Goal: Task Accomplishment & Management: Use online tool/utility

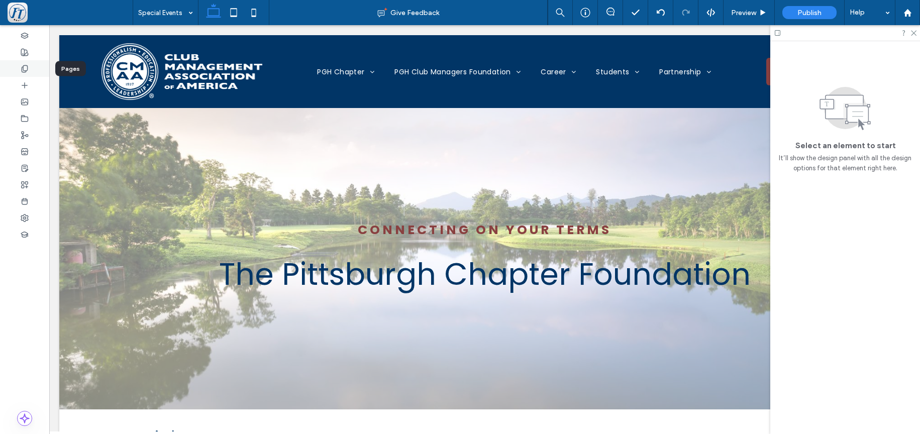
click at [26, 68] on icon at bounding box center [25, 69] width 8 height 8
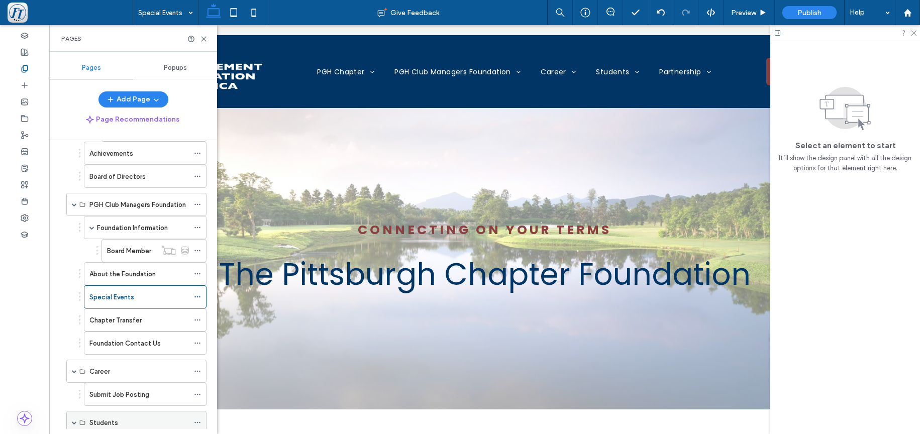
scroll to position [310, 0]
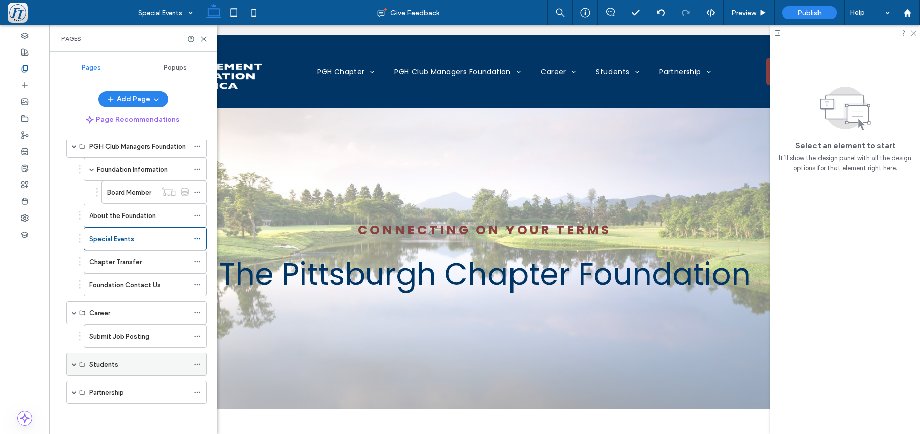
click at [76, 364] on span at bounding box center [74, 364] width 5 height 5
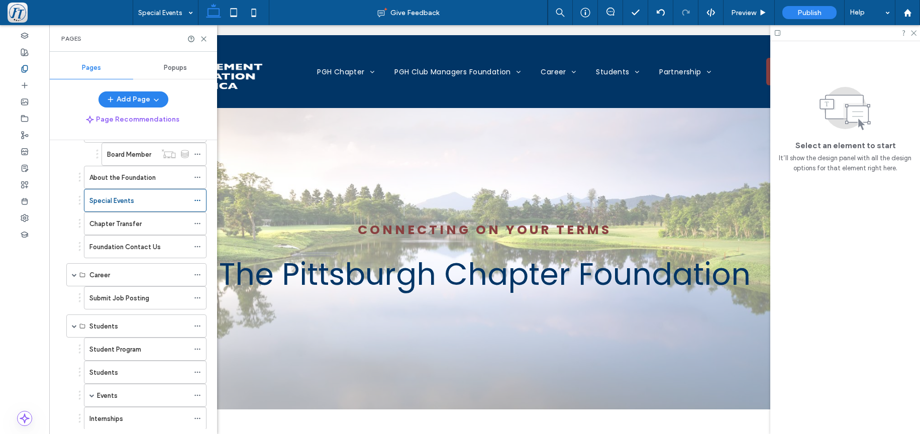
scroll to position [380, 0]
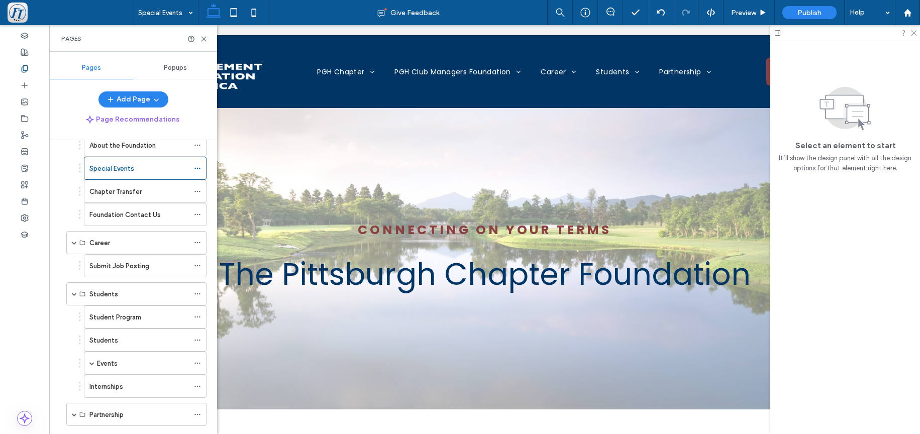
click at [132, 390] on div "Internships" at bounding box center [138, 386] width 99 height 11
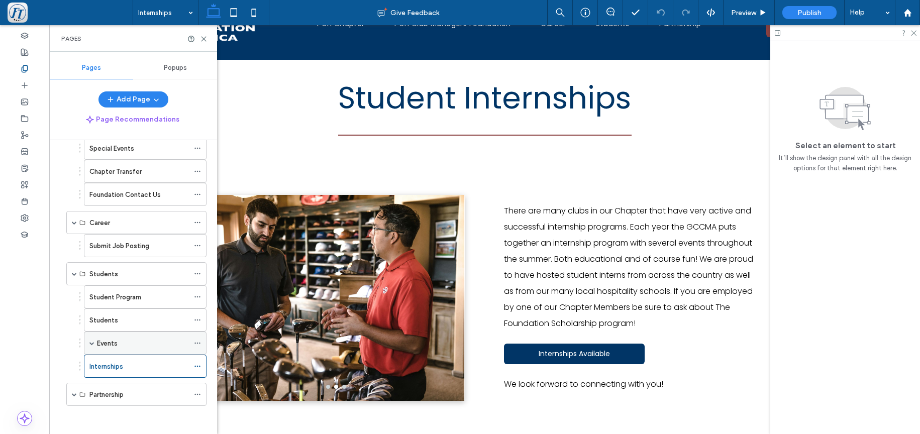
scroll to position [402, 0]
click at [113, 297] on label "Student Program" at bounding box center [115, 295] width 52 height 18
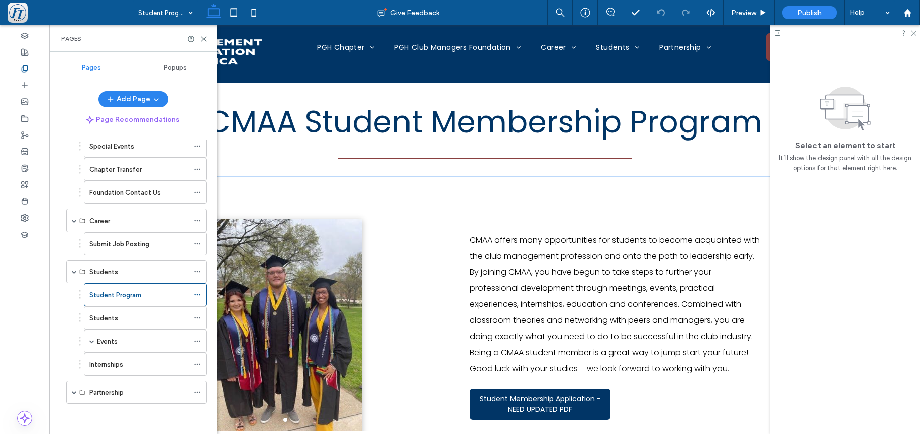
scroll to position [56, 0]
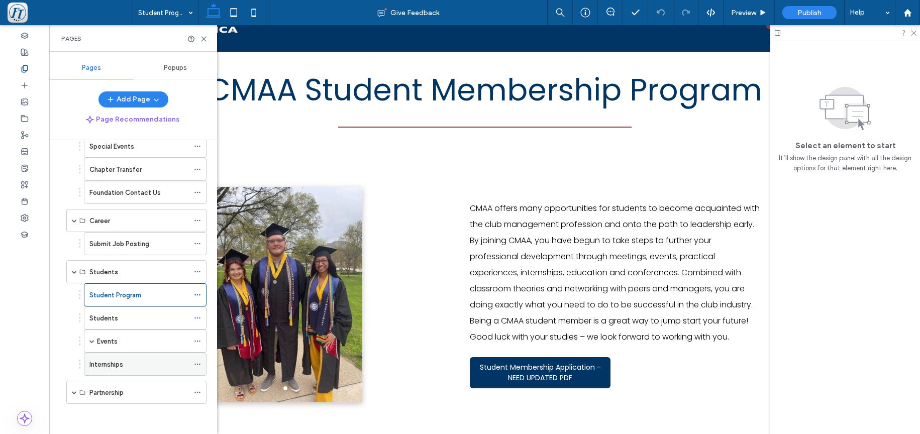
click at [145, 363] on div "Internships" at bounding box center [138, 364] width 99 height 11
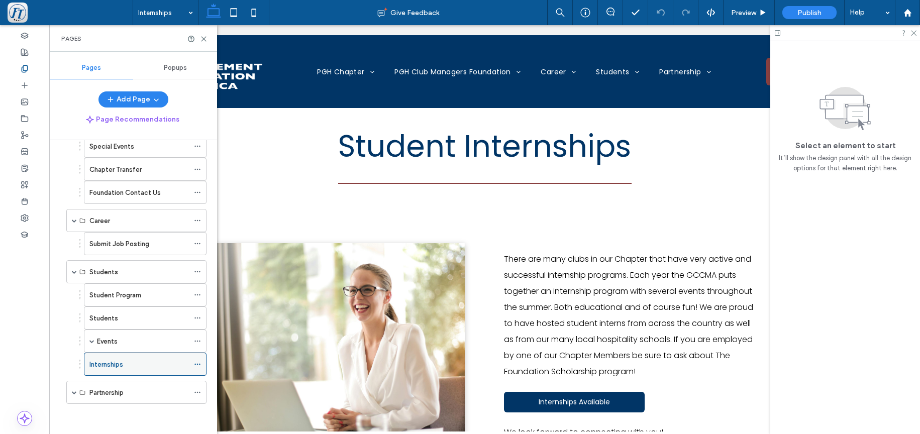
scroll to position [0, 0]
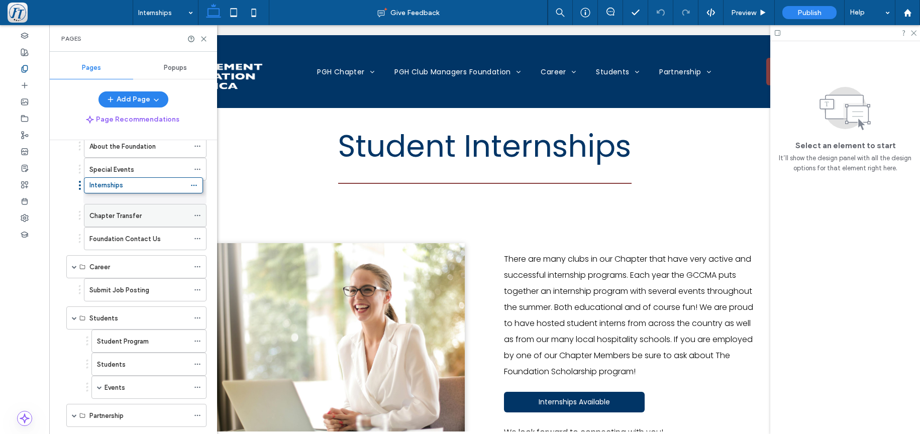
drag, startPoint x: 135, startPoint y: 362, endPoint x: 135, endPoint y: 182, distance: 179.9
click at [135, 182] on div "Home Member Login ForeTees Golf Outing Sign Up How to Manage Your Membership PG…" at bounding box center [139, 284] width 156 height 289
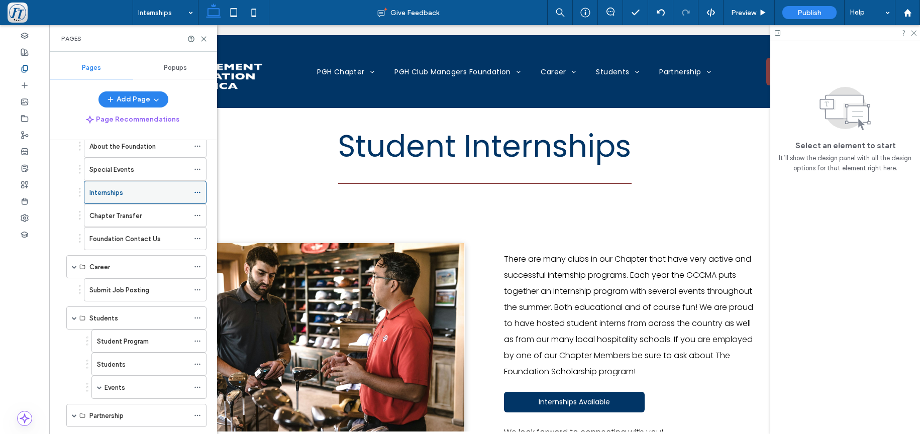
click at [146, 189] on div "Internships" at bounding box center [138, 192] width 99 height 11
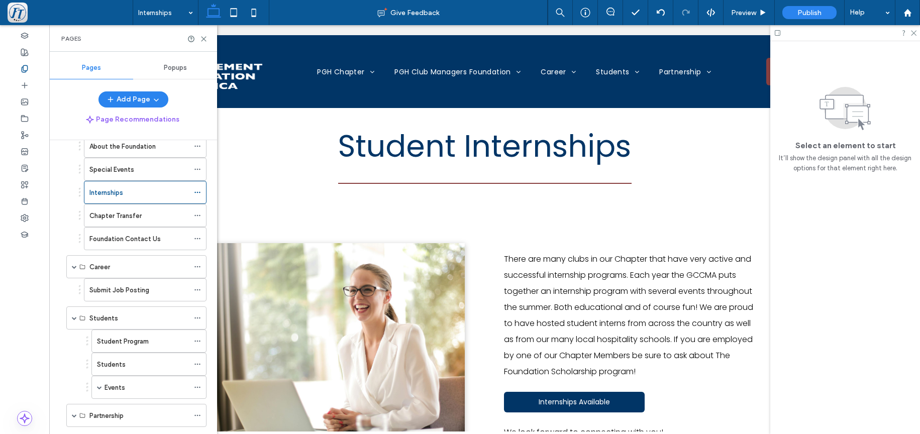
scroll to position [0, 0]
click at [193, 187] on div "Internships Give Feedback Preview Publish Help Design Panel Site Comments Team …" at bounding box center [460, 217] width 920 height 434
click at [194, 192] on use at bounding box center [197, 193] width 6 height 2
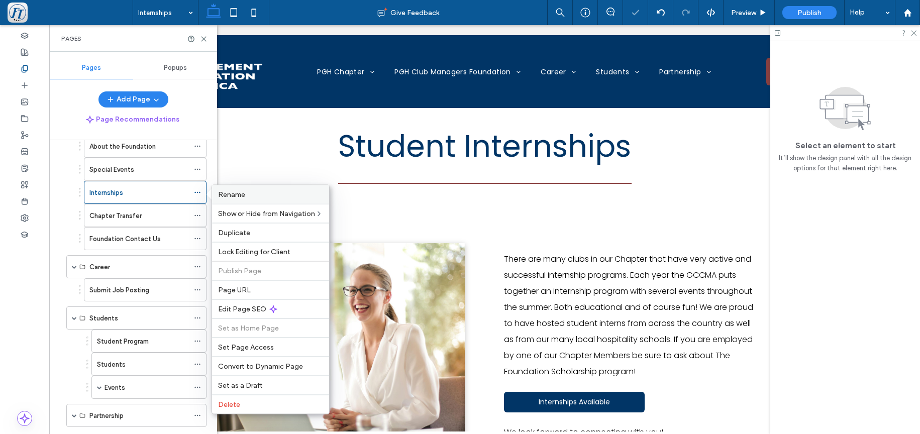
click at [237, 194] on span "Rename" at bounding box center [231, 194] width 27 height 9
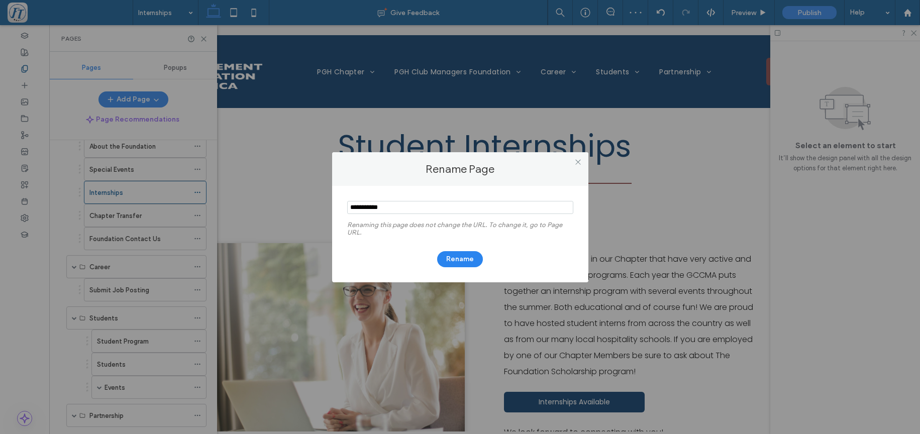
drag, startPoint x: 385, startPoint y: 207, endPoint x: 303, endPoint y: 193, distance: 83.1
click at [347, 201] on input "notEmpty" at bounding box center [460, 207] width 226 height 13
type input "*"
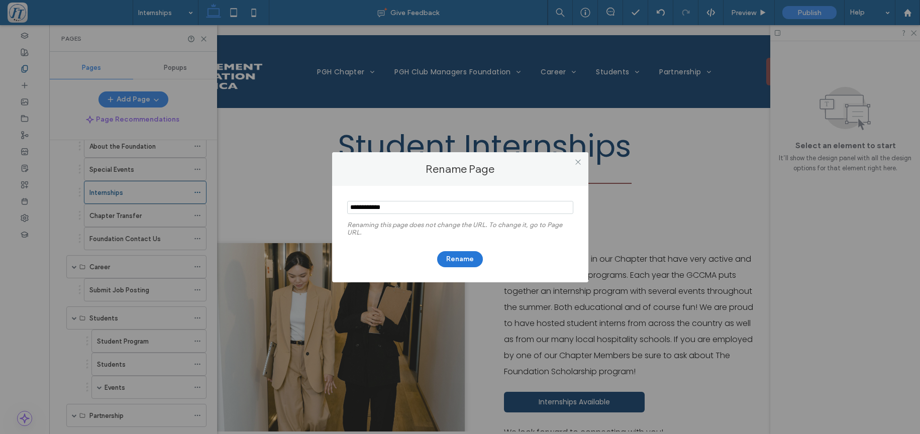
type input "**********"
click at [463, 260] on button "Rename" at bounding box center [460, 259] width 46 height 16
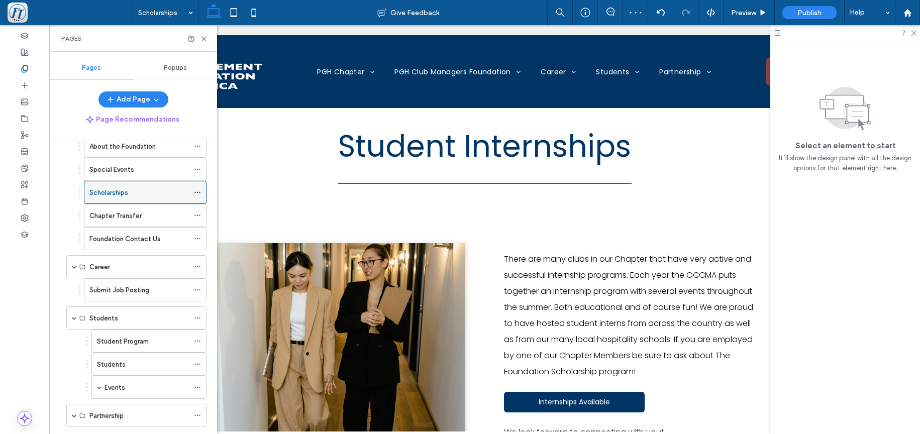
click at [194, 193] on icon at bounding box center [197, 192] width 7 height 7
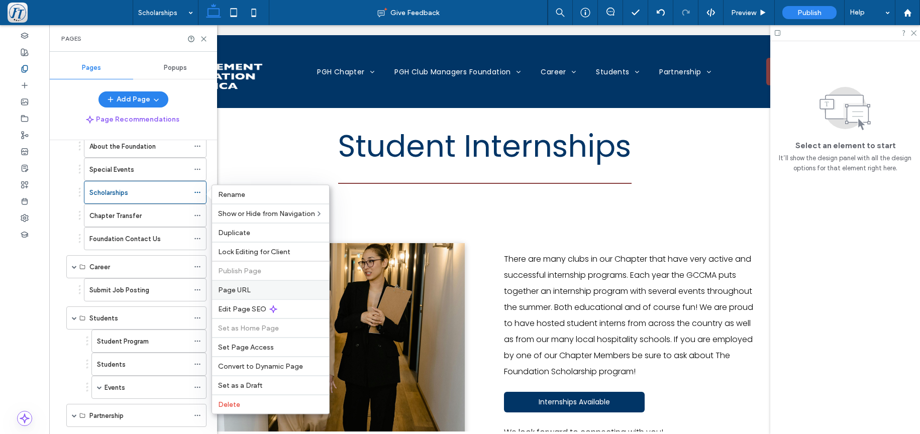
click at [236, 293] on span "Page URL" at bounding box center [234, 290] width 33 height 9
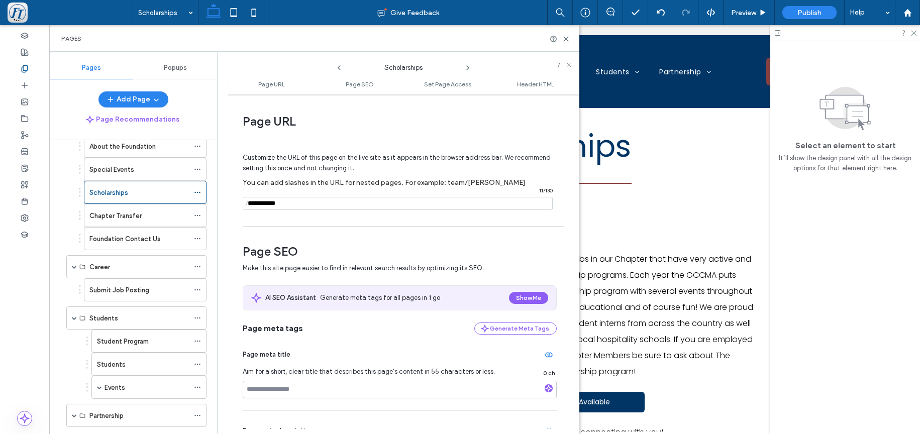
drag, startPoint x: 303, startPoint y: 205, endPoint x: 249, endPoint y: 205, distance: 54.3
click at [249, 205] on input "notEmpty" at bounding box center [398, 203] width 310 height 13
type input "*"
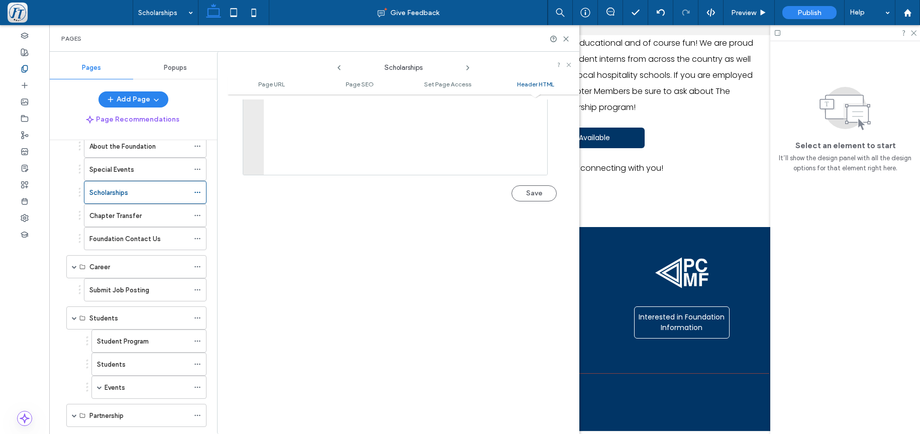
scroll to position [982, 0]
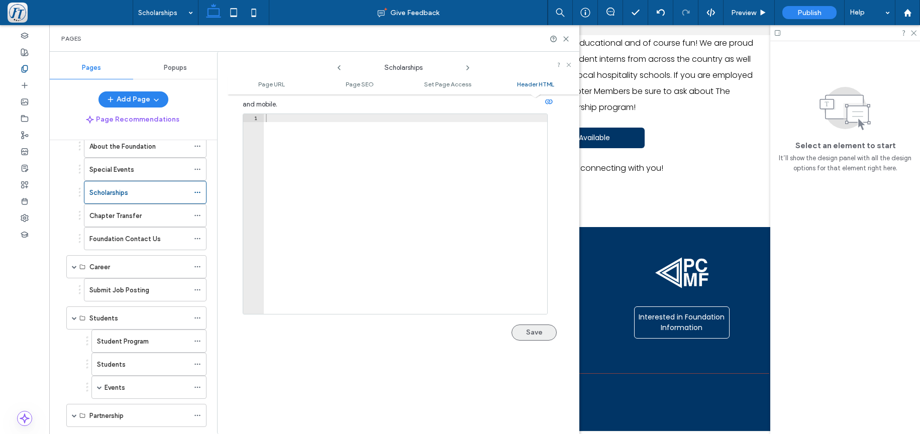
type input "**********"
drag, startPoint x: 526, startPoint y: 334, endPoint x: 516, endPoint y: 335, distance: 9.6
click at [526, 334] on button "Save" at bounding box center [533, 333] width 45 height 16
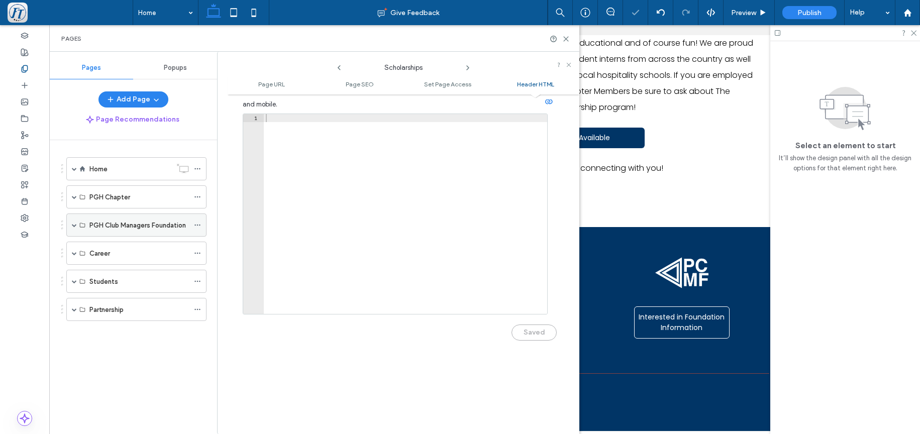
scroll to position [0, 0]
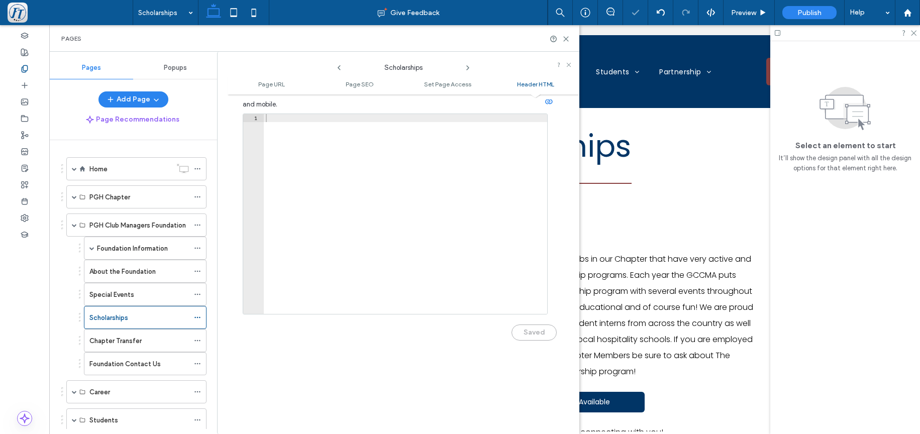
click at [122, 293] on label "Special Events" at bounding box center [111, 295] width 45 height 18
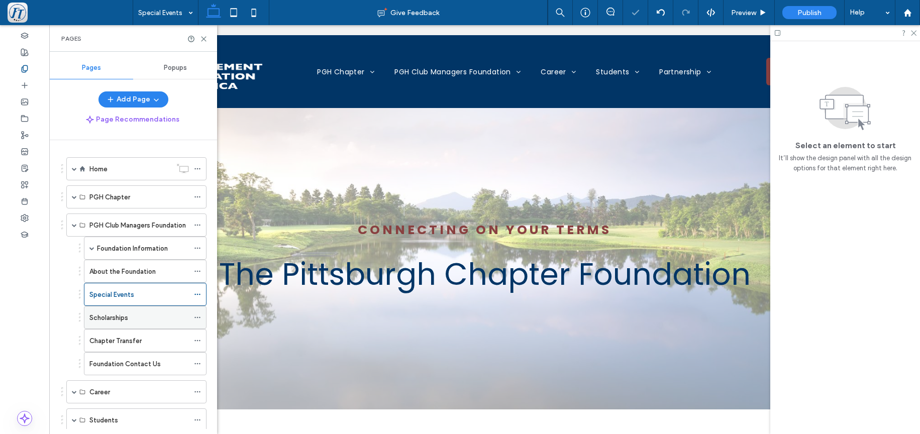
click at [120, 320] on label "Scholarships" at bounding box center [108, 318] width 39 height 18
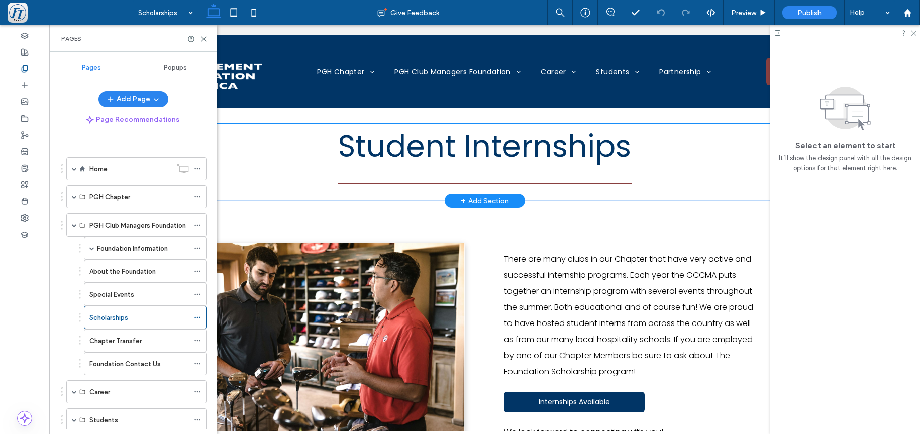
click at [285, 140] on h2 "Student Internships" at bounding box center [484, 146] width 587 height 45
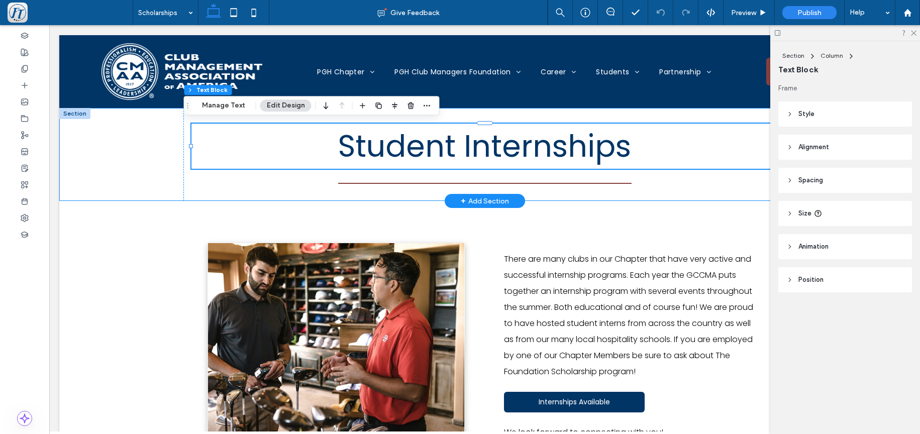
click at [125, 149] on div "Student Internships" at bounding box center [484, 154] width 851 height 93
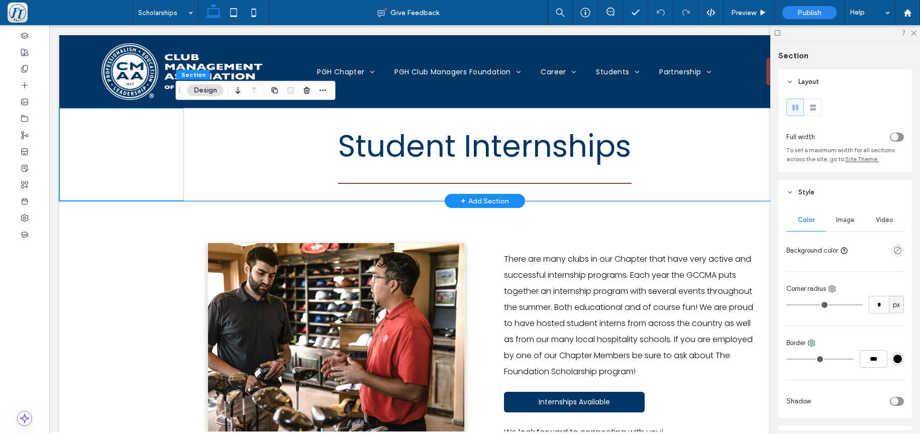
click at [85, 141] on div "Student Internships" at bounding box center [484, 154] width 851 height 93
click at [450, 198] on div "+ Add Section" at bounding box center [485, 201] width 80 height 14
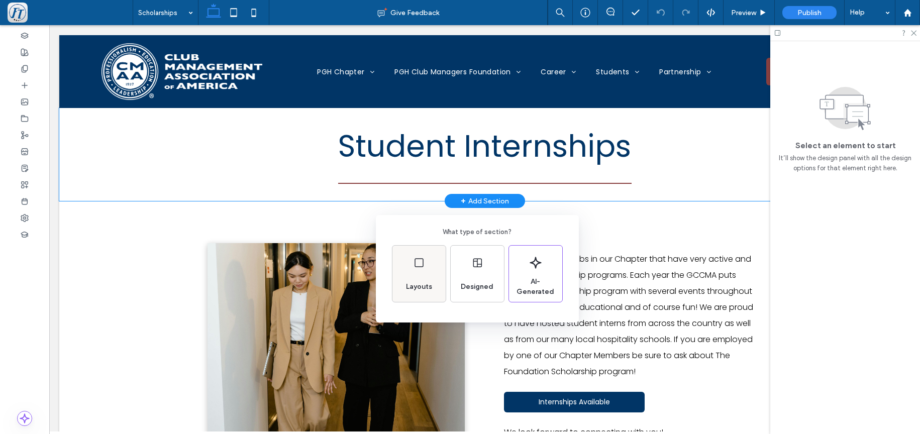
click at [418, 265] on icon at bounding box center [419, 263] width 12 height 12
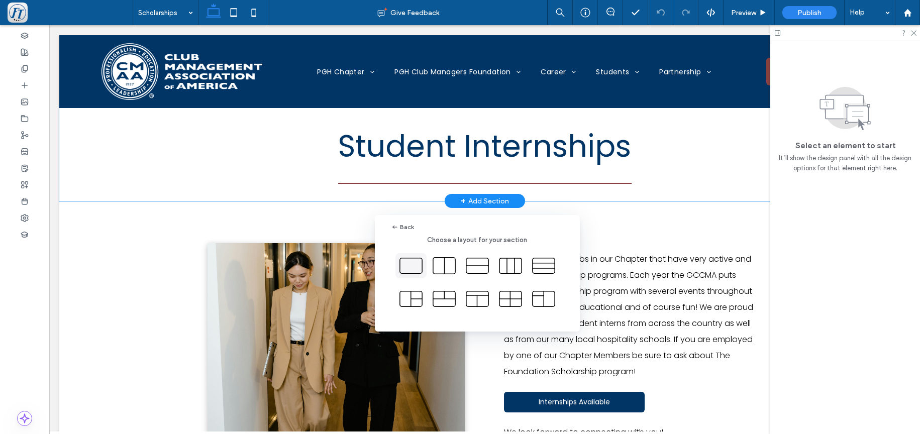
click at [413, 265] on icon at bounding box center [410, 265] width 25 height 25
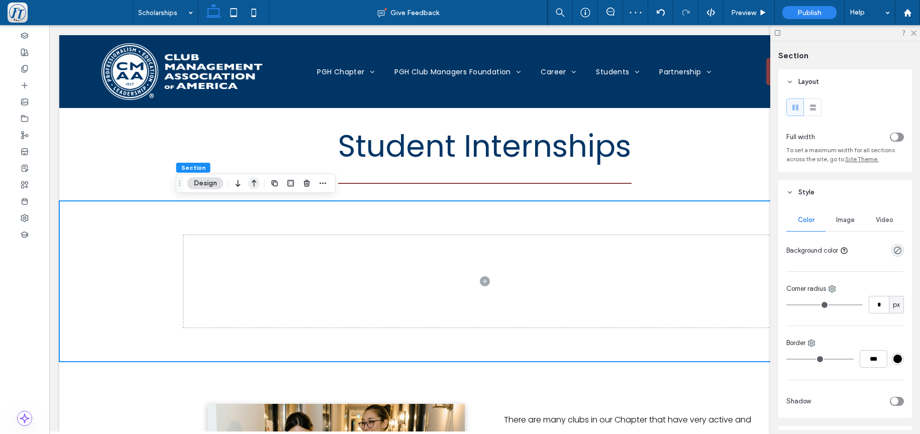
click at [255, 180] on icon "button" at bounding box center [254, 183] width 12 height 18
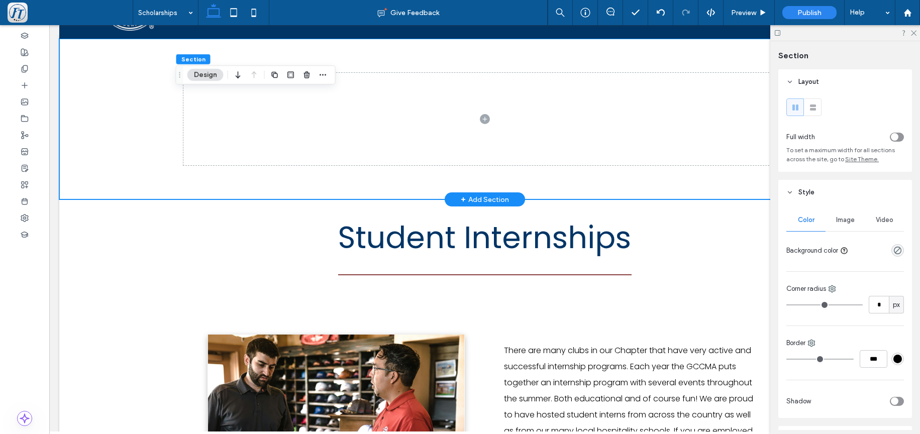
scroll to position [32, 0]
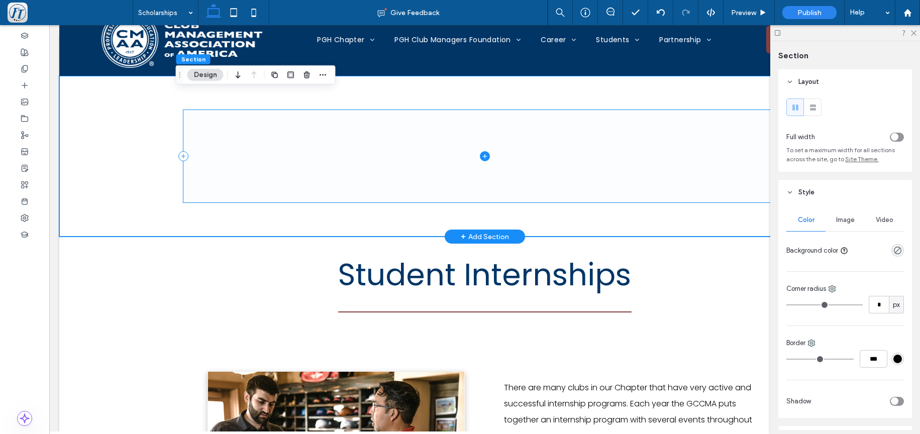
click at [372, 178] on span at bounding box center [484, 156] width 603 height 93
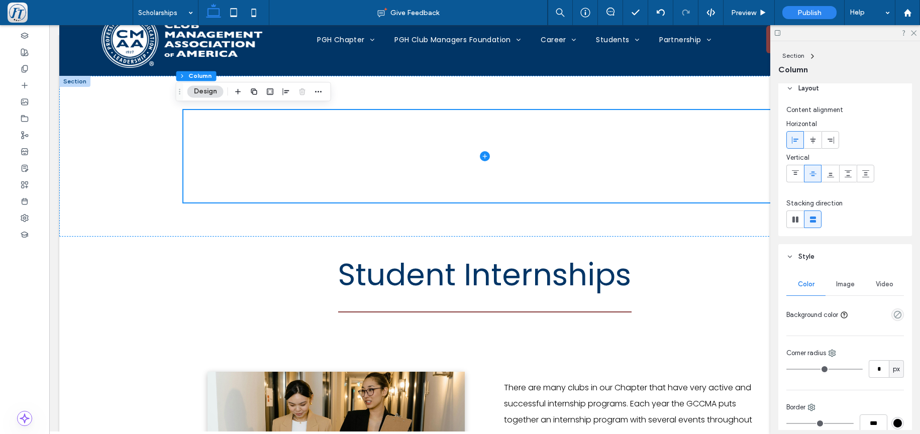
scroll to position [1, 0]
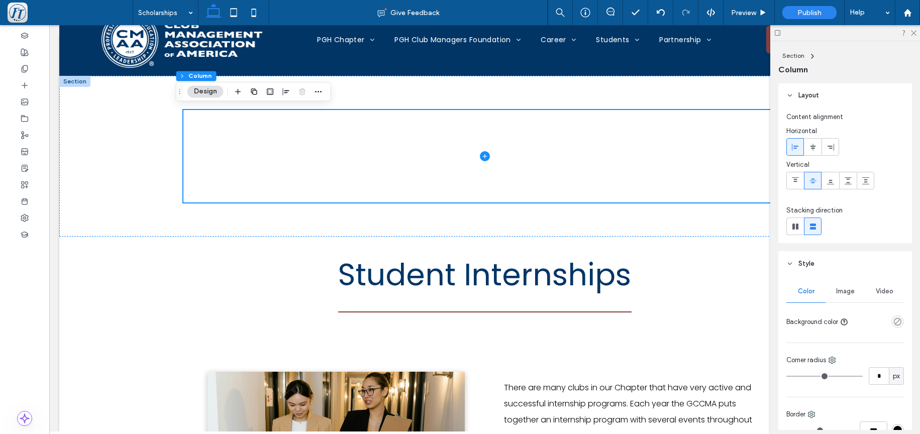
click at [843, 290] on span "Image" at bounding box center [845, 291] width 19 height 8
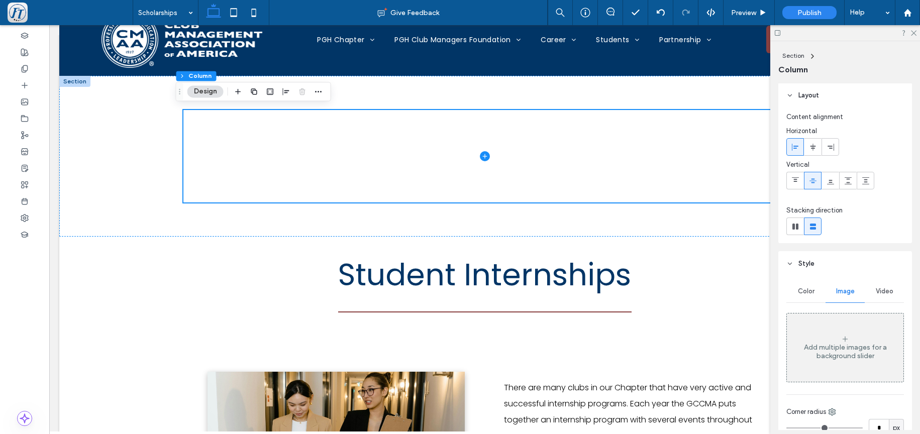
click at [844, 345] on div "Add multiple images for a background slider" at bounding box center [845, 351] width 117 height 17
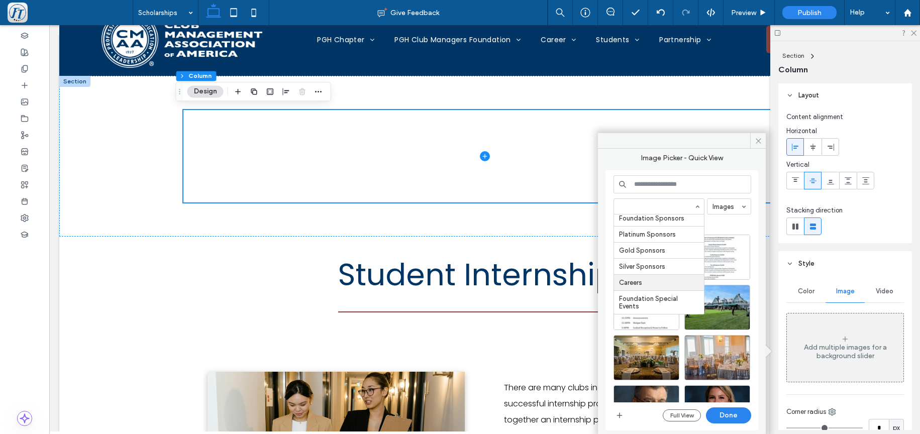
scroll to position [140, 0]
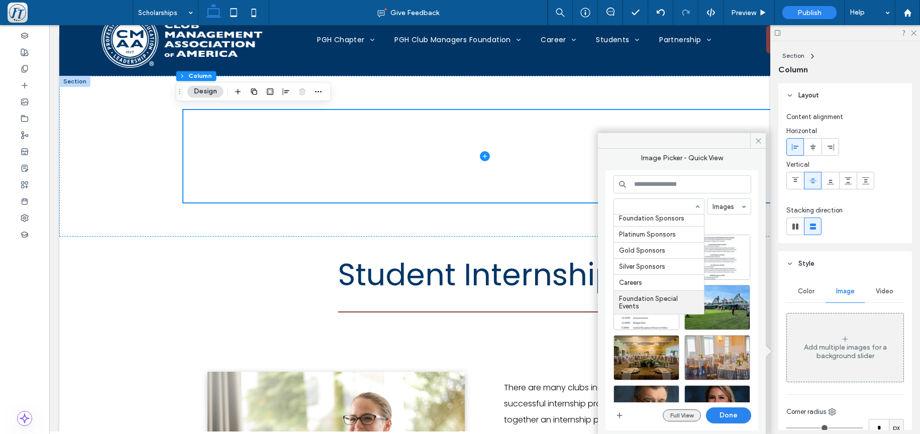
click at [691, 419] on button "Full View" at bounding box center [682, 415] width 38 height 12
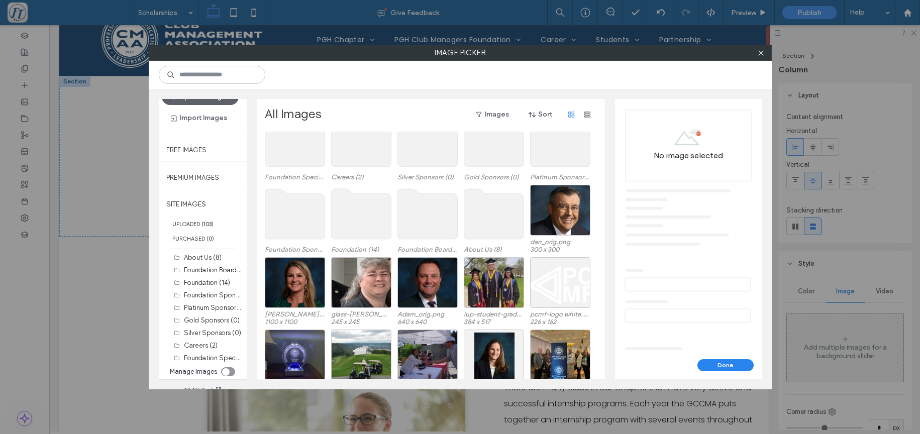
scroll to position [62, 0]
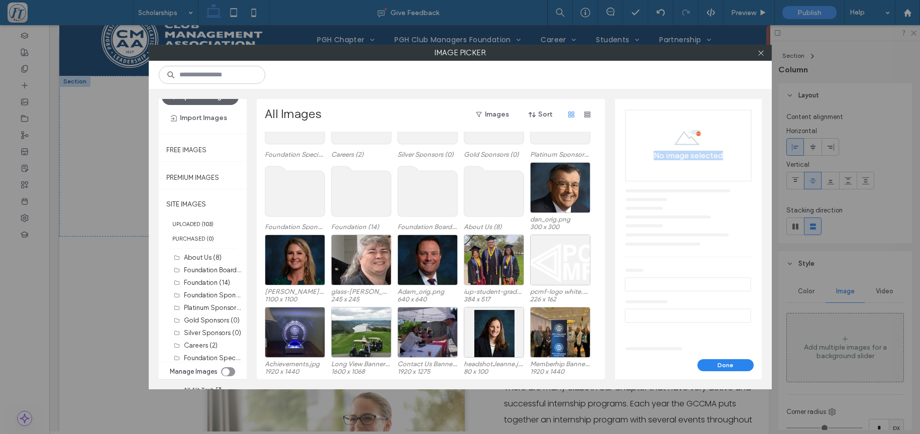
drag, startPoint x: 418, startPoint y: 388, endPoint x: 425, endPoint y: 394, distance: 9.3
click at [424, 389] on div "Upload Images Import Images Free Images Premium Images SITE IMAGES UPLOADED ( 1…" at bounding box center [460, 225] width 623 height 329
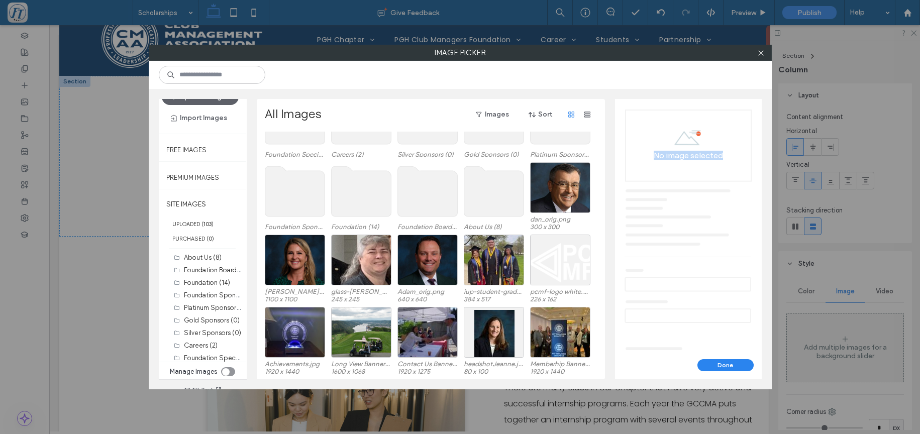
scroll to position [0, 0]
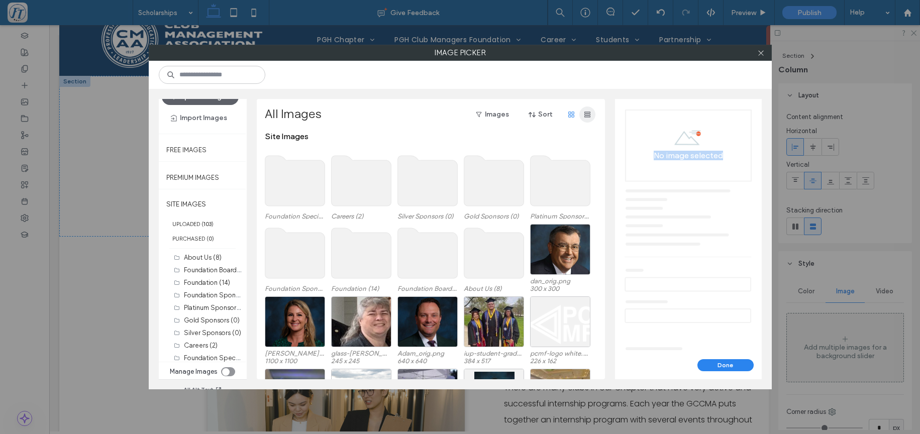
click at [585, 114] on use "button" at bounding box center [587, 115] width 6 height 6
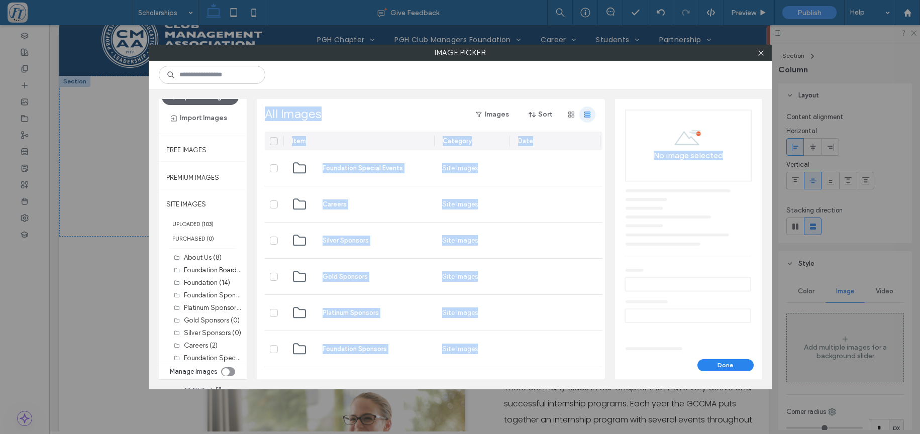
click at [585, 114] on use "button" at bounding box center [587, 115] width 6 height 6
click at [573, 112] on use "button" at bounding box center [571, 115] width 6 height 6
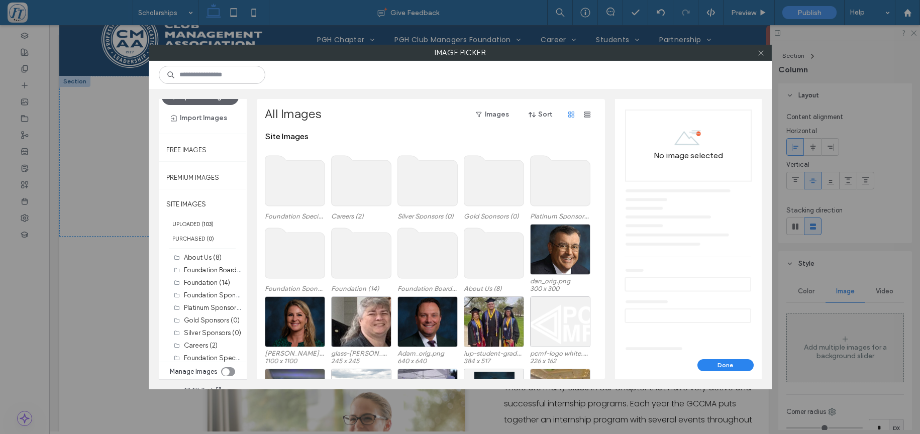
click at [760, 54] on icon at bounding box center [761, 53] width 8 height 8
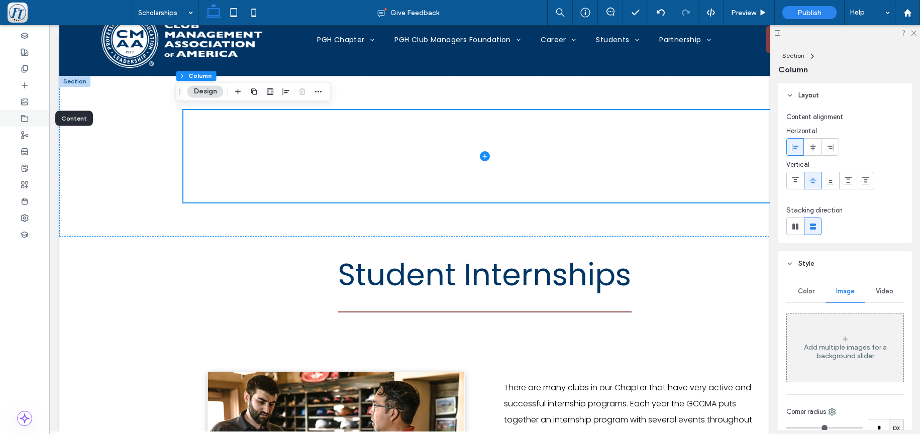
click at [23, 112] on div at bounding box center [24, 118] width 49 height 17
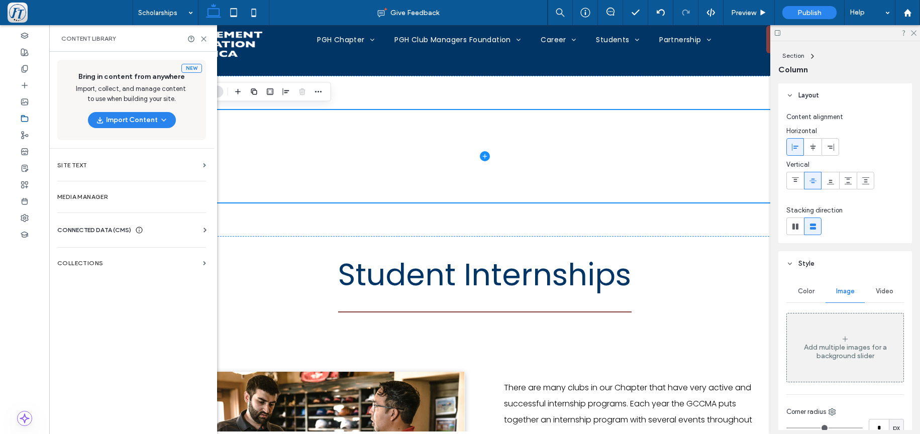
click at [97, 233] on span "CONNECTED DATA (CMS)" at bounding box center [94, 230] width 74 height 10
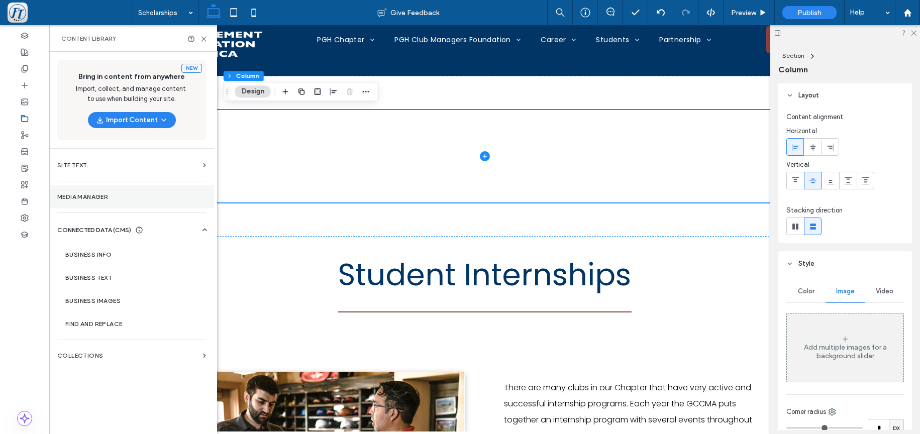
click at [100, 191] on section "Media Manager" at bounding box center [131, 196] width 165 height 23
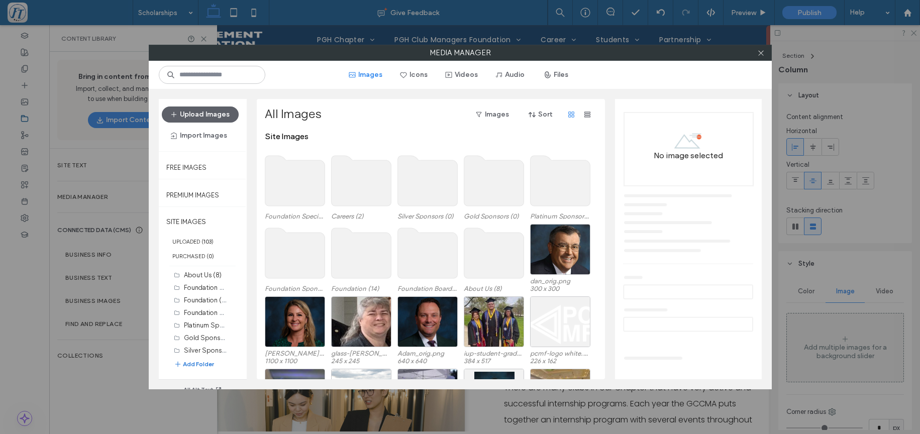
click at [190, 369] on button "Add Folder" at bounding box center [194, 364] width 40 height 10
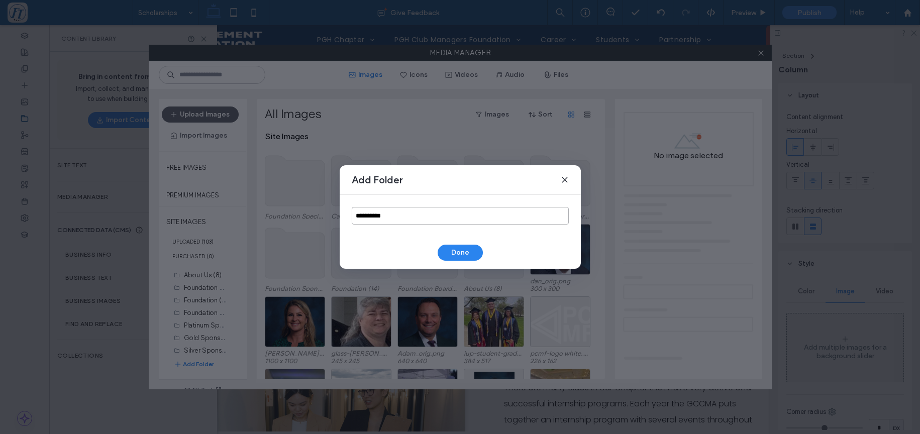
click at [390, 217] on input "**********" at bounding box center [460, 216] width 217 height 18
drag, startPoint x: 357, startPoint y: 204, endPoint x: 298, endPoint y: 191, distance: 59.8
click at [352, 207] on input "**********" at bounding box center [460, 216] width 217 height 18
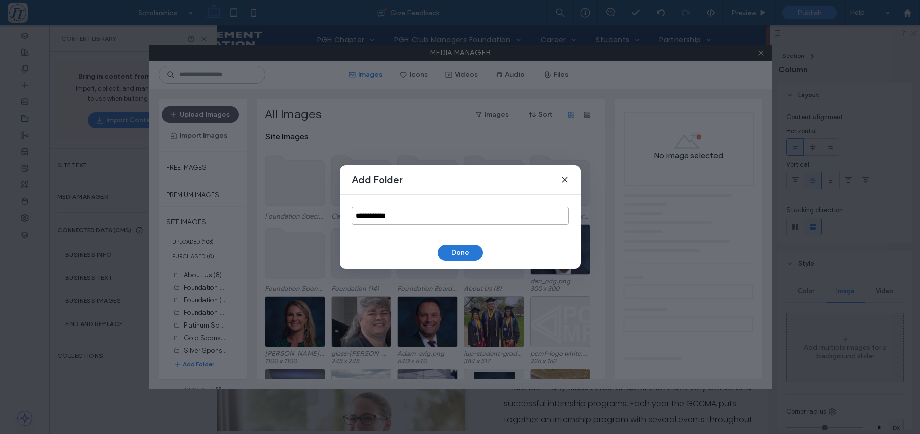
type input "**********"
click at [465, 258] on button "Done" at bounding box center [460, 253] width 45 height 16
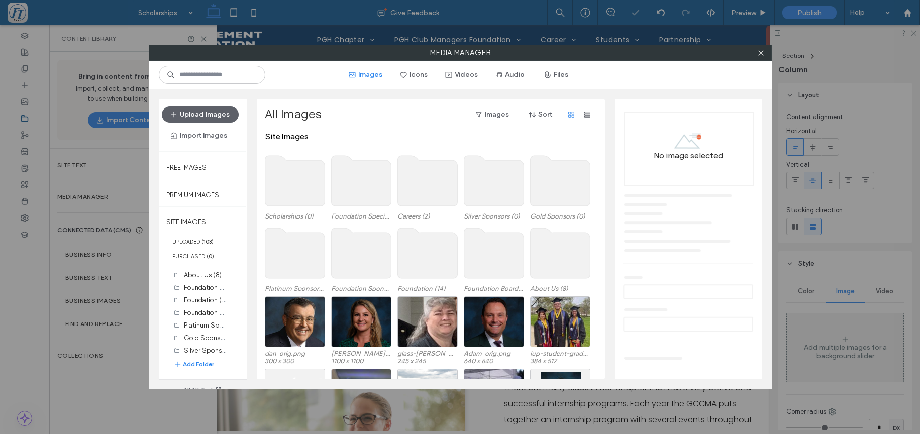
click at [285, 185] on use at bounding box center [295, 181] width 60 height 50
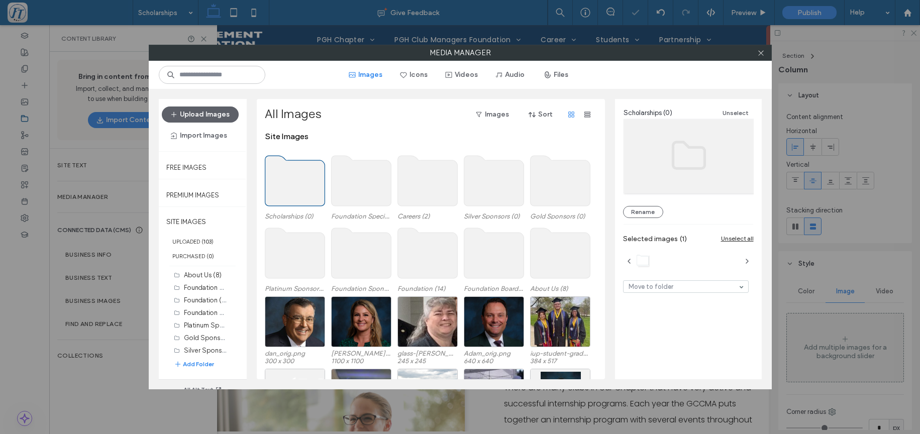
click at [285, 185] on use at bounding box center [295, 181] width 60 height 50
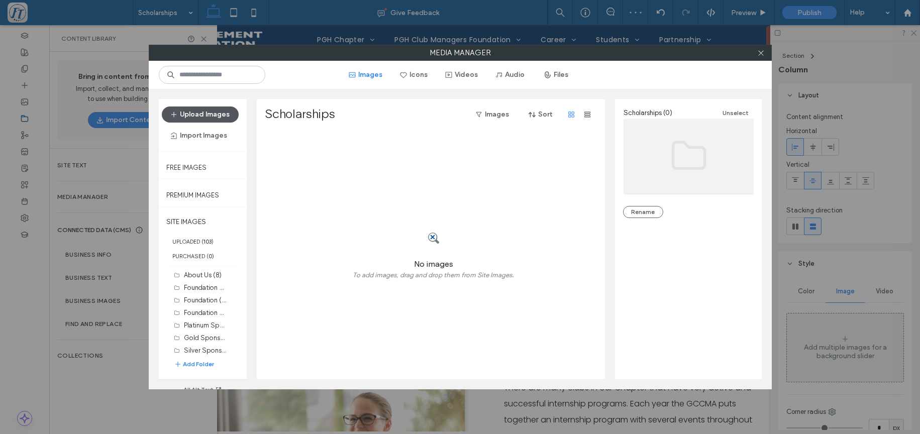
click at [208, 116] on button "Upload Images" at bounding box center [200, 115] width 77 height 16
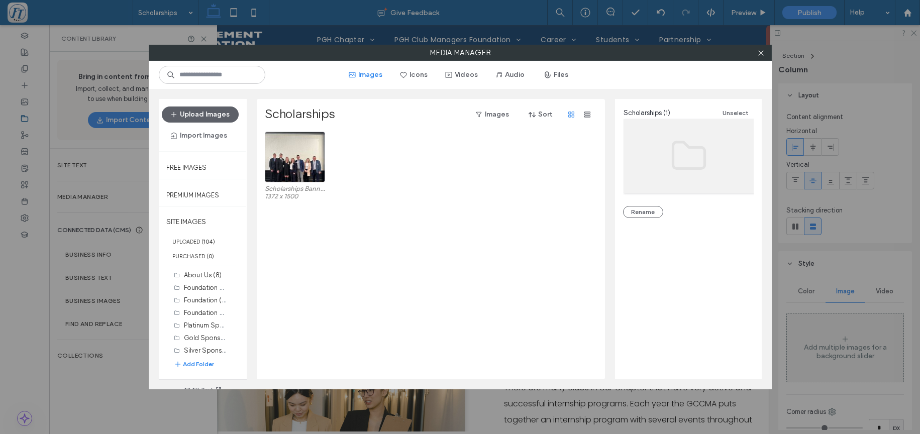
click at [374, 410] on div "Media Manager Images Icons Videos Audio Files Upload Images Import Images Free …" at bounding box center [460, 217] width 920 height 434
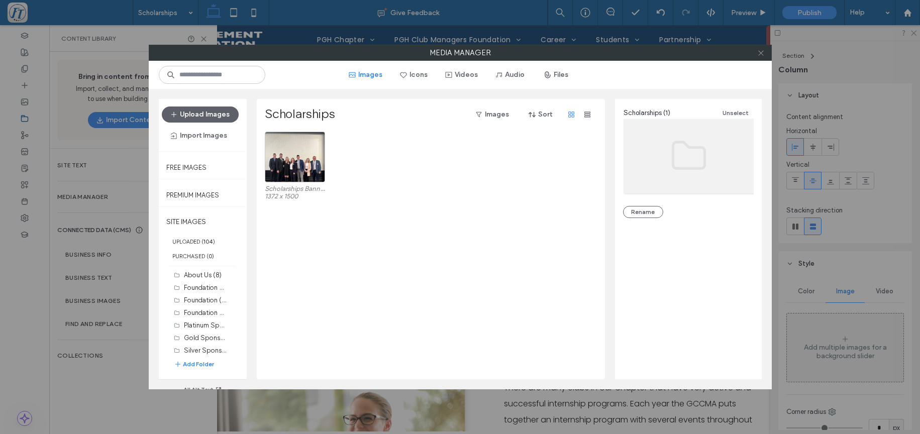
click at [765, 53] on icon at bounding box center [761, 53] width 8 height 8
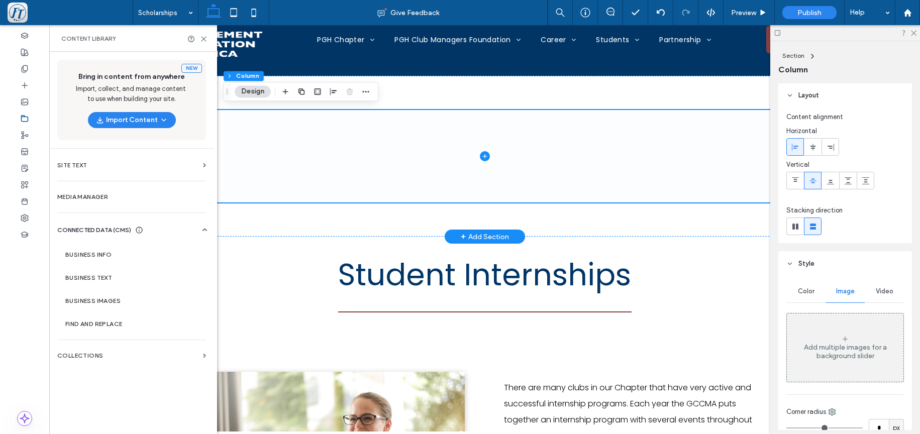
click at [526, 163] on span at bounding box center [484, 156] width 603 height 93
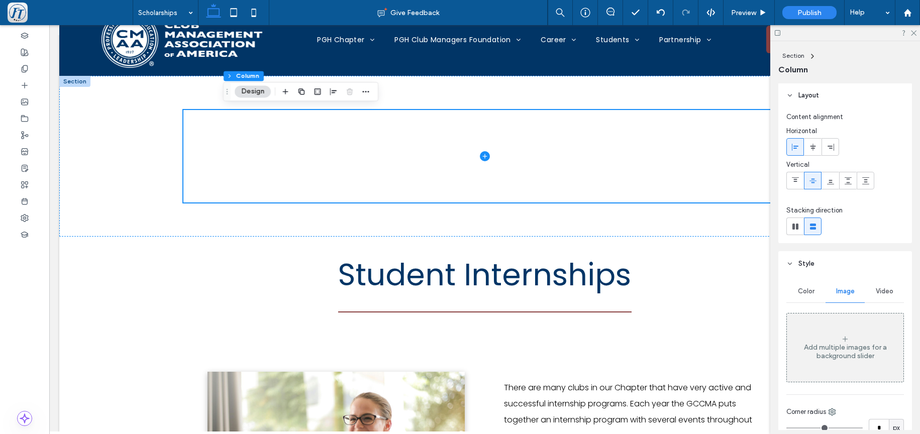
click at [836, 294] on span "Image" at bounding box center [845, 291] width 19 height 8
click at [816, 351] on div "Add multiple images for a background slider" at bounding box center [845, 351] width 117 height 17
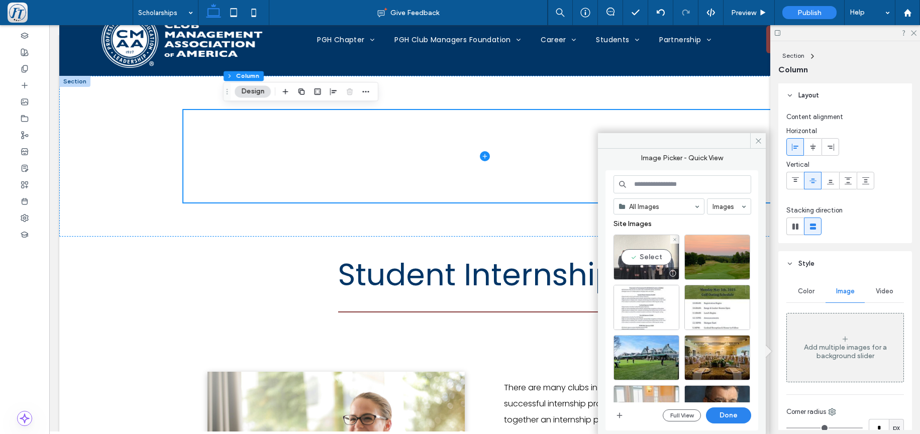
click at [640, 249] on div "Select" at bounding box center [646, 257] width 66 height 45
click at [736, 418] on button "Done" at bounding box center [728, 415] width 45 height 16
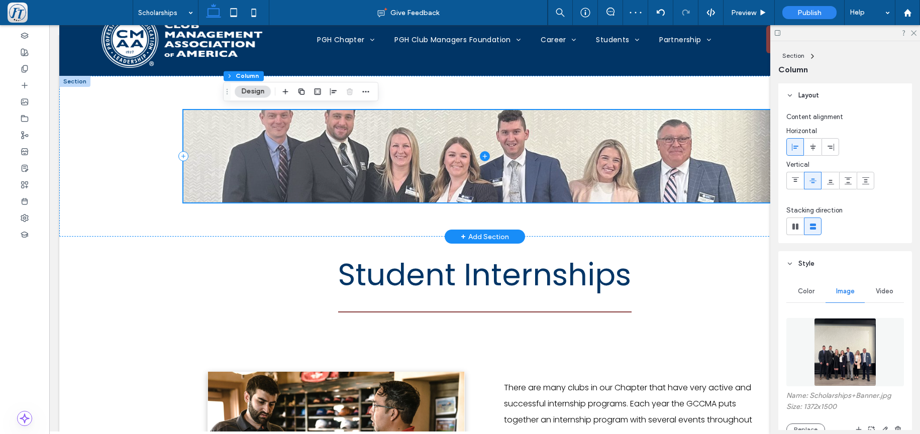
click at [541, 139] on span at bounding box center [484, 156] width 603 height 93
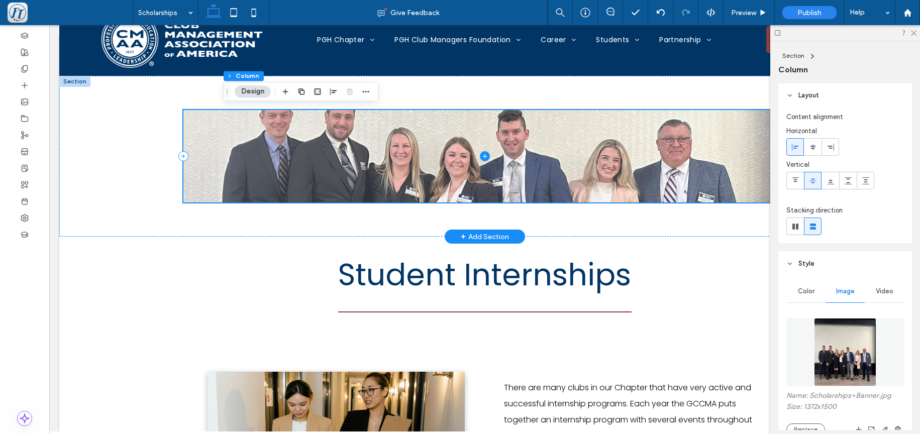
click at [346, 163] on span at bounding box center [484, 156] width 603 height 93
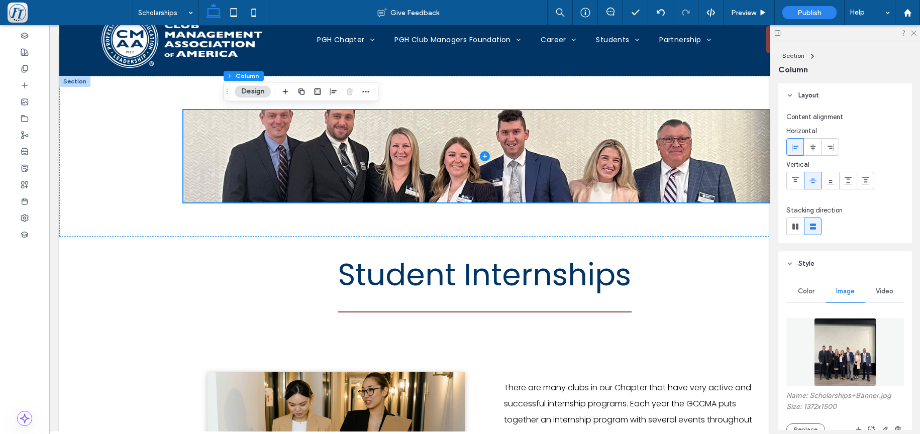
click at [248, 90] on button "Design" at bounding box center [253, 91] width 36 height 12
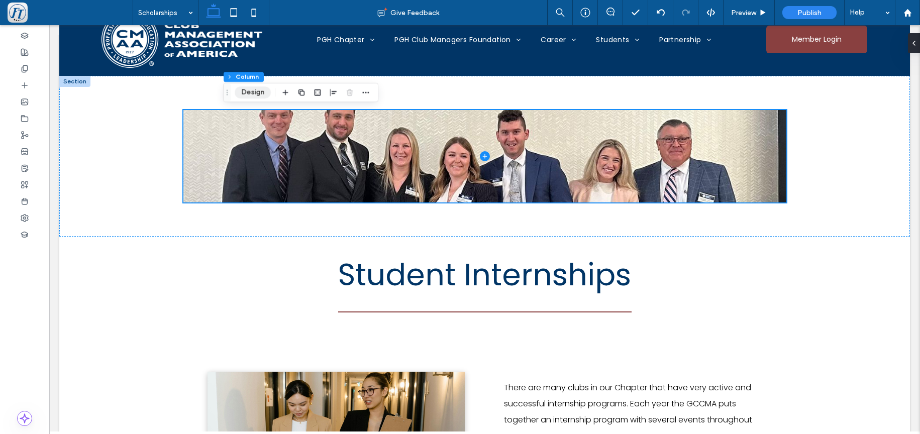
click at [254, 89] on button "Design" at bounding box center [253, 92] width 36 height 12
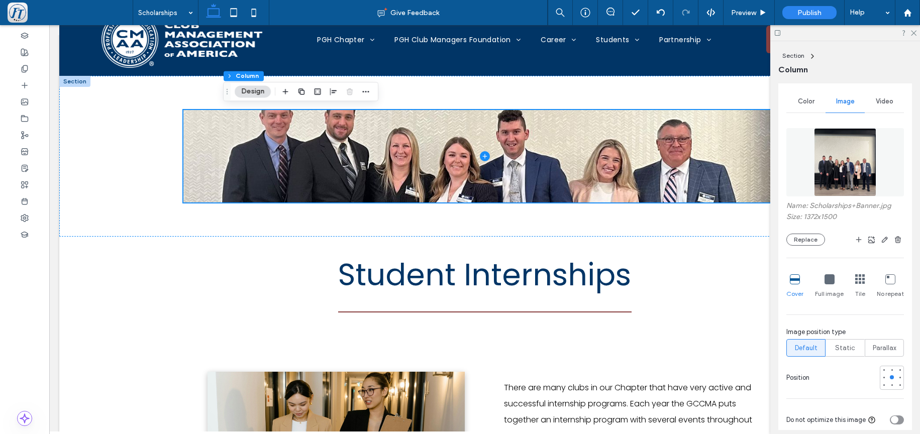
scroll to position [256, 0]
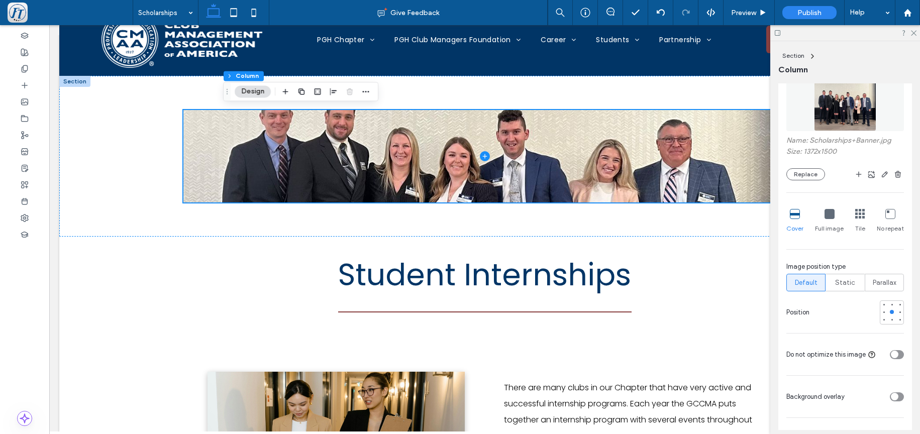
click at [826, 214] on icon at bounding box center [829, 214] width 10 height 10
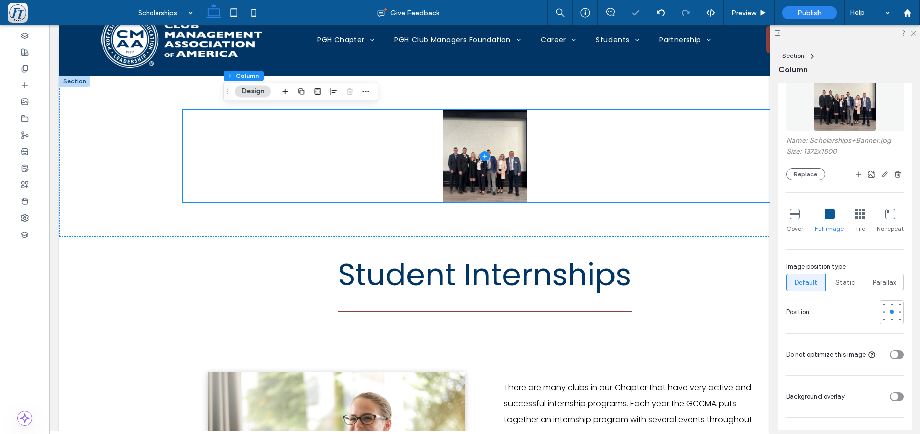
click at [791, 217] on icon at bounding box center [795, 214] width 10 height 10
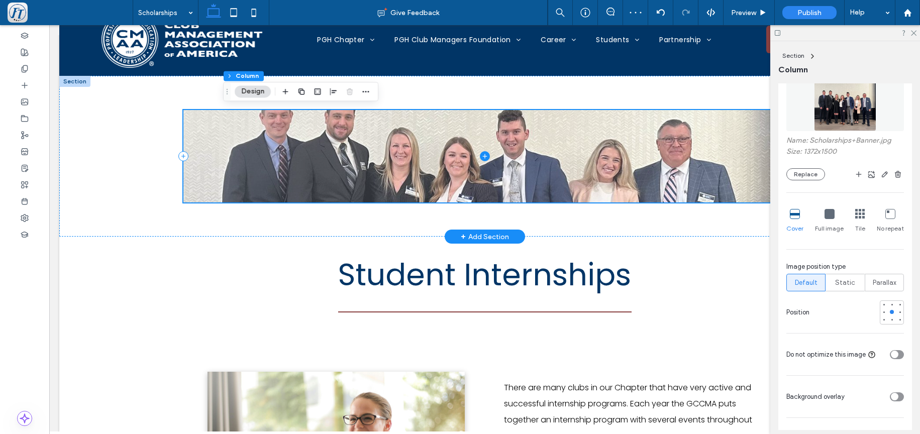
click at [650, 185] on span at bounding box center [484, 156] width 603 height 93
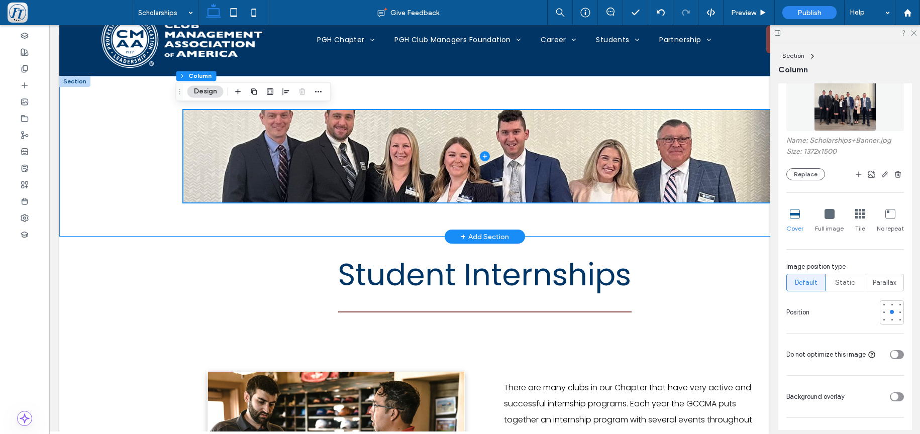
click at [110, 113] on div at bounding box center [484, 156] width 851 height 161
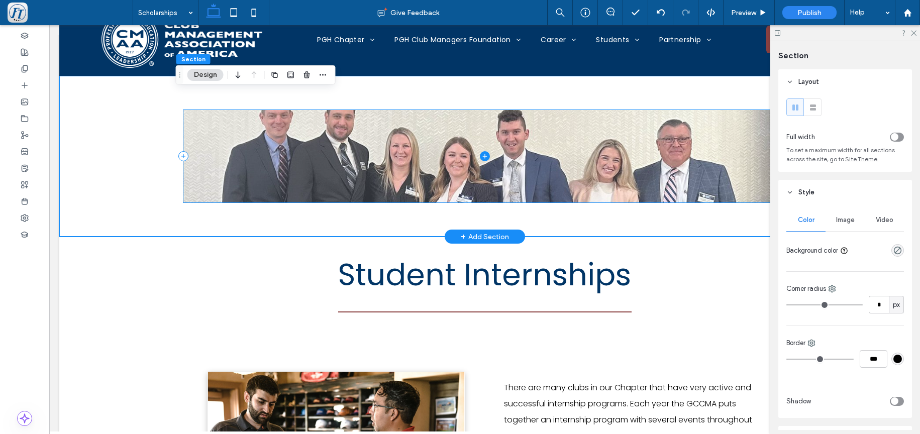
click at [317, 156] on span at bounding box center [484, 156] width 603 height 93
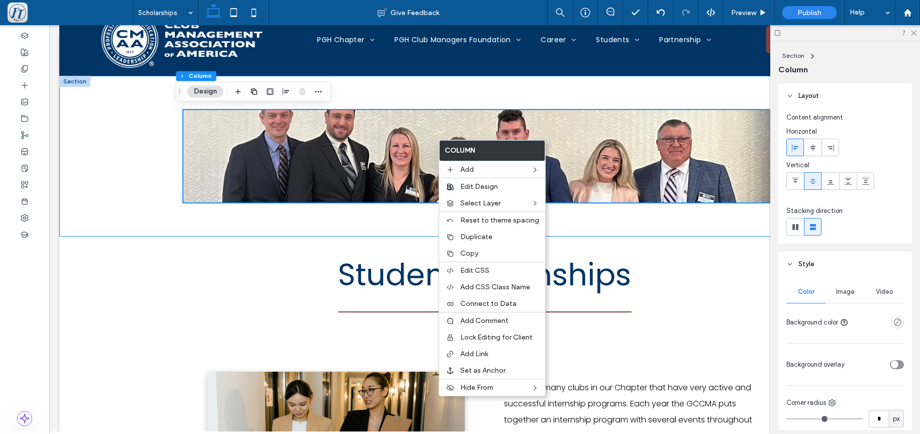
click at [157, 148] on div at bounding box center [484, 156] width 851 height 161
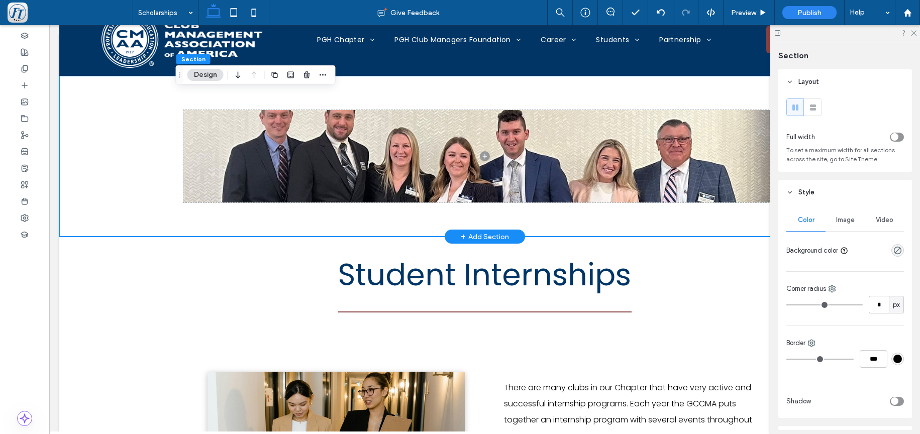
click at [133, 146] on div at bounding box center [484, 156] width 851 height 161
drag, startPoint x: 108, startPoint y: 135, endPoint x: 136, endPoint y: 120, distance: 31.7
click at [109, 135] on div at bounding box center [484, 156] width 851 height 161
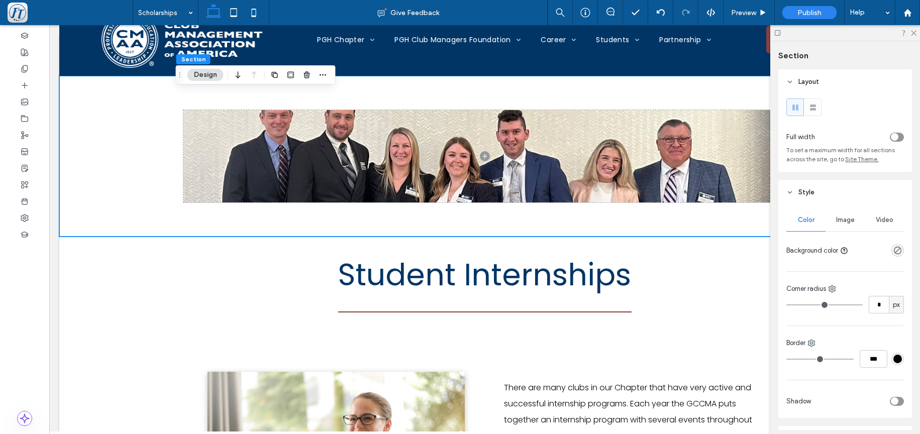
click at [206, 77] on button "Design" at bounding box center [205, 75] width 36 height 12
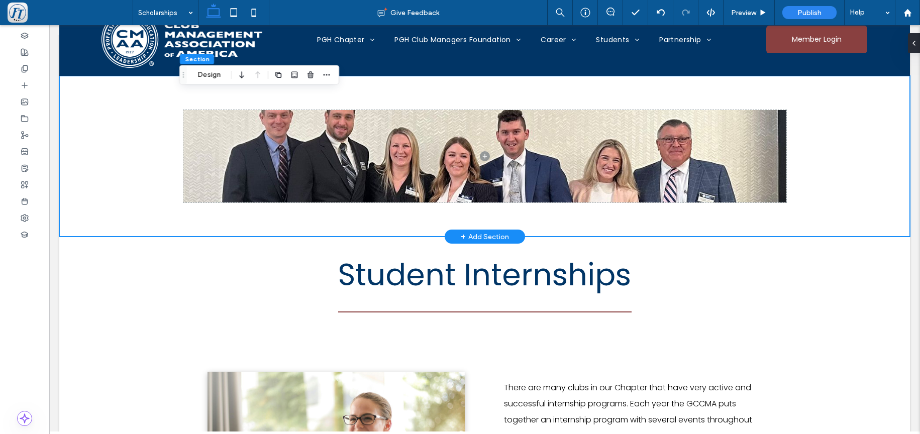
click at [118, 135] on div at bounding box center [484, 156] width 851 height 161
click at [223, 72] on button "Design" at bounding box center [209, 75] width 36 height 12
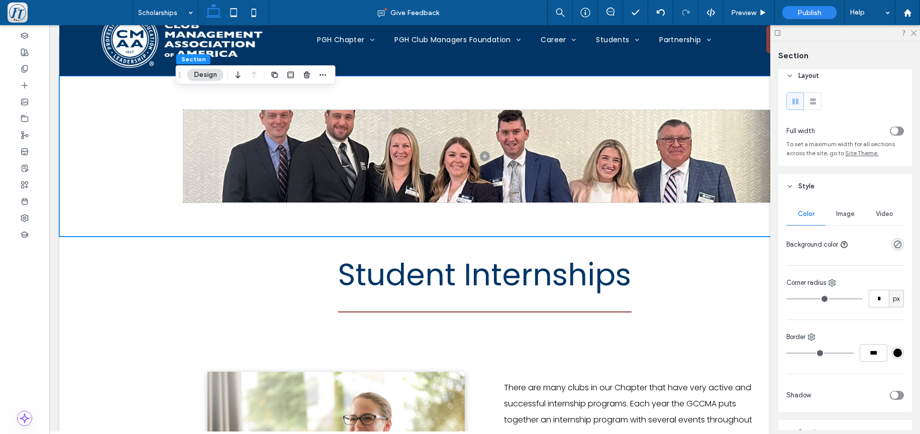
scroll to position [1, 0]
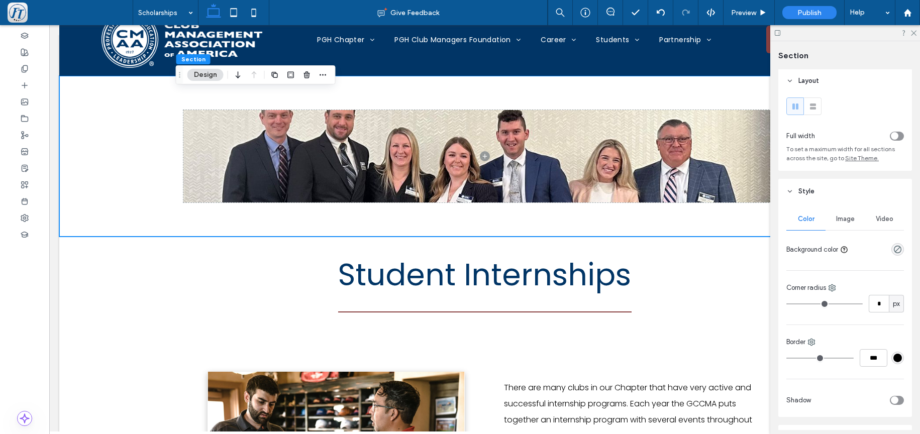
click at [843, 218] on span "Image" at bounding box center [845, 219] width 19 height 8
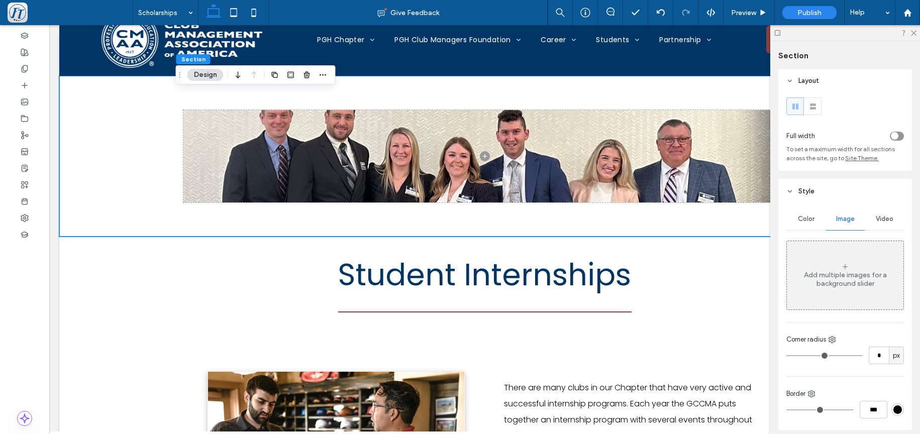
click at [847, 282] on div "Add multiple images for a background slider" at bounding box center [845, 279] width 117 height 17
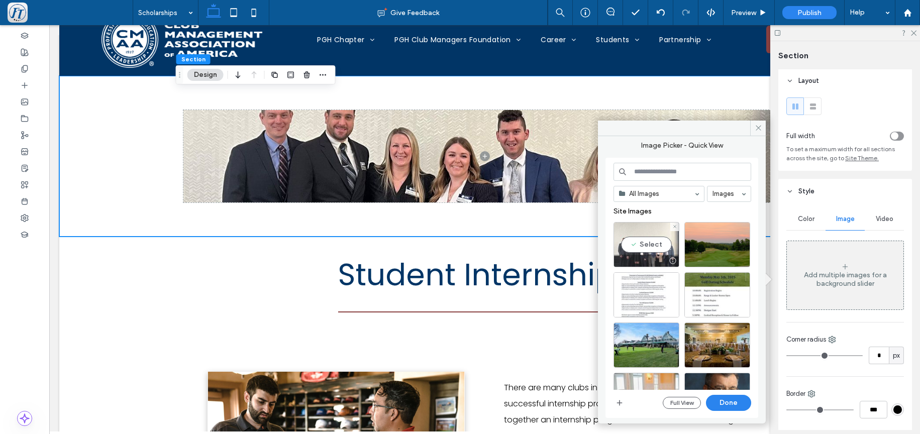
click at [647, 236] on div "Select" at bounding box center [646, 244] width 66 height 45
click at [737, 404] on button "Done" at bounding box center [728, 403] width 45 height 16
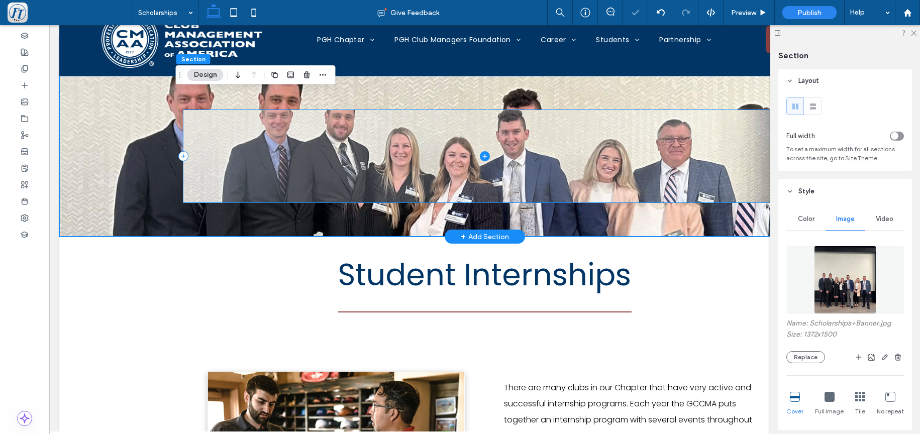
click at [446, 161] on span at bounding box center [484, 156] width 603 height 93
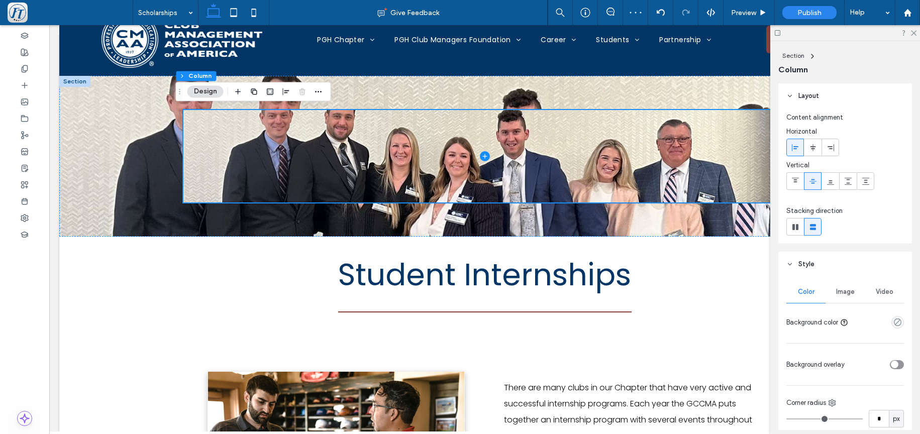
click at [300, 91] on div at bounding box center [302, 91] width 12 height 18
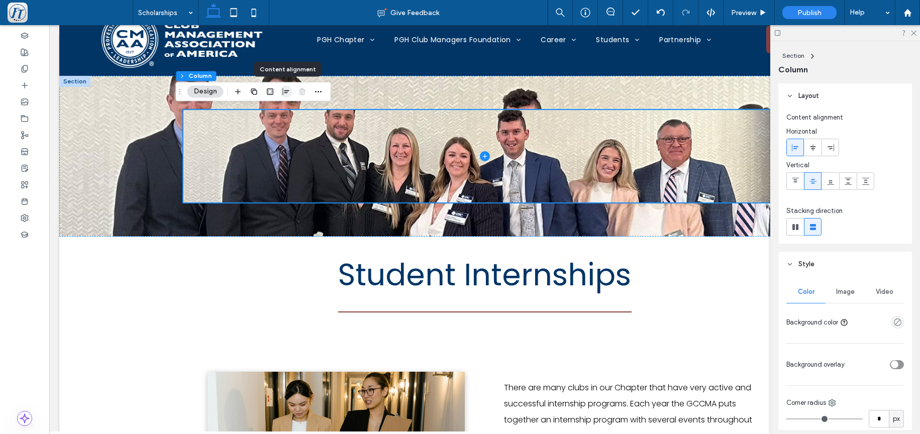
click at [286, 90] on use "button" at bounding box center [286, 91] width 7 height 7
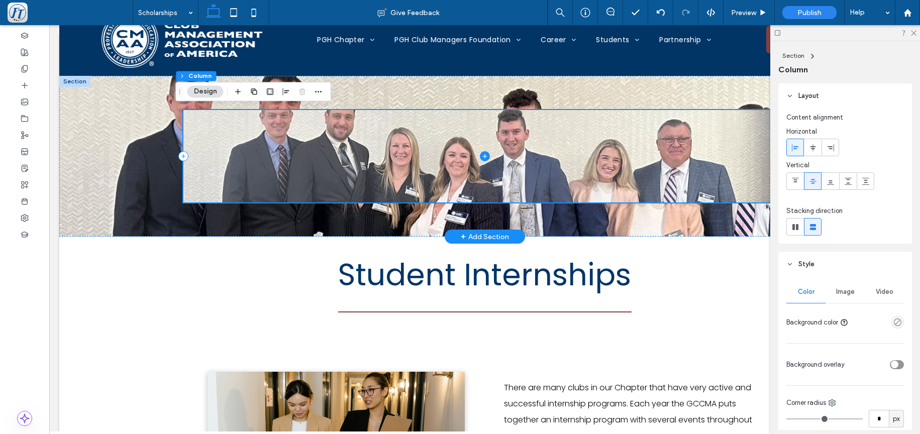
click at [339, 165] on span at bounding box center [484, 156] width 603 height 93
click at [181, 156] on icon at bounding box center [183, 156] width 4 height 1
type input "**"
type input "***"
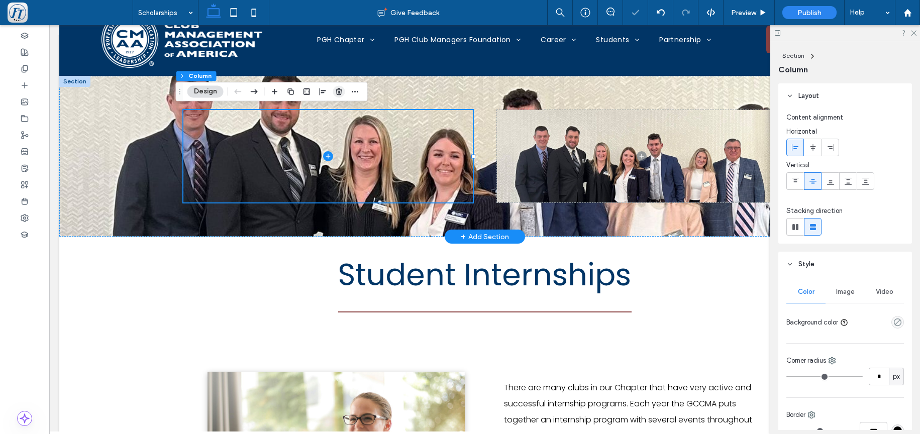
click at [338, 91] on use "button" at bounding box center [339, 91] width 6 height 7
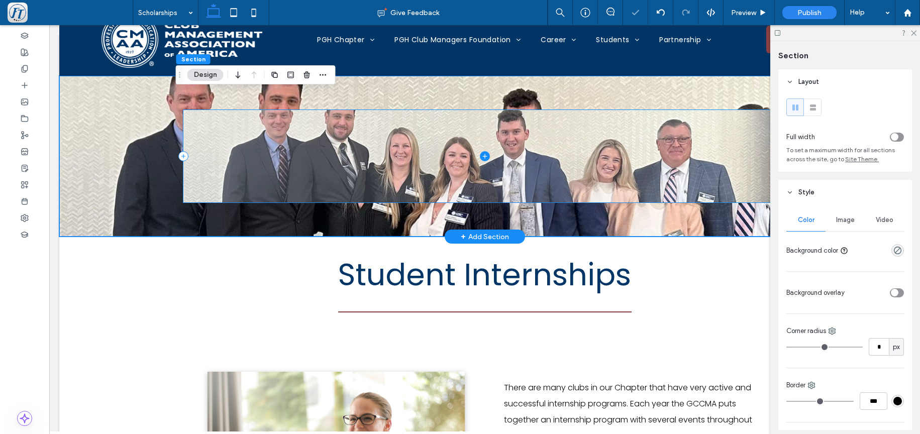
click at [595, 148] on span at bounding box center [484, 156] width 603 height 93
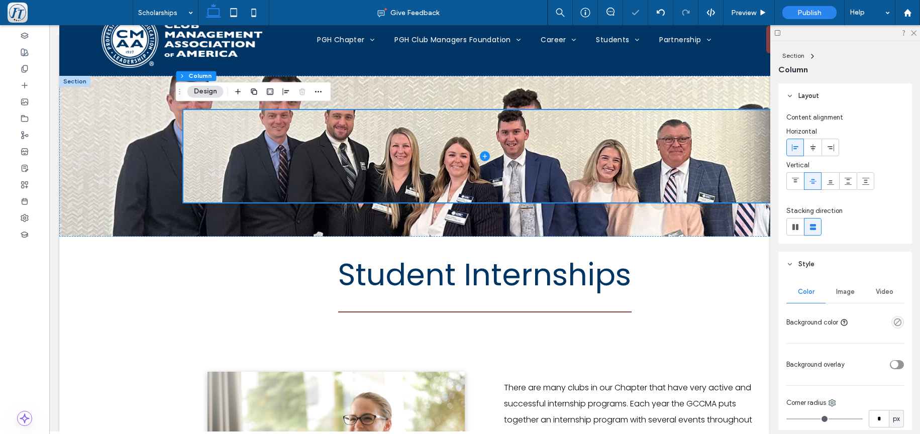
click at [301, 90] on div at bounding box center [302, 91] width 12 height 18
click at [320, 92] on icon "button" at bounding box center [319, 91] width 8 height 8
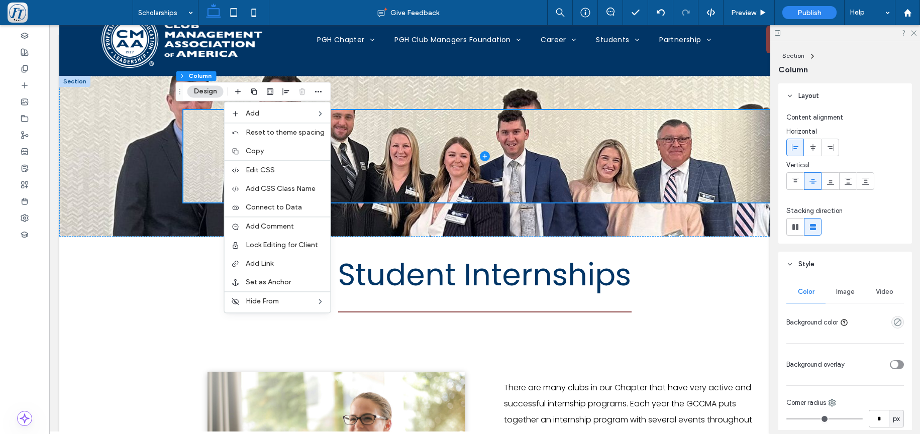
click at [848, 290] on span "Image" at bounding box center [845, 292] width 19 height 8
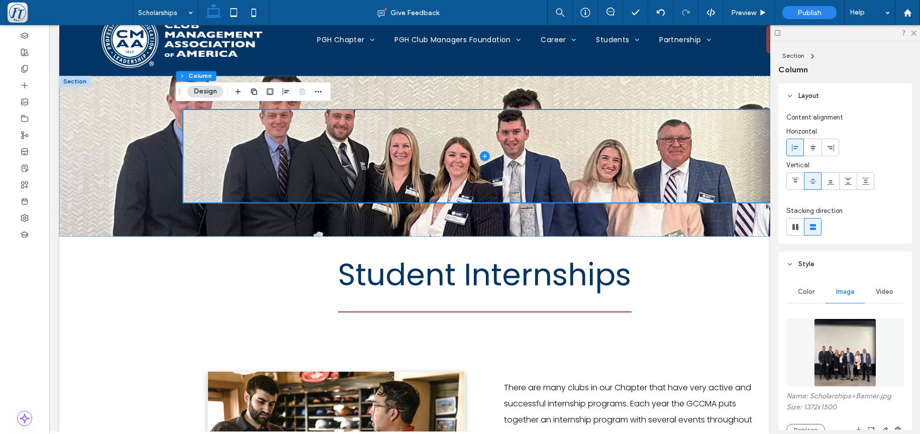
click at [839, 360] on img at bounding box center [845, 353] width 63 height 68
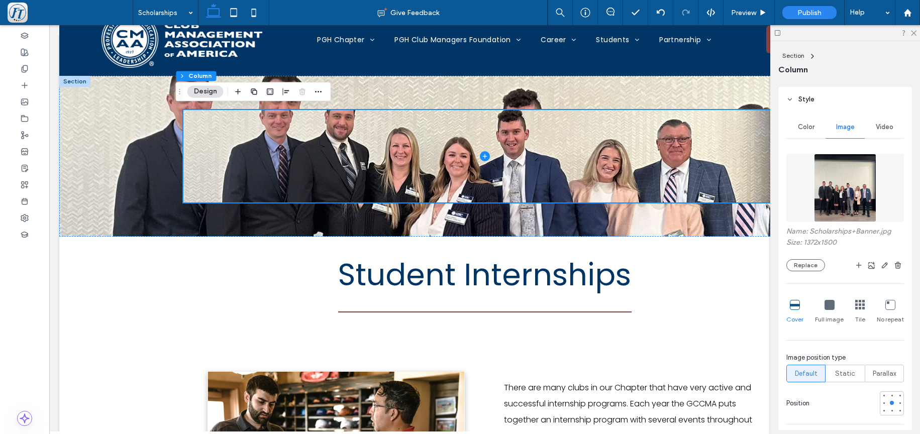
scroll to position [167, 0]
click at [808, 260] on button "Replace" at bounding box center [805, 263] width 39 height 12
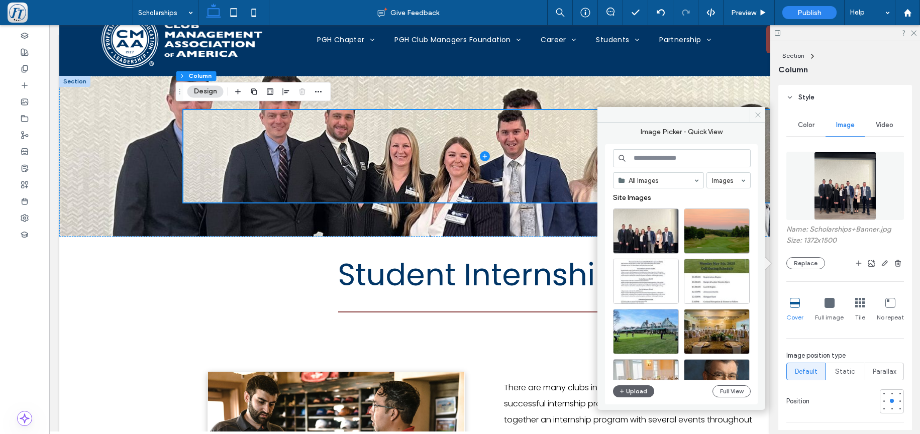
drag, startPoint x: 758, startPoint y: 117, endPoint x: 576, endPoint y: 107, distance: 182.7
click at [758, 117] on icon at bounding box center [758, 115] width 8 height 8
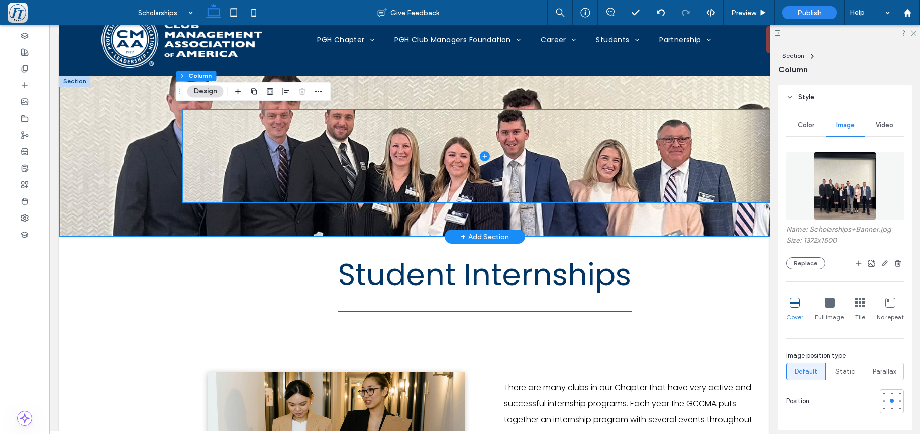
click at [479, 214] on div at bounding box center [484, 156] width 603 height 161
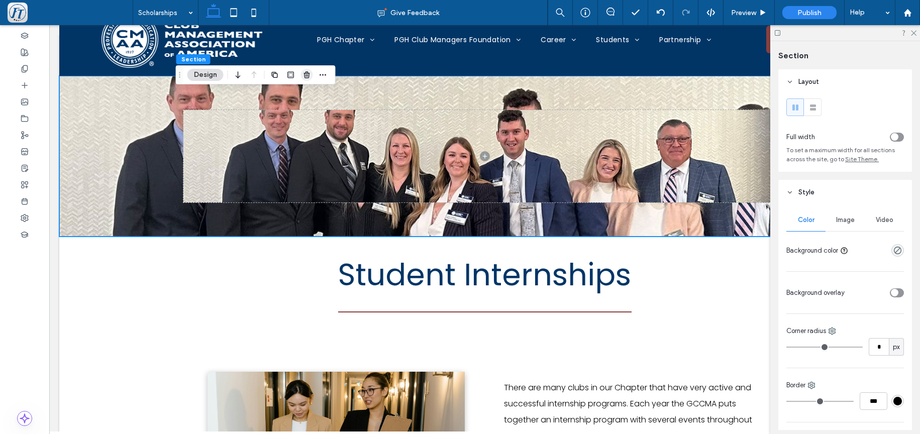
click at [305, 75] on icon "button" at bounding box center [307, 75] width 8 height 8
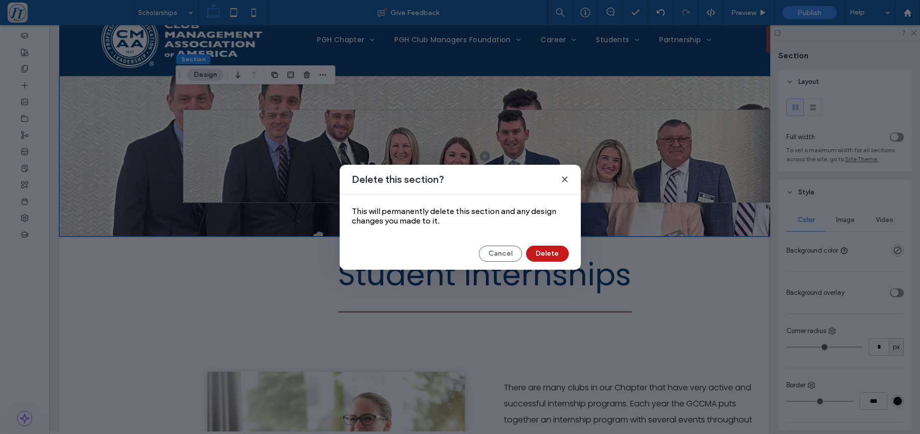
click at [541, 254] on button "Delete" at bounding box center [547, 254] width 43 height 16
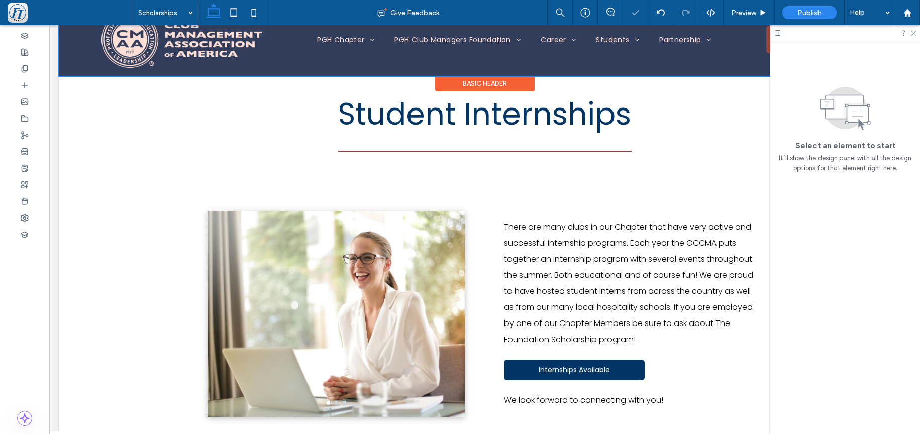
click at [435, 83] on div "Basic Header" at bounding box center [484, 84] width 99 height 16
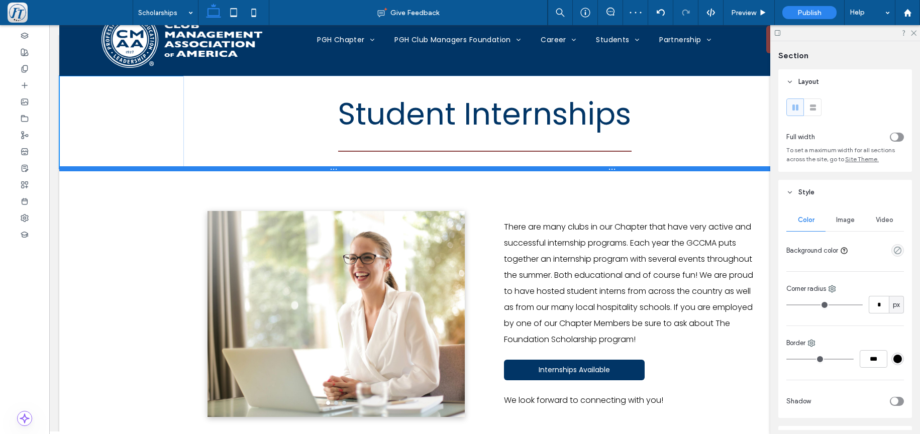
click at [159, 165] on div "Student Internships Section + Add Section" at bounding box center [484, 122] width 851 height 93
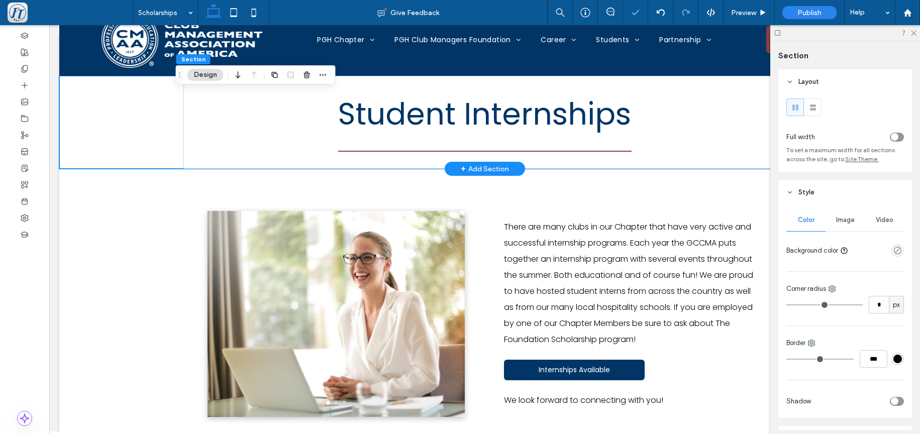
click at [484, 170] on div "+ Add Section" at bounding box center [485, 168] width 48 height 11
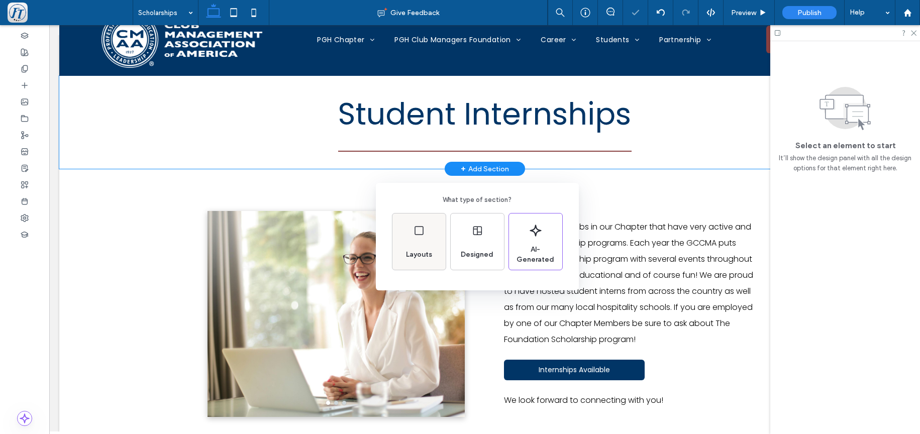
click at [427, 245] on div "Layouts" at bounding box center [419, 255] width 34 height 22
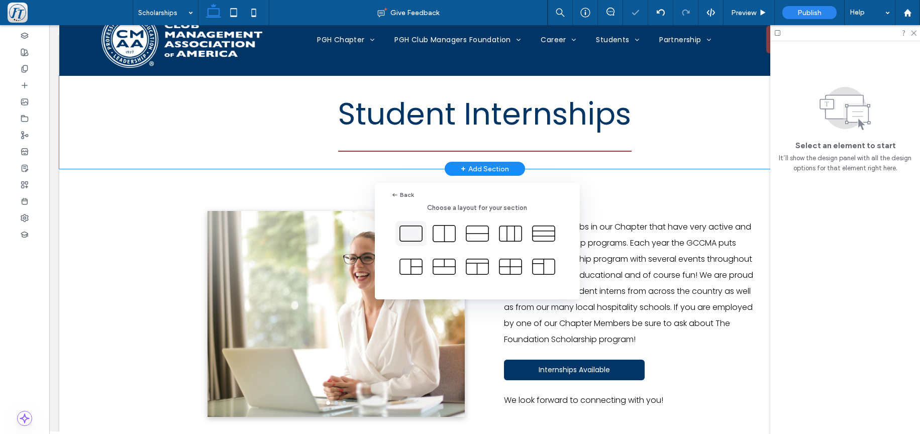
click at [407, 229] on icon at bounding box center [410, 233] width 25 height 25
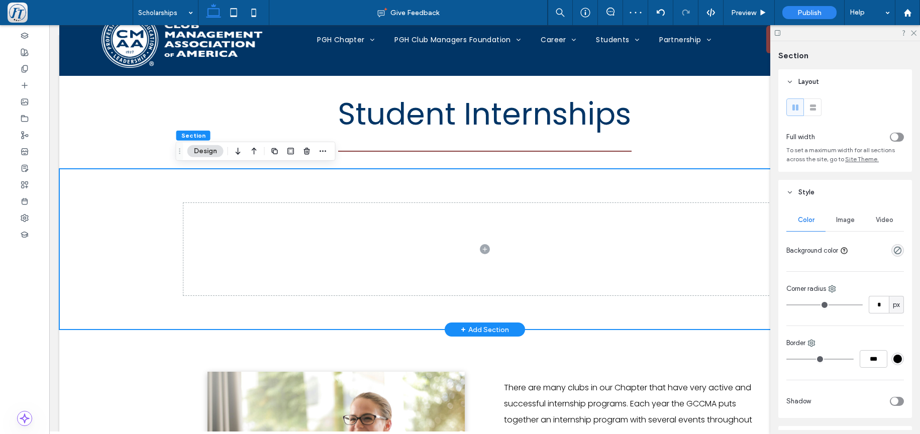
click at [117, 211] on div at bounding box center [484, 249] width 851 height 161
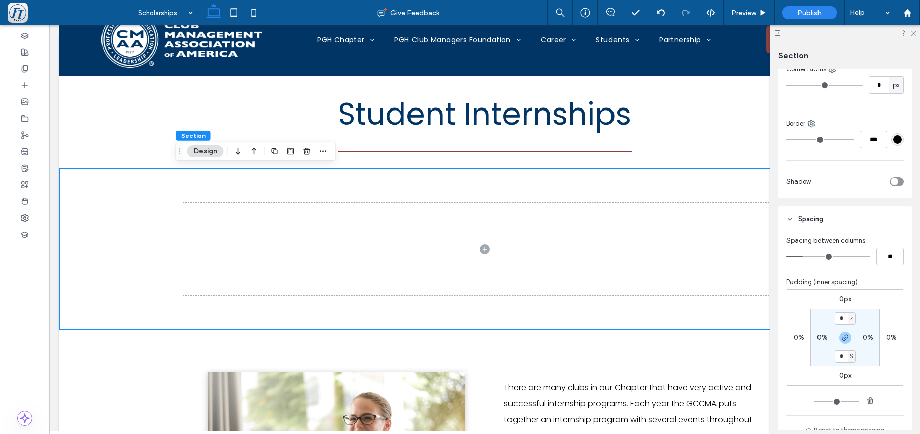
scroll to position [370, 0]
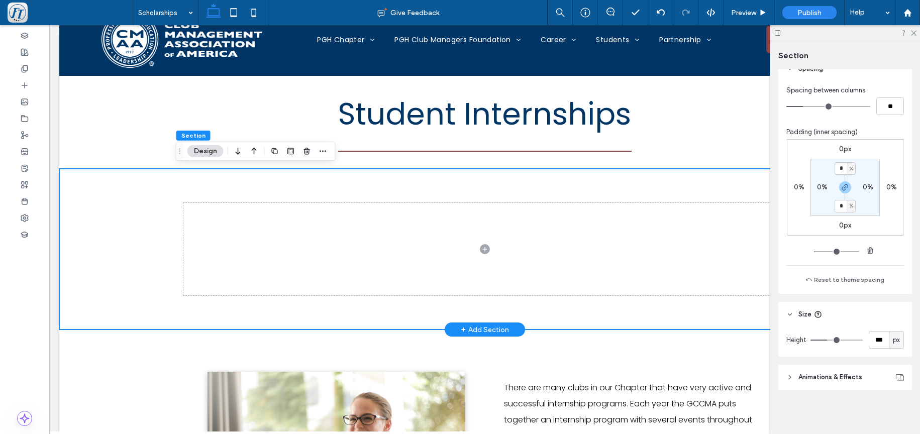
click at [105, 210] on div at bounding box center [484, 249] width 851 height 161
click at [207, 154] on button "Design" at bounding box center [205, 151] width 36 height 12
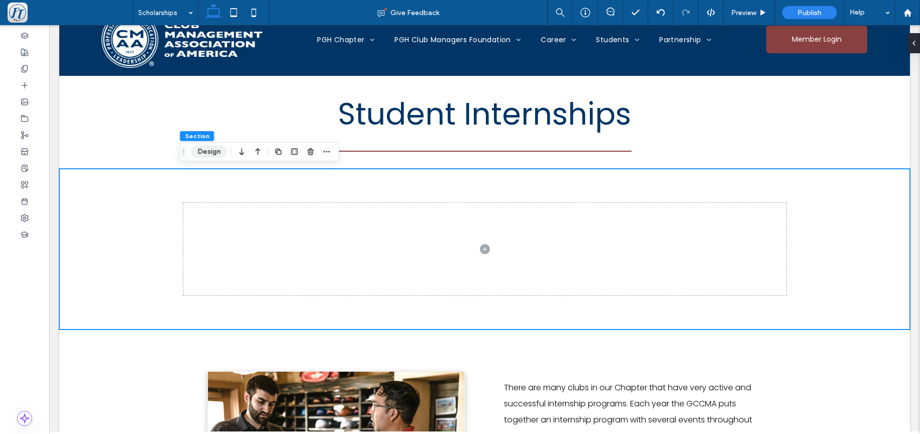
click at [216, 152] on button "Design" at bounding box center [209, 152] width 36 height 12
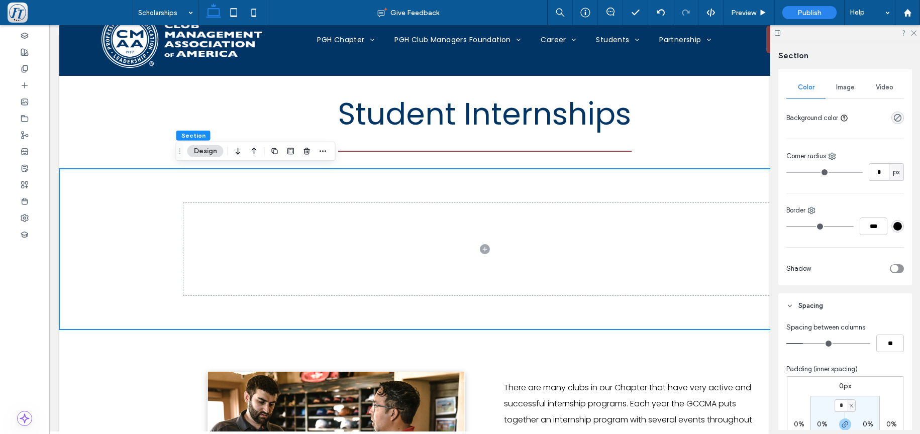
scroll to position [0, 0]
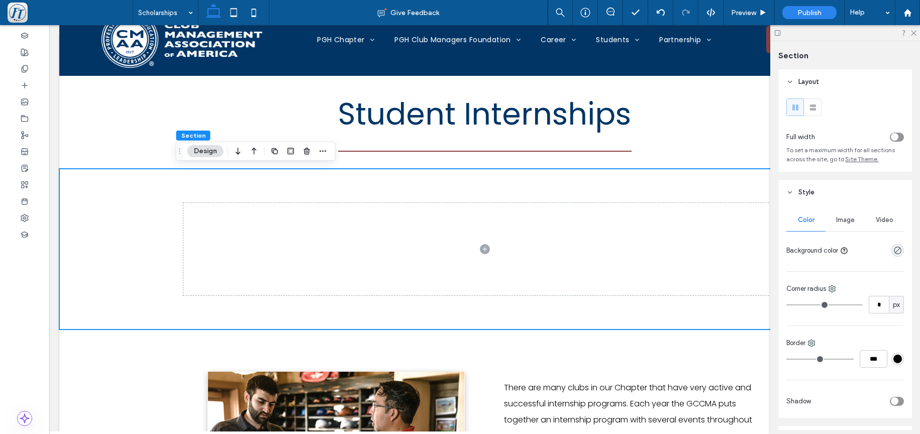
click at [849, 216] on div "Image" at bounding box center [844, 220] width 39 height 22
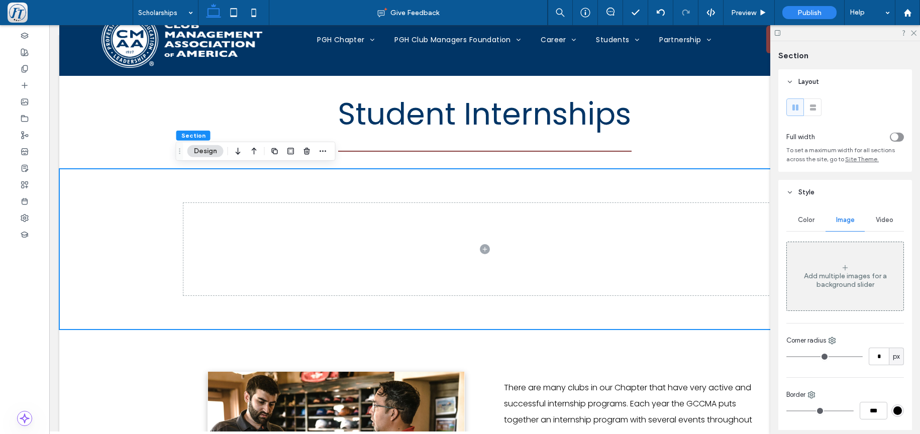
click at [835, 264] on div "Add multiple images for a background slider" at bounding box center [845, 276] width 117 height 66
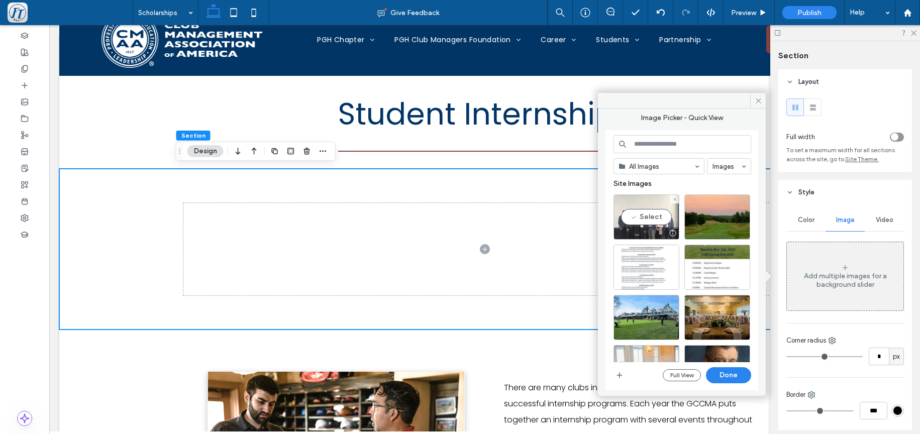
click at [623, 217] on div "Select" at bounding box center [646, 216] width 66 height 45
click at [733, 381] on button "Done" at bounding box center [728, 375] width 45 height 16
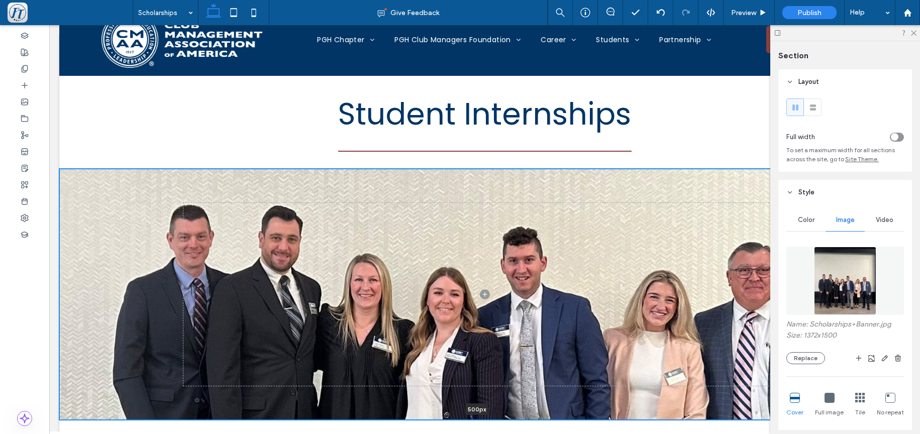
drag, startPoint x: 566, startPoint y: 330, endPoint x: 557, endPoint y: 412, distance: 82.9
click at [556, 420] on div "Student Internships Section + Add Section 500px Section + Add Section a a a a ​…" at bounding box center [484, 393] width 851 height 634
type input "***"
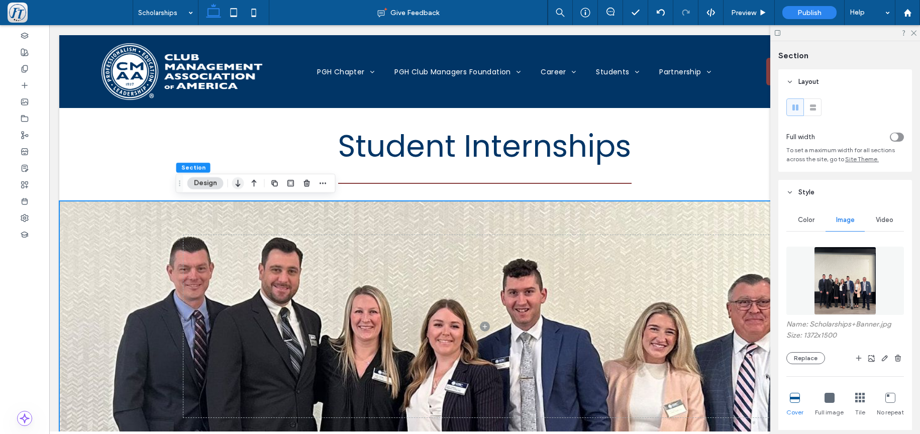
click at [238, 182] on icon "button" at bounding box center [238, 183] width 12 height 18
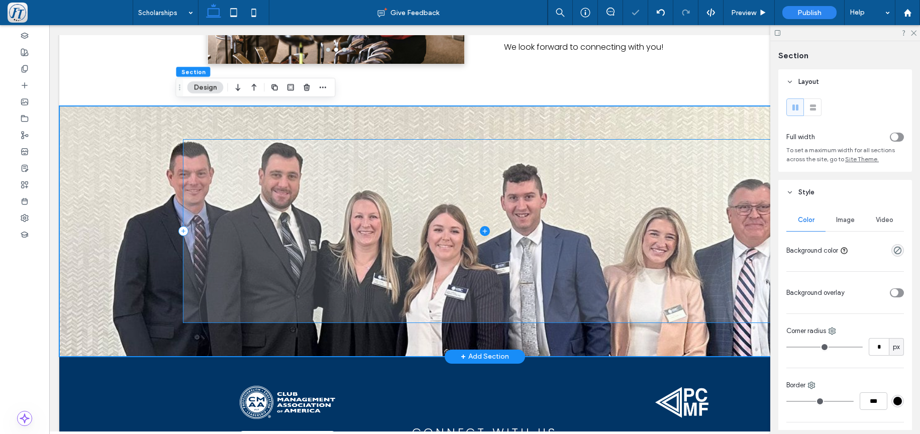
scroll to position [386, 0]
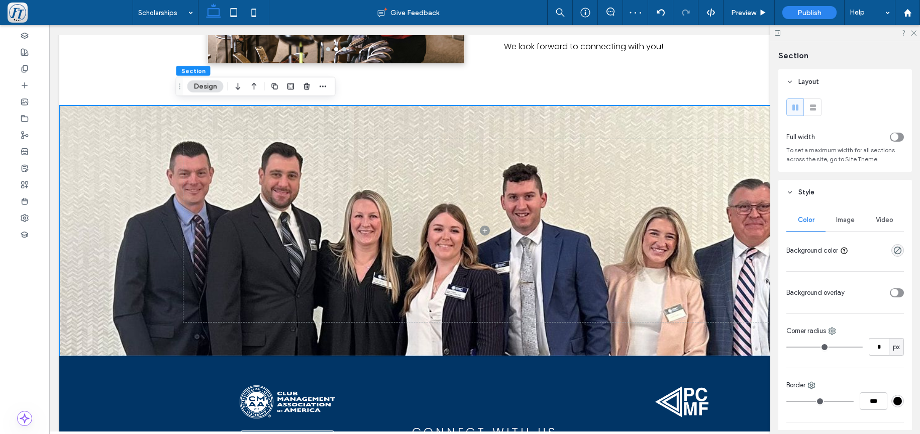
click at [254, 90] on icon "button" at bounding box center [254, 86] width 12 height 18
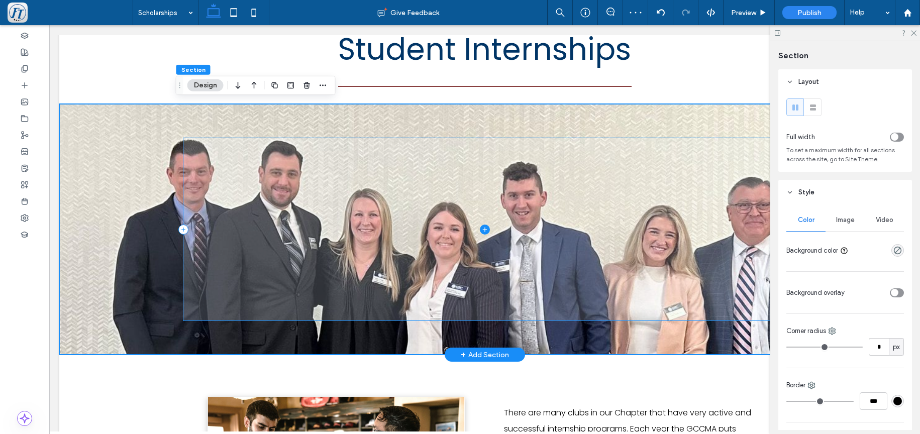
scroll to position [97, 0]
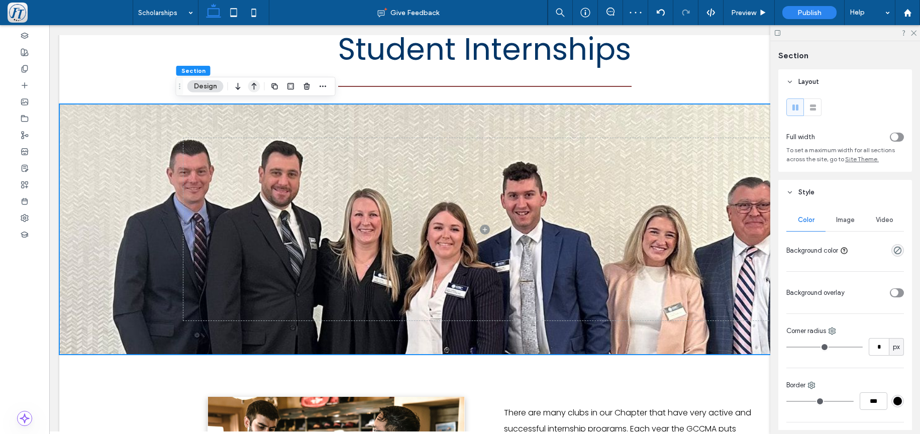
click at [257, 86] on icon "button" at bounding box center [254, 86] width 12 height 18
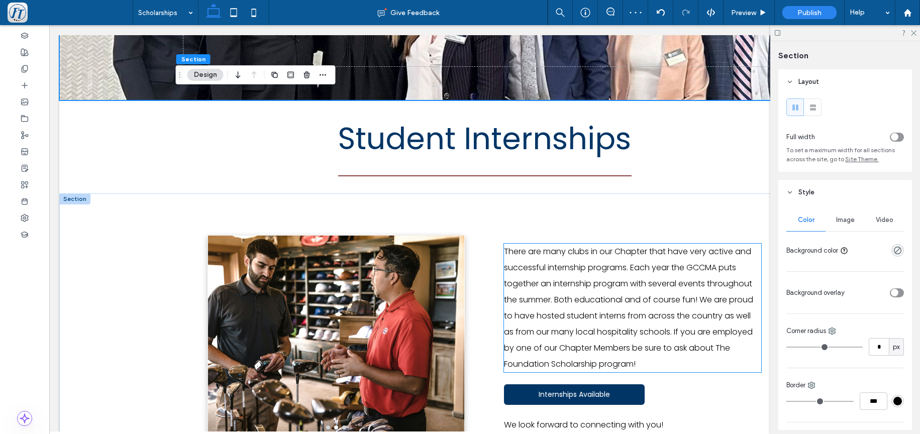
scroll to position [266, 0]
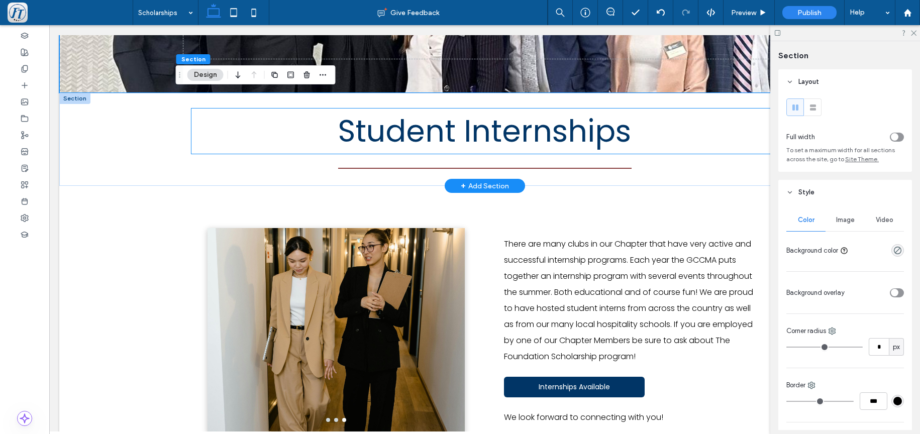
click at [571, 148] on span "Student Internships" at bounding box center [484, 131] width 293 height 42
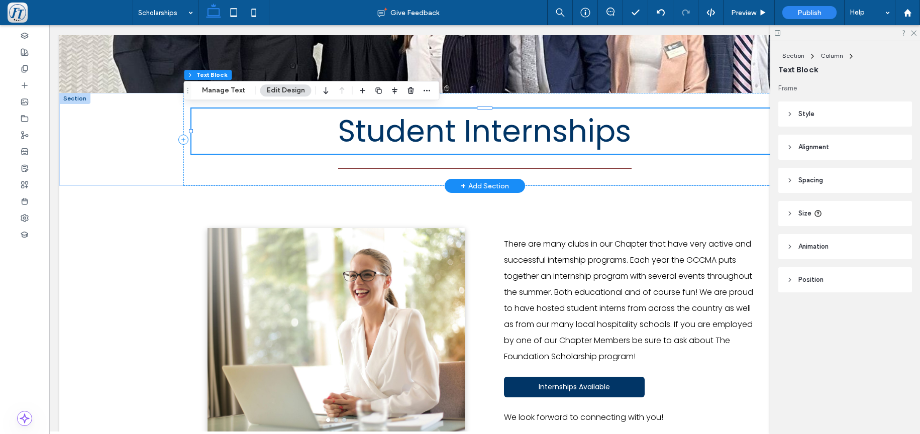
click at [470, 131] on span "Student Internships" at bounding box center [484, 131] width 293 height 42
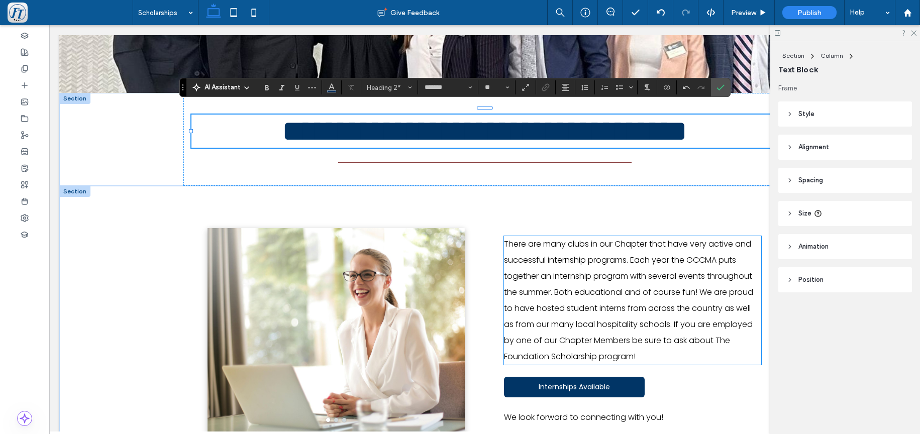
click at [640, 315] on p "​There are many clubs in our Chapter that have very active and successful inter…" at bounding box center [632, 300] width 257 height 129
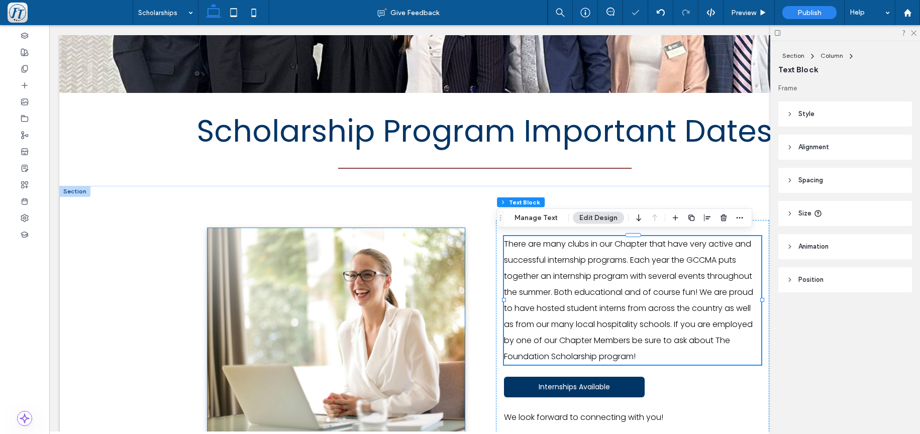
click at [373, 310] on div at bounding box center [335, 337] width 257 height 158
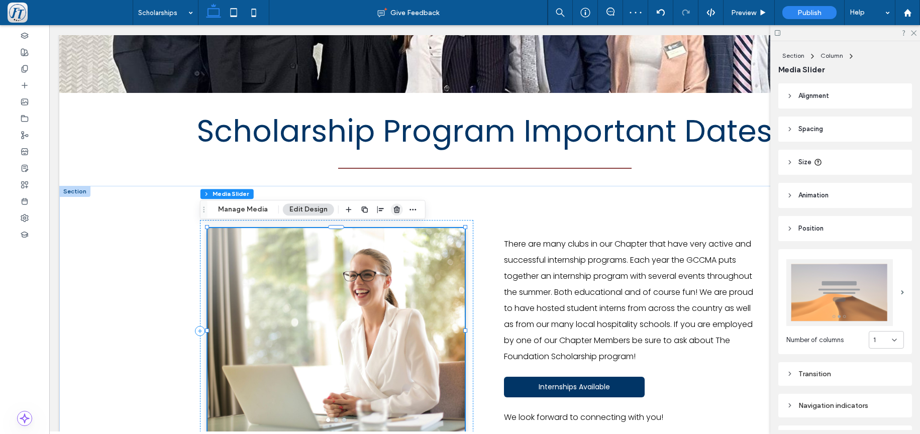
click at [394, 209] on use "button" at bounding box center [397, 209] width 6 height 7
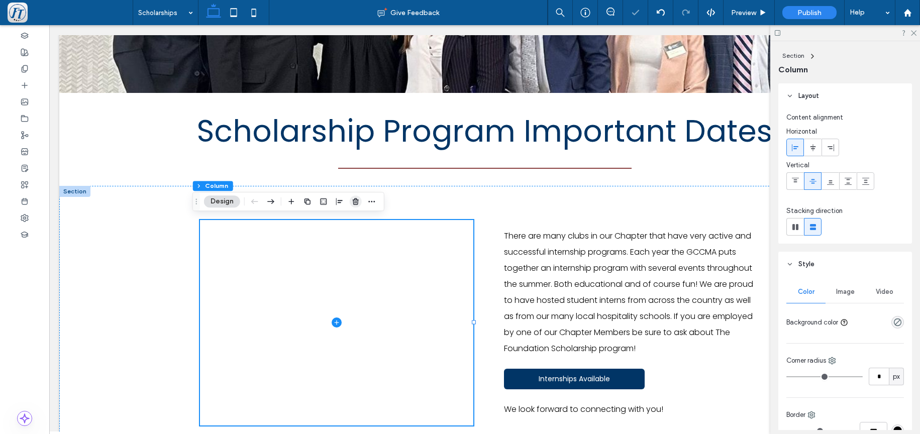
drag, startPoint x: 358, startPoint y: 201, endPoint x: 309, endPoint y: 179, distance: 53.5
click at [358, 201] on use "button" at bounding box center [356, 201] width 6 height 7
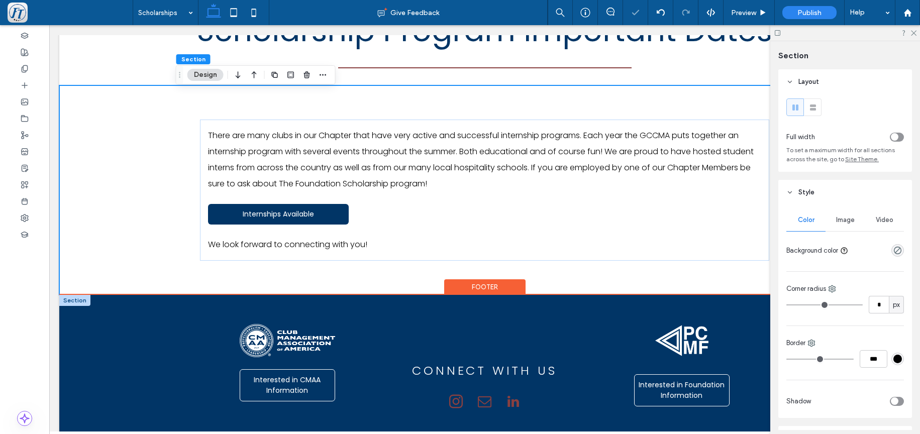
scroll to position [370, 0]
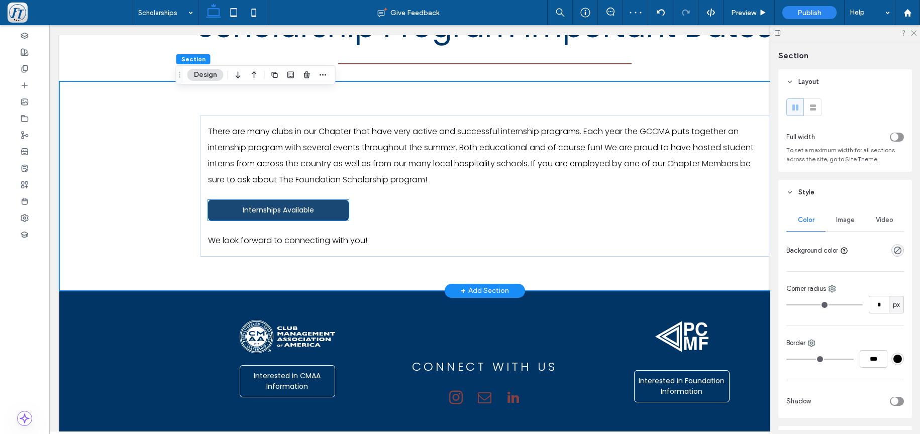
click at [307, 217] on link "Internships Available" at bounding box center [278, 210] width 141 height 21
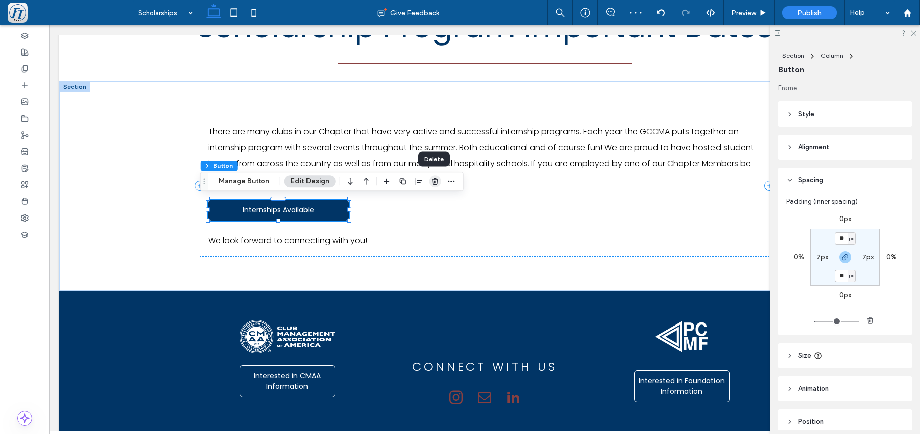
click at [432, 182] on use "button" at bounding box center [435, 181] width 6 height 7
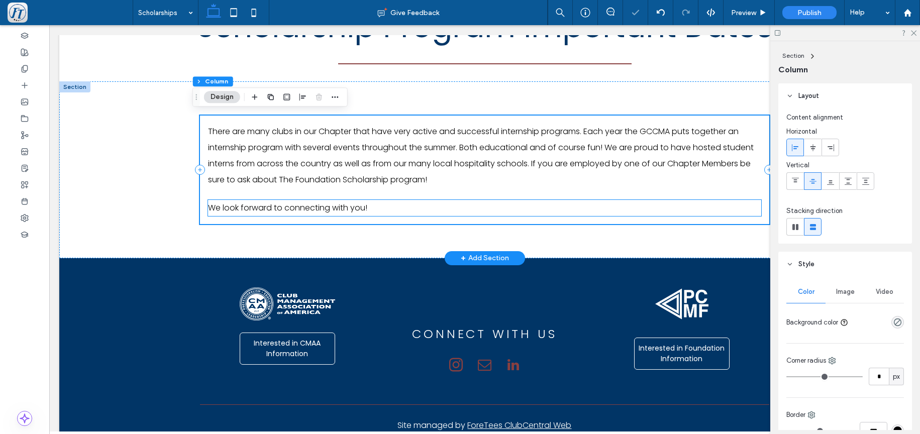
click at [363, 209] on div "​There are many clubs in our Chapter that have very active and successful inter…" at bounding box center [484, 170] width 569 height 109
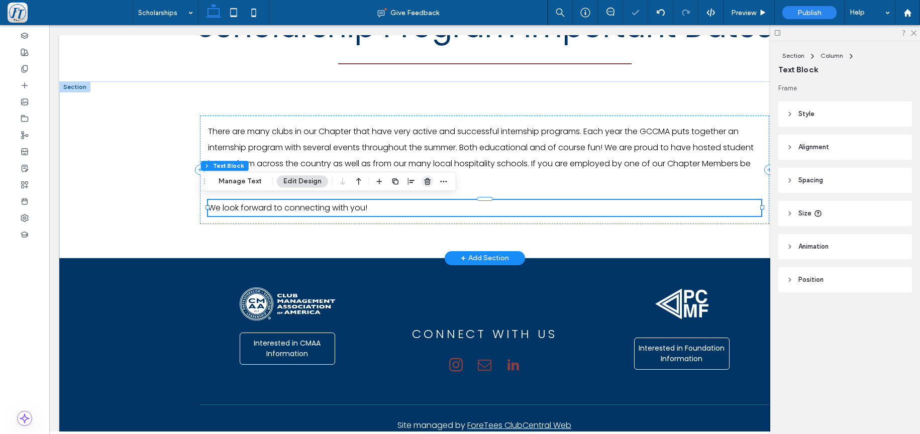
click at [427, 181] on icon "button" at bounding box center [428, 181] width 8 height 8
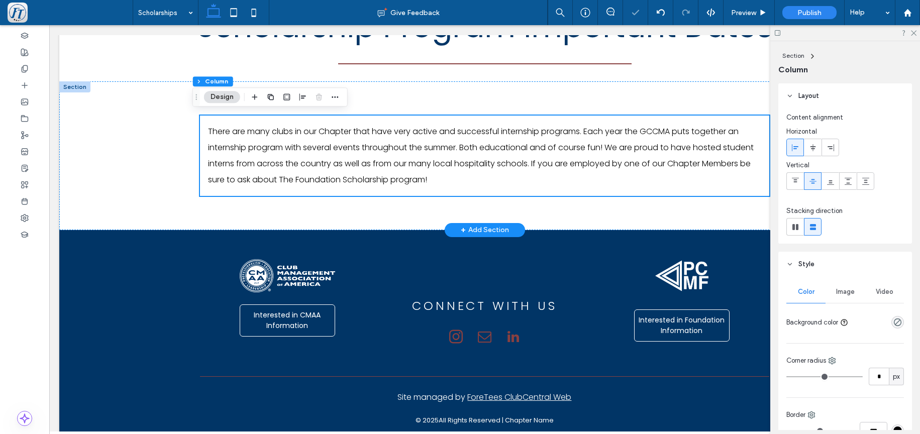
click at [448, 226] on div "+ Add Section" at bounding box center [485, 230] width 80 height 14
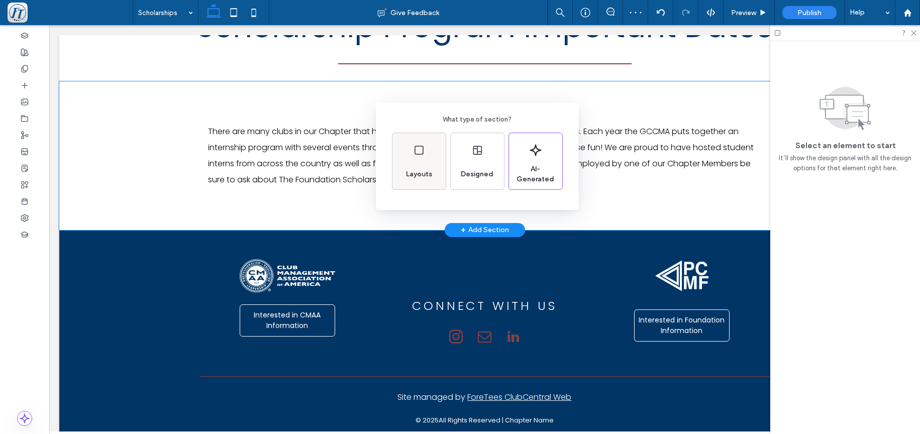
click at [430, 157] on div "Layouts" at bounding box center [418, 161] width 53 height 56
click at [415, 146] on icon at bounding box center [410, 144] width 25 height 25
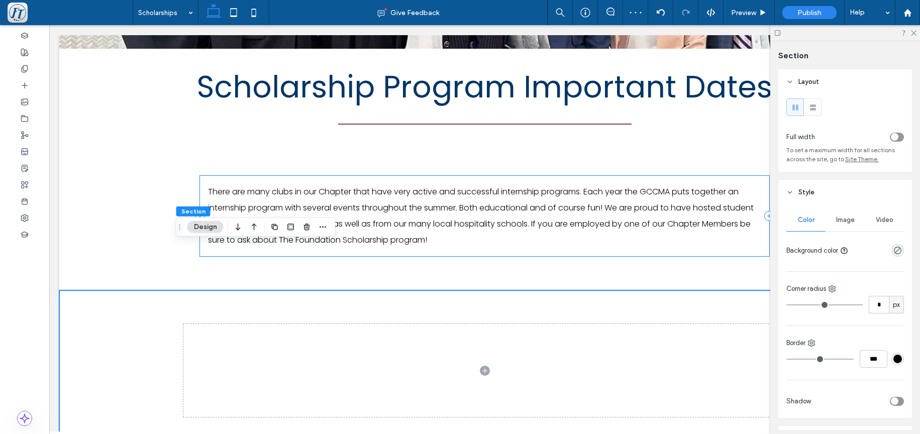
scroll to position [306, 0]
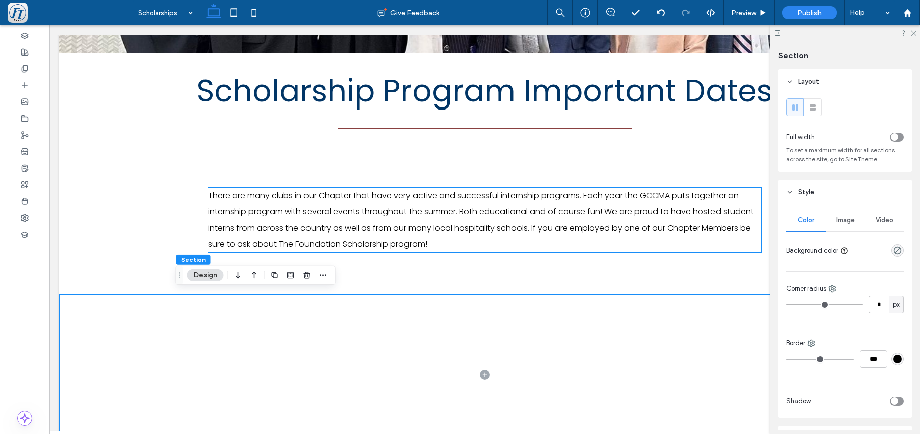
click at [324, 227] on span "​There are many clubs in our Chapter that have very active and successful inter…" at bounding box center [481, 220] width 546 height 60
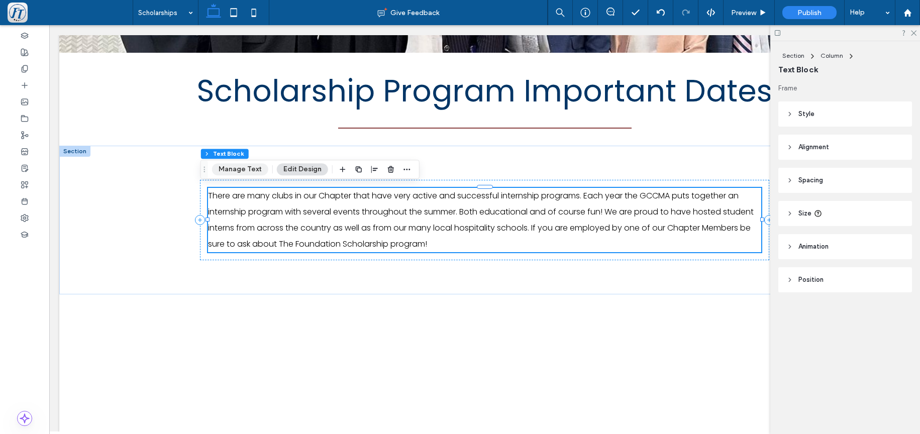
click at [232, 172] on button "Manage Text" at bounding box center [240, 169] width 56 height 12
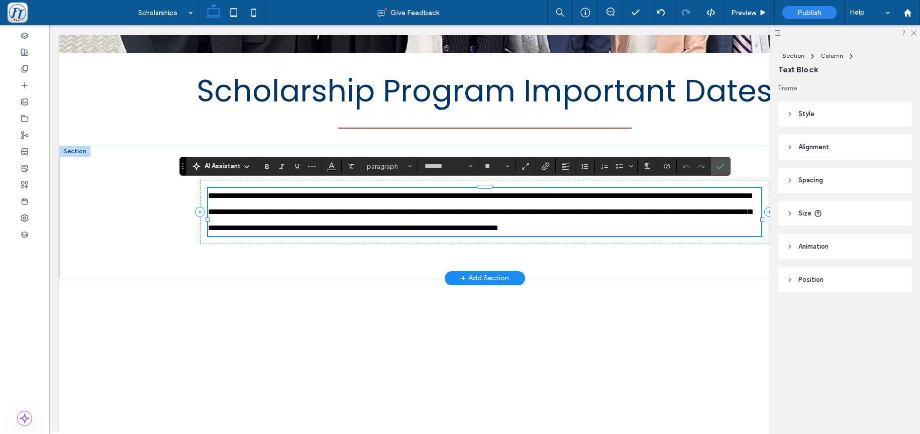
scroll to position [0, 0]
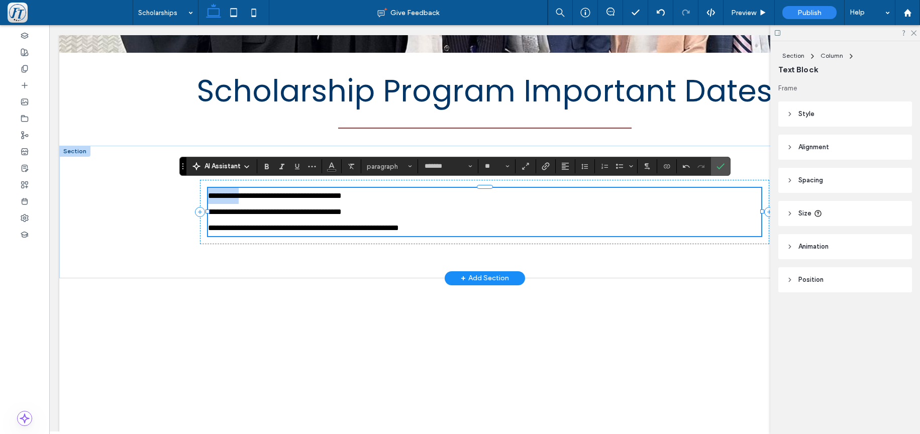
drag, startPoint x: 246, startPoint y: 195, endPoint x: 192, endPoint y: 191, distance: 53.9
click at [208, 191] on div "**********" at bounding box center [484, 212] width 553 height 48
click at [269, 167] on icon "Bold" at bounding box center [267, 166] width 8 height 8
drag, startPoint x: 235, startPoint y: 212, endPoint x: 199, endPoint y: 210, distance: 36.2
click at [208, 210] on div "**********" at bounding box center [484, 212] width 553 height 48
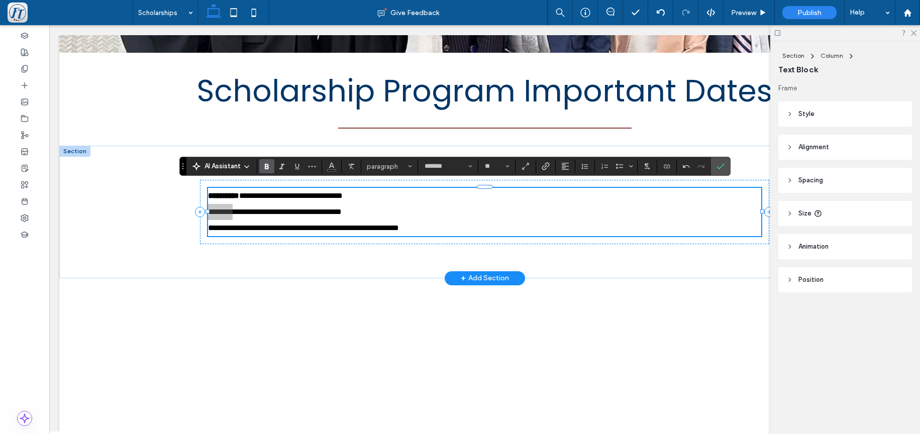
click at [268, 166] on use "Bold" at bounding box center [267, 167] width 4 height 6
drag, startPoint x: 245, startPoint y: 228, endPoint x: 201, endPoint y: 227, distance: 43.7
click at [208, 227] on span "**********" at bounding box center [303, 220] width 191 height 24
click at [267, 167] on use "Bold" at bounding box center [267, 167] width 4 height 6
click at [764, 209] on icon at bounding box center [769, 212] width 10 height 10
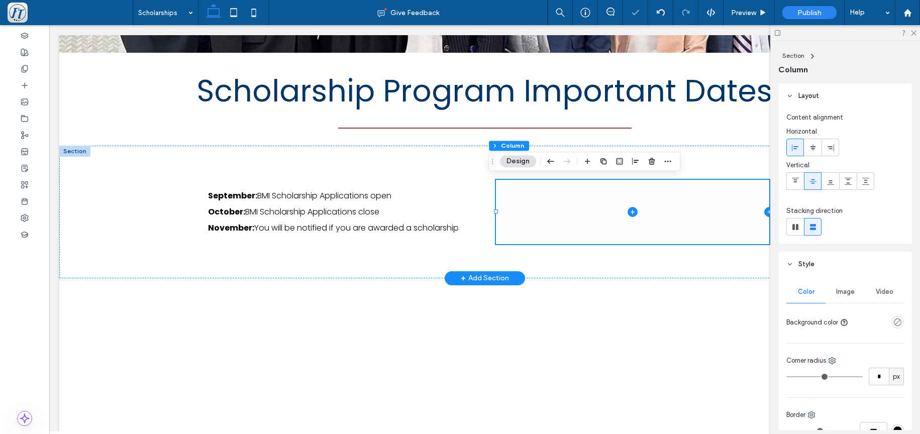
click at [764, 208] on icon at bounding box center [769, 212] width 10 height 10
type input "**"
type input "*****"
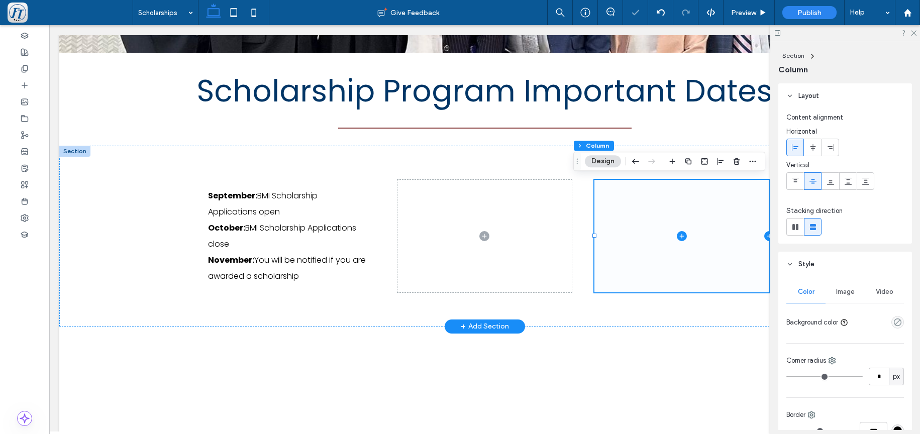
click at [767, 236] on icon at bounding box center [769, 236] width 4 height 1
type input "**"
type input "***"
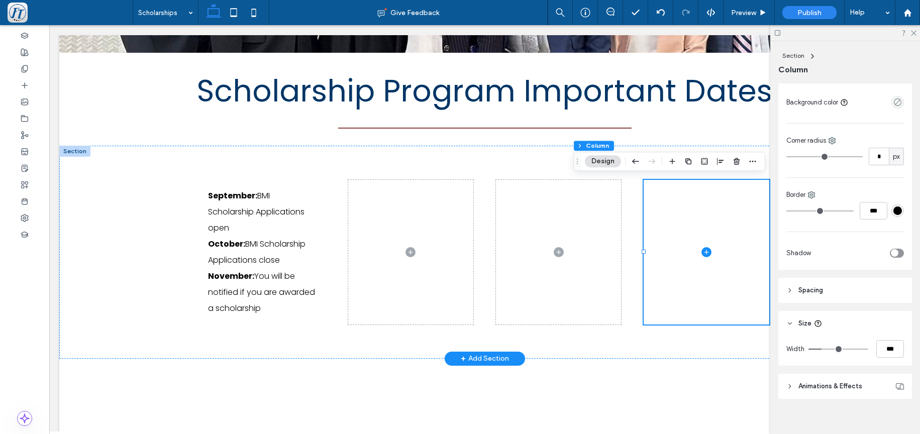
scroll to position [229, 0]
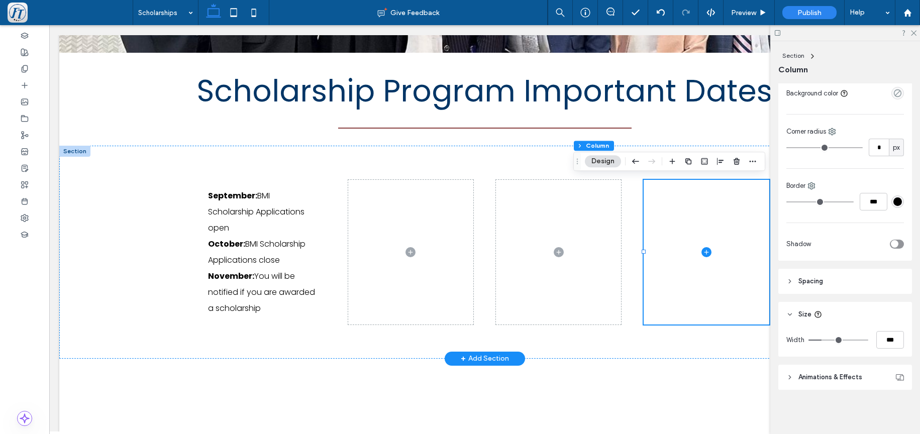
click at [810, 283] on span "Spacing" at bounding box center [810, 281] width 25 height 10
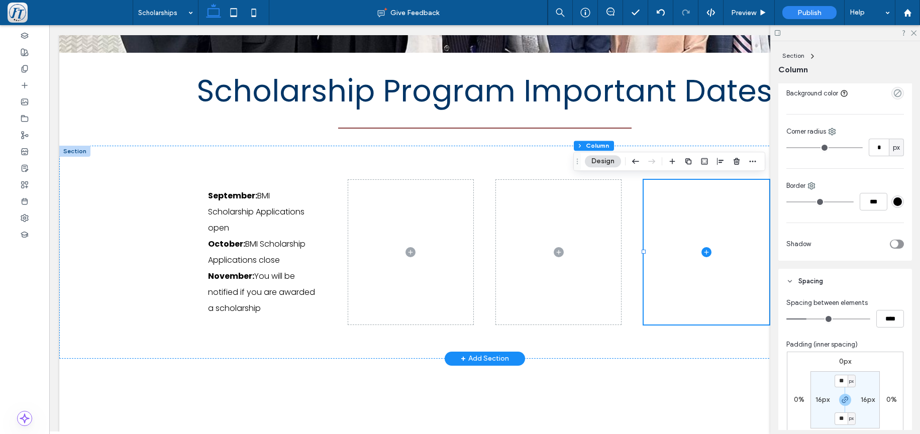
scroll to position [256, 0]
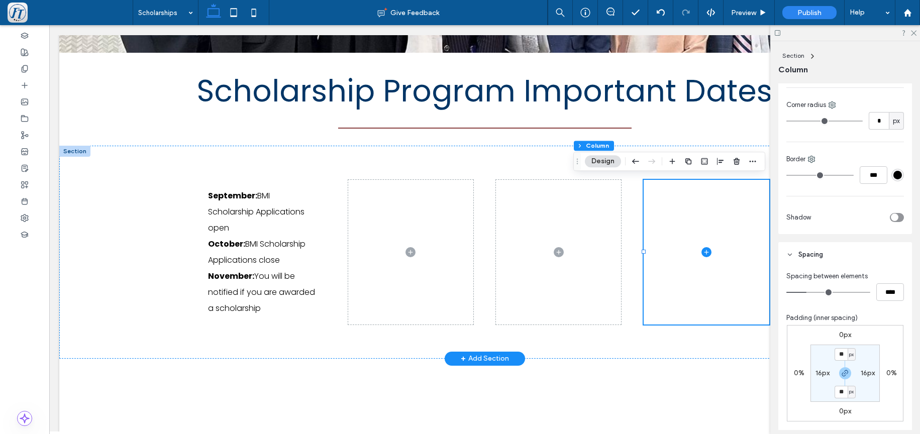
click at [816, 372] on label "16px" at bounding box center [822, 373] width 14 height 9
type input "*"
click at [842, 357] on label "16px" at bounding box center [845, 354] width 14 height 9
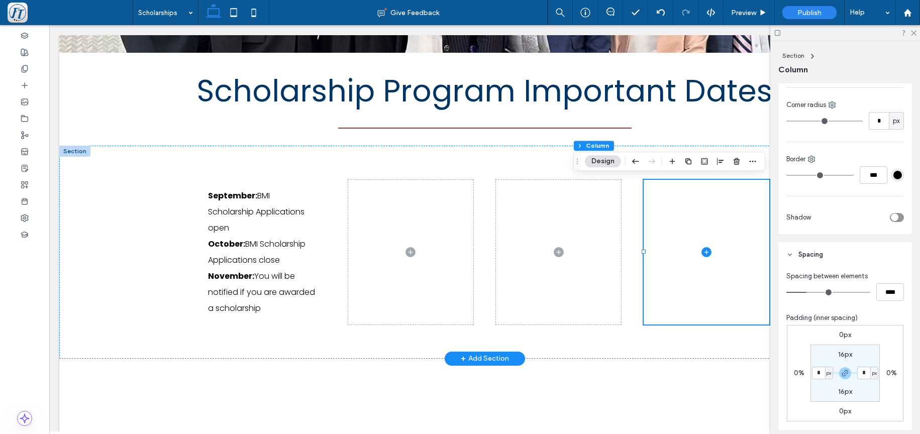
type input "**"
click at [841, 355] on input "**" at bounding box center [840, 354] width 13 height 13
type input "*"
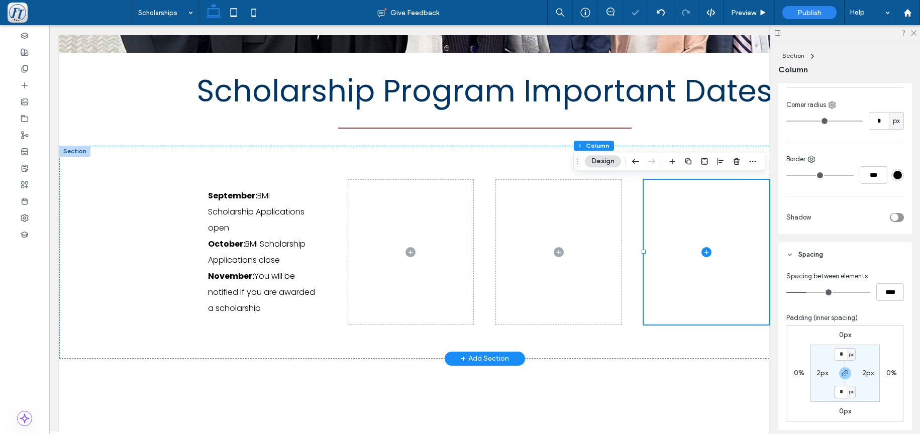
click at [840, 390] on input "*" at bounding box center [840, 392] width 13 height 13
click at [876, 393] on section "* px 2px * px 2px" at bounding box center [844, 373] width 69 height 57
click at [895, 402] on div "0px 0% 0px 0% * px 2px * px 2px" at bounding box center [845, 373] width 117 height 96
click at [891, 381] on div "0px 0% 0px 0% * px 2px * px 2px" at bounding box center [845, 373] width 117 height 96
click at [130, 254] on div "September: BMI Scholarship Applications open October: BMI Scholarship Applicati…" at bounding box center [484, 252] width 851 height 213
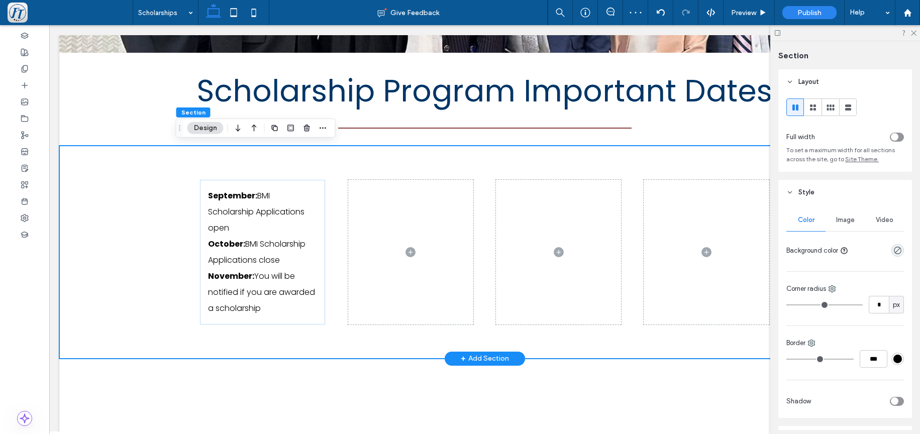
click at [165, 243] on div "September: BMI Scholarship Applications open October: BMI Scholarship Applicati…" at bounding box center [484, 252] width 851 height 213
drag, startPoint x: 323, startPoint y: 159, endPoint x: 351, endPoint y: 151, distance: 29.3
click at [324, 159] on div "September: BMI Scholarship Applications open October: BMI Scholarship Applicati…" at bounding box center [484, 252] width 603 height 213
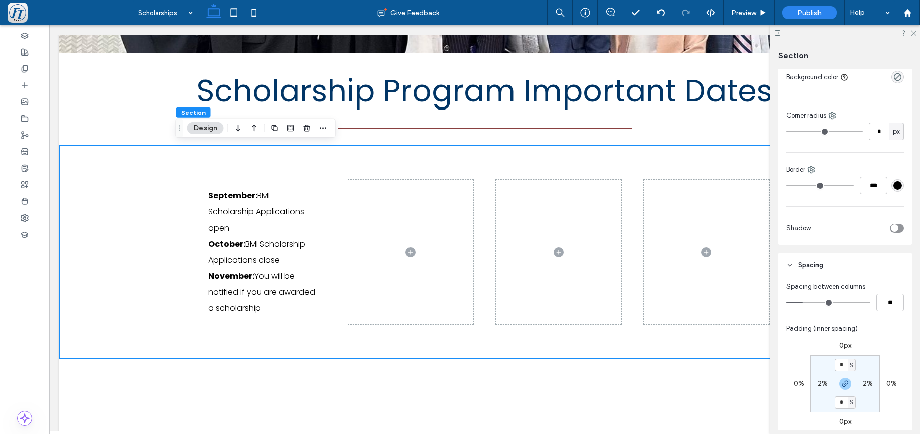
scroll to position [176, 0]
click at [879, 303] on input "**" at bounding box center [890, 300] width 28 height 18
type input "**"
type input "*"
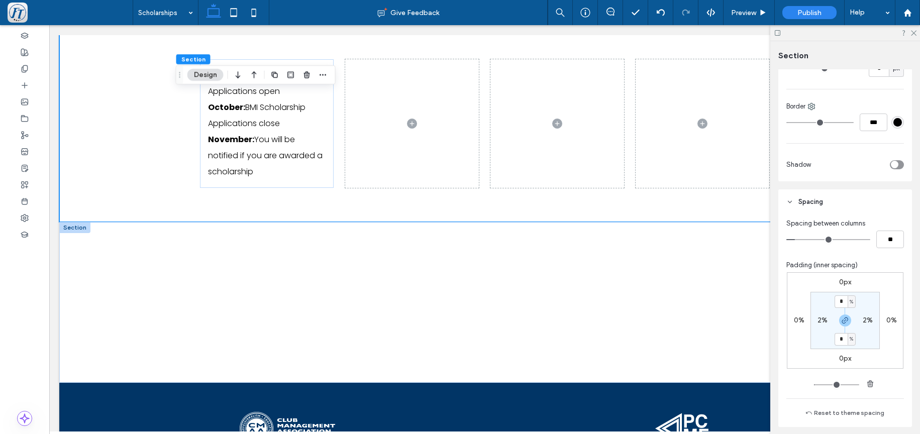
scroll to position [237, 0]
click at [819, 321] on label "2%" at bounding box center [822, 320] width 10 height 9
type input "*"
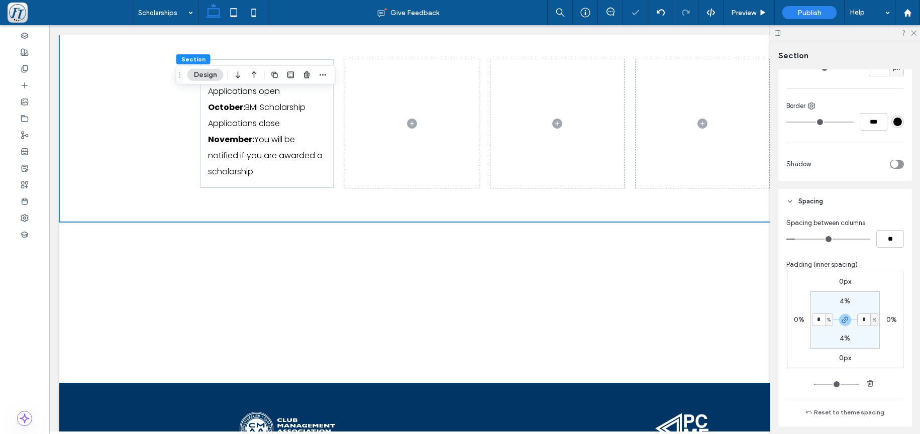
type input "*"
click at [840, 299] on label "4%" at bounding box center [845, 301] width 11 height 9
type input "*"
click at [843, 303] on input "*" at bounding box center [840, 301] width 13 height 13
type input "*"
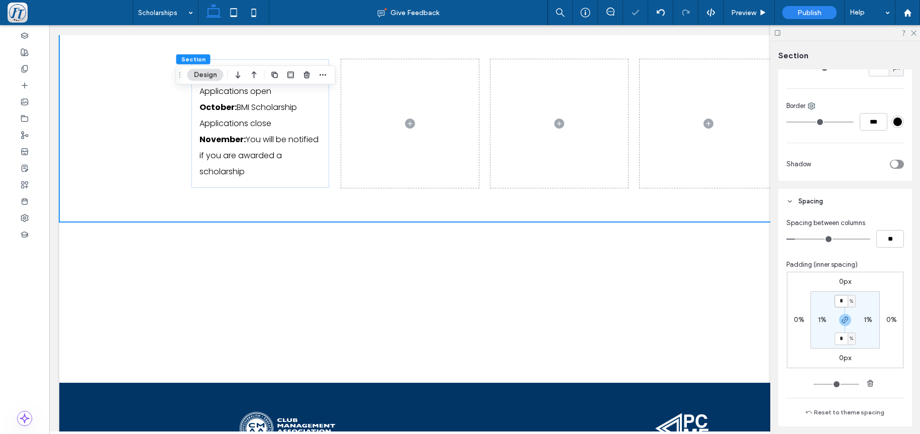
type input "*"
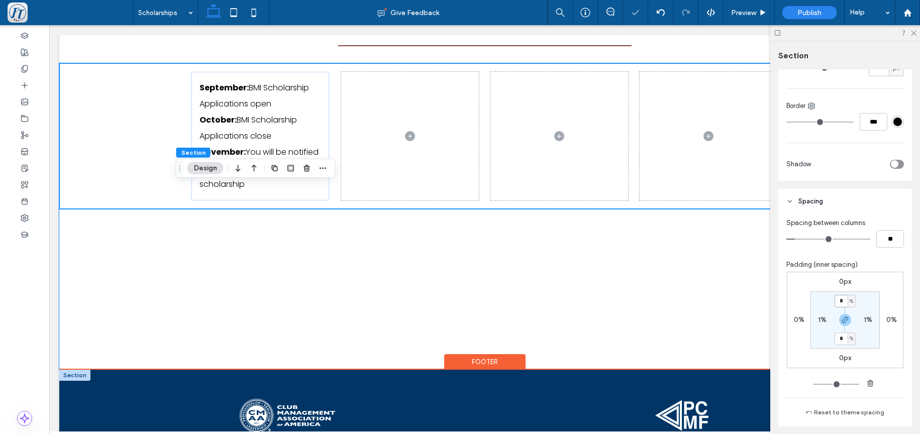
scroll to position [419, 0]
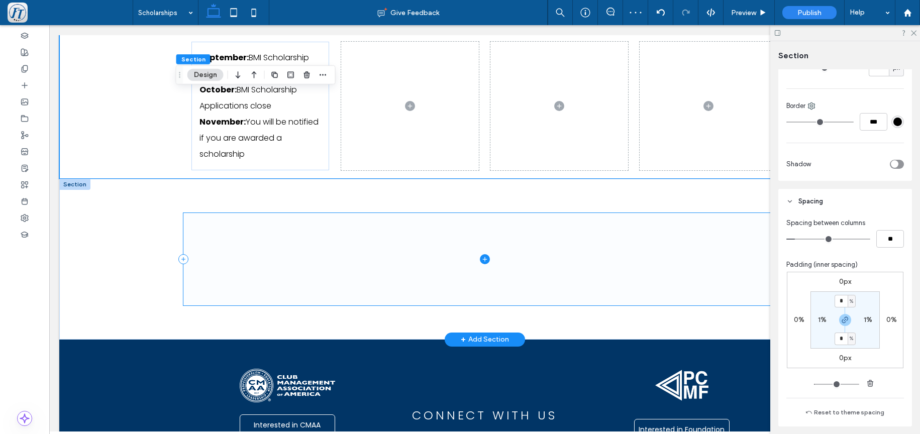
click at [320, 243] on span at bounding box center [484, 259] width 603 height 93
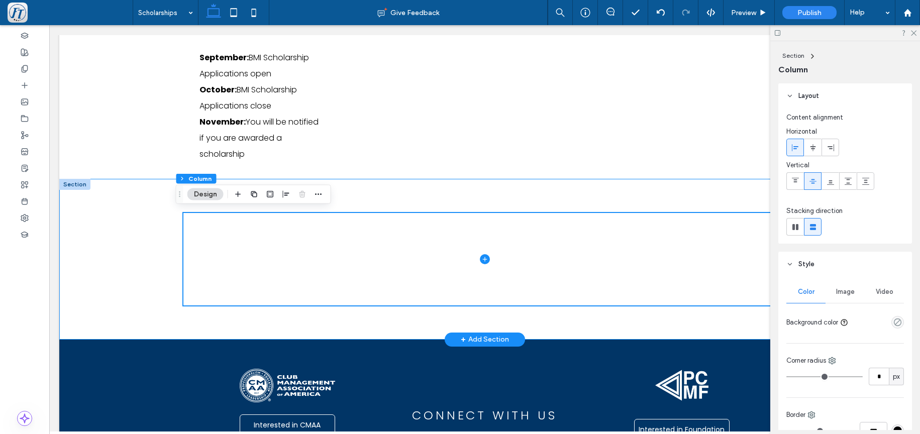
click at [114, 237] on div at bounding box center [484, 259] width 851 height 161
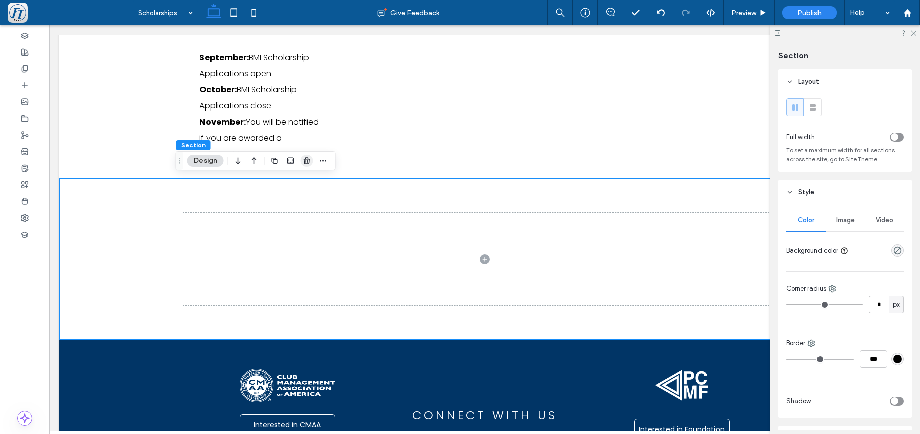
click at [307, 160] on icon "button" at bounding box center [307, 161] width 8 height 8
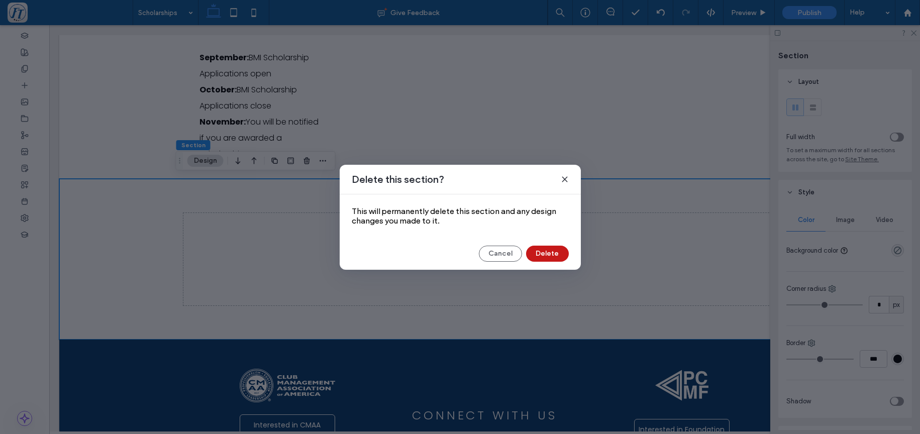
click at [556, 253] on button "Delete" at bounding box center [547, 254] width 43 height 16
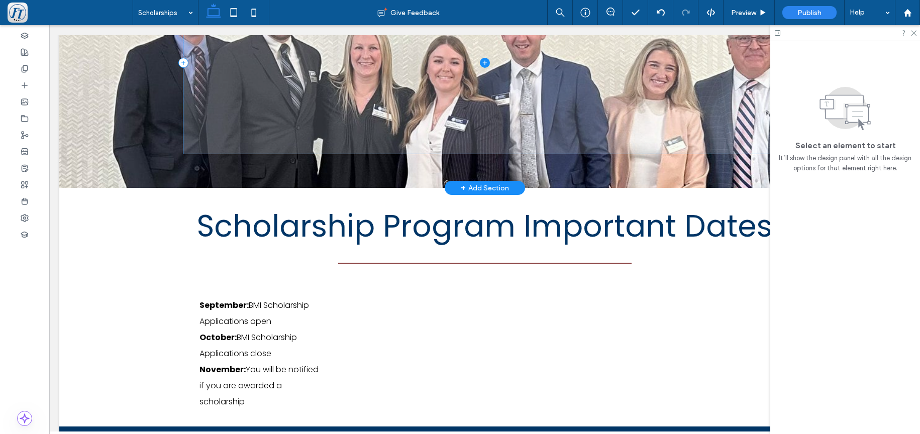
scroll to position [186, 0]
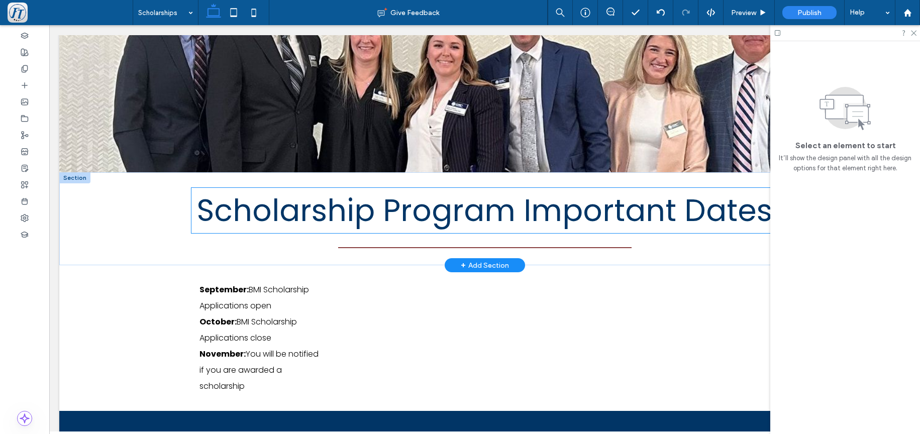
click at [613, 210] on span "Scholarship Program Important Dates" at bounding box center [484, 210] width 575 height 42
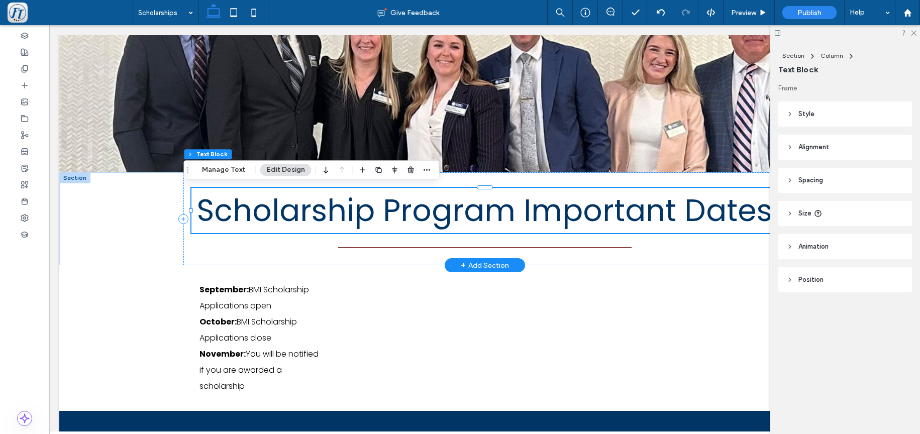
click at [661, 210] on span "Scholarship Program Important Dates" at bounding box center [484, 210] width 575 height 42
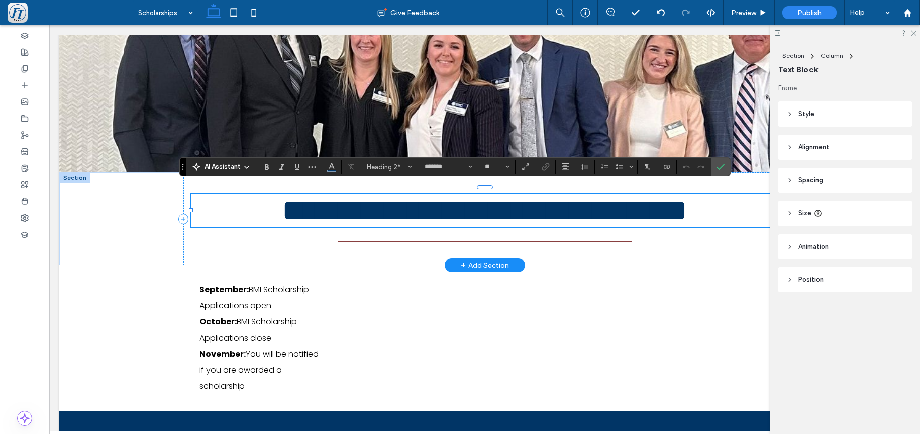
click at [669, 208] on span "**********" at bounding box center [484, 210] width 405 height 30
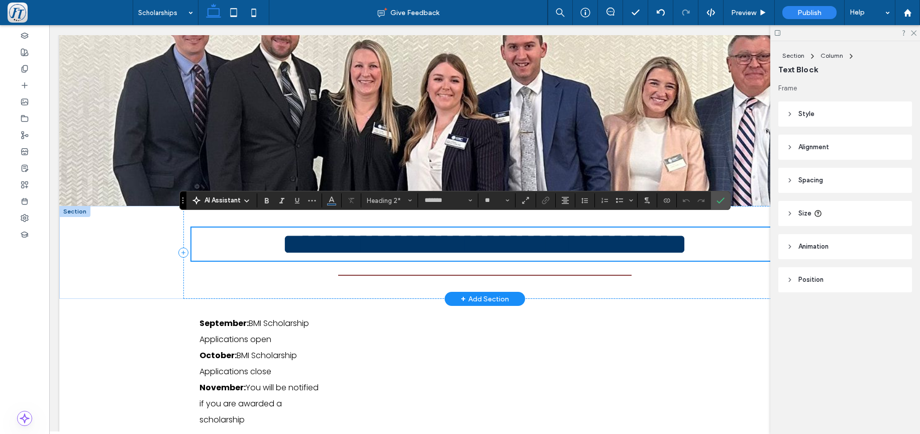
scroll to position [169, 0]
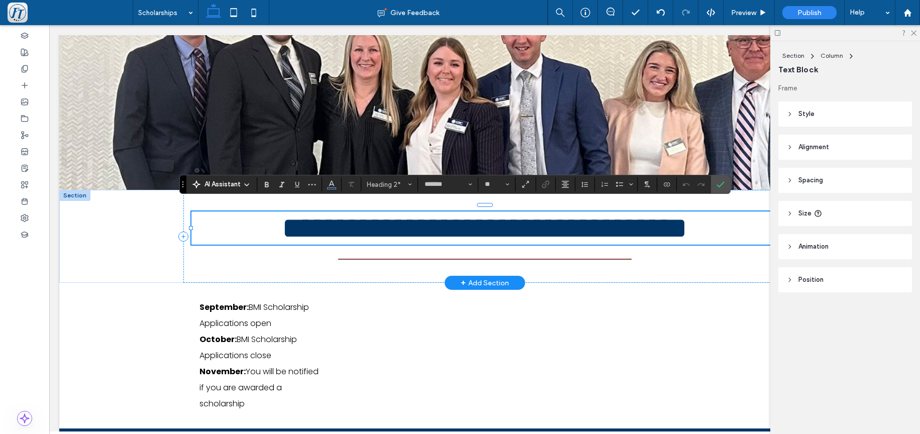
click at [510, 243] on span "**********" at bounding box center [484, 228] width 405 height 30
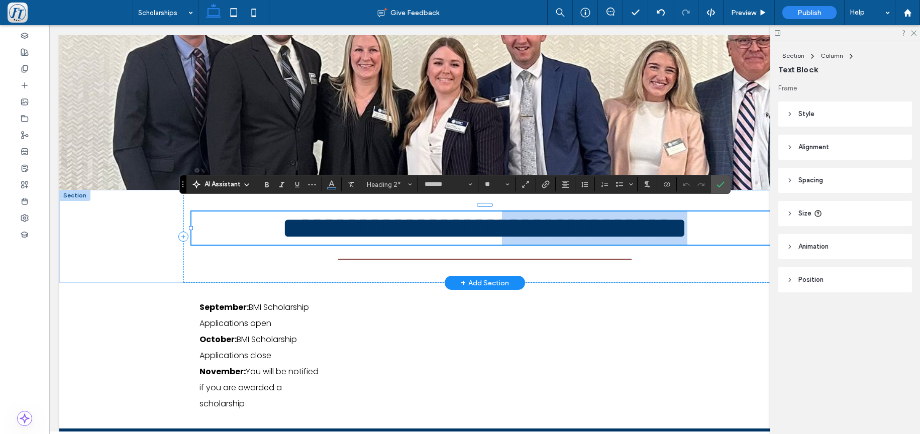
drag, startPoint x: 546, startPoint y: 229, endPoint x: 768, endPoint y: 250, distance: 223.0
click at [768, 245] on div "**********" at bounding box center [484, 228] width 587 height 33
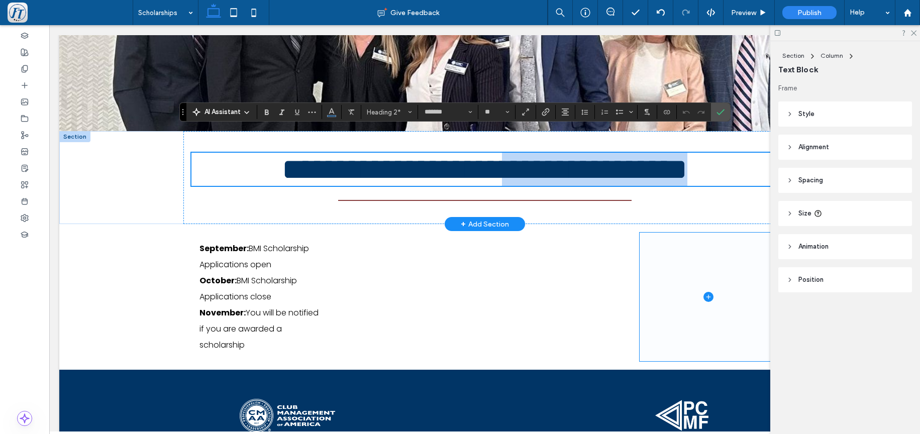
scroll to position [241, 0]
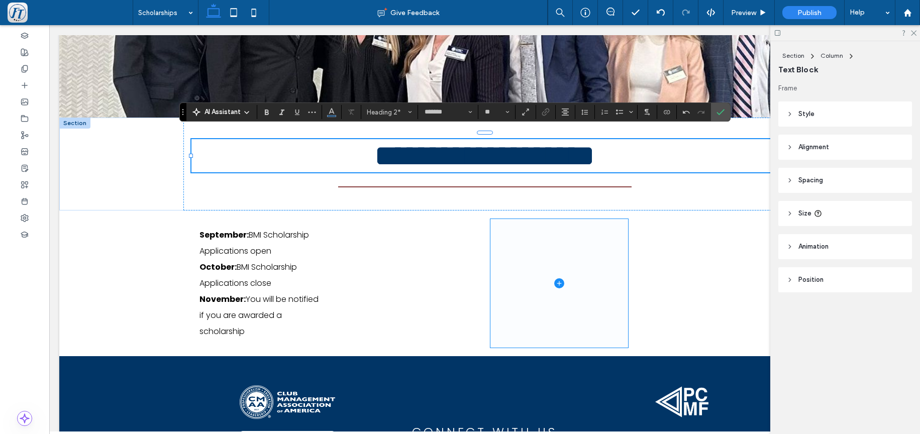
drag, startPoint x: 600, startPoint y: 274, endPoint x: 560, endPoint y: 274, distance: 40.2
click at [600, 274] on span at bounding box center [559, 283] width 138 height 129
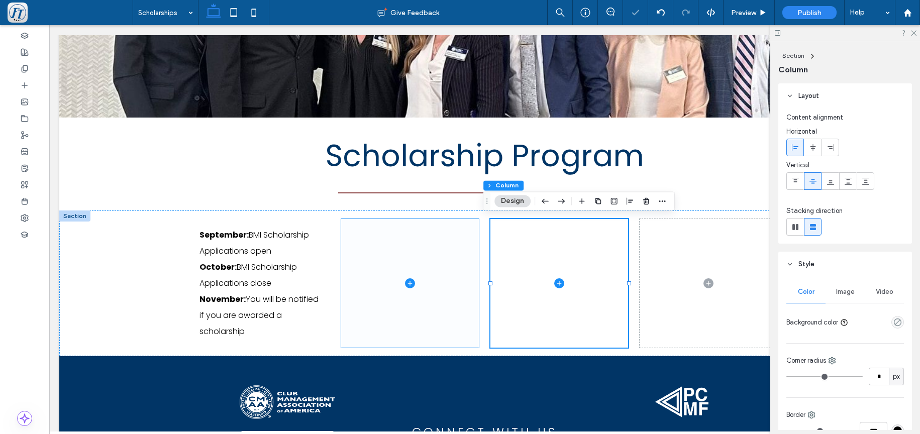
click at [409, 277] on span at bounding box center [410, 283] width 138 height 129
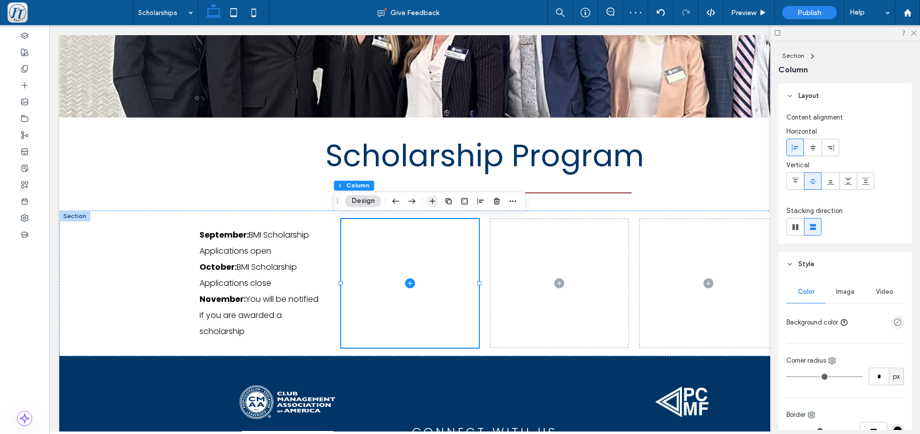
click at [432, 201] on use "button" at bounding box center [433, 201] width 6 height 6
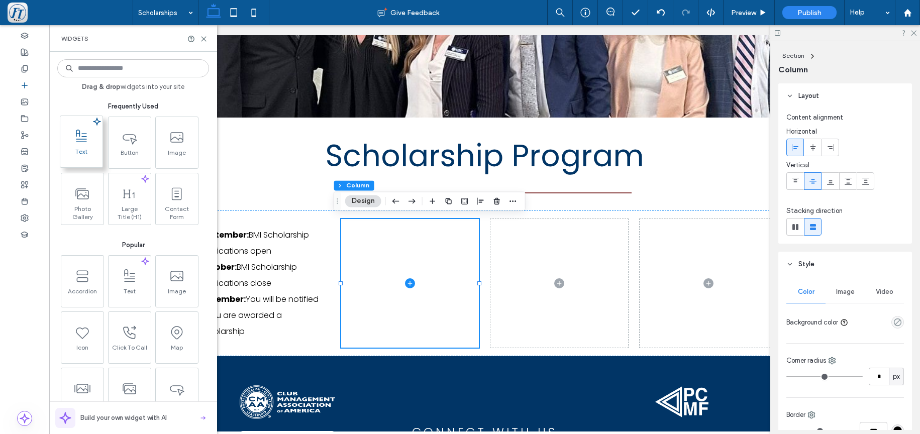
click at [83, 147] on span at bounding box center [81, 136] width 42 height 23
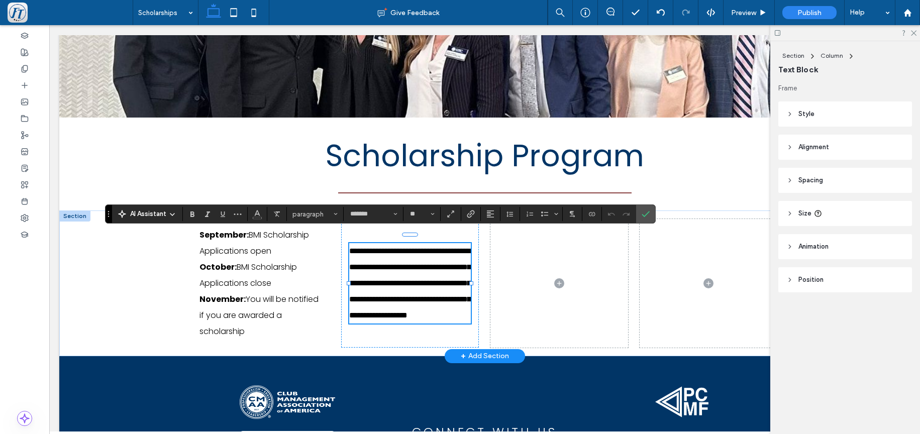
click at [375, 298] on p "**********" at bounding box center [410, 283] width 122 height 80
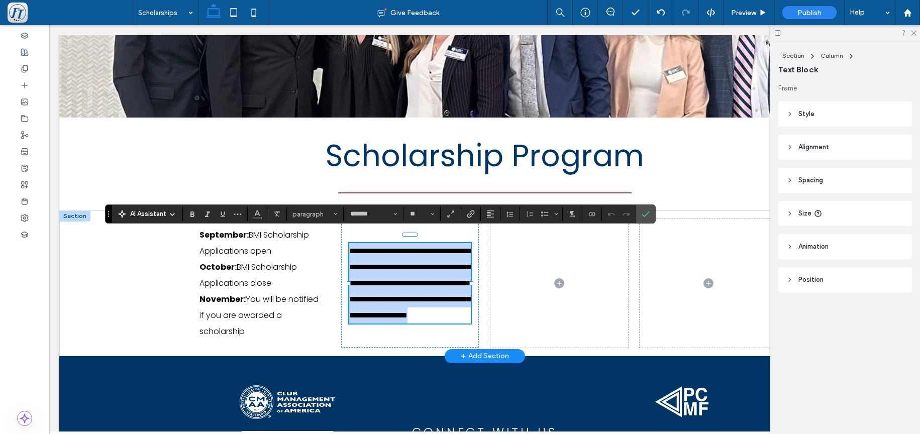
drag, startPoint x: 443, startPoint y: 324, endPoint x: 386, endPoint y: 246, distance: 96.3
click at [349, 243] on div "**********" at bounding box center [410, 283] width 122 height 80
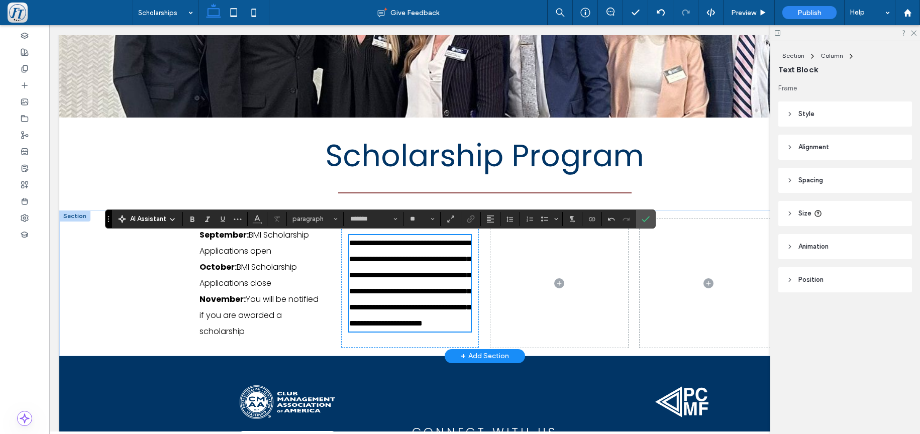
scroll to position [201, 0]
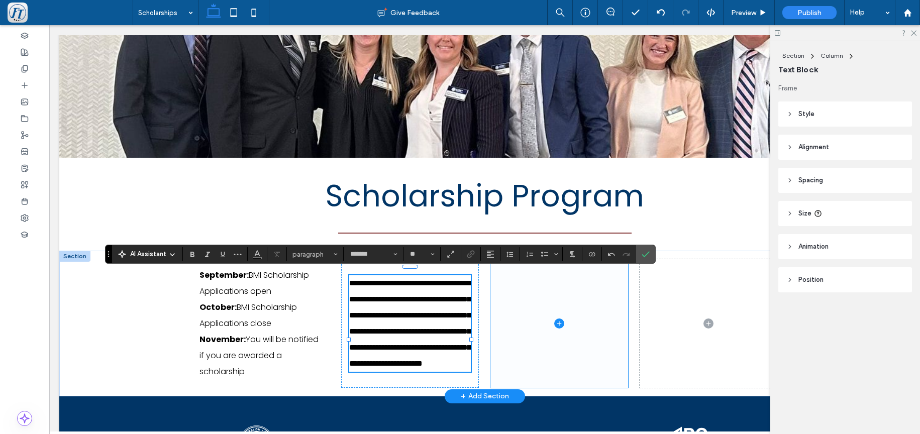
click at [573, 321] on span at bounding box center [559, 323] width 138 height 129
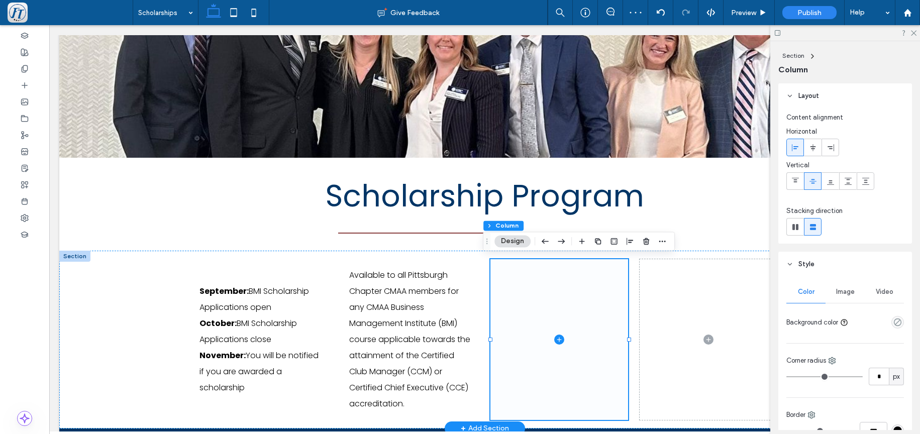
click at [557, 339] on icon at bounding box center [559, 339] width 5 height 1
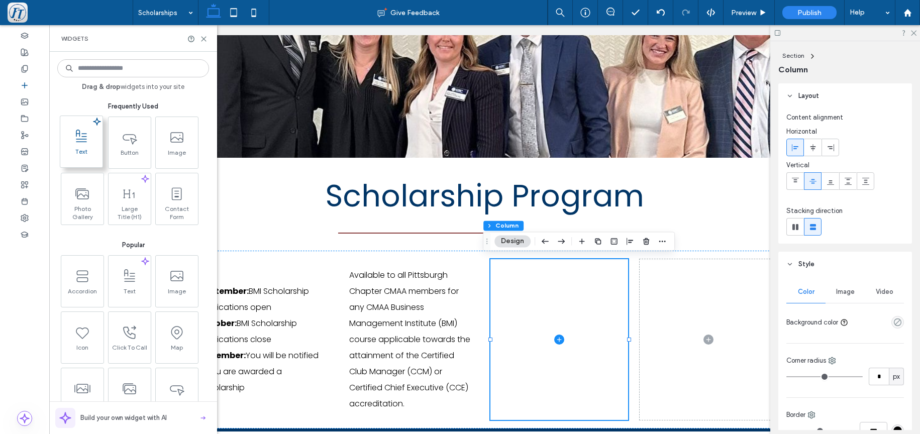
click at [83, 145] on span at bounding box center [81, 136] width 42 height 23
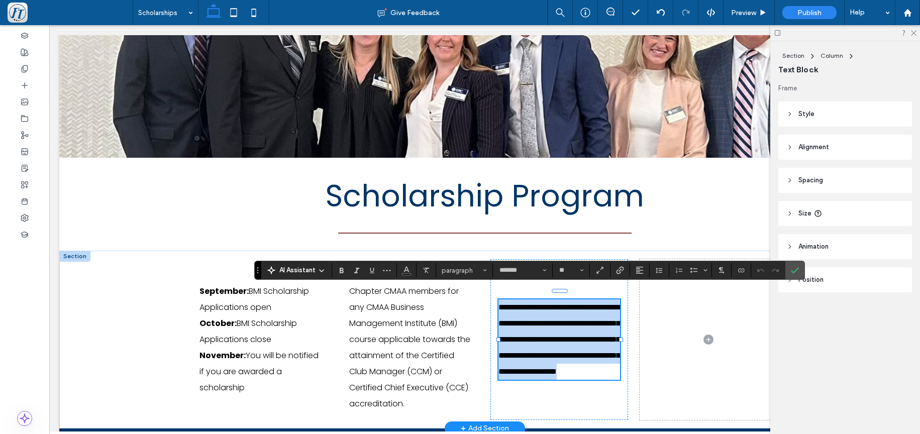
click at [563, 348] on span "**********" at bounding box center [559, 339] width 122 height 72
drag, startPoint x: 594, startPoint y: 383, endPoint x: 461, endPoint y: 290, distance: 162.8
click at [498, 299] on div "**********" at bounding box center [559, 339] width 122 height 80
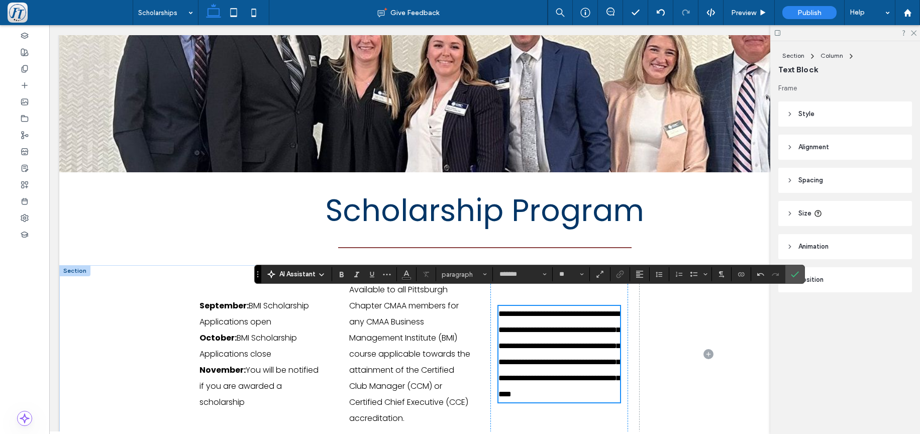
scroll to position [185, 0]
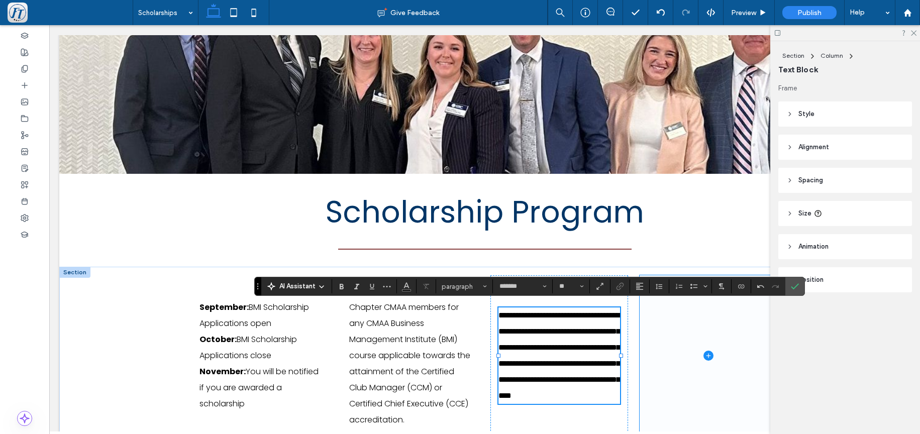
click at [704, 374] on span at bounding box center [709, 355] width 138 height 161
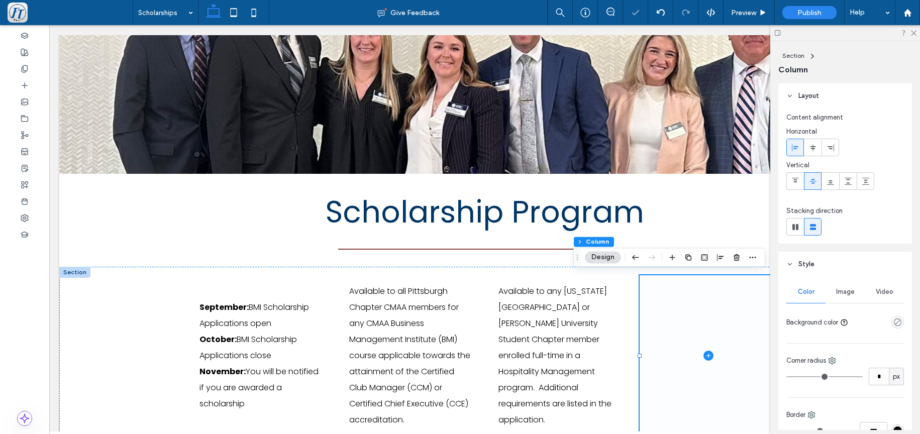
click at [708, 353] on icon at bounding box center [708, 355] width 1 height 5
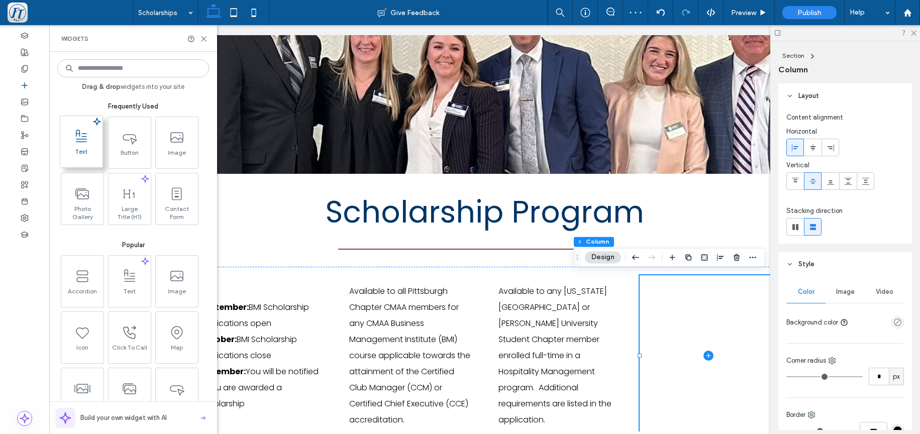
click at [88, 150] on span "Text" at bounding box center [81, 155] width 42 height 14
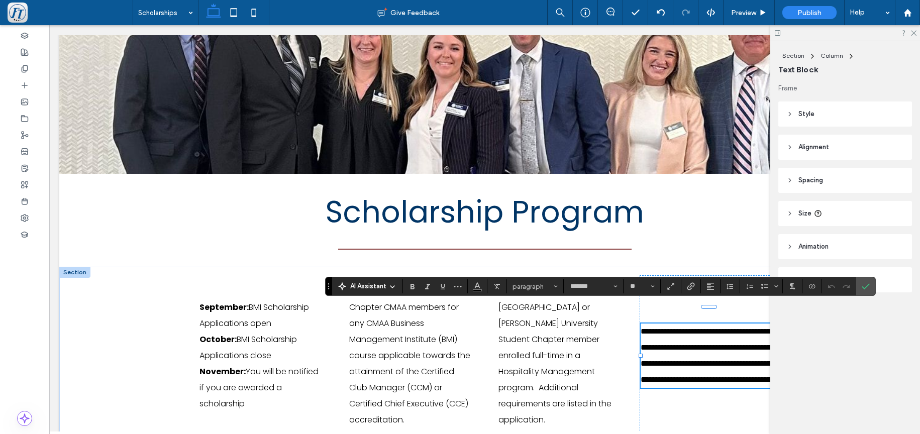
drag, startPoint x: 702, startPoint y: 389, endPoint x: 712, endPoint y: 393, distance: 10.8
click at [702, 388] on p "**********" at bounding box center [709, 356] width 136 height 64
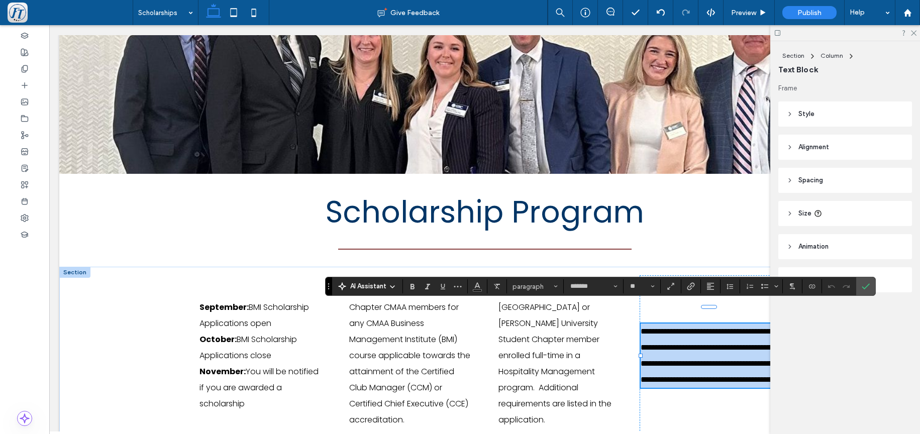
drag, startPoint x: 710, startPoint y: 395, endPoint x: 658, endPoint y: 315, distance: 96.1
click at [641, 324] on div "**********" at bounding box center [709, 356] width 136 height 64
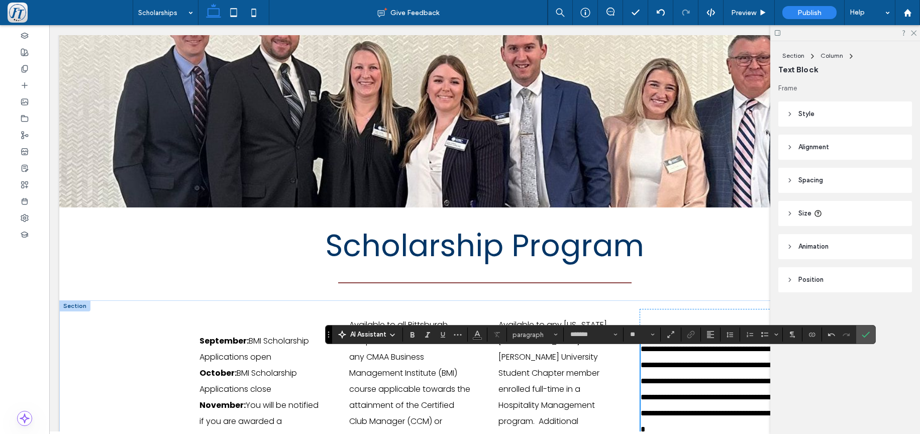
scroll to position [137, 0]
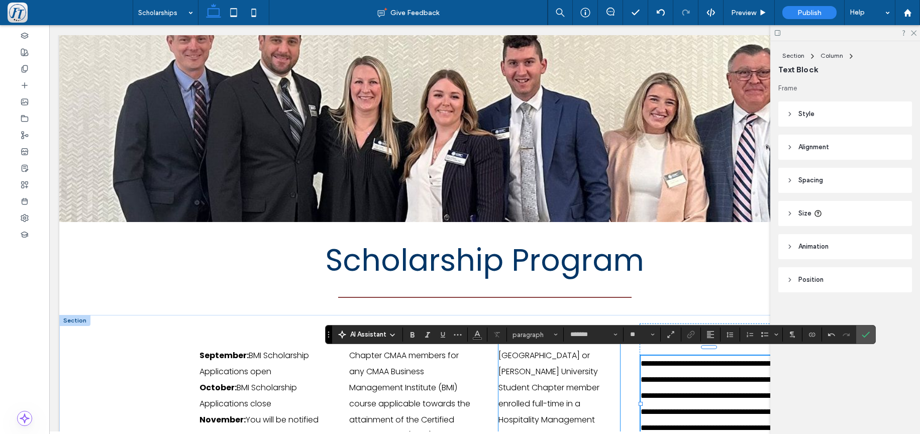
click at [600, 381] on p "Available to any Indiana University of PA or Robert Morris University Student C…" at bounding box center [559, 404] width 122 height 145
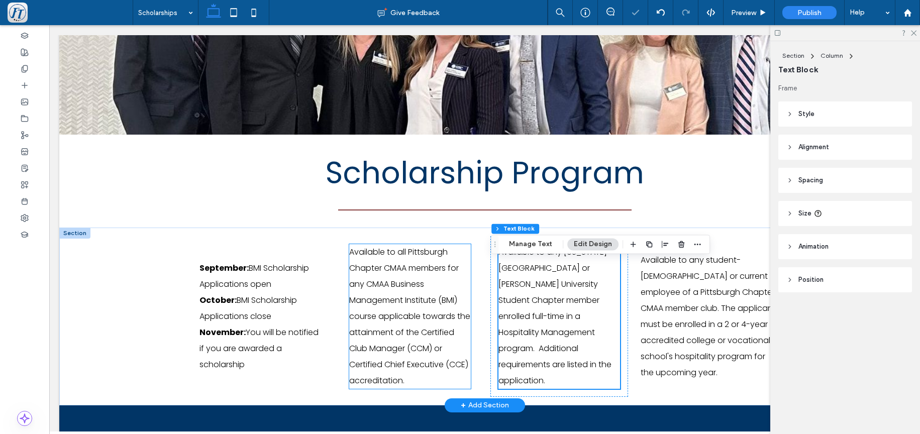
scroll to position [249, 0]
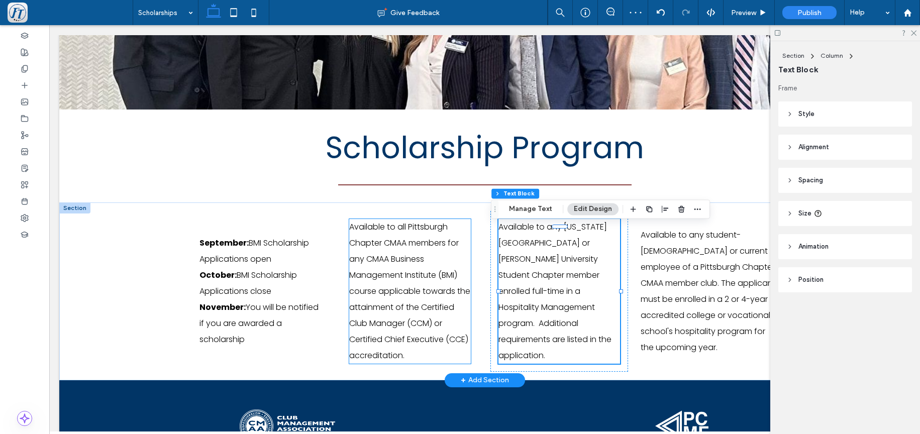
click at [415, 354] on p "Available to all Pittsburgh Chapter CMAA members for any CMAA Business Manageme…" at bounding box center [410, 291] width 122 height 145
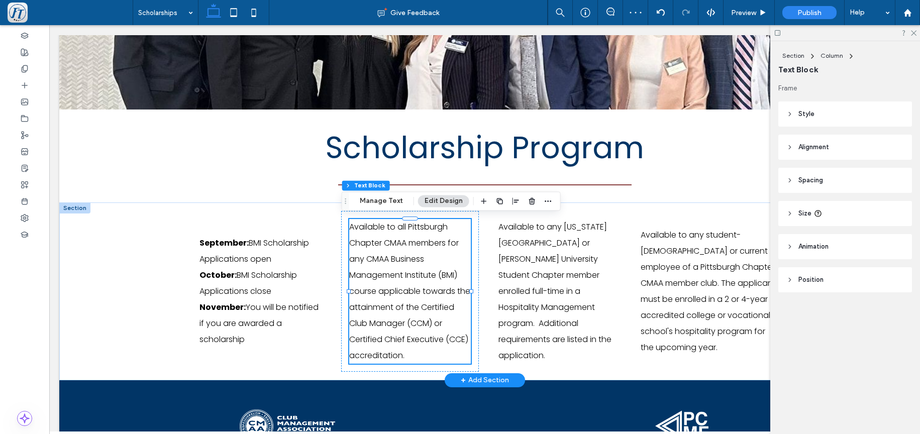
click at [405, 356] on p "Available to all Pittsburgh Chapter CMAA members for any CMAA Business Manageme…" at bounding box center [410, 291] width 122 height 145
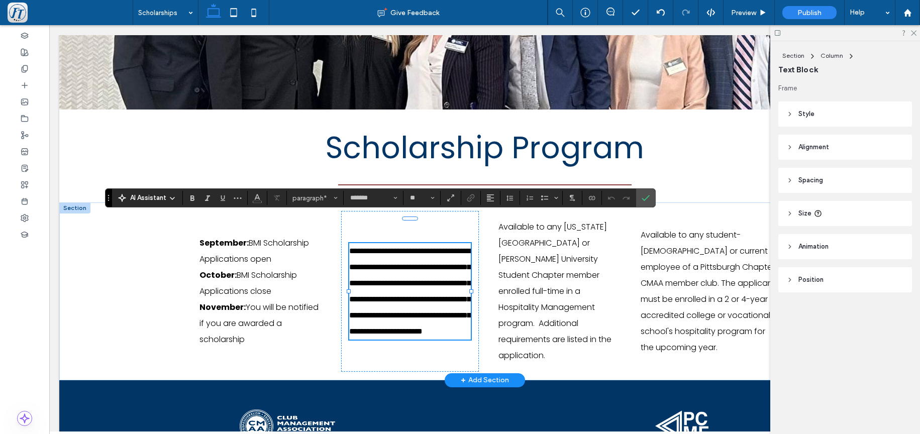
click at [402, 340] on p "**********" at bounding box center [410, 291] width 122 height 96
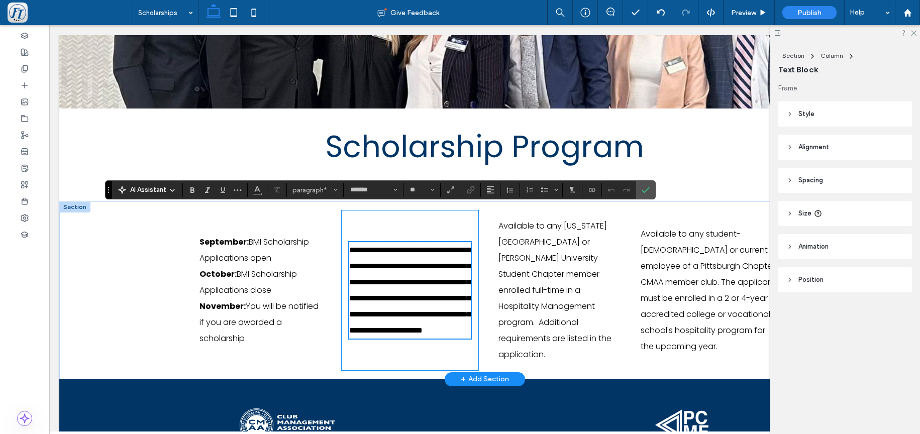
scroll to position [257, 0]
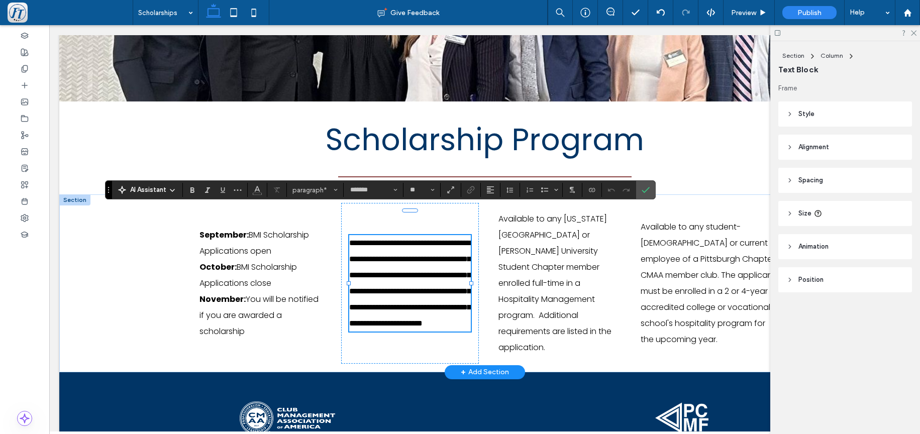
click at [405, 305] on p "**********" at bounding box center [410, 283] width 122 height 96
click at [406, 332] on p "**********" at bounding box center [410, 283] width 122 height 96
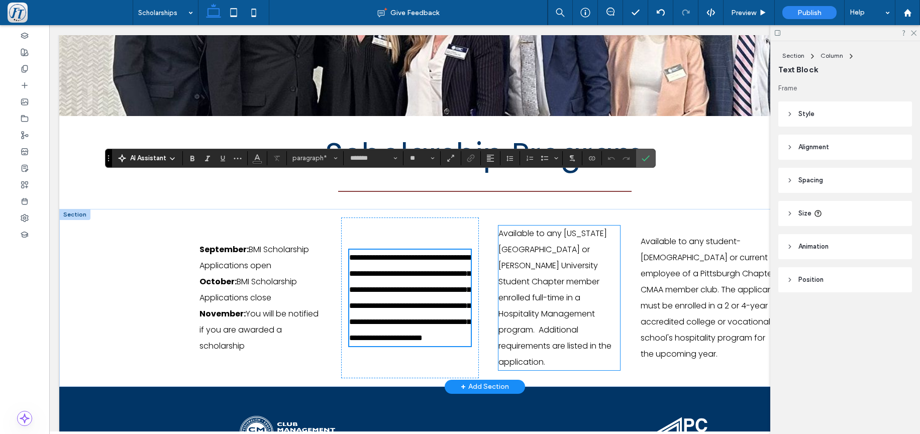
scroll to position [314, 0]
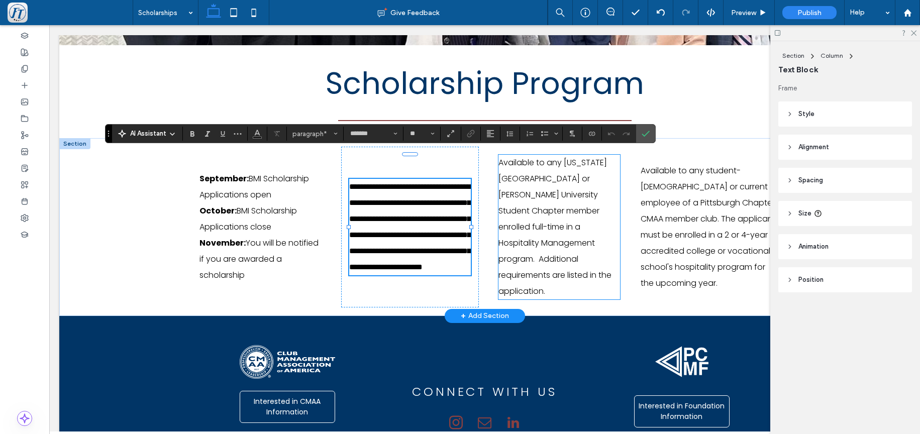
click at [542, 208] on div "Available to any Indiana University of PA or Robert Morris University Student C…" at bounding box center [559, 227] width 138 height 161
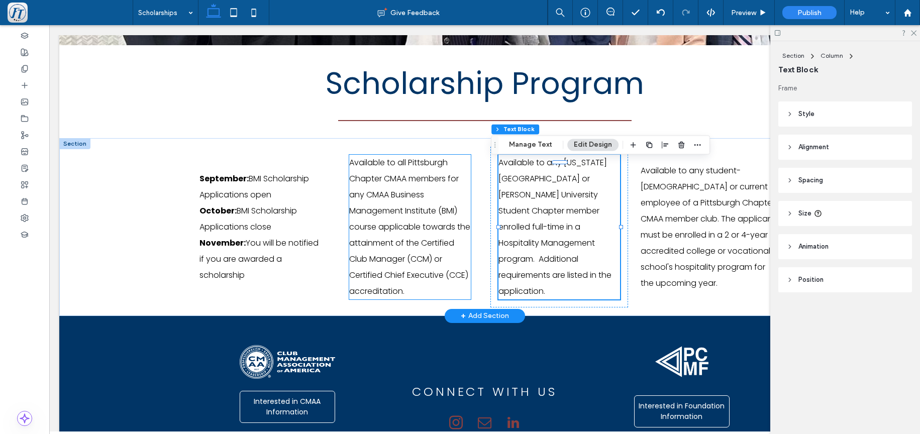
click at [413, 199] on p "Available to all Pittsburgh Chapter CMAA members for any CMAA Business Manageme…" at bounding box center [410, 227] width 122 height 145
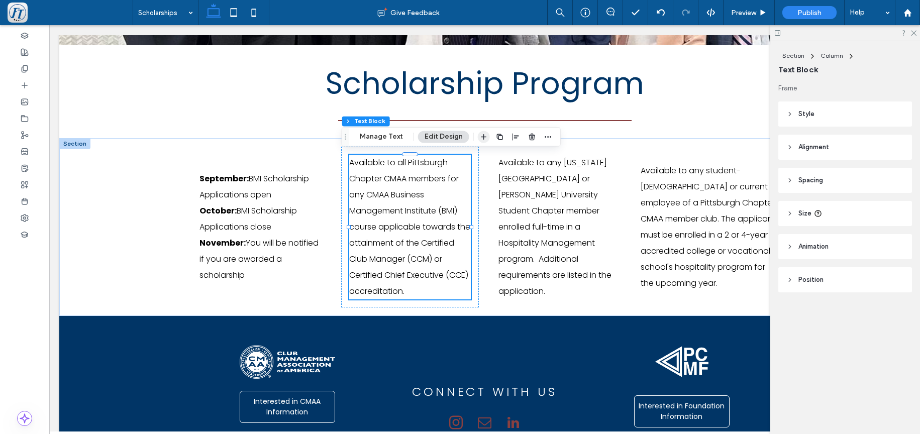
click at [483, 132] on span "button" at bounding box center [484, 137] width 12 height 12
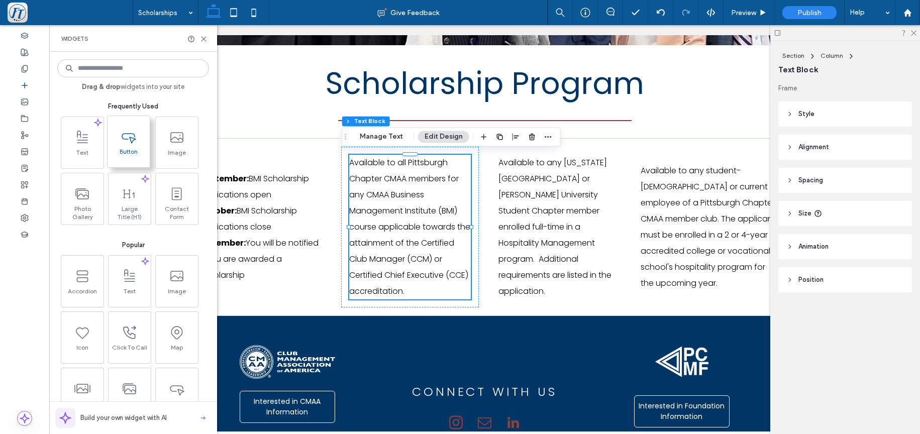
click at [131, 149] on span "Button" at bounding box center [129, 155] width 42 height 14
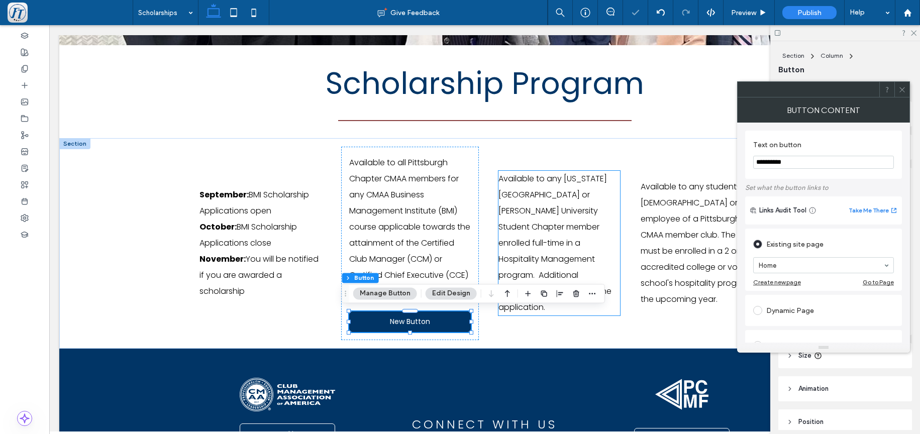
click at [546, 213] on span "Available to any Indiana University of PA or Robert Morris University Student C…" at bounding box center [554, 243] width 113 height 140
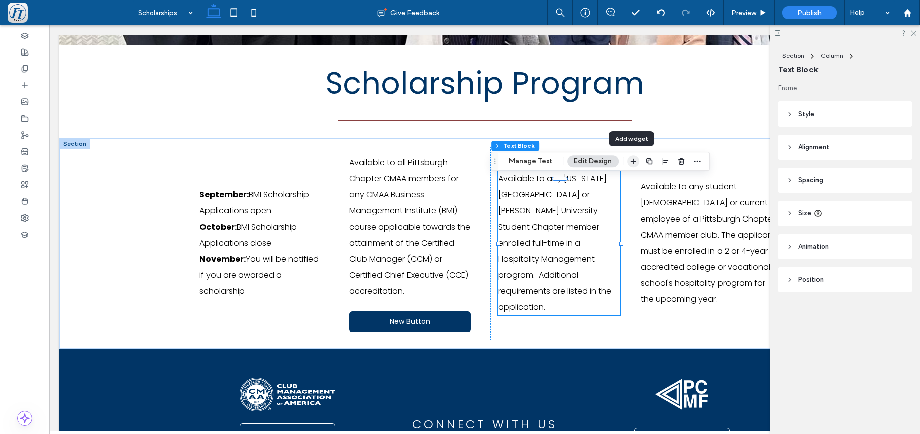
click at [634, 163] on icon "button" at bounding box center [633, 161] width 8 height 8
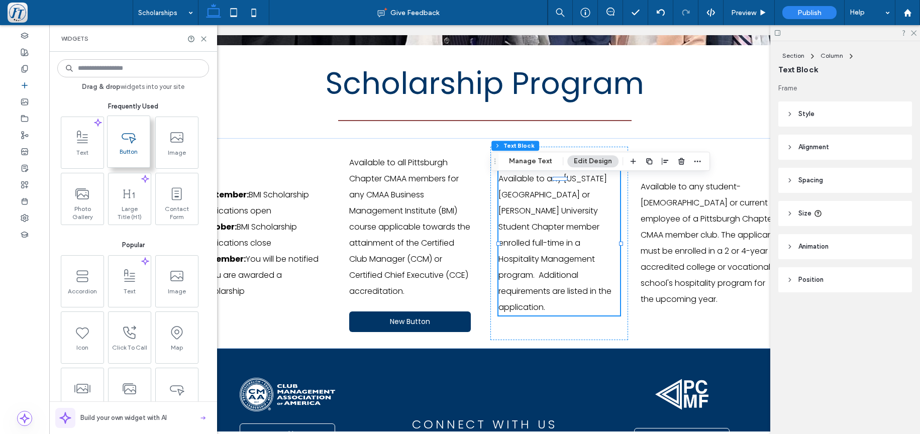
click at [134, 154] on span "Button" at bounding box center [129, 155] width 42 height 14
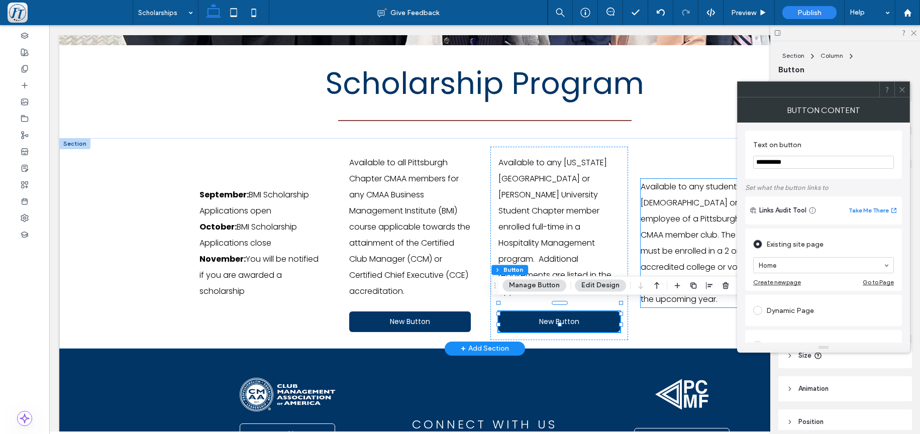
click at [699, 242] on span "Available to any student-intern or current employee of a Pittsburgh Chapter CMA…" at bounding box center [708, 243] width 135 height 124
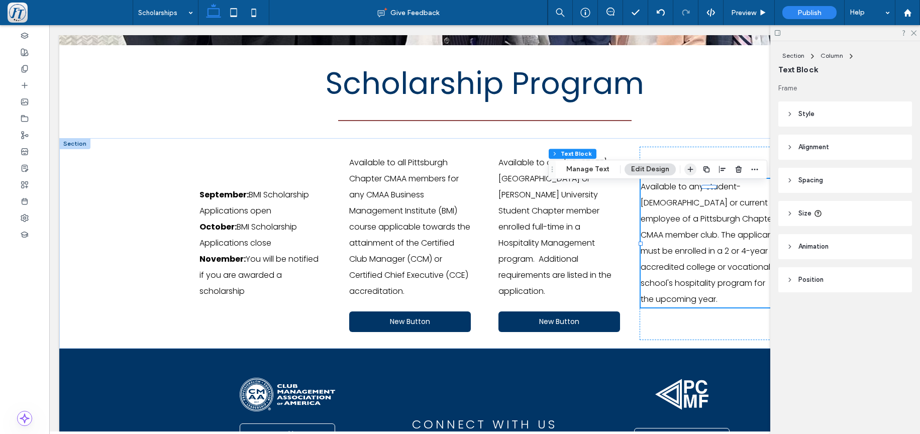
click at [691, 169] on use "button" at bounding box center [691, 170] width 6 height 6
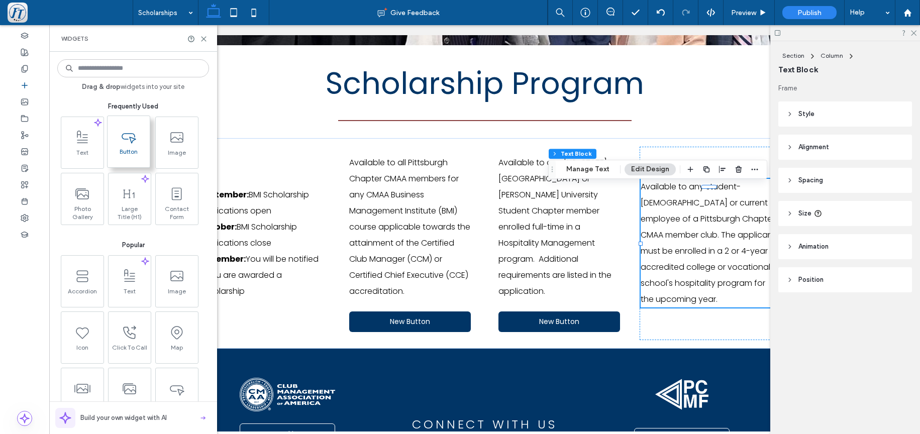
click at [128, 145] on span at bounding box center [129, 136] width 42 height 23
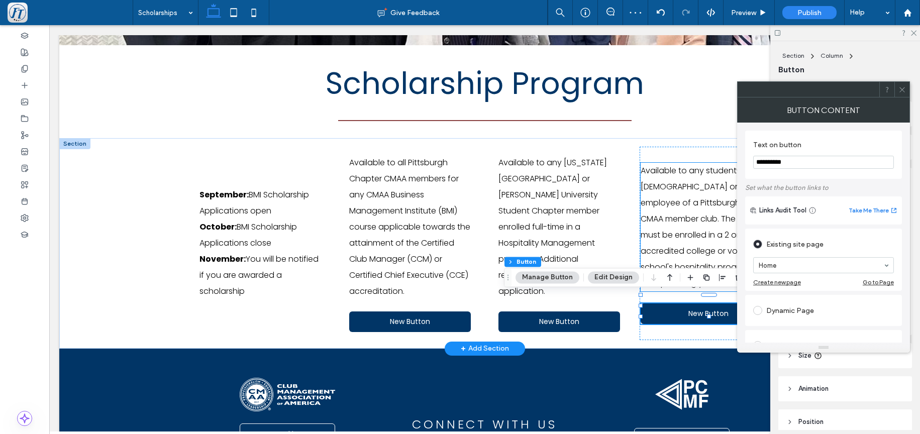
click at [672, 226] on div "Available to any student-intern or current employee of a Pittsburgh Chapter CMA…" at bounding box center [709, 243] width 138 height 193
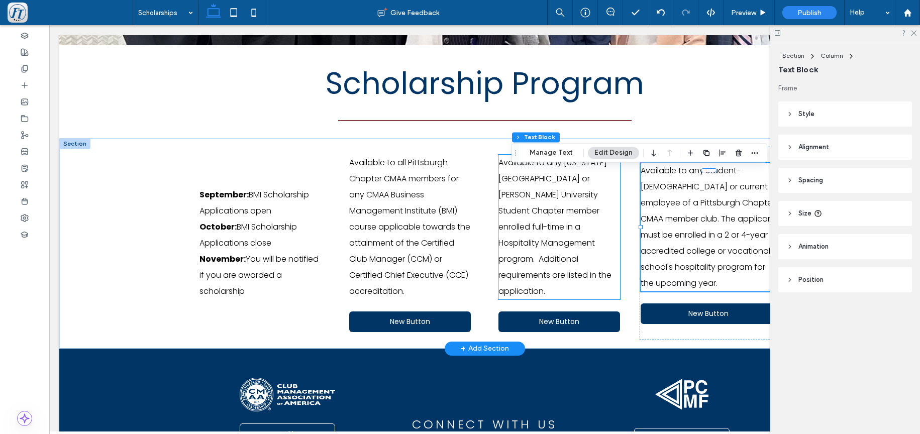
click at [560, 241] on p "Available to any Indiana University of PA or Robert Morris University Student C…" at bounding box center [559, 227] width 122 height 145
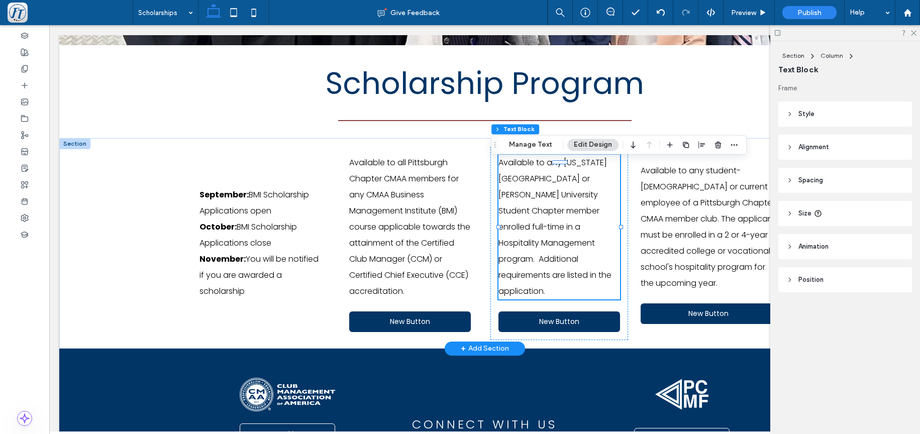
click at [584, 275] on p "Available to any Indiana University of PA or Robert Morris University Student C…" at bounding box center [559, 227] width 122 height 145
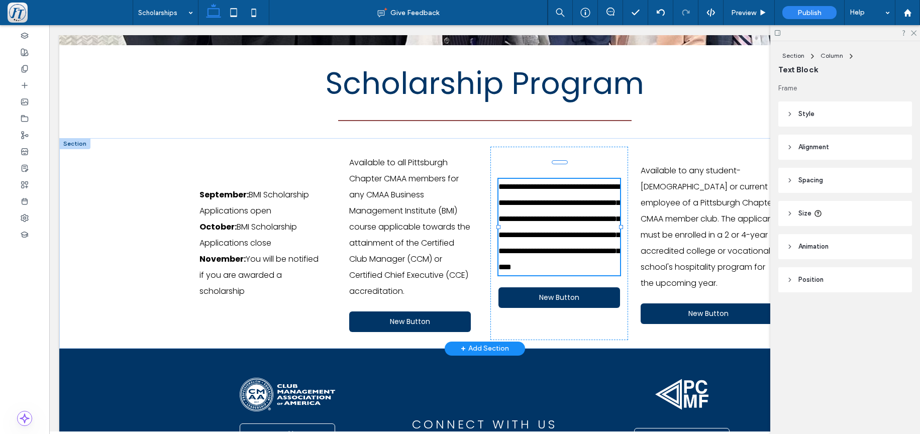
type input "*******"
type input "**"
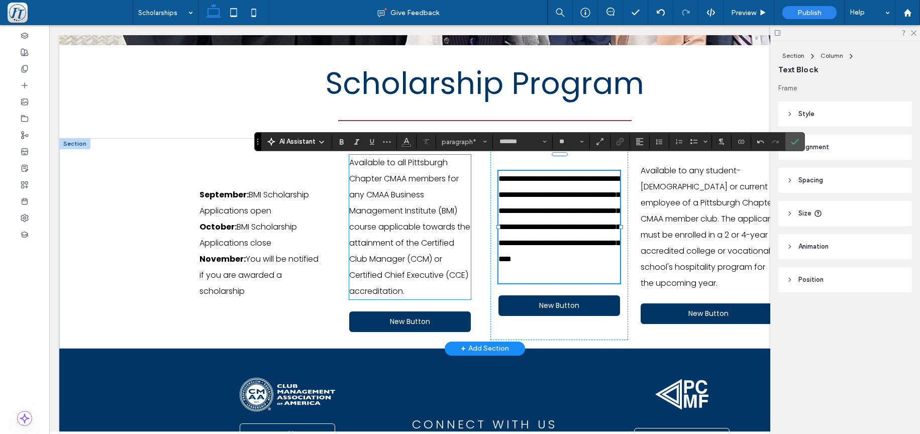
click at [412, 278] on span "Available to all Pittsburgh Chapter CMAA members for any CMAA Business Manageme…" at bounding box center [409, 227] width 121 height 140
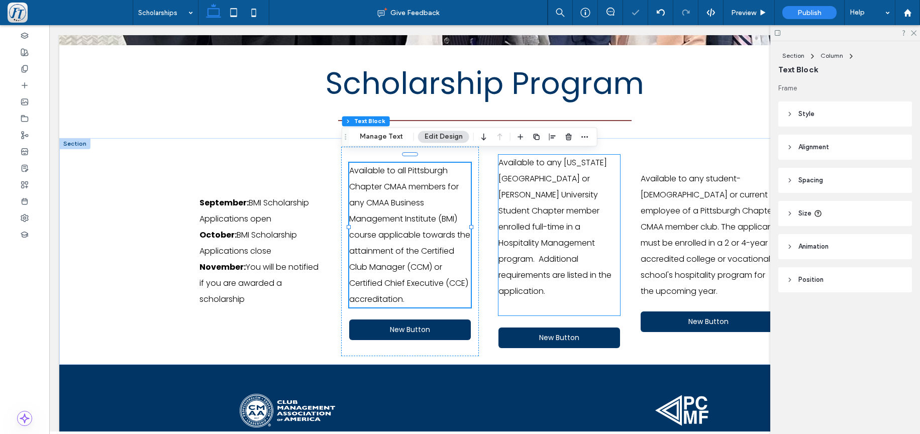
click at [568, 270] on span "Available to any Indiana University of PA or Robert Morris University Student C…" at bounding box center [554, 227] width 113 height 140
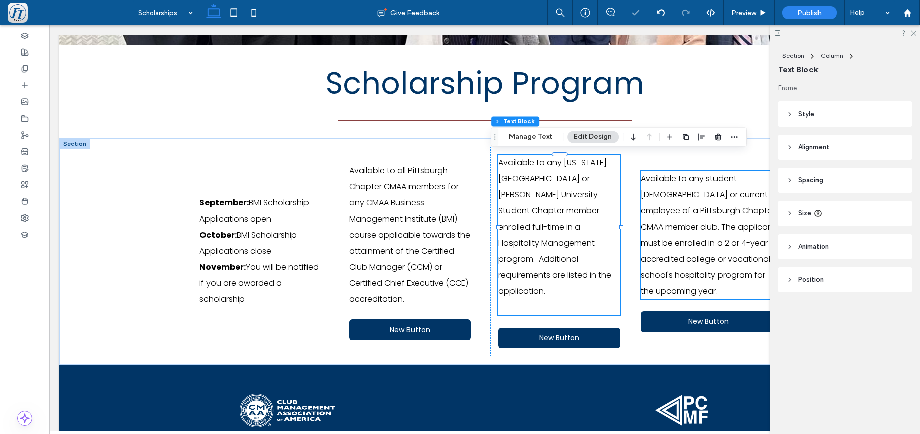
click at [689, 255] on span "Available to any student-intern or current employee of a Pittsburgh Chapter CMA…" at bounding box center [708, 235] width 135 height 124
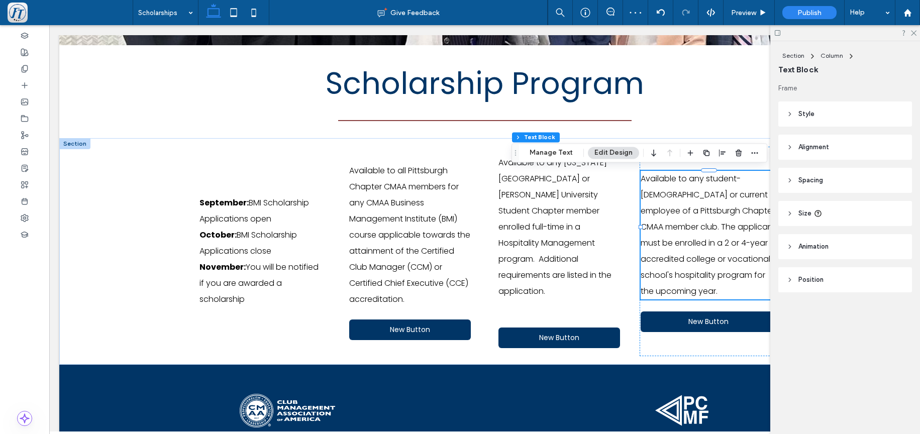
click at [758, 272] on div "Available to any student-intern or current employee of a Pittsburgh Chapter CMA…" at bounding box center [709, 252] width 138 height 210
click at [758, 272] on span "Available to any student-intern or current employee of a Pittsburgh Chapter CMA…" at bounding box center [708, 235] width 135 height 124
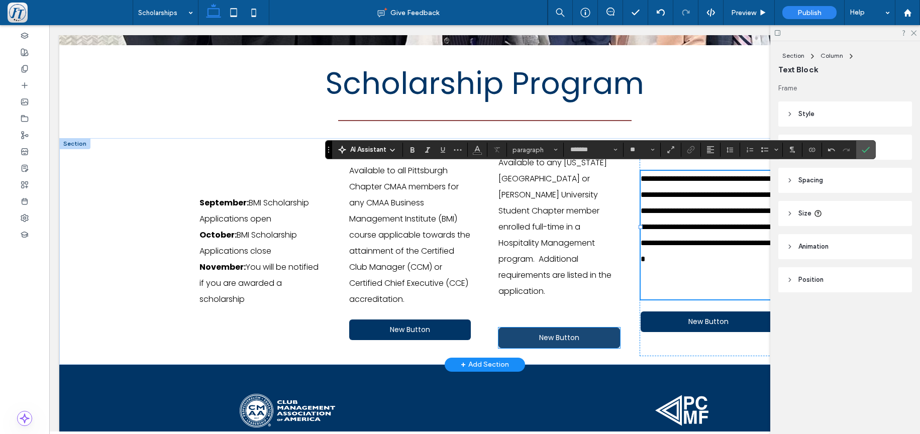
click at [555, 328] on div "Available to any Indiana University of PA or Robert Morris University Student C…" at bounding box center [559, 252] width 138 height 210
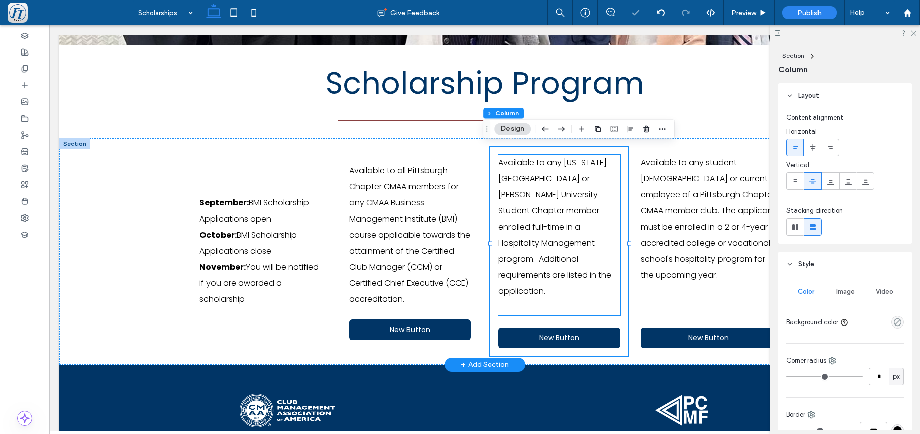
click at [554, 293] on p "Available to any Indiana University of PA or Robert Morris University Student C…" at bounding box center [559, 235] width 122 height 161
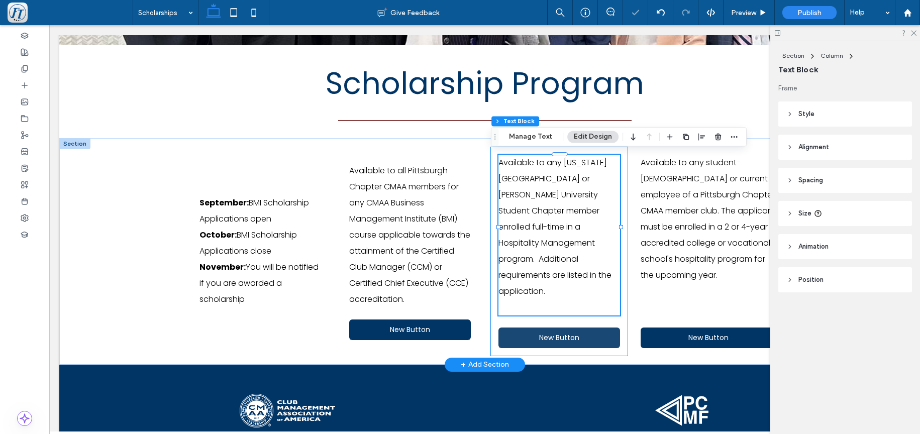
click at [532, 328] on link "New Button" at bounding box center [559, 338] width 122 height 21
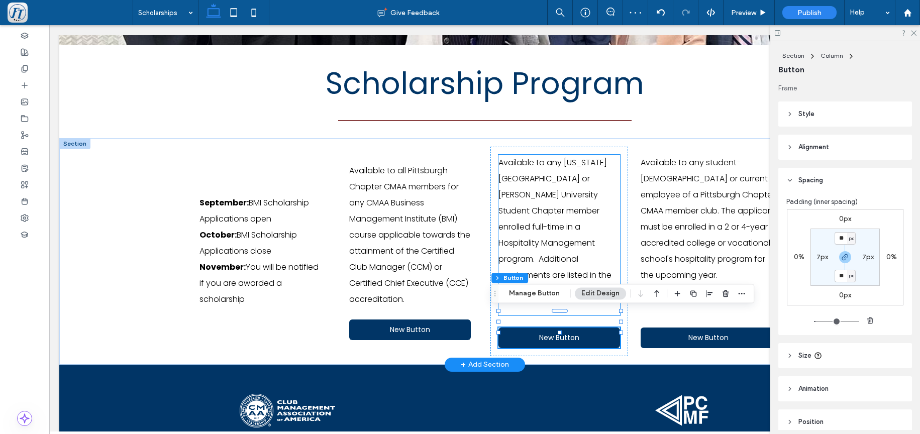
click at [594, 248] on div "Available to any Indiana University of PA or Robert Morris University Student C…" at bounding box center [559, 252] width 138 height 210
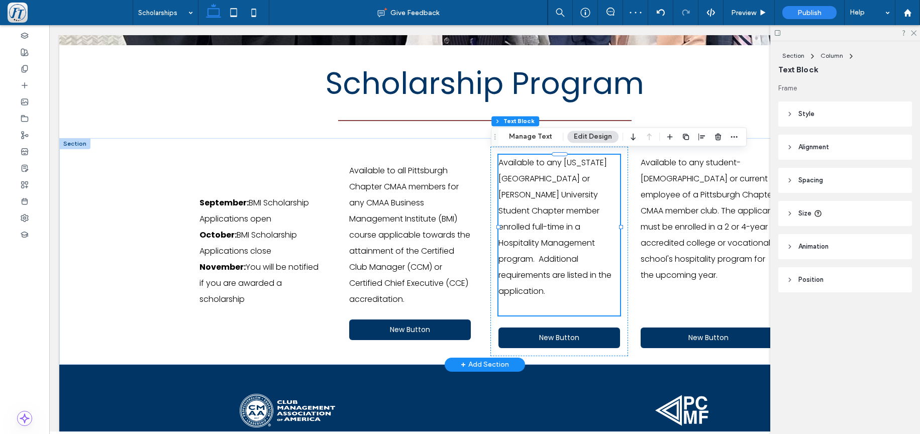
click at [552, 291] on p "Available to any Indiana University of PA or Robert Morris University Student C…" at bounding box center [559, 235] width 122 height 161
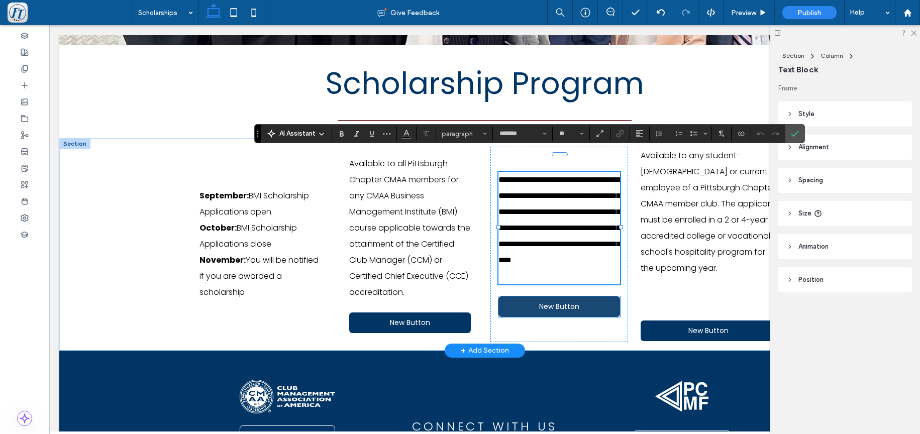
click at [548, 312] on span "New Button" at bounding box center [559, 306] width 40 height 11
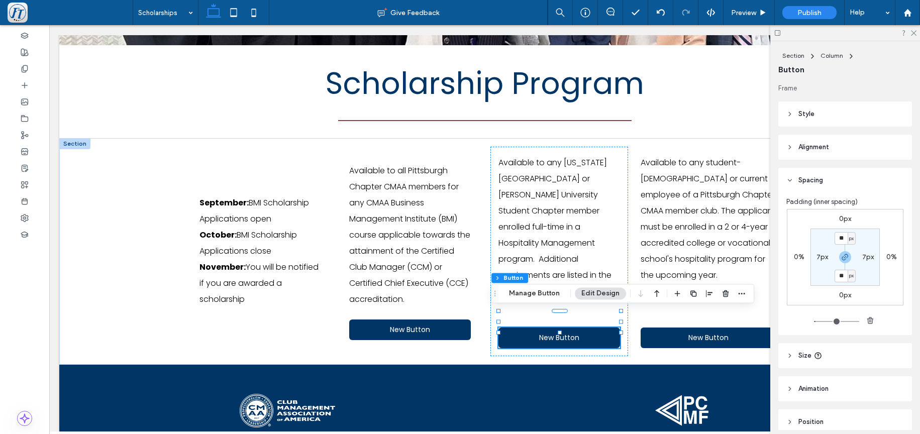
click at [656, 291] on use "button" at bounding box center [656, 293] width 5 height 7
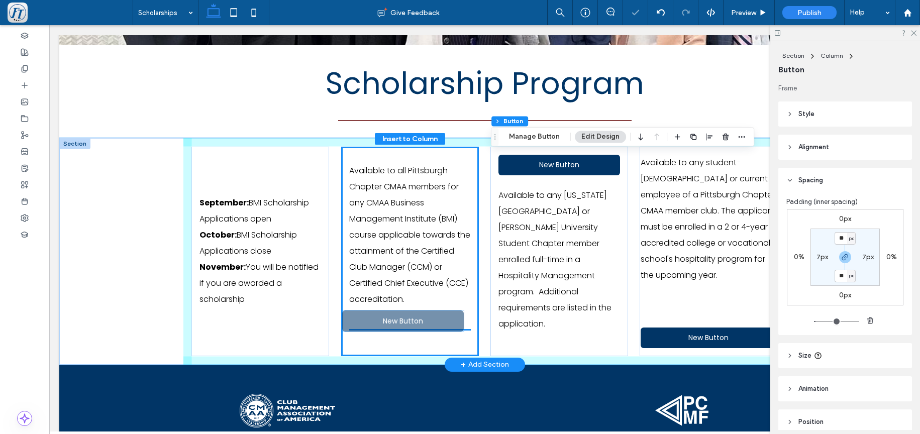
click at [403, 322] on div "Available to all Pittsburgh Chapter CMAA members for any CMAA Business Manageme…" at bounding box center [410, 252] width 138 height 210
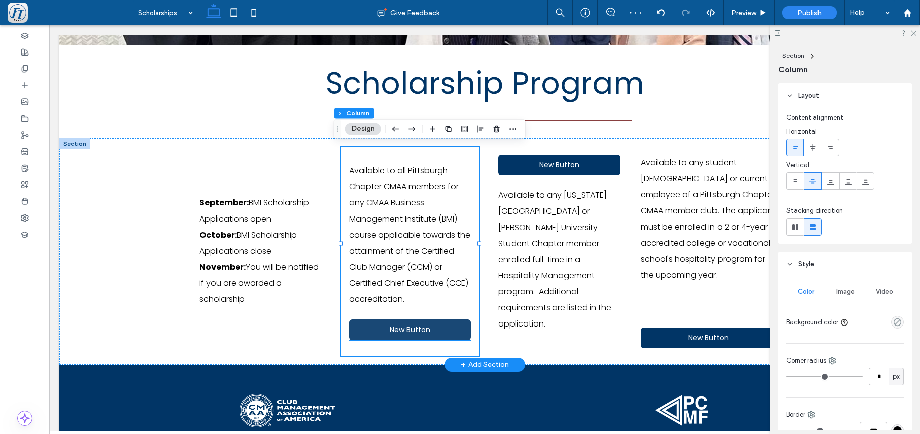
click at [400, 325] on span "New Button" at bounding box center [410, 330] width 40 height 11
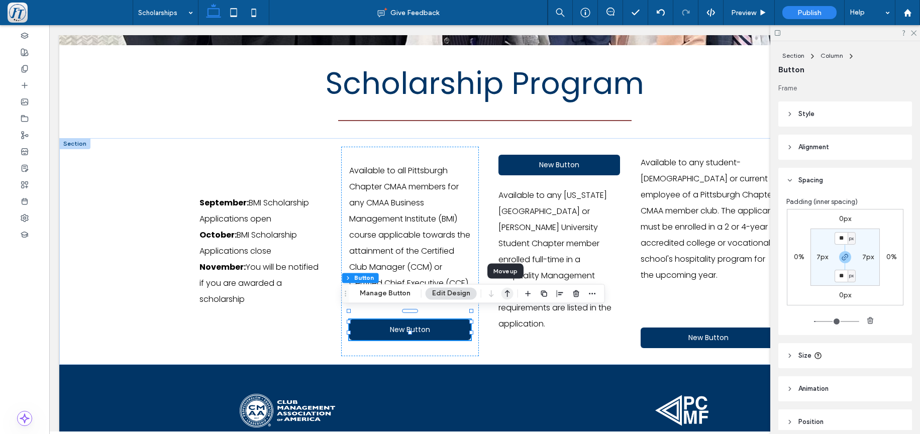
click at [507, 293] on icon "button" at bounding box center [507, 293] width 12 height 18
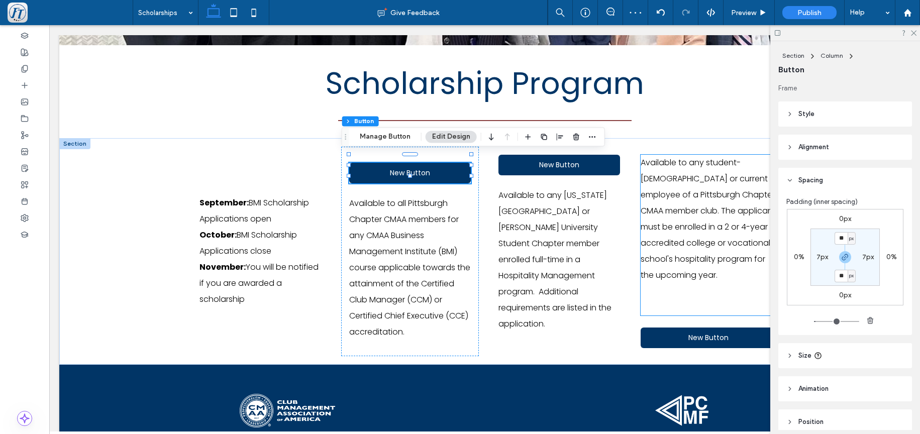
click at [740, 278] on div "Available to any student-intern or current employee of a Pittsburgh Chapter CMA…" at bounding box center [709, 252] width 138 height 210
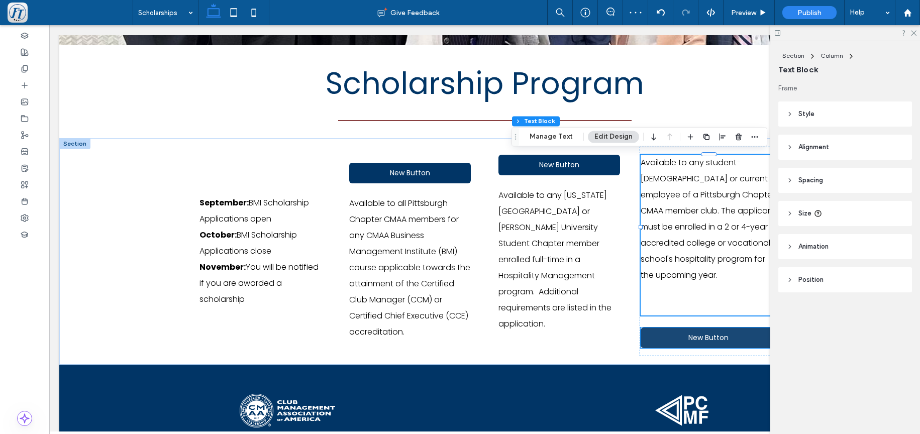
click at [708, 333] on span "New Button" at bounding box center [708, 338] width 40 height 11
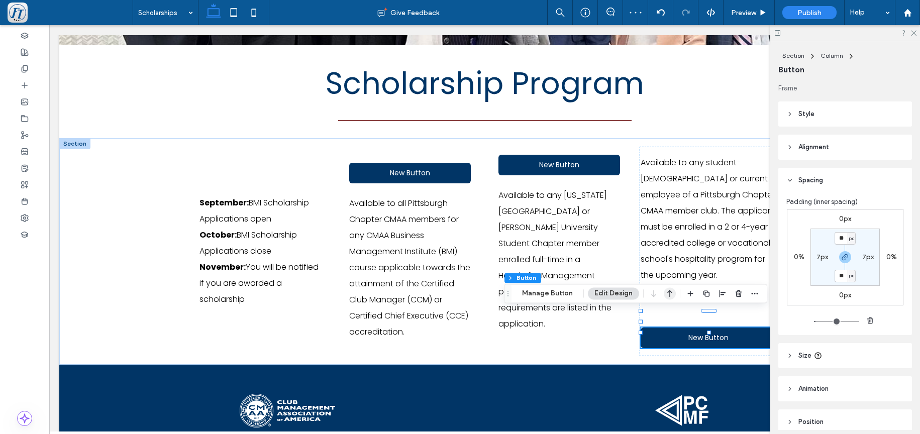
click at [670, 292] on use "button" at bounding box center [669, 293] width 5 height 7
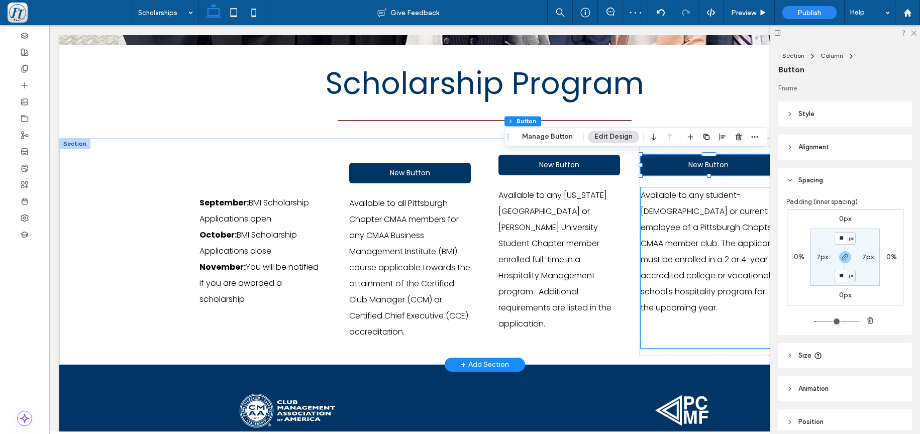
click at [667, 317] on p "Available to any student-intern or current employee of a Pittsburgh Chapter CMA…" at bounding box center [709, 267] width 136 height 161
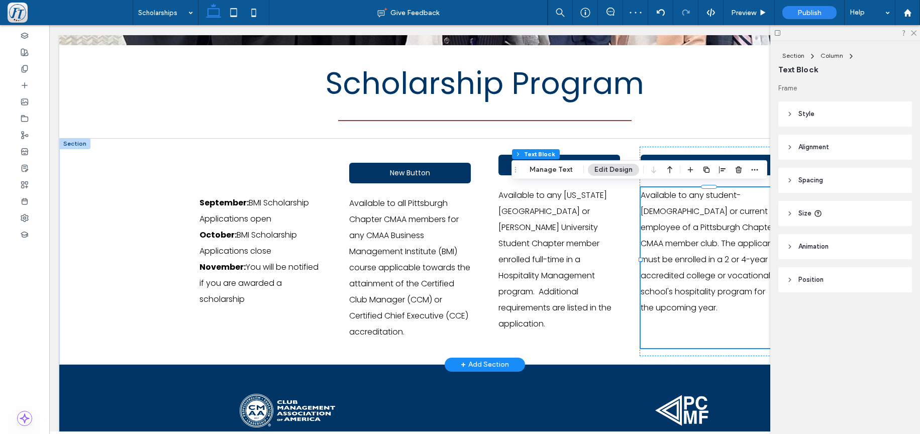
click at [641, 323] on p "Available to any student-intern or current employee of a Pittsburgh Chapter CMA…" at bounding box center [709, 267] width 136 height 161
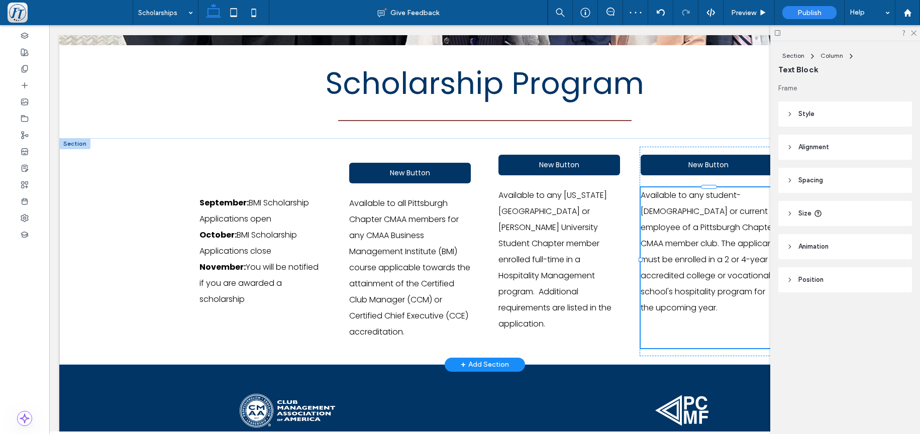
type input "*******"
type input "**"
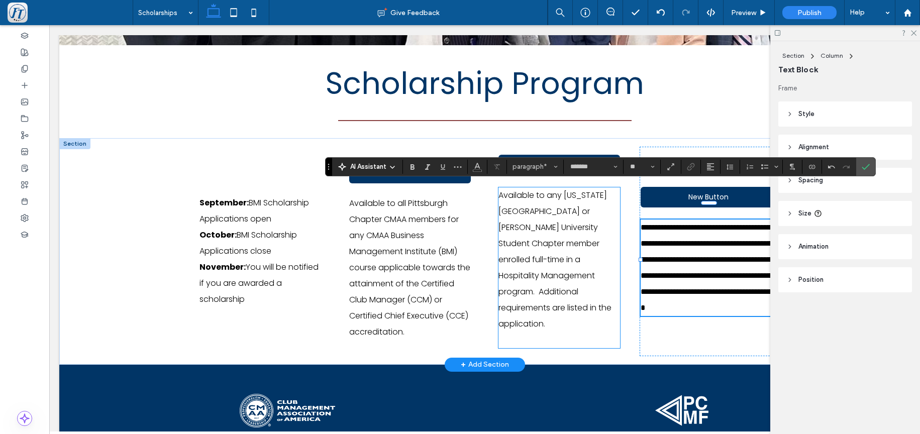
click at [528, 316] on p "Available to any Indiana University of PA or Robert Morris University Student C…" at bounding box center [559, 267] width 122 height 161
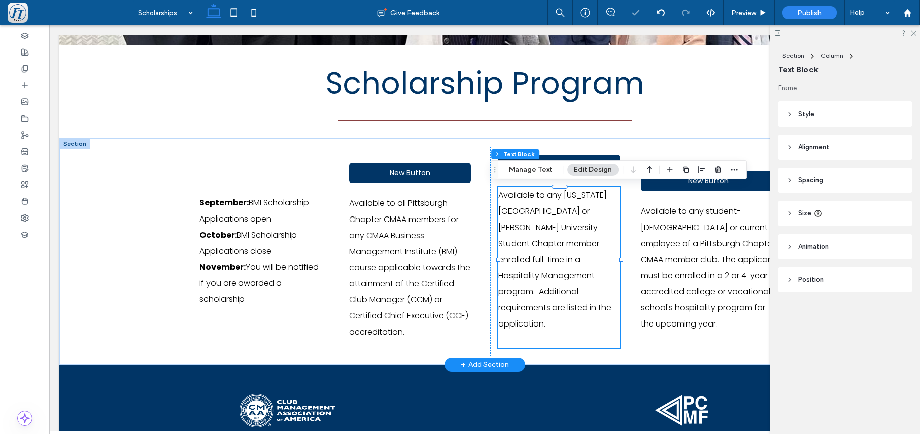
click at [503, 320] on p "Available to any Indiana University of PA or Robert Morris University Student C…" at bounding box center [559, 267] width 122 height 161
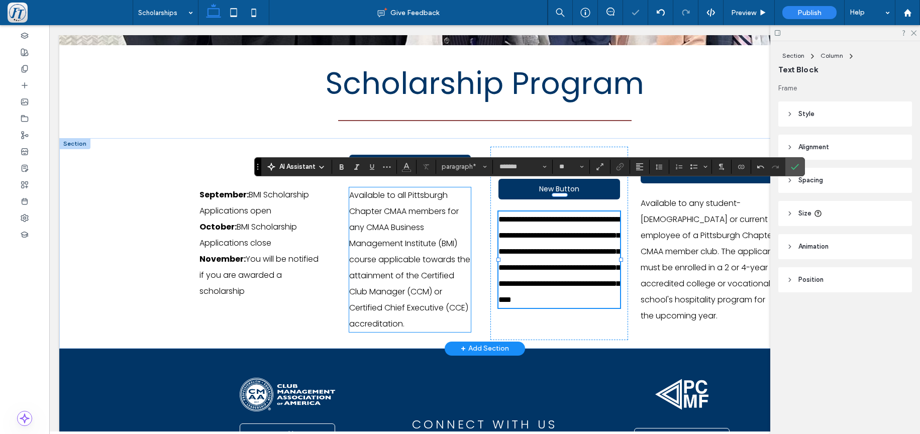
click at [390, 328] on div "New Button Available to all Pittsburgh Chapter CMAA members for any CMAA Busine…" at bounding box center [410, 243] width 138 height 193
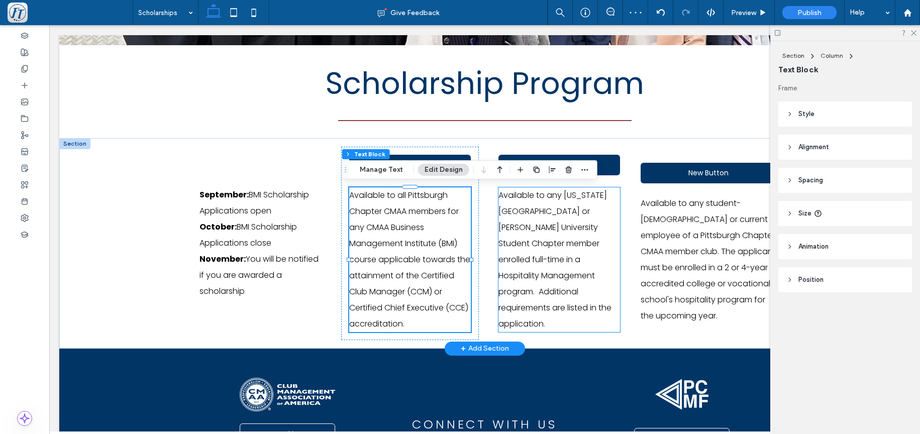
click at [584, 317] on span "Available to any Indiana University of PA or Robert Morris University Student C…" at bounding box center [554, 259] width 113 height 140
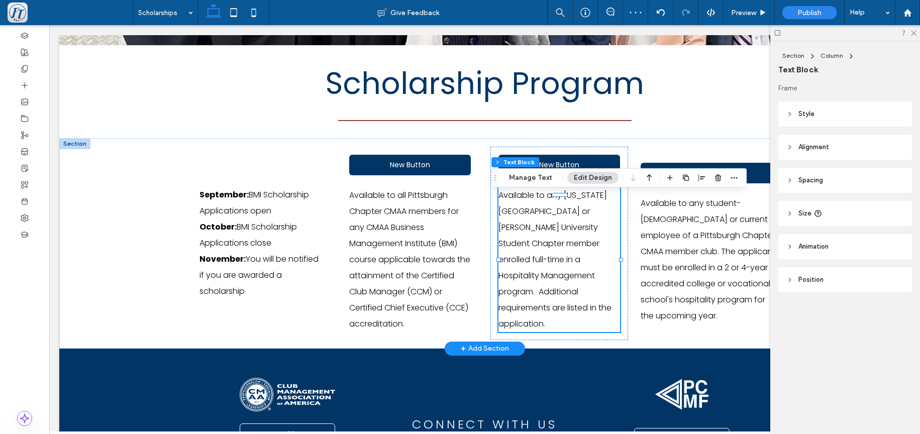
click at [599, 312] on p "Available to any Indiana University of PA or Robert Morris University Student C…" at bounding box center [559, 259] width 122 height 145
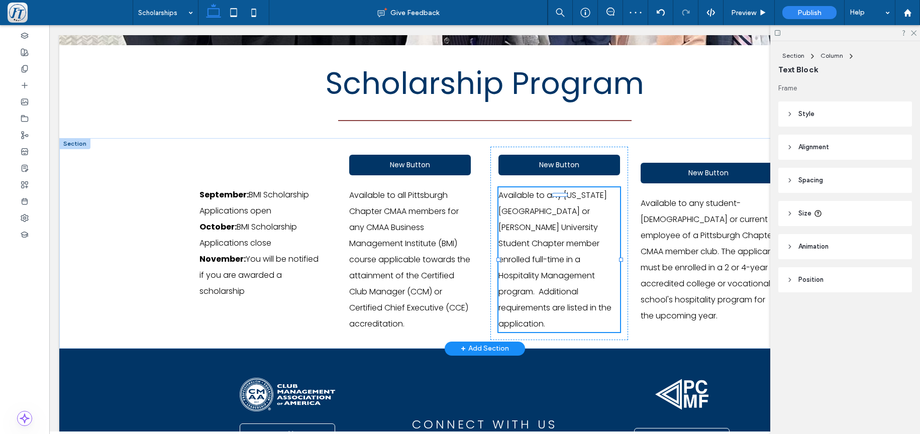
type input "*******"
type input "**"
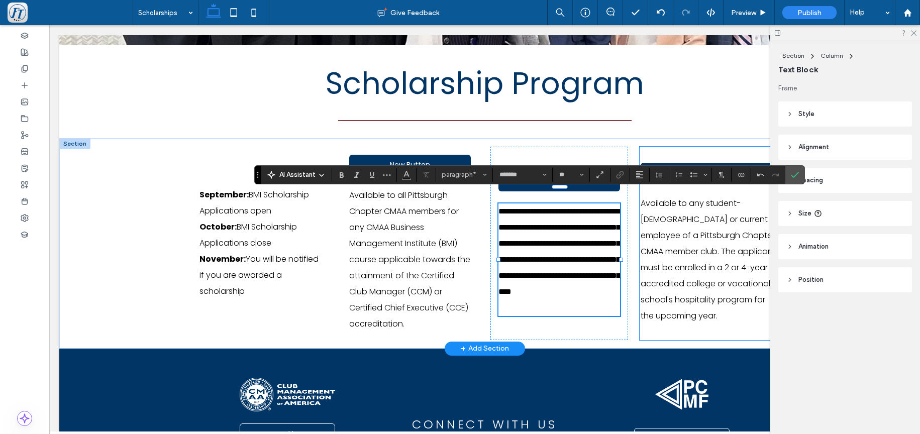
click at [697, 305] on span "Available to any student-intern or current employee of a Pittsburgh Chapter CMA…" at bounding box center [708, 259] width 135 height 124
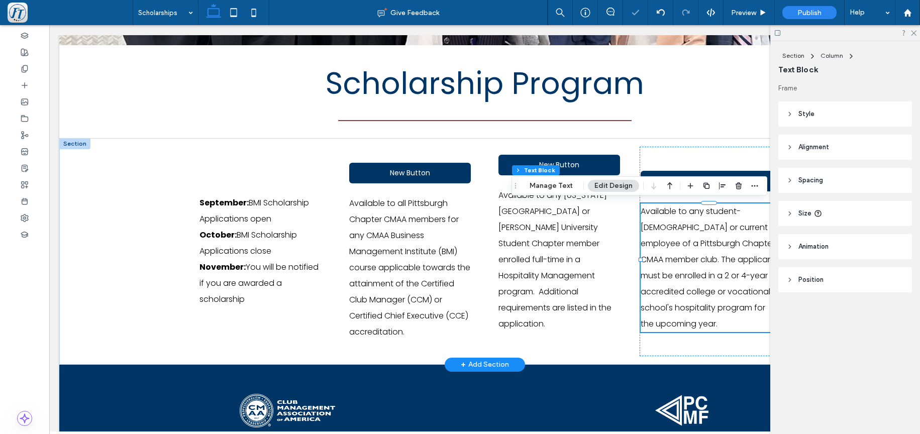
click at [764, 308] on p "Available to any student-intern or current employee of a Pittsburgh Chapter CMA…" at bounding box center [709, 267] width 136 height 129
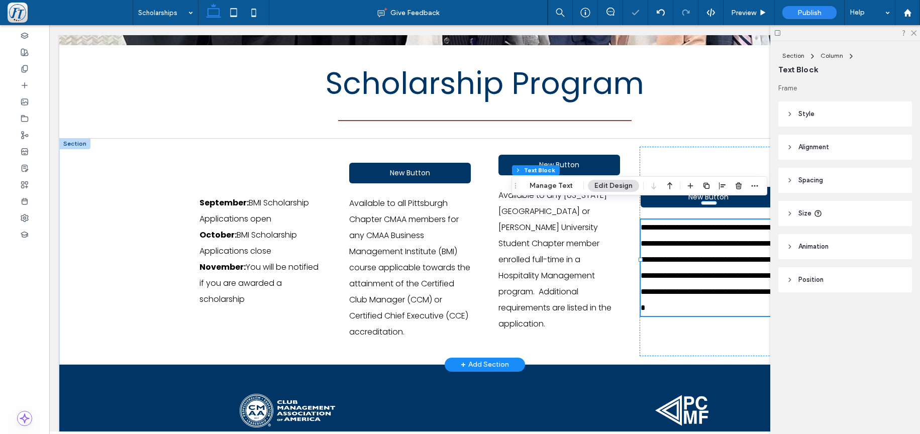
click at [764, 308] on p "**********" at bounding box center [709, 268] width 136 height 96
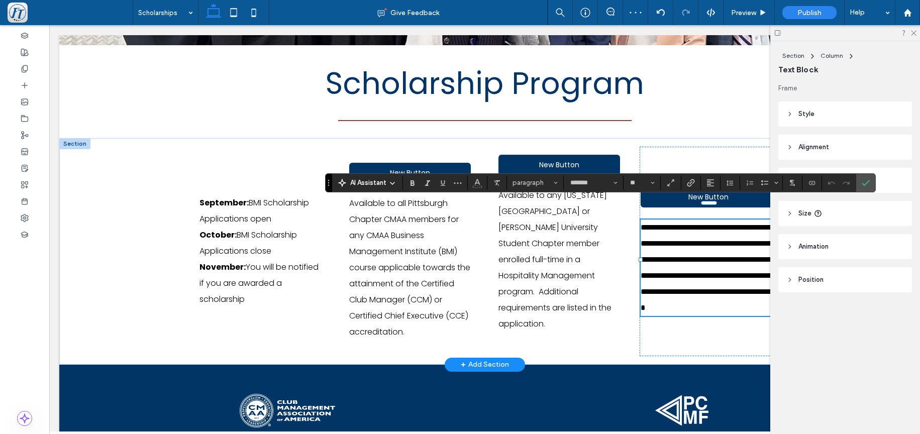
type input "*"
type input "*******"
type input "**"
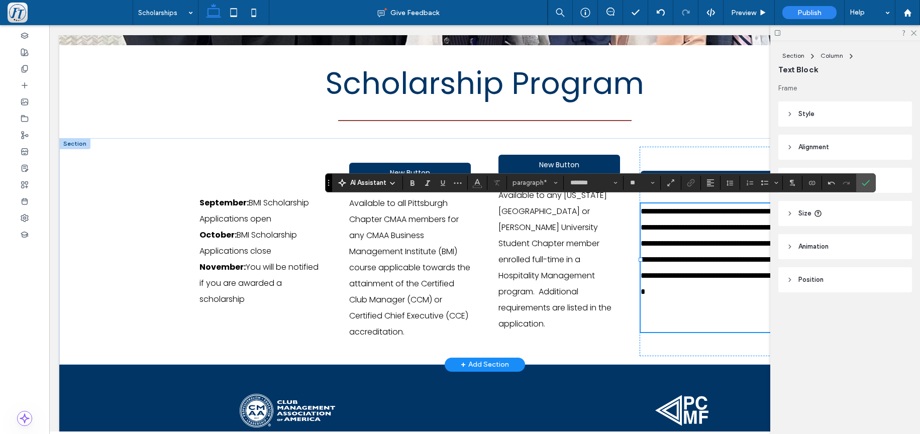
click at [687, 290] on span "**********" at bounding box center [711, 251] width 140 height 88
click at [746, 15] on span "Preview" at bounding box center [743, 13] width 25 height 9
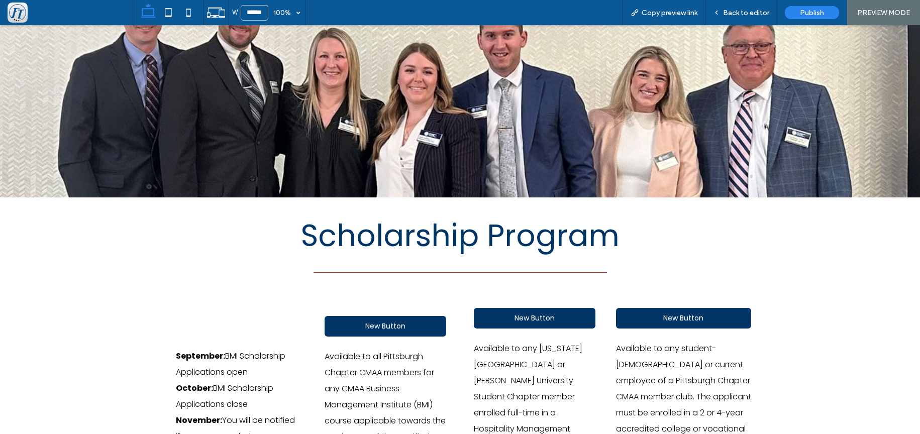
scroll to position [161, 0]
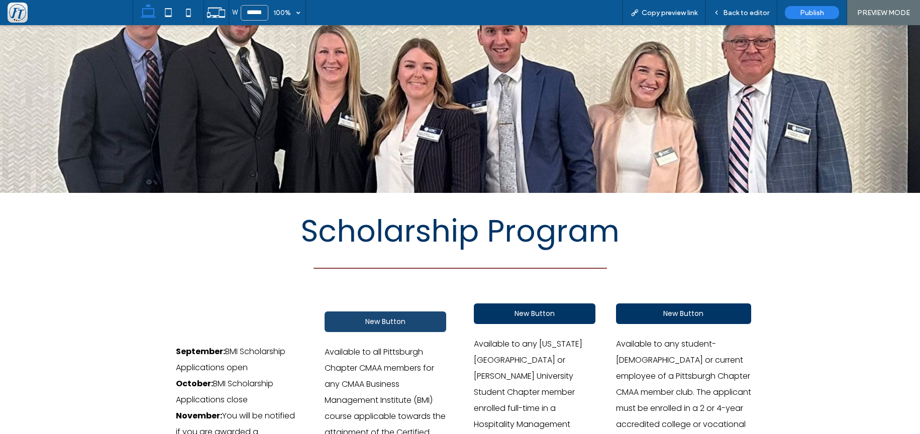
click at [378, 317] on span "New Button" at bounding box center [385, 322] width 40 height 11
click at [733, 12] on span "Back to editor" at bounding box center [746, 13] width 46 height 9
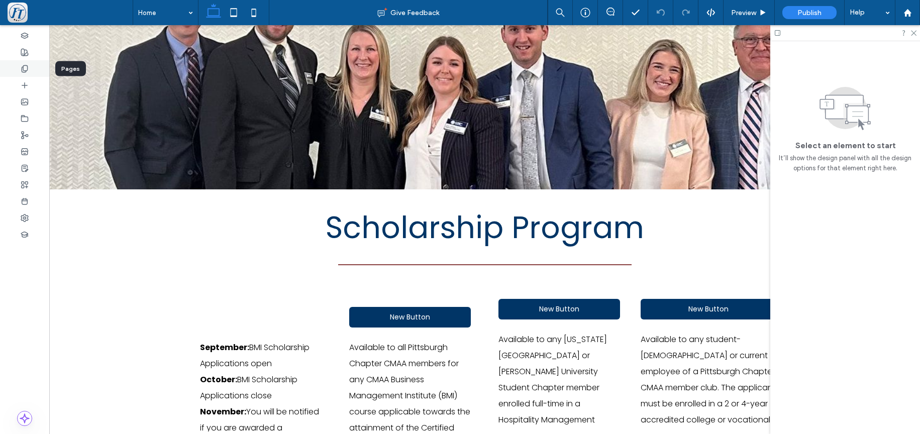
click at [24, 68] on use at bounding box center [25, 68] width 6 height 7
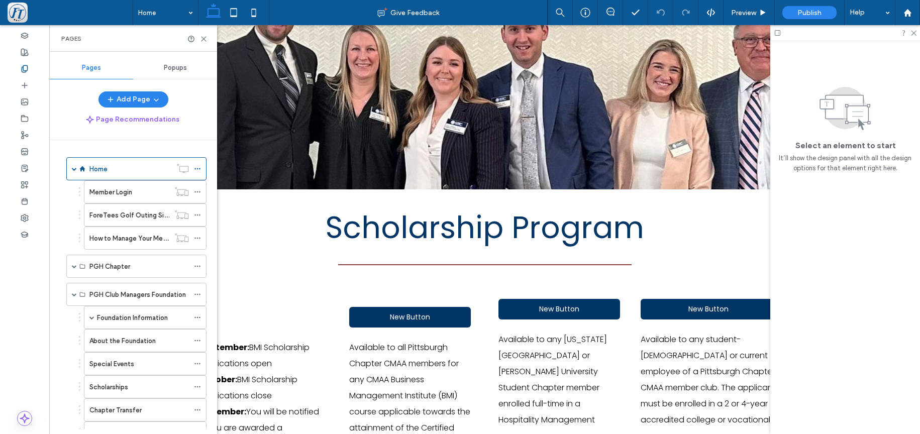
scroll to position [125, 0]
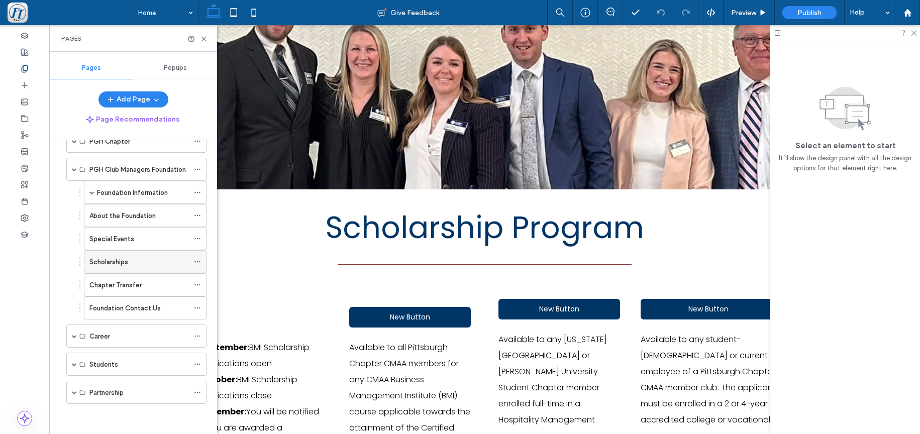
click at [139, 260] on div "Scholarships" at bounding box center [138, 262] width 99 height 11
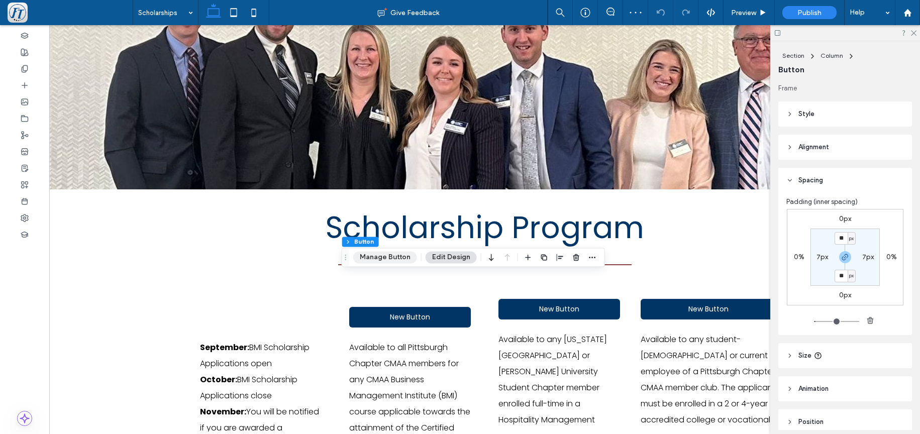
click at [385, 257] on button "Manage Button" at bounding box center [385, 257] width 64 height 12
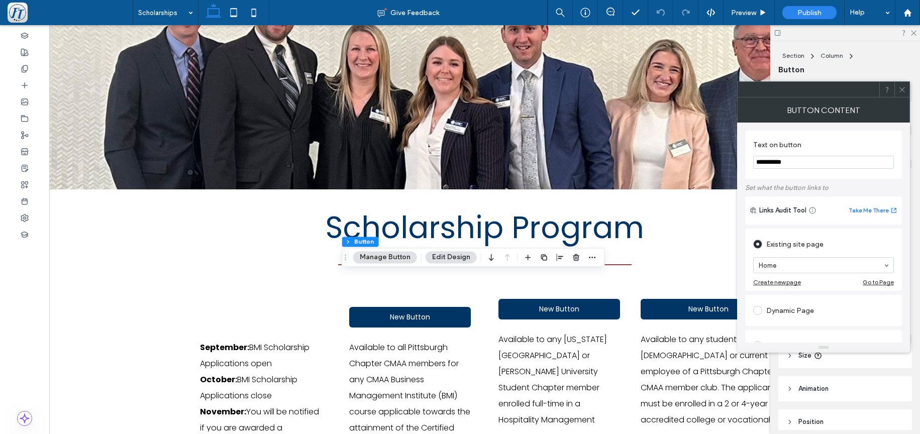
click at [797, 164] on input "**********" at bounding box center [823, 162] width 141 height 13
drag, startPoint x: 792, startPoint y: 161, endPoint x: 724, endPoint y: 153, distance: 68.3
click at [753, 156] on input "**********" at bounding box center [823, 162] width 141 height 13
type input "*"
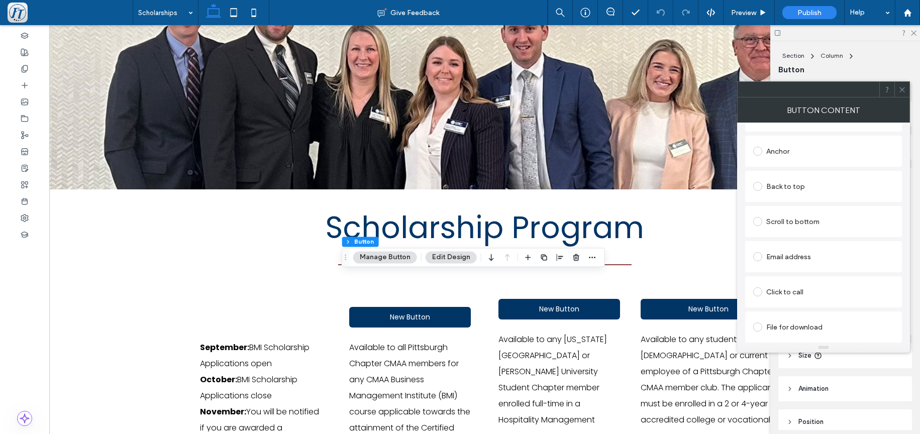
type input "**********"
click at [775, 329] on div "File for download" at bounding box center [823, 327] width 141 height 16
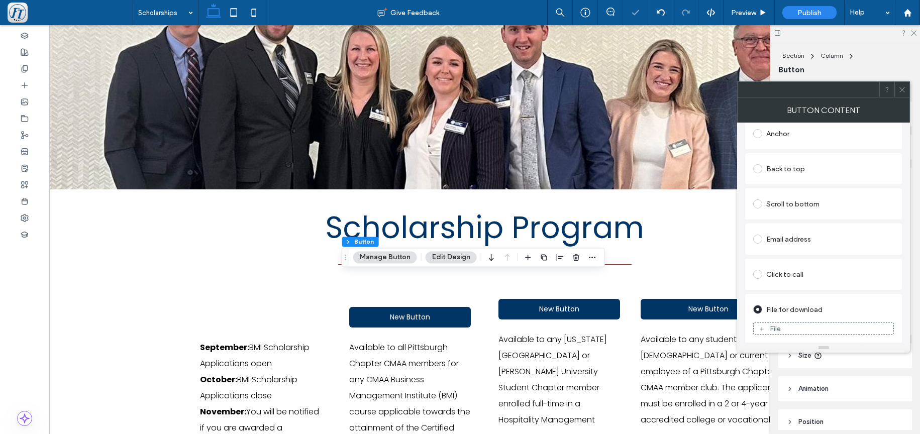
scroll to position [255, 0]
click at [771, 329] on div "File" at bounding box center [775, 327] width 11 height 9
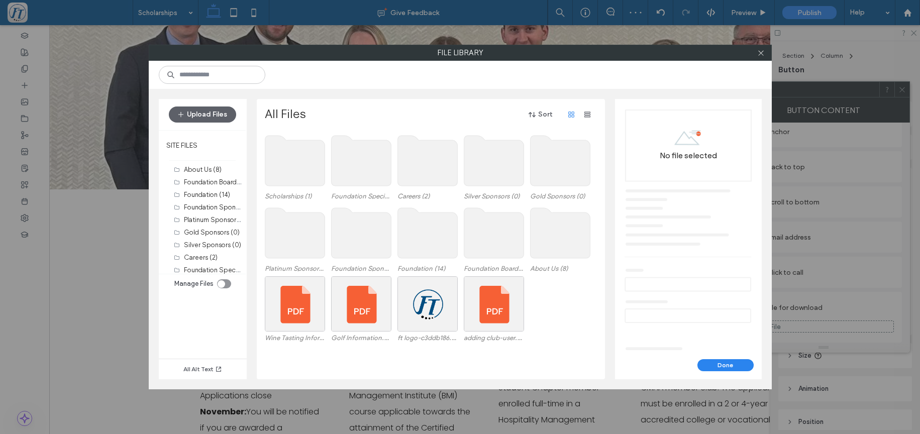
click at [300, 164] on use at bounding box center [295, 161] width 60 height 50
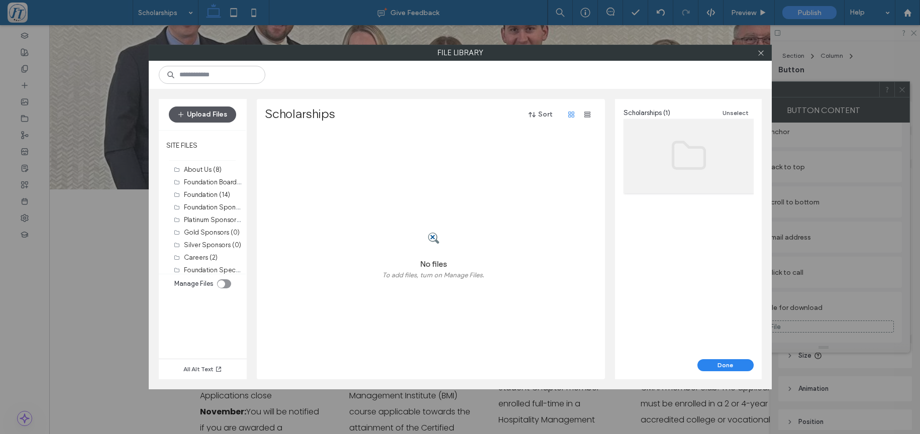
click at [220, 114] on button "Upload Files" at bounding box center [202, 115] width 67 height 16
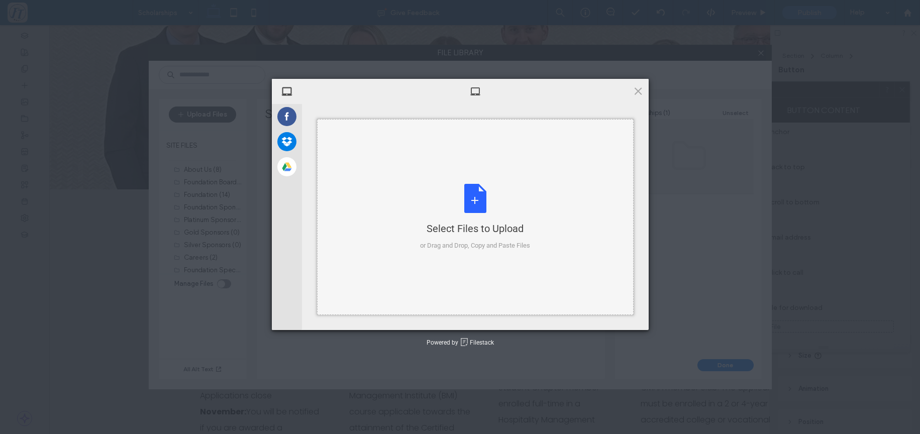
click at [464, 205] on div "Select Files to Upload or Drag and Drop, Copy and Paste Files" at bounding box center [475, 217] width 110 height 67
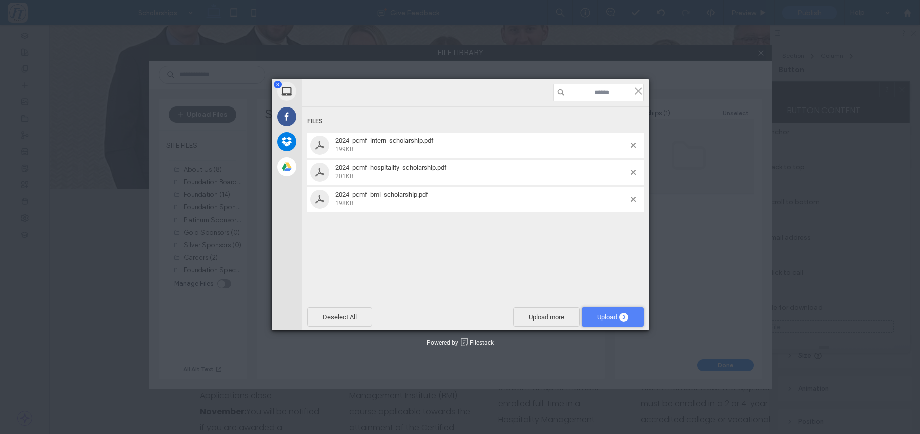
click at [606, 312] on span "Upload 3" at bounding box center [613, 316] width 62 height 19
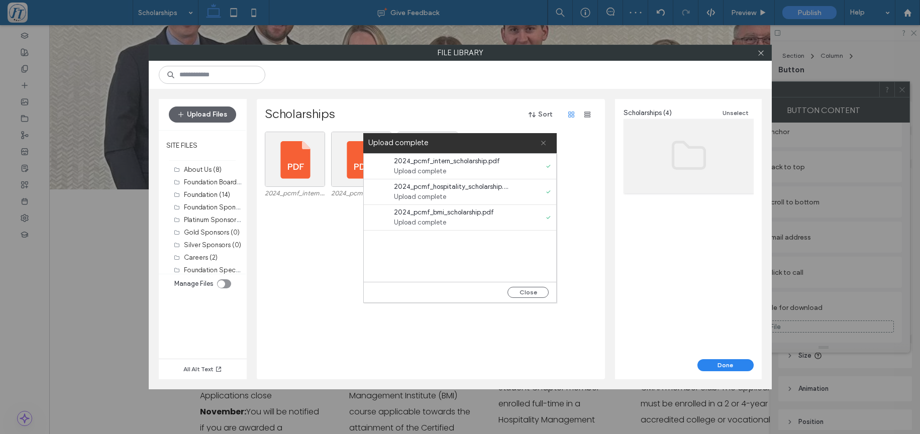
click at [543, 142] on icon at bounding box center [543, 143] width 7 height 7
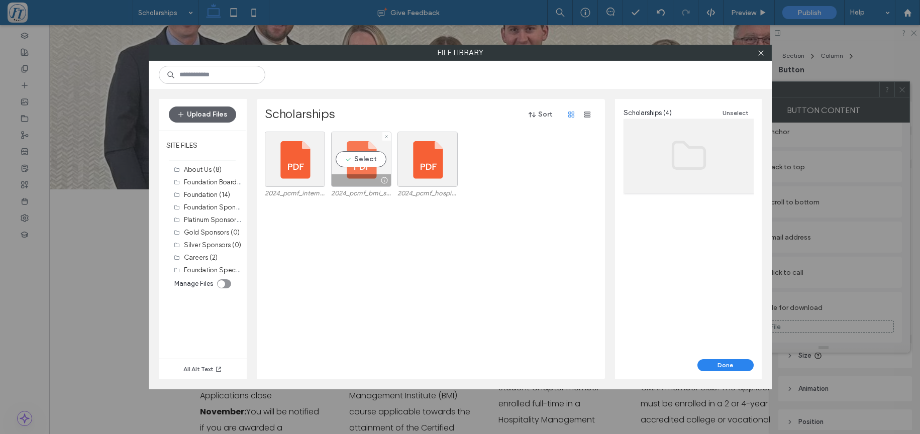
click at [356, 167] on div "Select" at bounding box center [361, 159] width 60 height 55
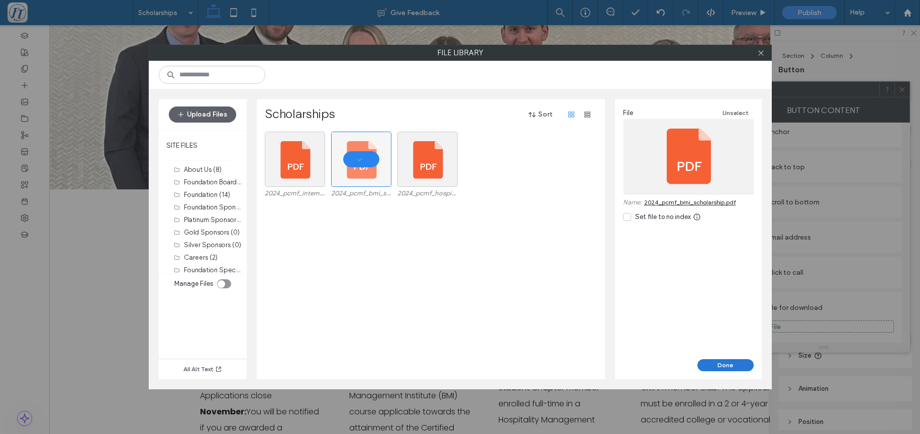
click at [716, 369] on button "Done" at bounding box center [725, 365] width 56 height 12
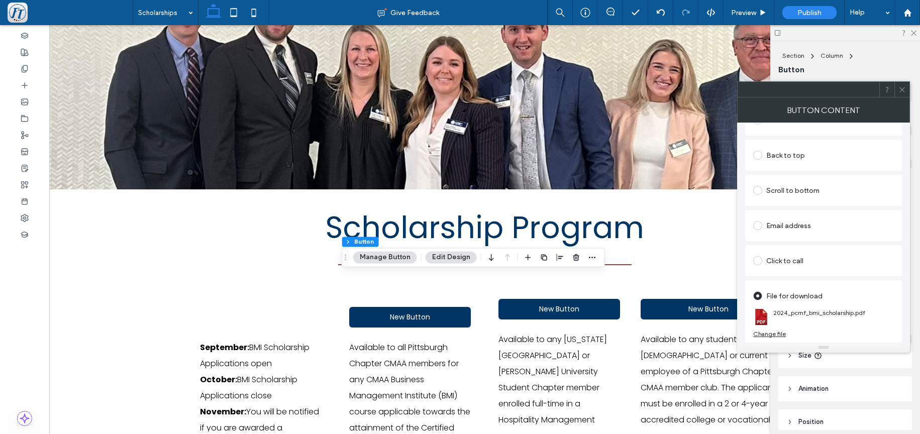
scroll to position [0, 0]
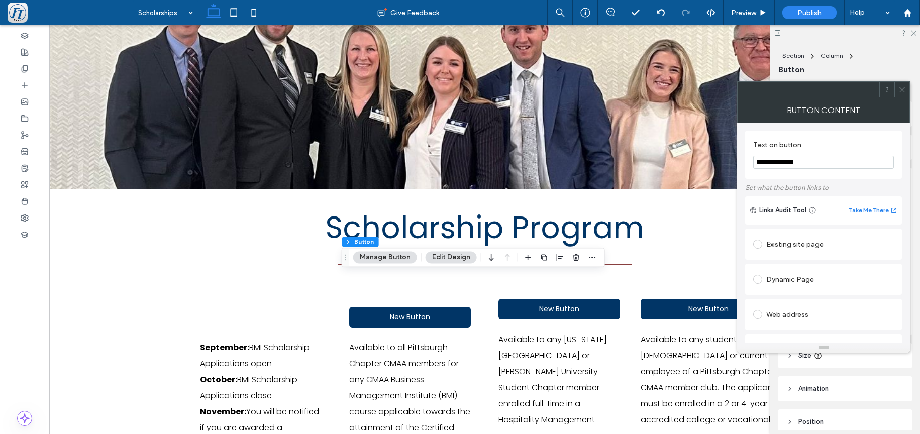
click at [905, 87] on icon at bounding box center [902, 90] width 8 height 8
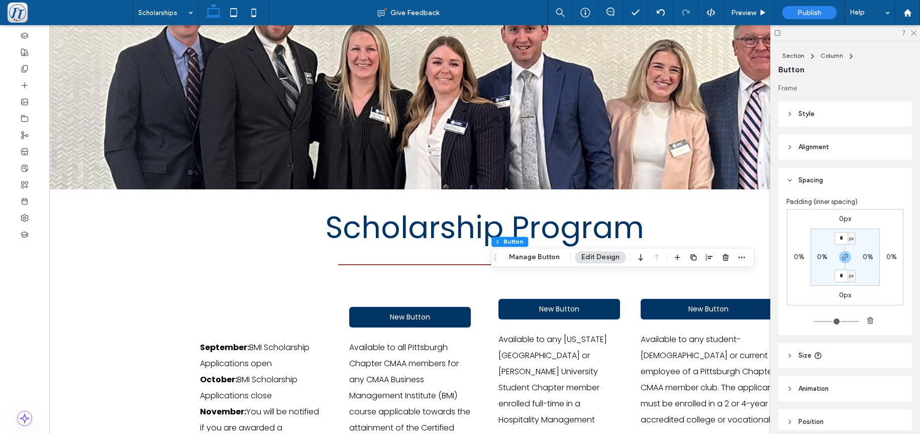
type input "**"
click at [537, 259] on button "Manage Button" at bounding box center [534, 257] width 64 height 12
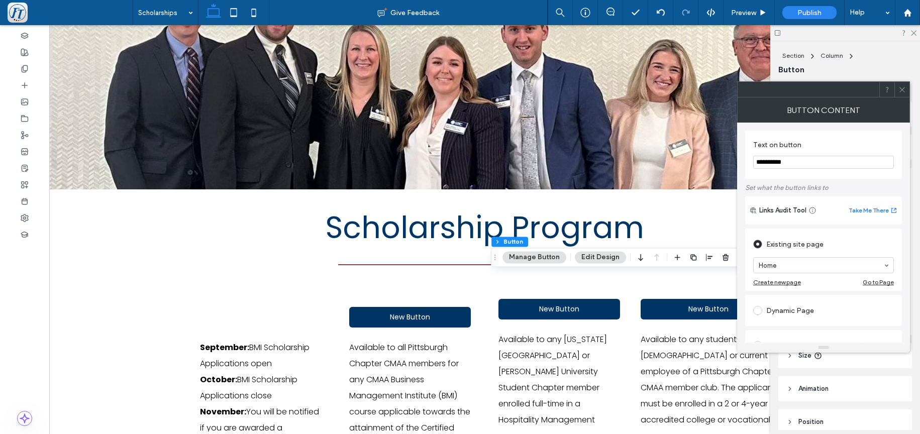
drag, startPoint x: 784, startPoint y: 164, endPoint x: 687, endPoint y: 151, distance: 97.9
click at [753, 156] on input "**********" at bounding box center [823, 162] width 141 height 13
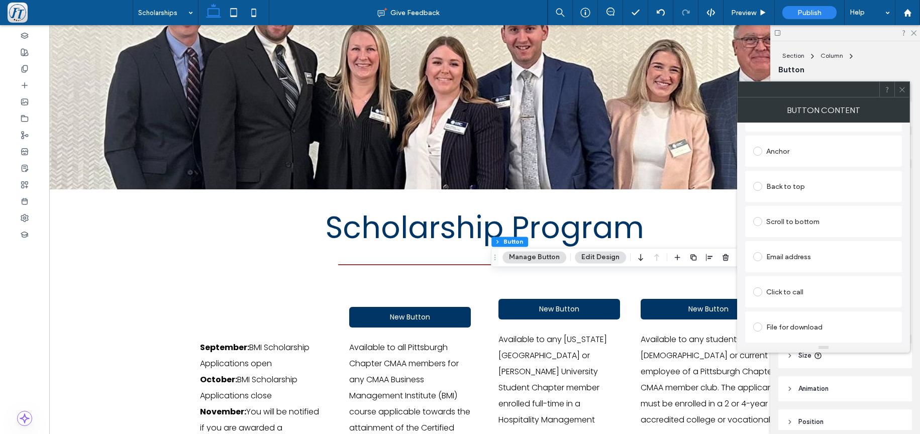
type input "**********"
click at [776, 324] on div "File for download" at bounding box center [823, 327] width 141 height 16
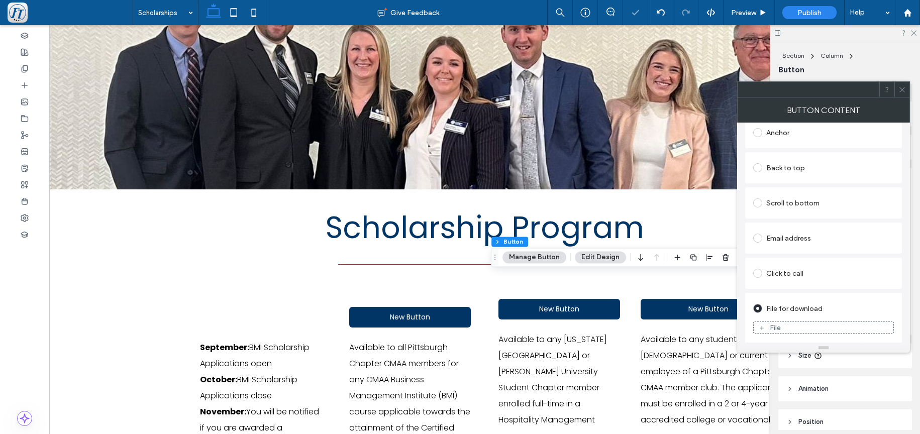
scroll to position [255, 0]
click at [777, 328] on div "File" at bounding box center [775, 327] width 11 height 9
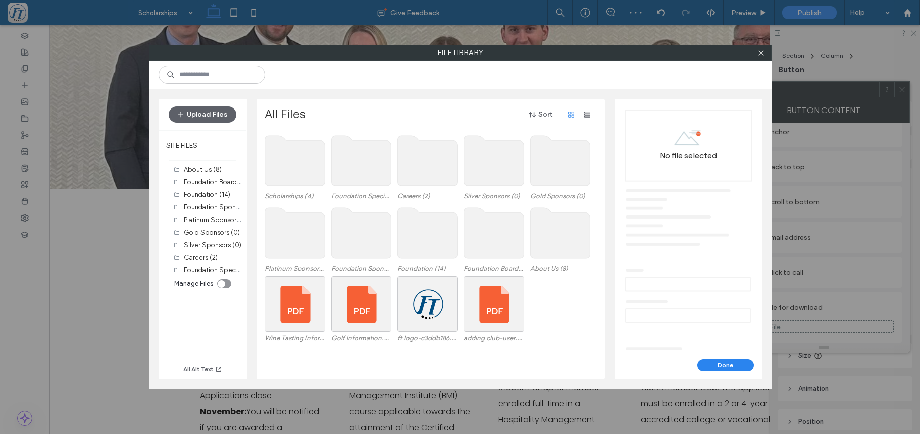
click at [276, 168] on use at bounding box center [295, 161] width 60 height 50
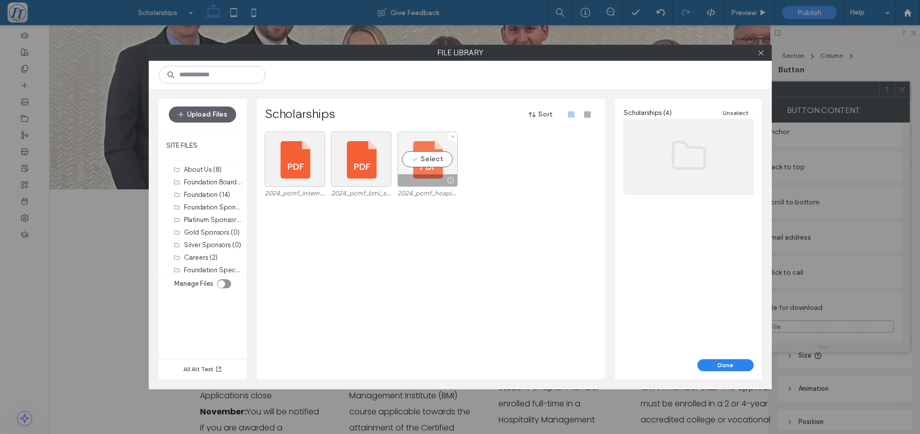
click at [448, 167] on div "Select" at bounding box center [427, 159] width 60 height 55
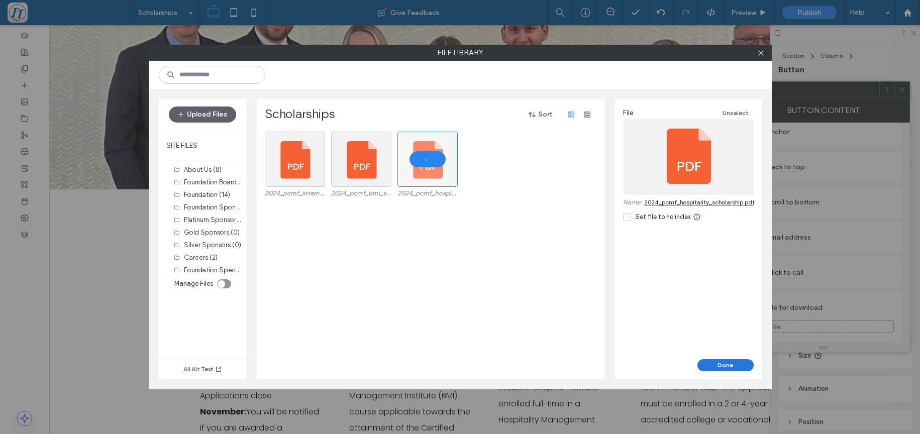
click at [720, 362] on button "Done" at bounding box center [725, 365] width 56 height 12
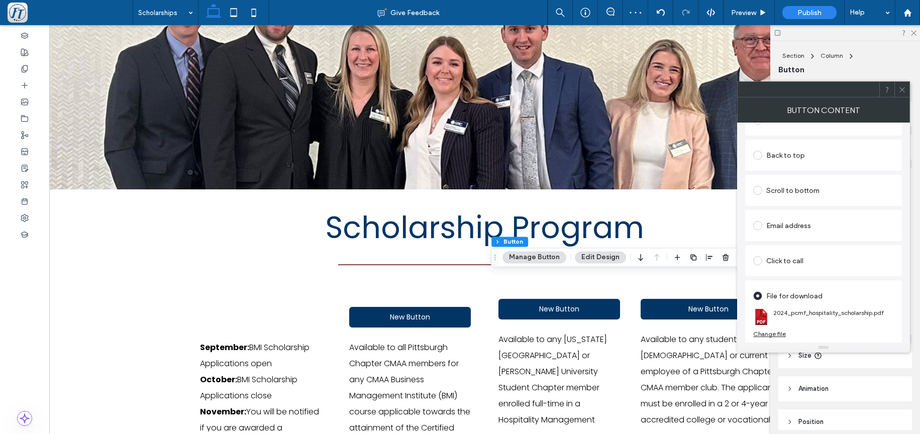
scroll to position [0, 0]
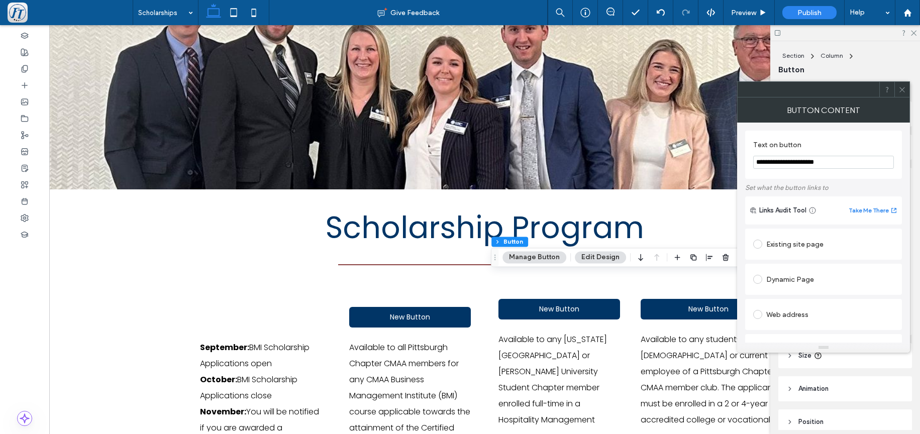
click at [900, 89] on icon at bounding box center [902, 90] width 8 height 8
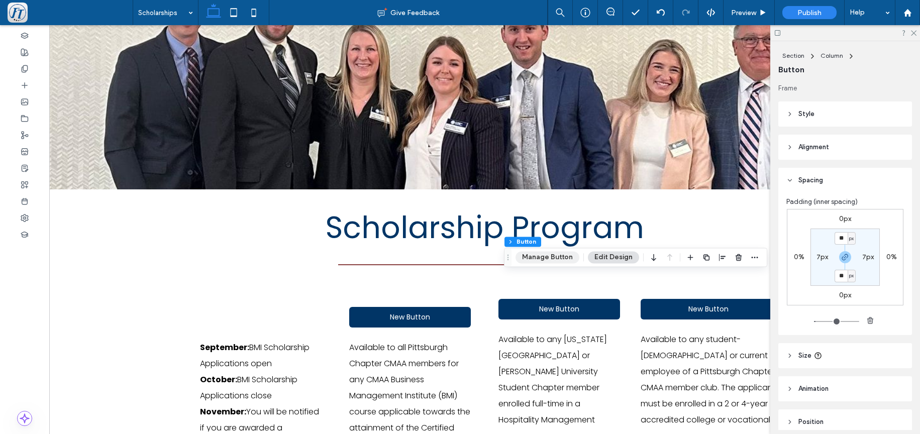
drag, startPoint x: 551, startPoint y: 259, endPoint x: 565, endPoint y: 259, distance: 13.6
click at [551, 259] on button "Manage Button" at bounding box center [547, 257] width 64 height 12
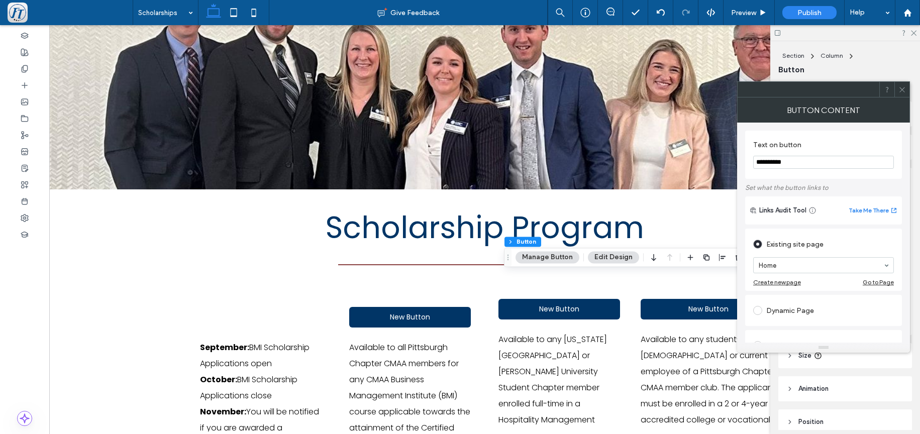
click at [797, 164] on input "**********" at bounding box center [823, 162] width 141 height 13
drag, startPoint x: 733, startPoint y: 160, endPoint x: 648, endPoint y: 151, distance: 84.9
click at [753, 156] on input "**********" at bounding box center [823, 162] width 141 height 13
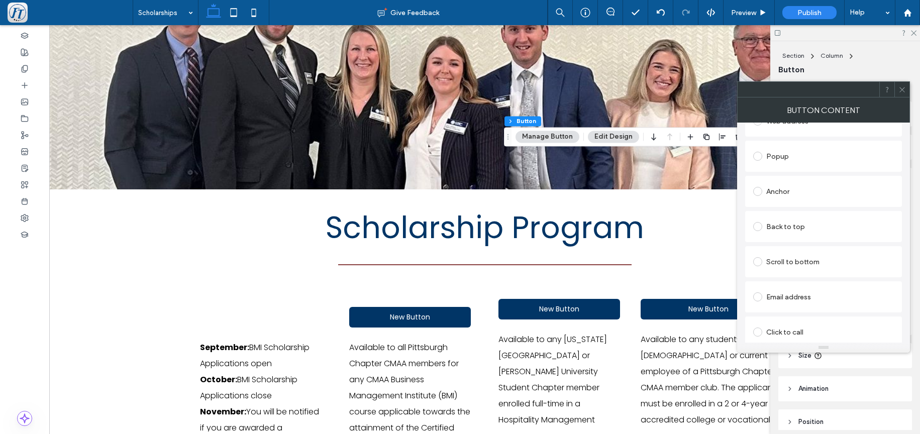
scroll to position [267, 0]
type input "**********"
click at [773, 328] on div "File for download" at bounding box center [823, 327] width 141 height 16
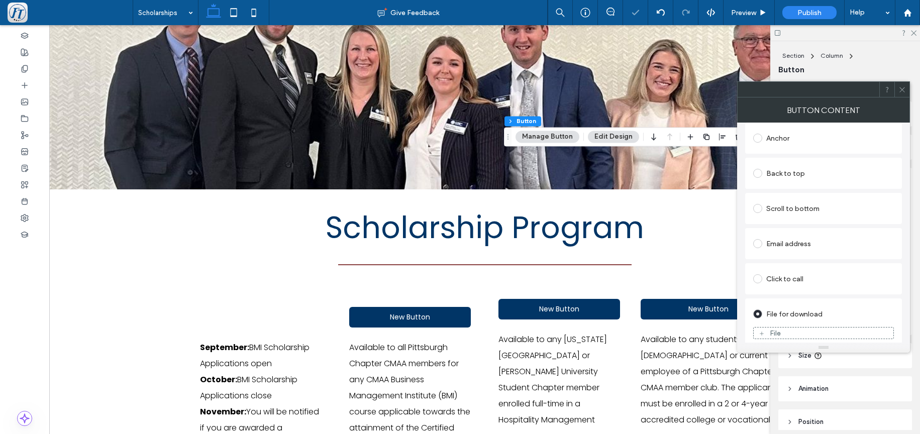
scroll to position [255, 0]
click at [776, 327] on div "File" at bounding box center [775, 327] width 11 height 9
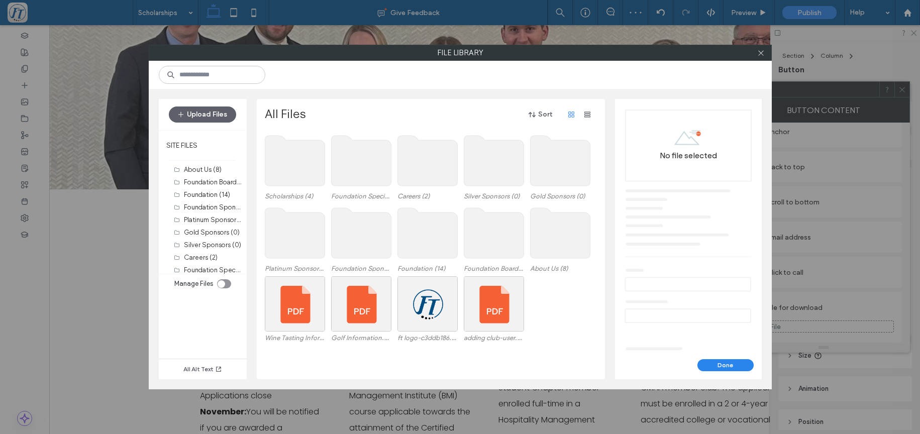
click at [288, 164] on use at bounding box center [295, 161] width 60 height 50
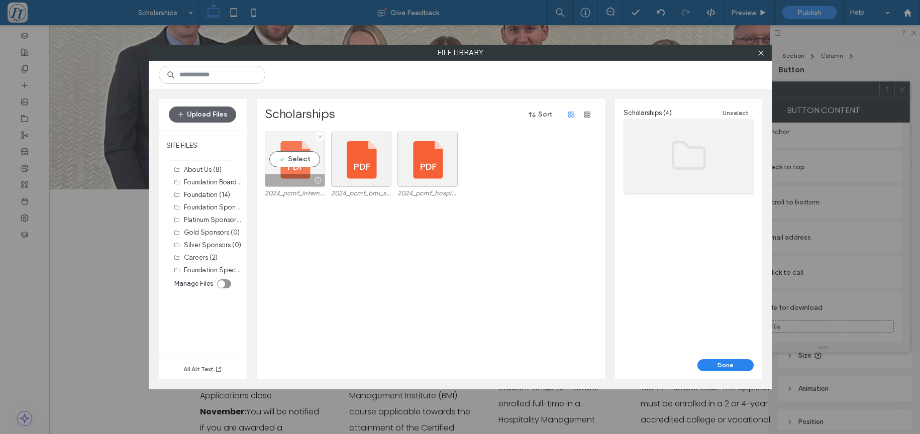
click at [295, 167] on div "Select" at bounding box center [295, 159] width 60 height 55
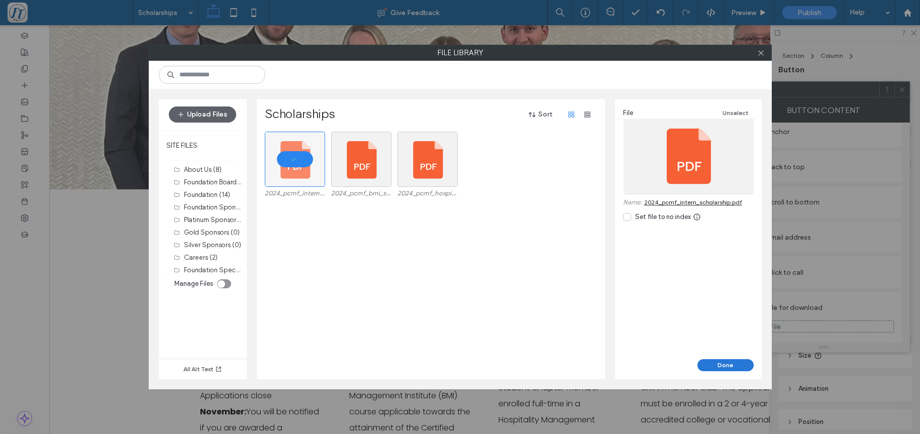
click at [716, 366] on button "Done" at bounding box center [725, 365] width 56 height 12
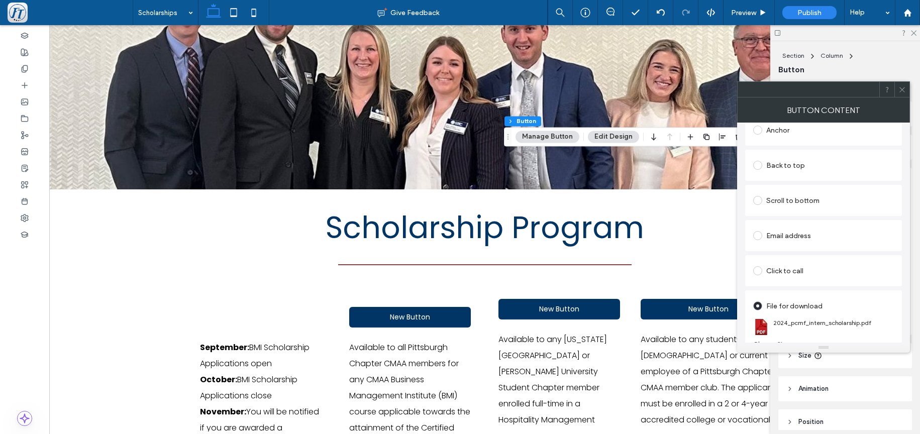
click at [902, 86] on icon at bounding box center [902, 90] width 8 height 8
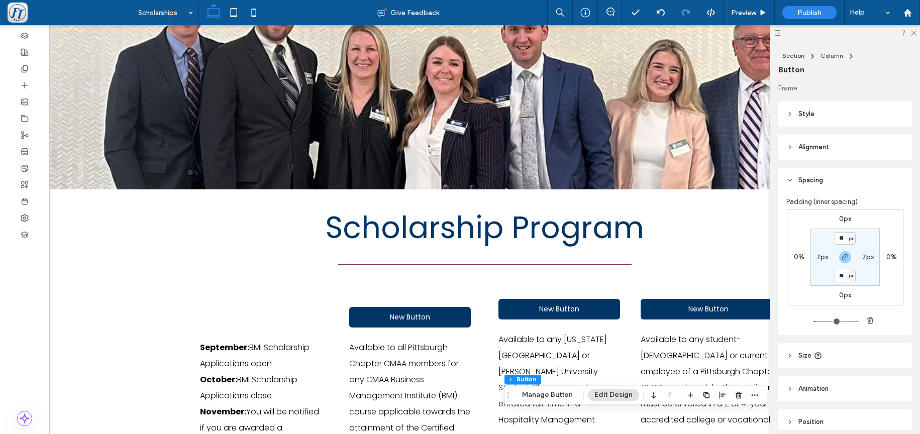
scroll to position [0, 0]
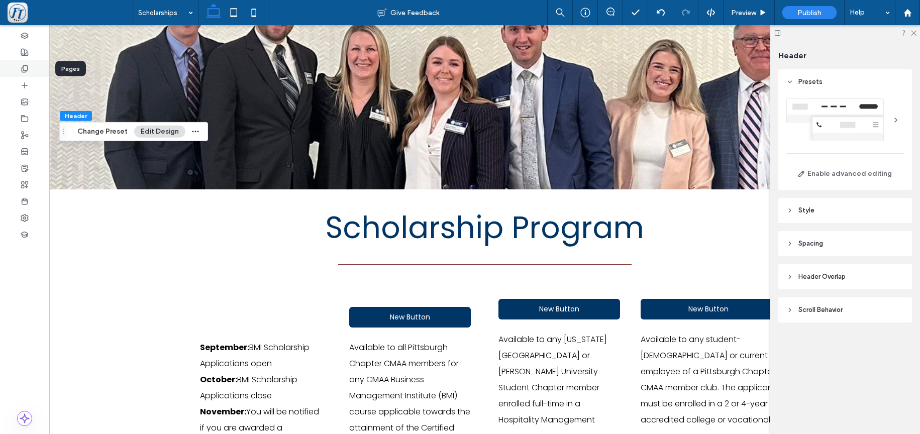
click at [25, 66] on icon at bounding box center [25, 69] width 8 height 8
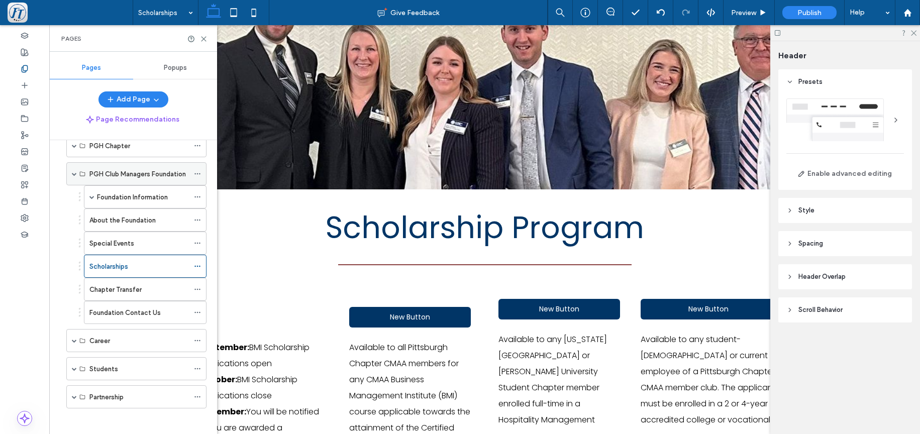
scroll to position [125, 0]
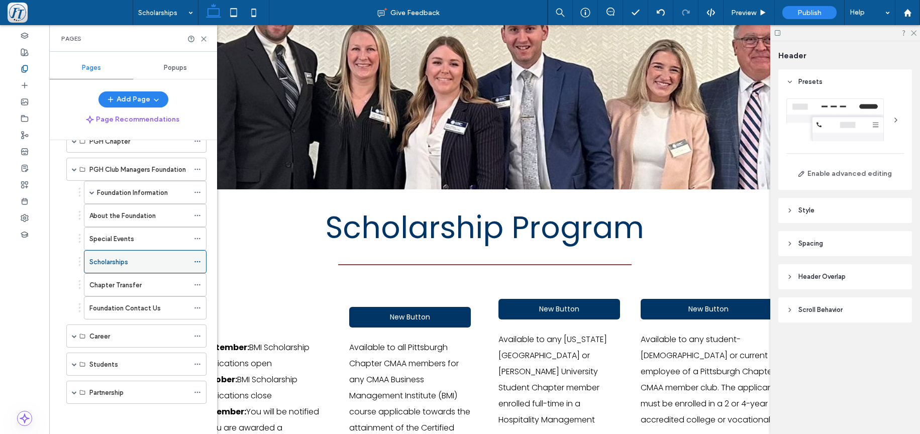
click at [126, 259] on label "Scholarships" at bounding box center [108, 262] width 39 height 18
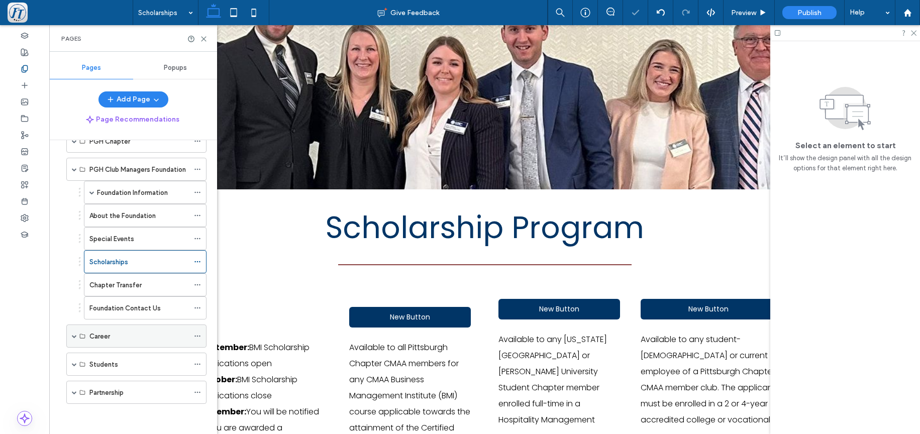
click at [124, 334] on div "Career" at bounding box center [138, 336] width 99 height 11
click at [91, 336] on label "Career" at bounding box center [99, 337] width 21 height 18
click at [120, 264] on label "Scholarships" at bounding box center [108, 262] width 39 height 18
click at [115, 364] on label "Students" at bounding box center [103, 365] width 29 height 18
click at [108, 332] on label "Career" at bounding box center [99, 337] width 21 height 18
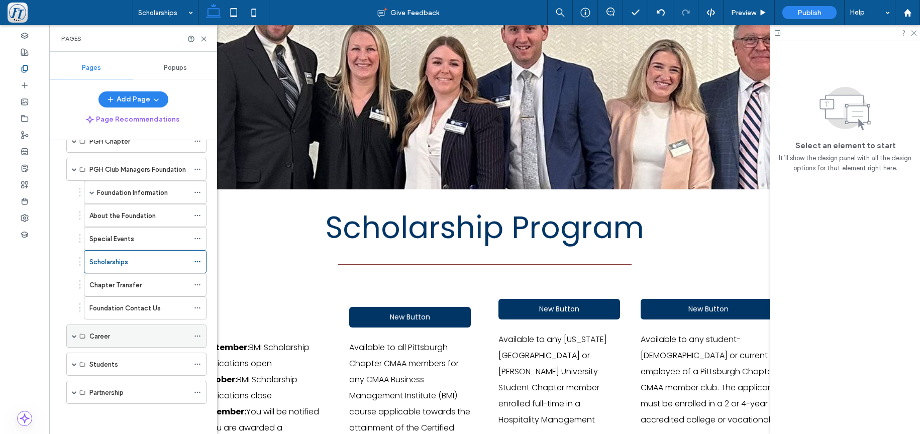
click at [111, 338] on div "Career" at bounding box center [138, 336] width 99 height 11
click at [76, 337] on span at bounding box center [74, 336] width 5 height 5
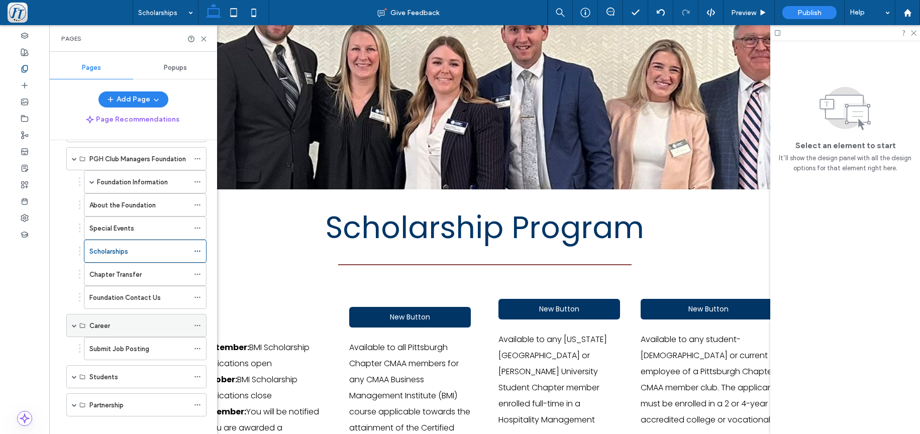
scroll to position [145, 0]
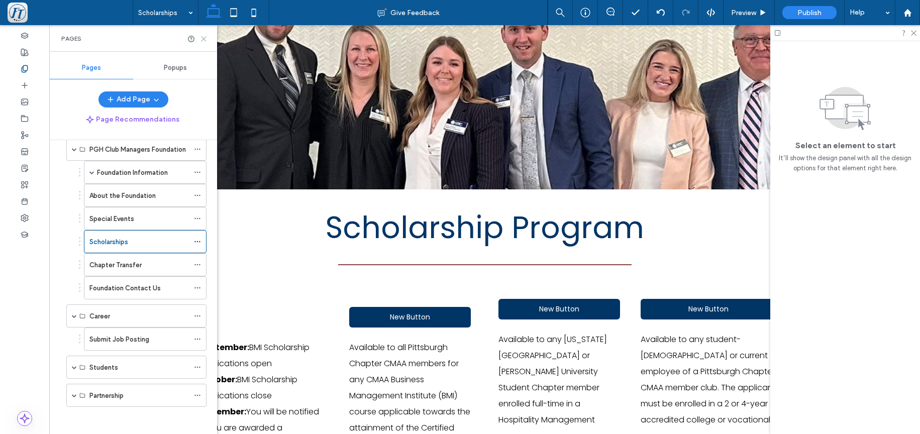
click at [201, 40] on icon at bounding box center [204, 39] width 8 height 8
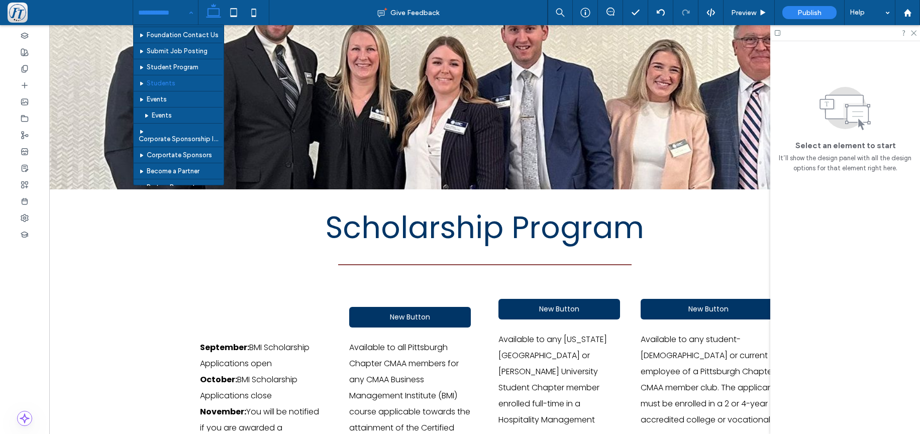
scroll to position [270, 0]
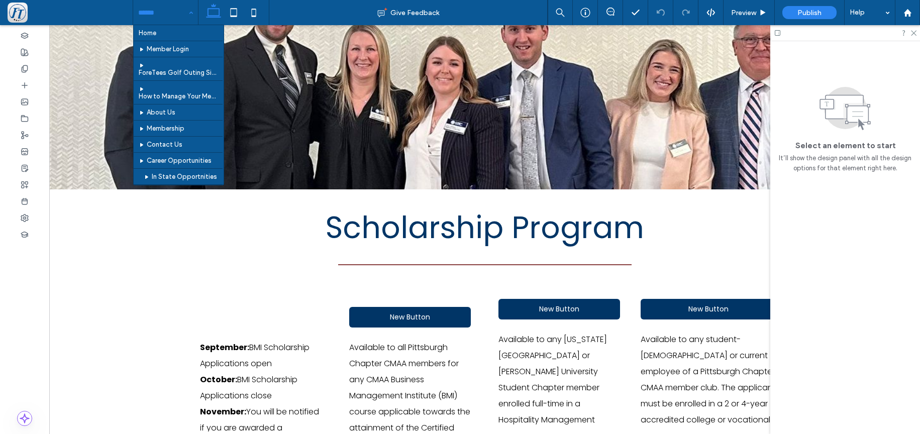
click at [166, 13] on input at bounding box center [163, 12] width 50 height 25
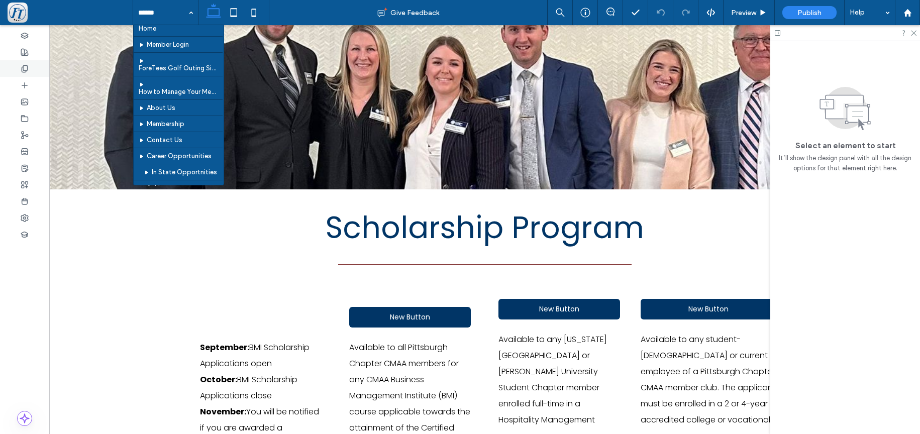
scroll to position [8, 0]
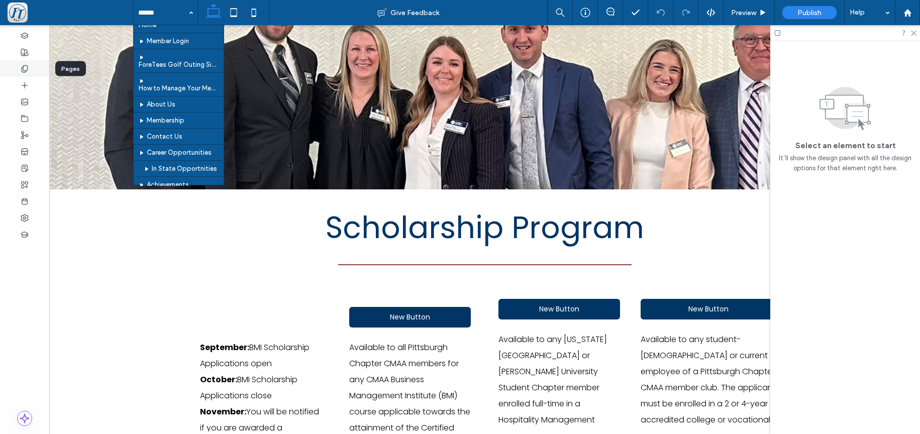
click at [26, 66] on icon at bounding box center [25, 69] width 8 height 8
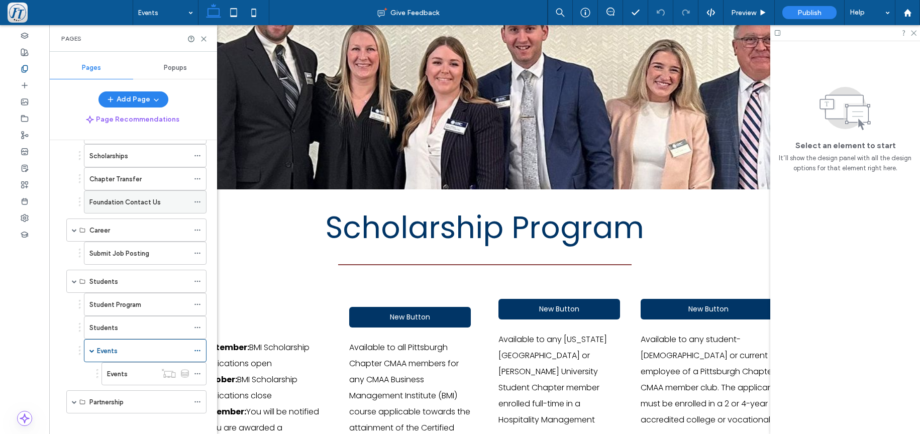
scroll to position [241, 0]
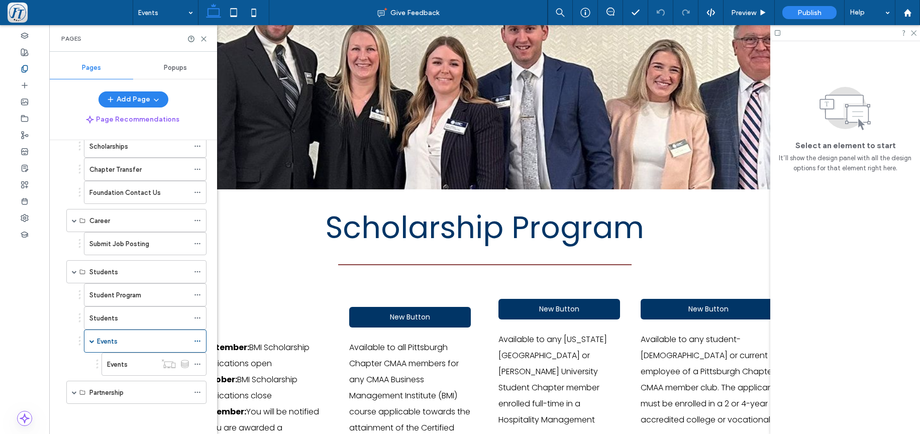
click at [113, 294] on label "Student Program" at bounding box center [115, 295] width 52 height 18
click at [117, 315] on label "Students" at bounding box center [103, 318] width 29 height 18
click at [108, 149] on label "Scholarships" at bounding box center [108, 147] width 39 height 18
click at [195, 148] on icon at bounding box center [197, 146] width 7 height 7
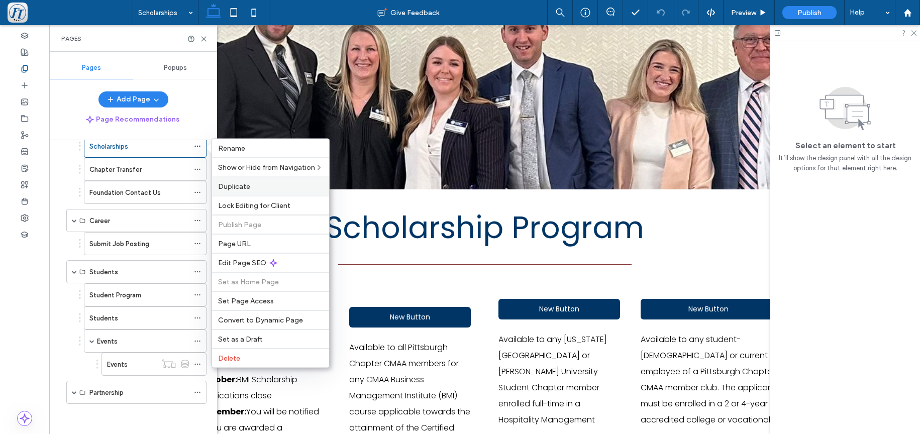
click at [243, 188] on span "Duplicate" at bounding box center [234, 186] width 32 height 9
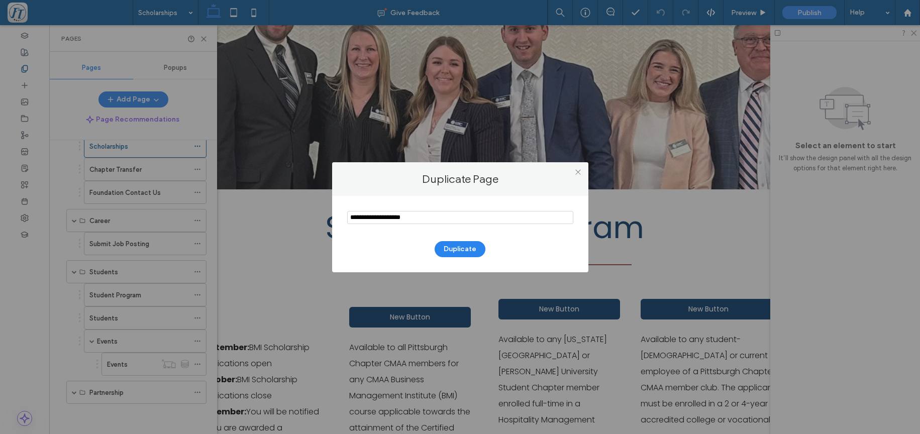
drag, startPoint x: 359, startPoint y: 214, endPoint x: 210, endPoint y: 186, distance: 151.7
click at [347, 211] on input "notEmpty" at bounding box center [460, 217] width 226 height 13
type input "**********"
click at [456, 248] on button "Duplicate" at bounding box center [460, 249] width 51 height 16
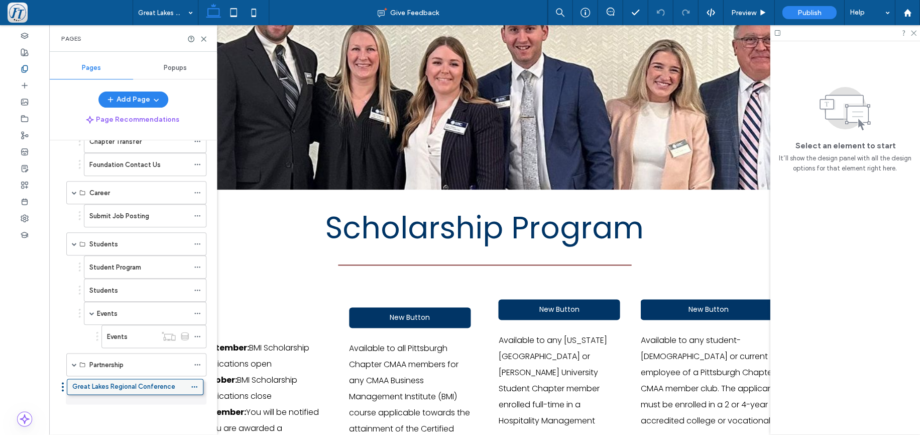
scroll to position [246, 0]
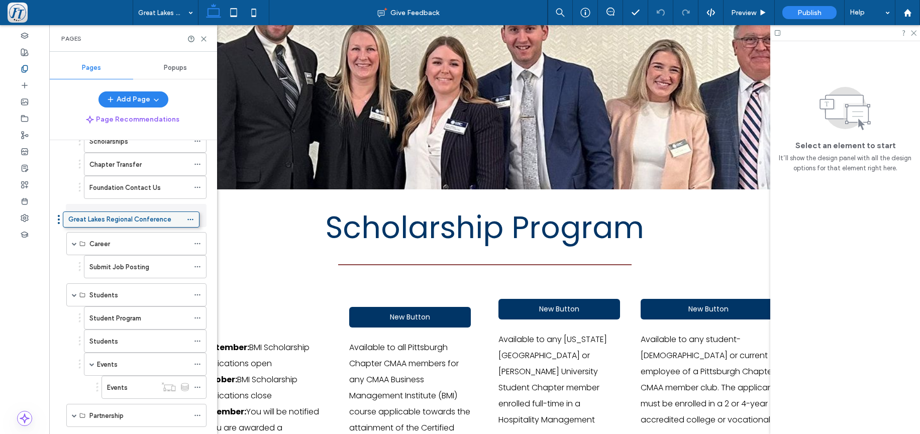
drag, startPoint x: 137, startPoint y: 389, endPoint x: 133, endPoint y: 220, distance: 169.3
click at [133, 220] on div "Home Member Login ForeTees Golf Outing Sign Up How to Manage Your Membership PG…" at bounding box center [139, 284] width 156 height 289
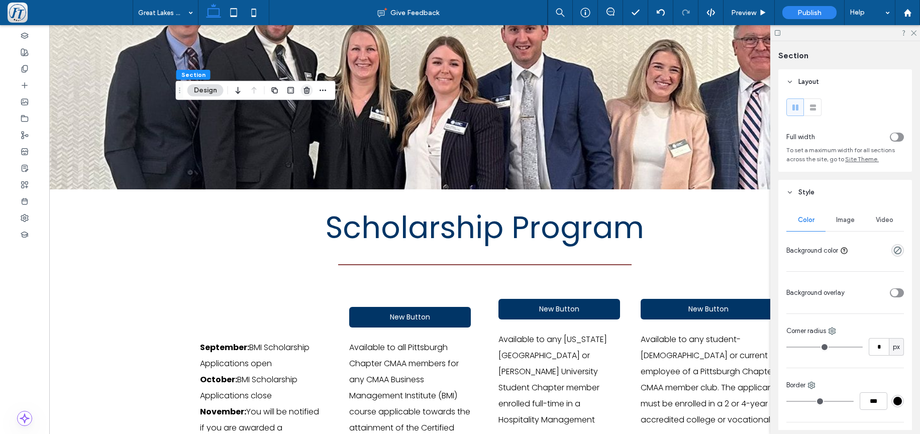
click at [304, 92] on icon "button" at bounding box center [307, 90] width 8 height 8
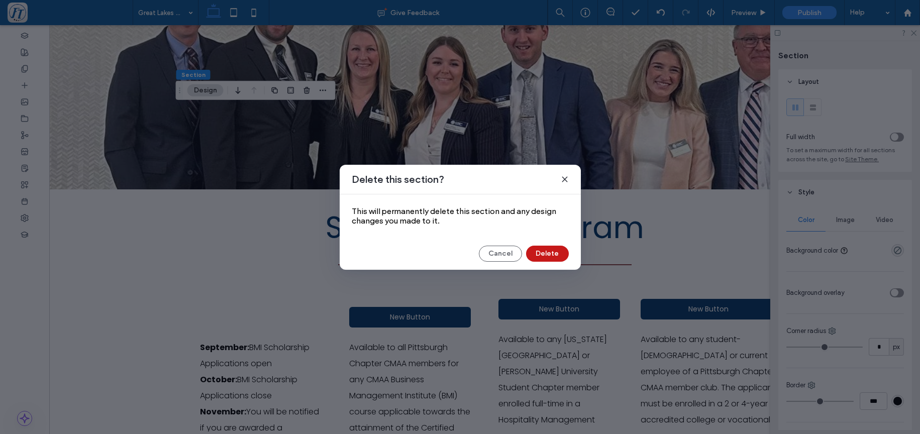
click at [552, 253] on button "Delete" at bounding box center [547, 254] width 43 height 16
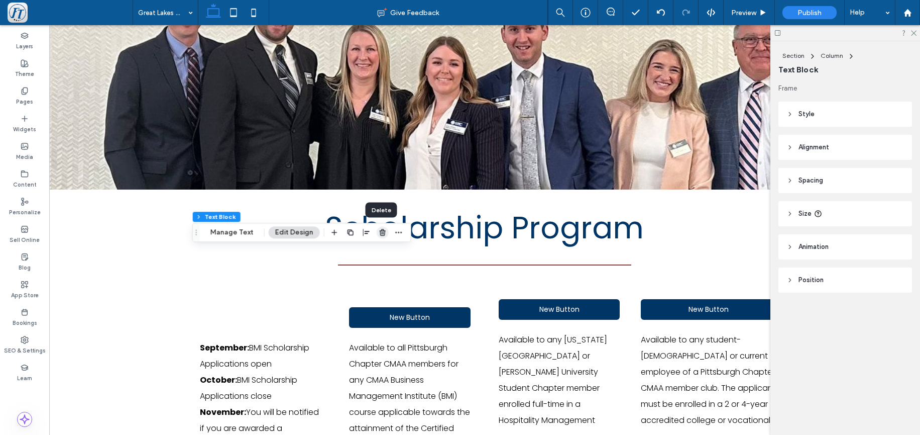
click at [383, 232] on use "button" at bounding box center [383, 232] width 6 height 7
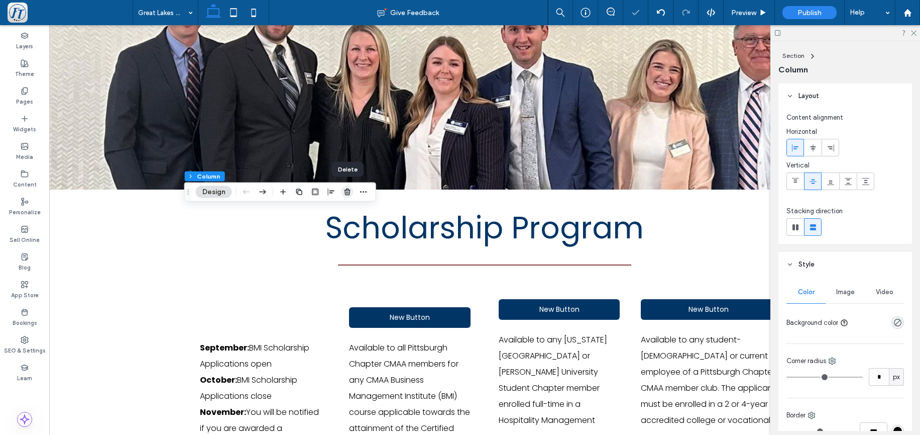
click at [349, 190] on icon "button" at bounding box center [348, 192] width 8 height 8
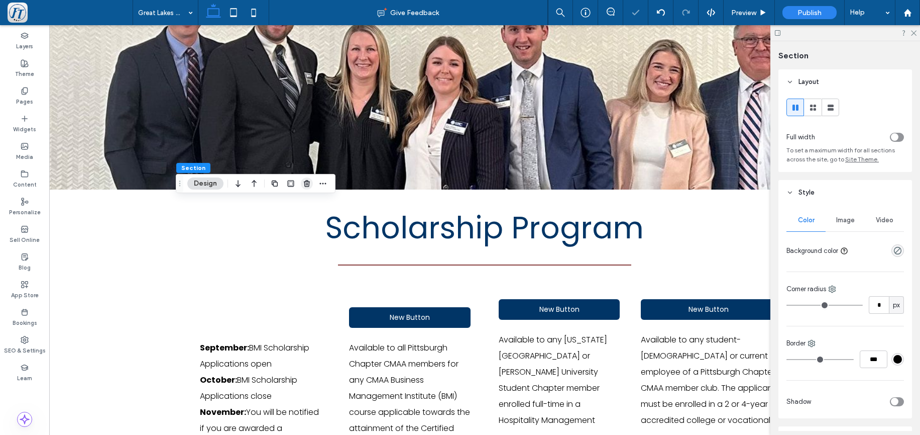
click at [306, 183] on use "button" at bounding box center [307, 183] width 6 height 7
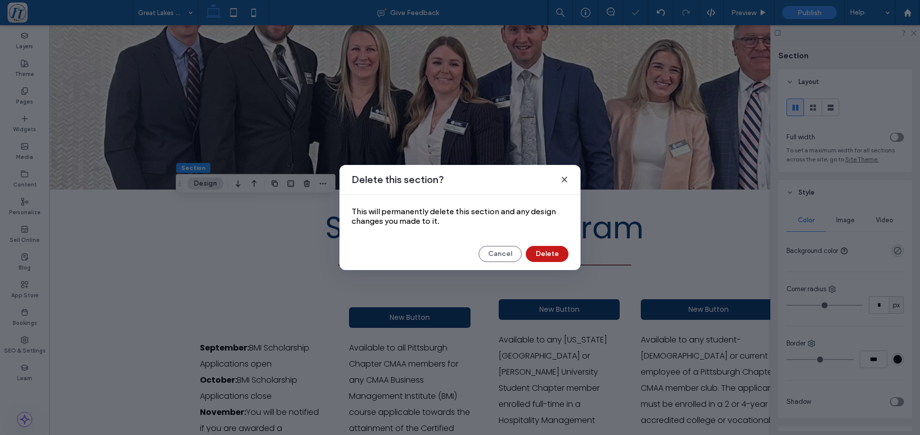
click at [546, 253] on button "Delete" at bounding box center [547, 254] width 43 height 16
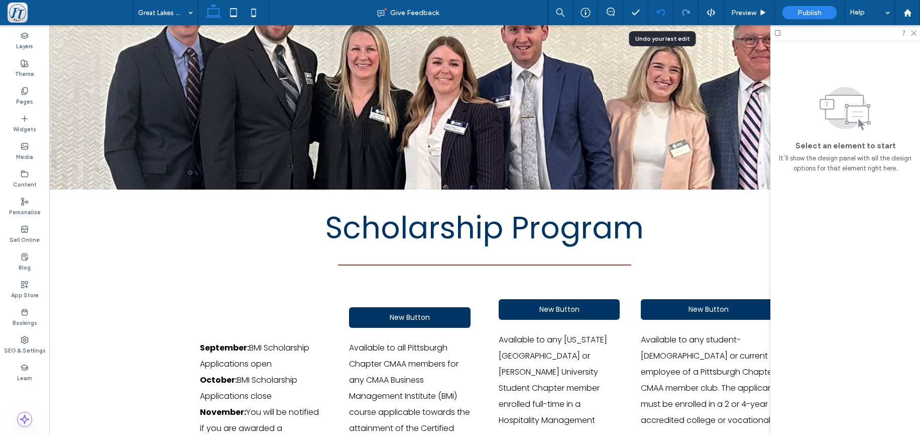
click at [659, 13] on use at bounding box center [661, 12] width 8 height 7
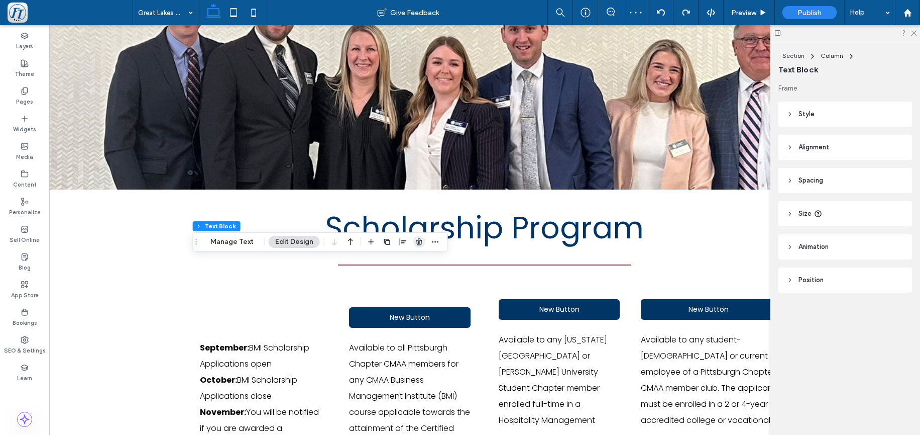
click at [422, 242] on icon "button" at bounding box center [419, 242] width 8 height 8
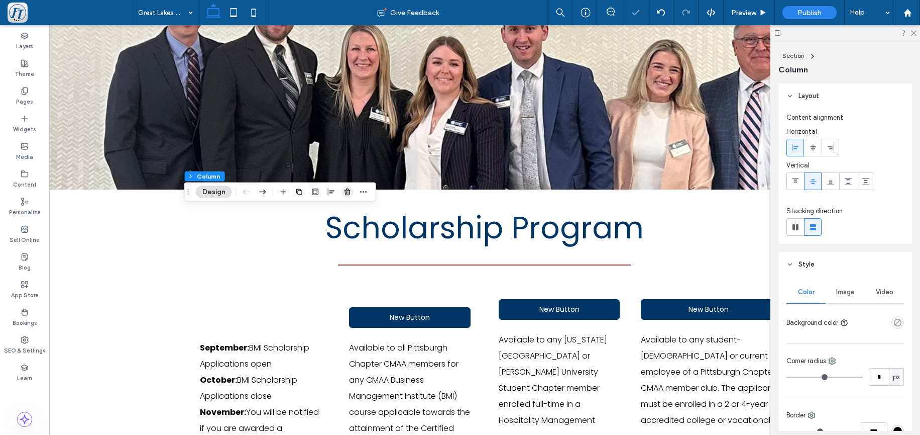
click at [350, 193] on use "button" at bounding box center [348, 191] width 6 height 7
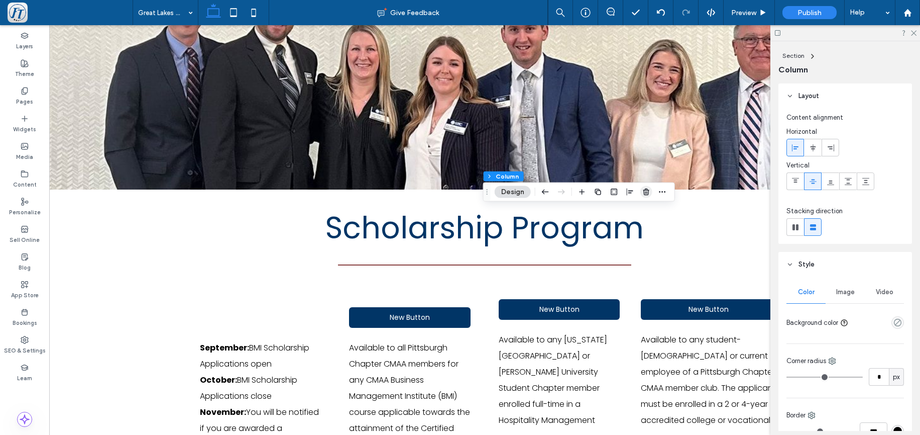
click at [649, 190] on use "button" at bounding box center [647, 191] width 6 height 7
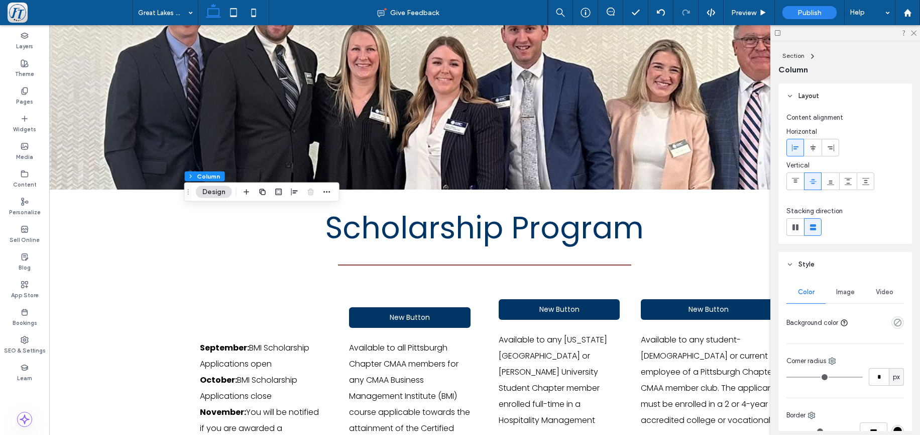
type input "**"
type input "***"
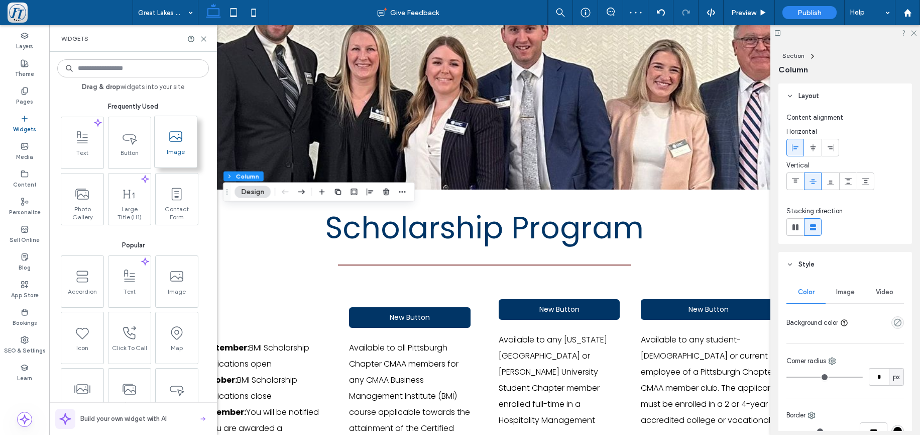
click at [169, 148] on span "Image" at bounding box center [176, 155] width 42 height 14
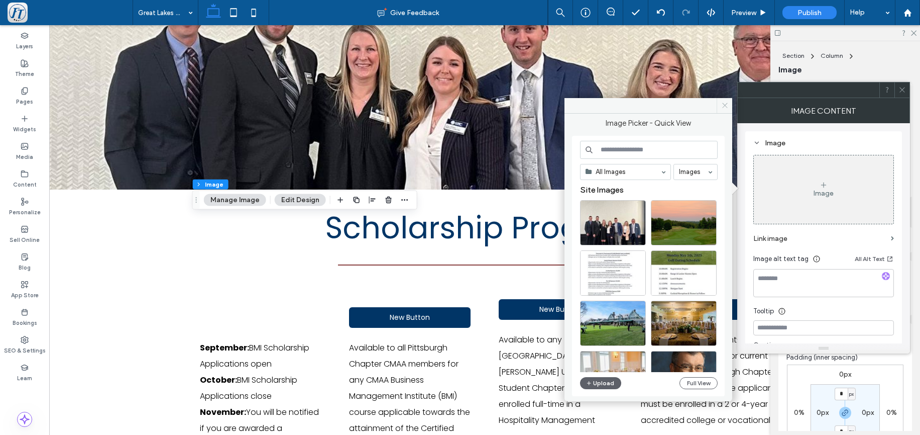
click at [727, 106] on icon at bounding box center [725, 105] width 8 height 8
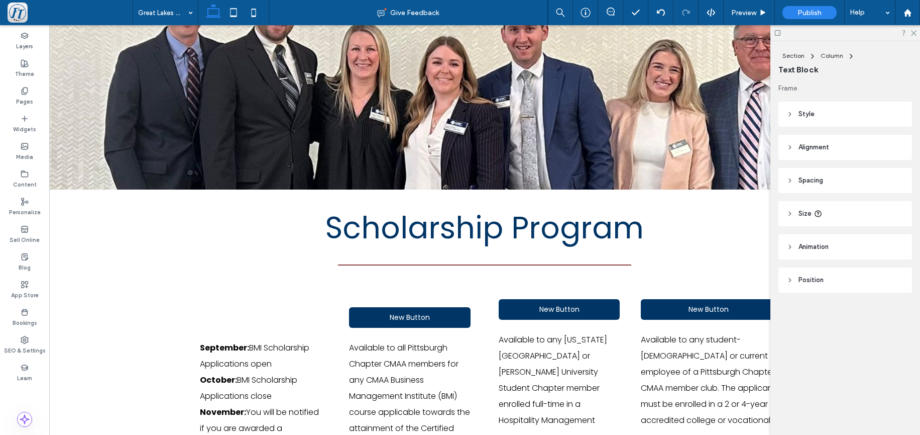
type input "*******"
type input "**"
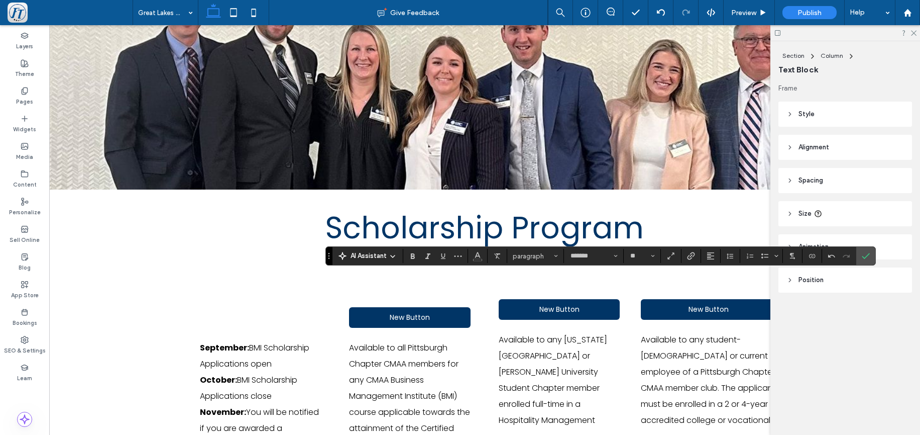
type input "*"
type input "*******"
type input "**"
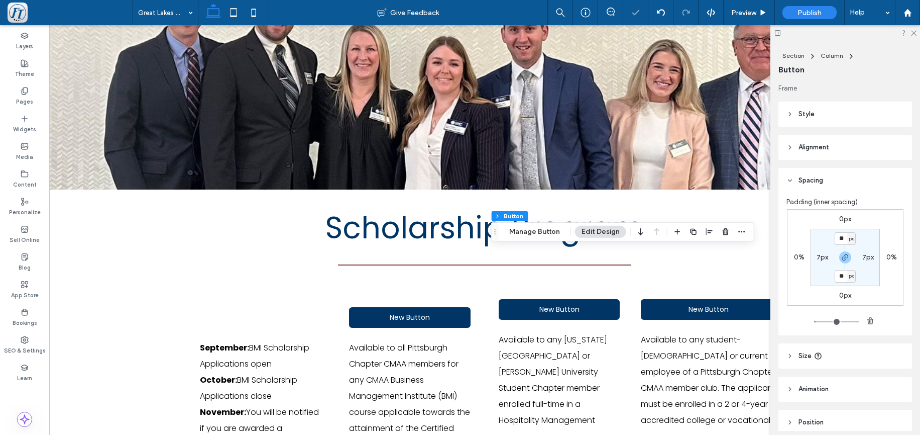
click at [642, 229] on icon "button" at bounding box center [641, 232] width 12 height 18
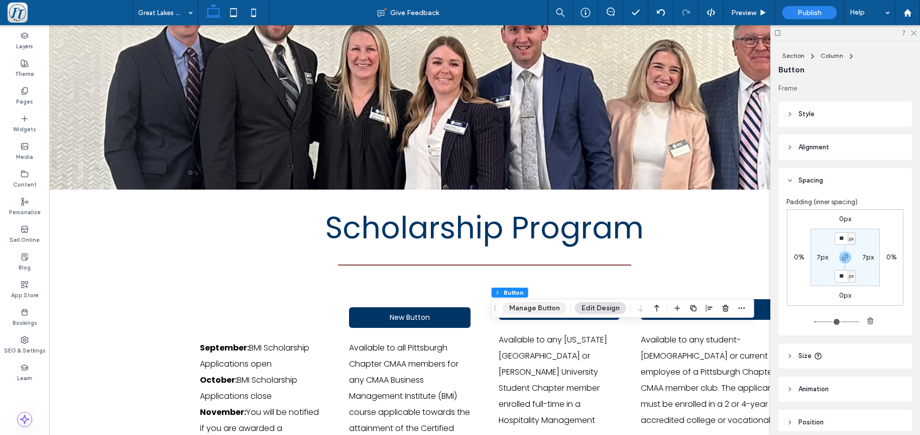
click at [520, 309] on button "Manage Button" at bounding box center [535, 308] width 64 height 12
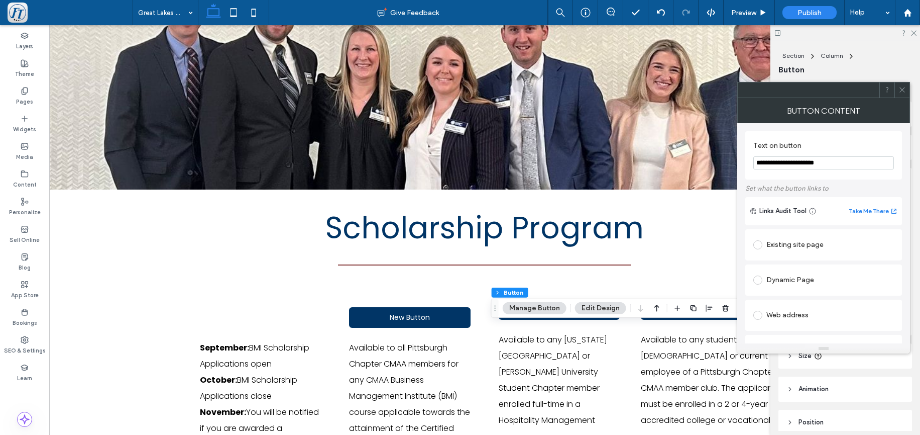
drag, startPoint x: 836, startPoint y: 162, endPoint x: 573, endPoint y: 121, distance: 265.5
click at [754, 156] on input "**********" at bounding box center [824, 162] width 141 height 13
type input "**********"
click at [758, 318] on span at bounding box center [758, 314] width 9 height 9
click at [765, 334] on input "url" at bounding box center [824, 334] width 141 height 13
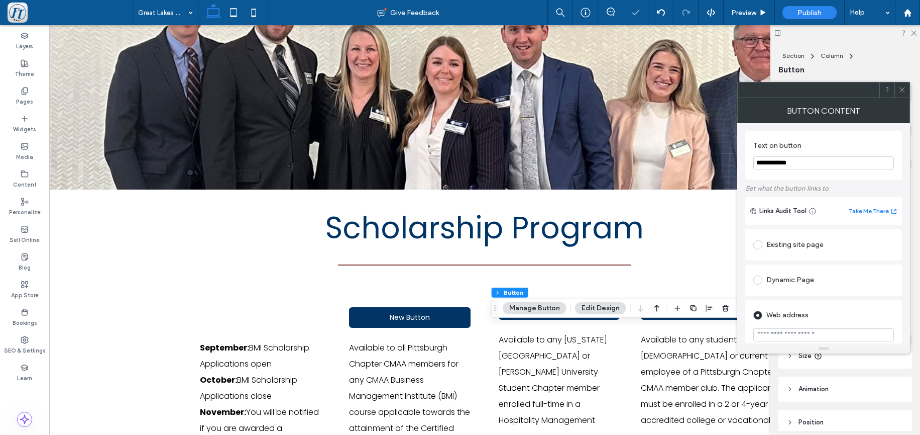
paste input "**********"
type input "**********"
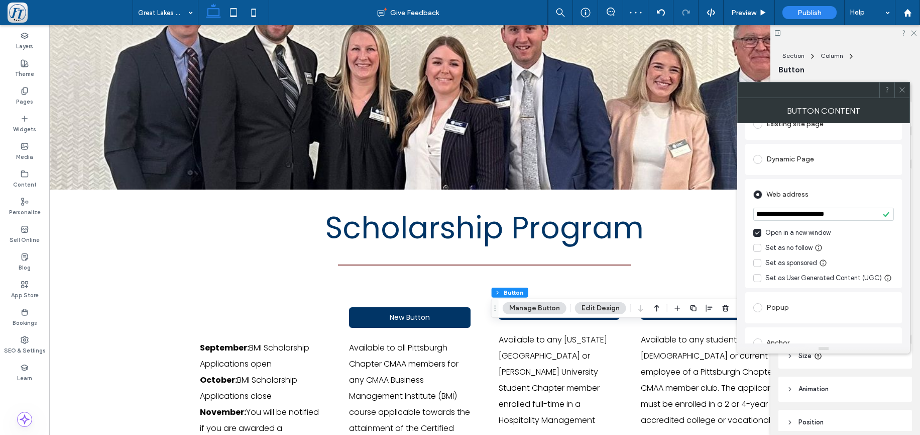
scroll to position [141, 0]
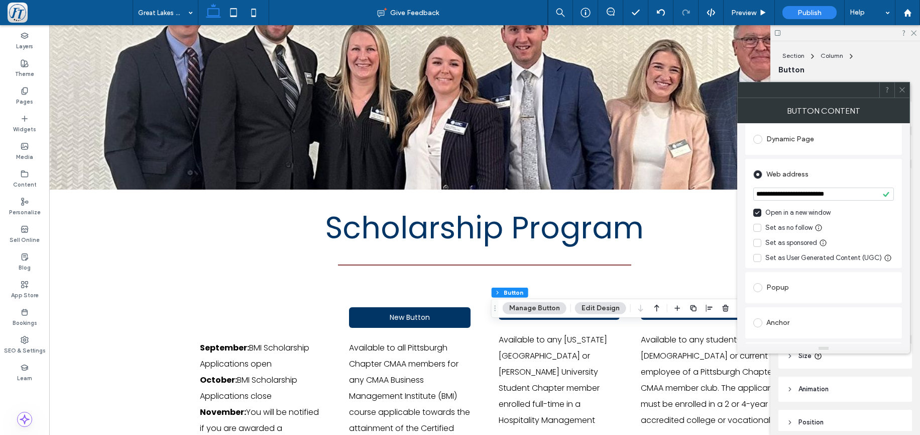
click at [903, 93] on icon at bounding box center [903, 90] width 8 height 8
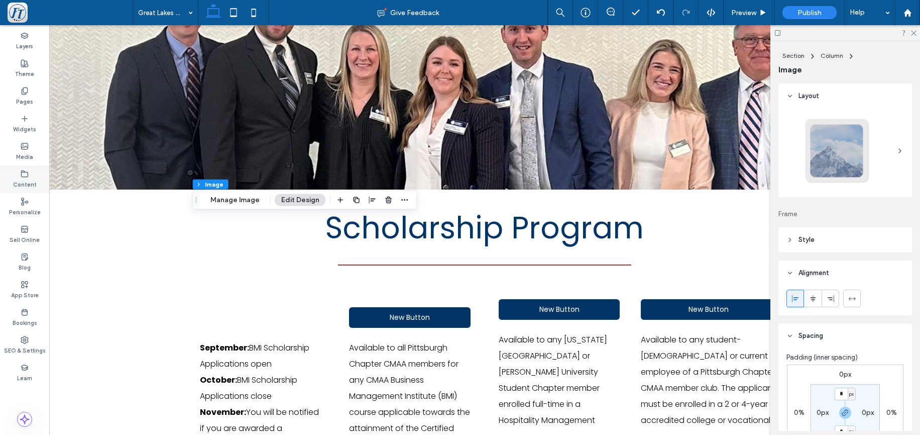
click at [29, 172] on div "Content" at bounding box center [24, 179] width 49 height 28
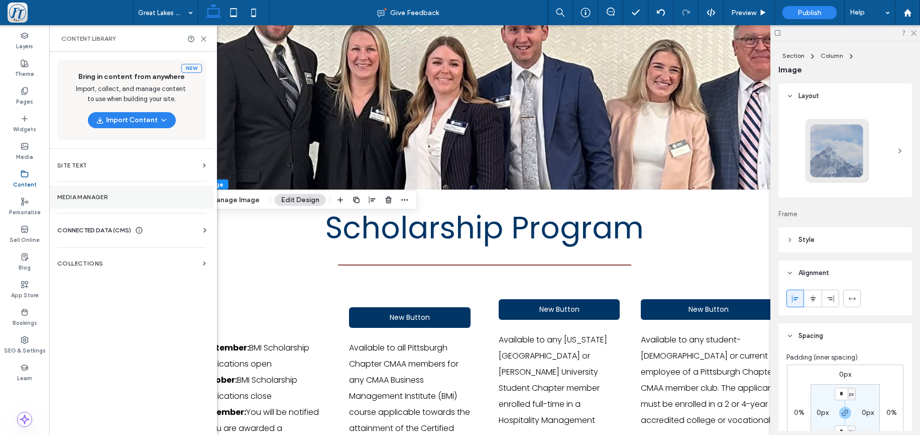
click at [109, 201] on section "Media Manager" at bounding box center [131, 196] width 165 height 23
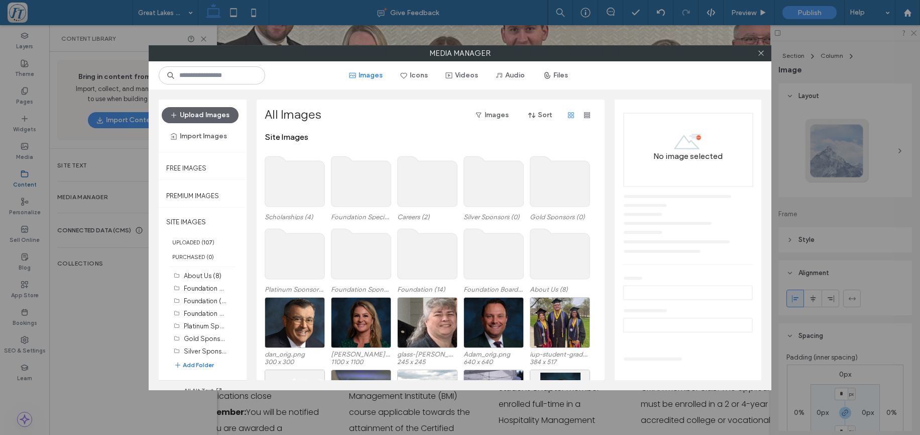
click at [193, 370] on button "Add Folder" at bounding box center [194, 365] width 40 height 10
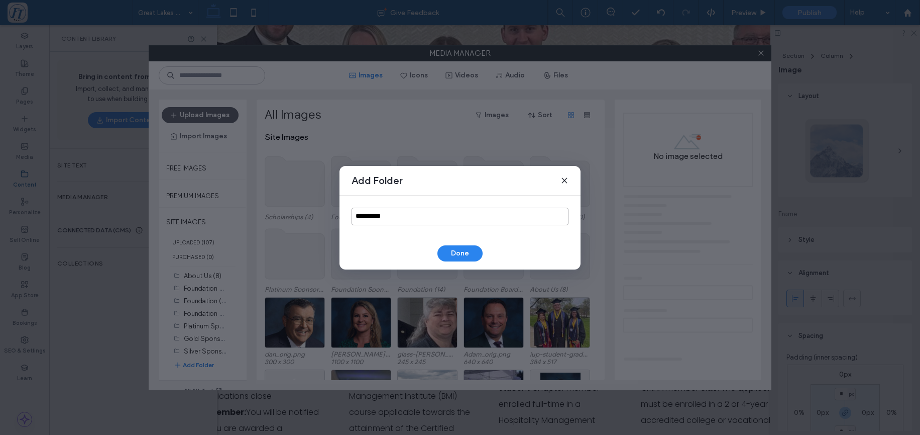
drag, startPoint x: 426, startPoint y: 214, endPoint x: 299, endPoint y: 196, distance: 127.8
click at [352, 207] on input "**********" at bounding box center [460, 216] width 217 height 18
type input "*"
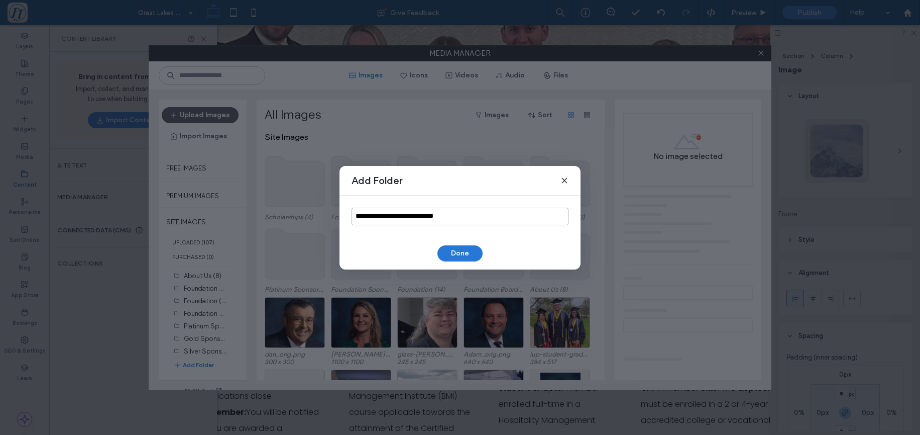
type input "**********"
click at [452, 249] on button "Done" at bounding box center [460, 253] width 45 height 16
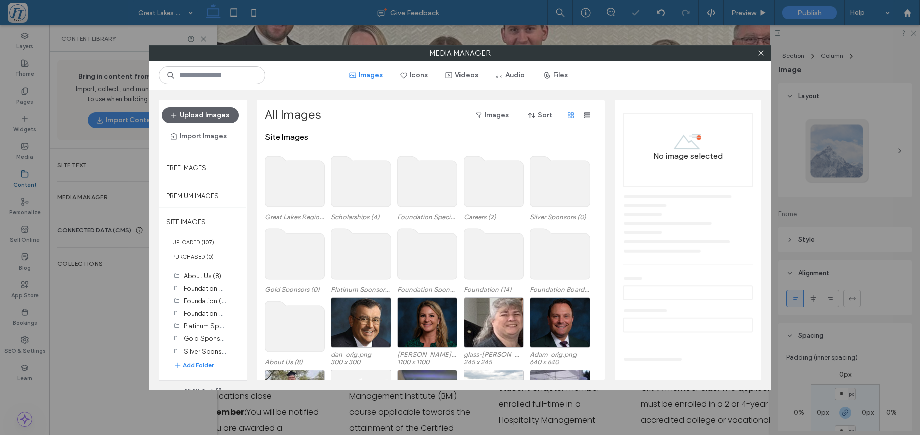
click at [284, 193] on use at bounding box center [295, 181] width 60 height 50
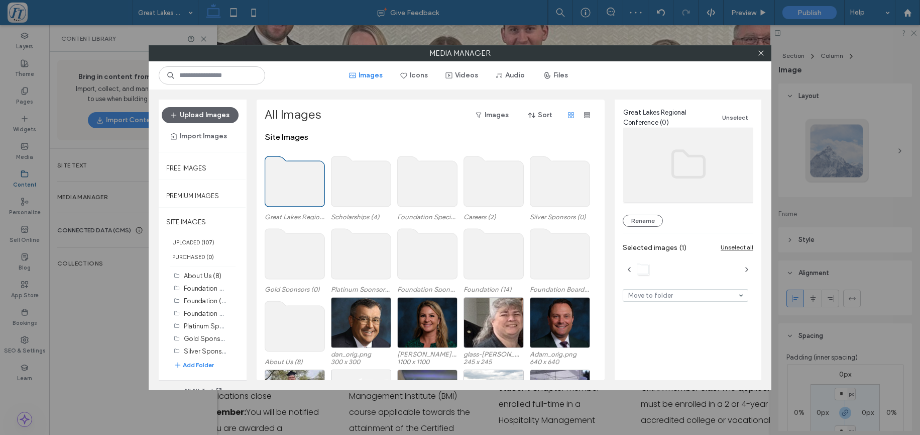
click at [284, 193] on use at bounding box center [295, 181] width 60 height 50
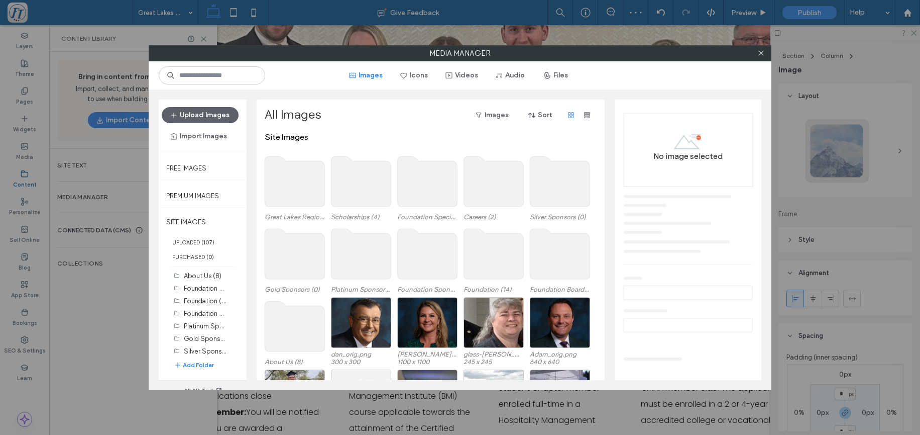
click at [284, 193] on use at bounding box center [295, 181] width 60 height 50
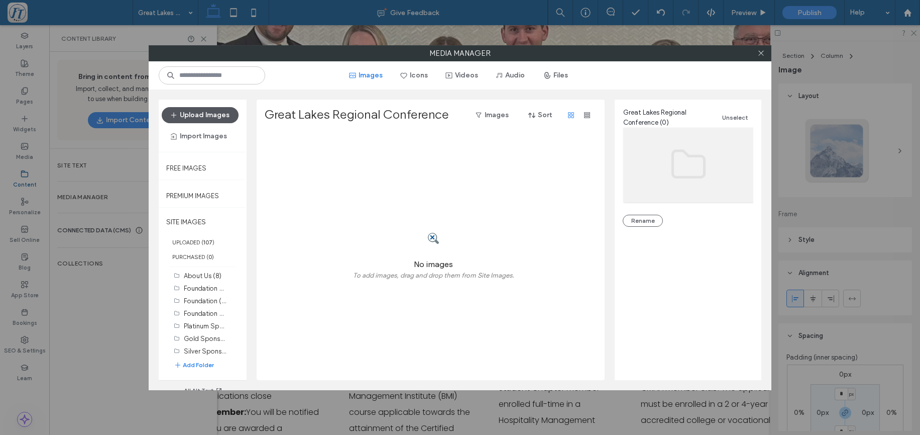
click at [181, 114] on button "Upload Images" at bounding box center [200, 115] width 77 height 16
click at [296, 162] on div "Select" at bounding box center [295, 157] width 60 height 51
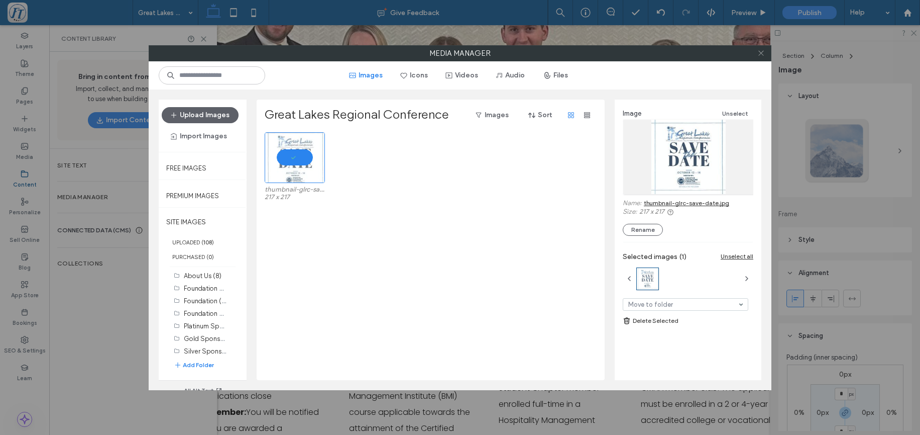
click at [760, 56] on icon at bounding box center [762, 53] width 8 height 8
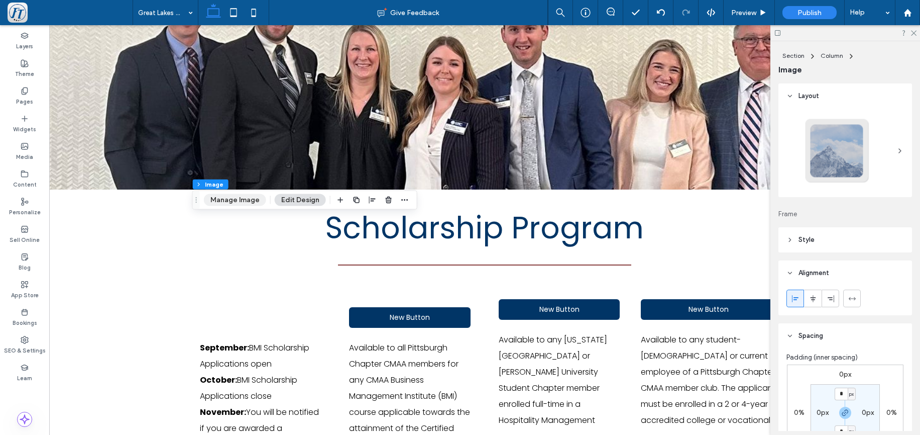
click at [229, 199] on button "Manage Image" at bounding box center [235, 200] width 62 height 12
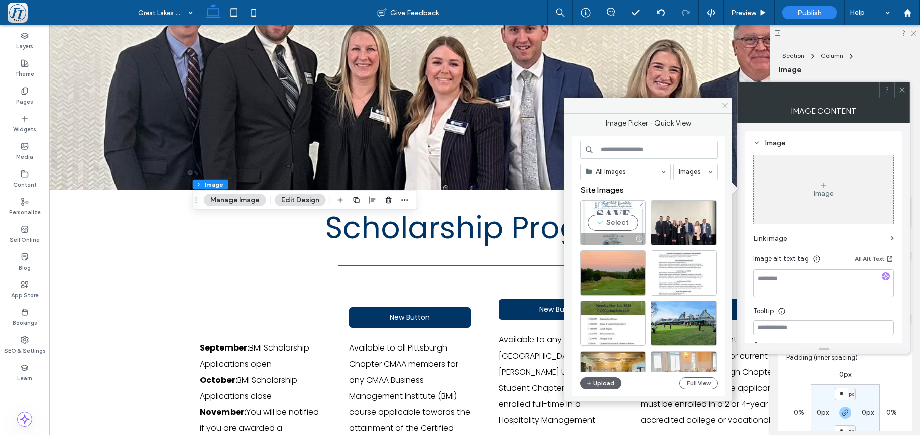
click at [612, 229] on div "Select" at bounding box center [613, 222] width 66 height 45
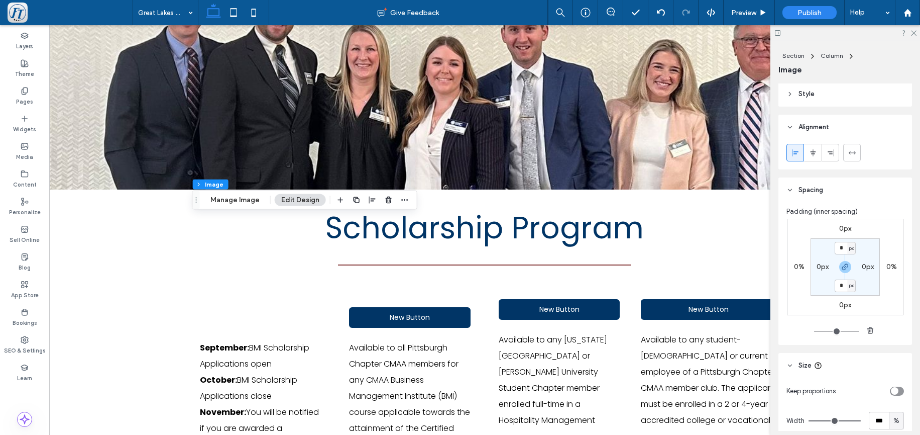
scroll to position [312, 0]
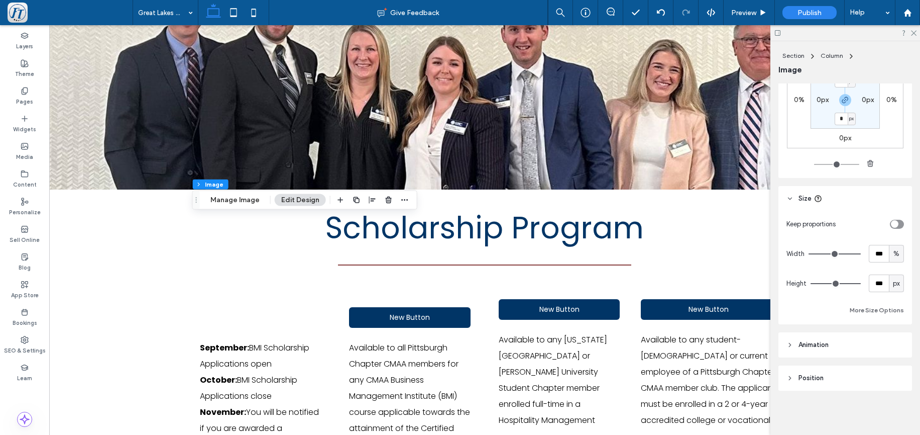
click at [795, 377] on header "Position" at bounding box center [846, 377] width 134 height 25
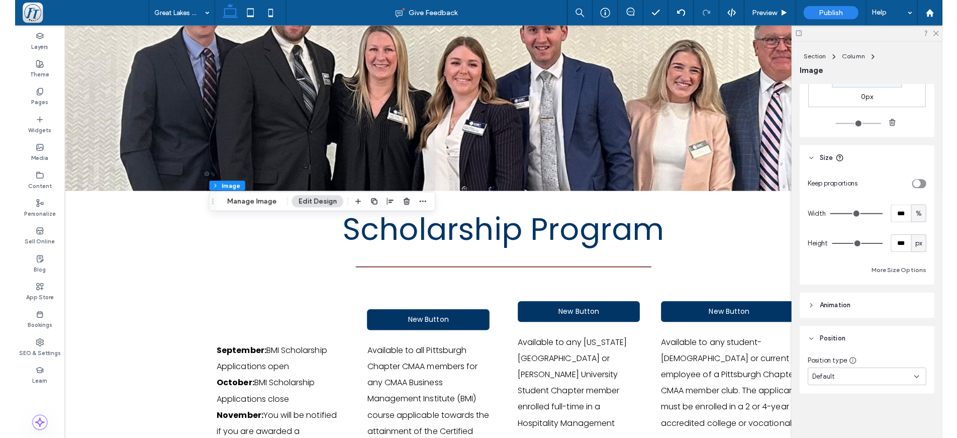
scroll to position [0, 0]
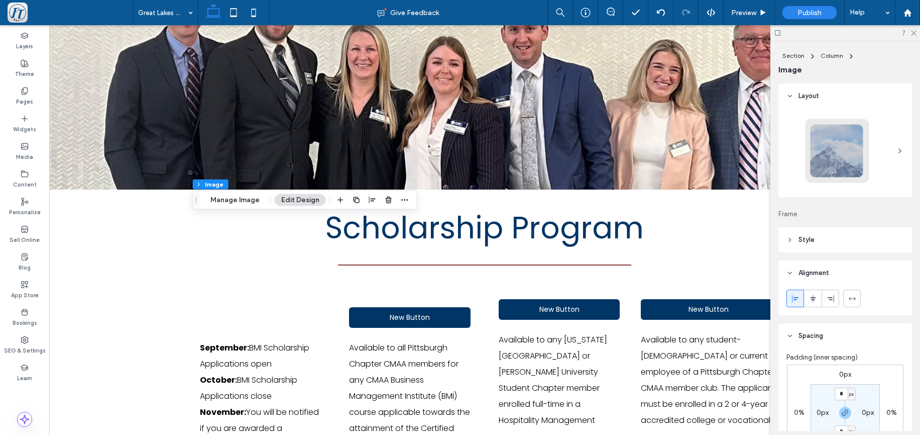
click at [810, 238] on span "Style" at bounding box center [807, 240] width 16 height 10
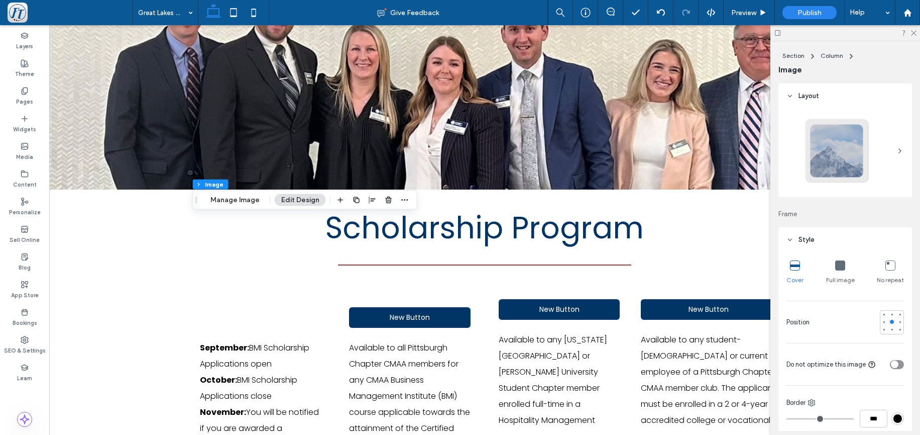
click at [840, 268] on icon at bounding box center [841, 265] width 10 height 10
type input "**"
type input "****"
type input "***"
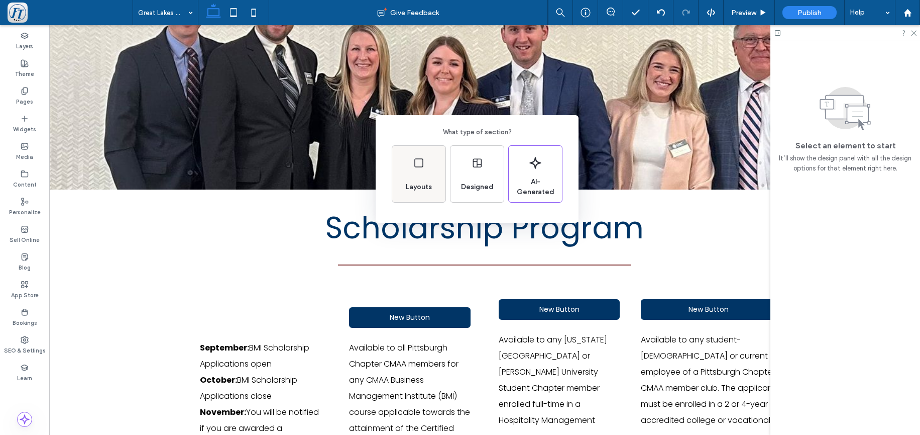
click at [415, 167] on icon at bounding box center [419, 163] width 12 height 12
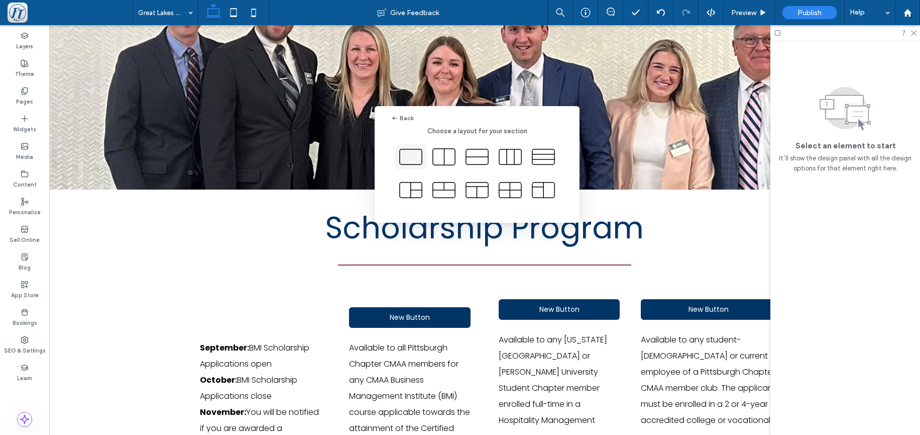
click at [404, 155] on icon at bounding box center [410, 156] width 25 height 25
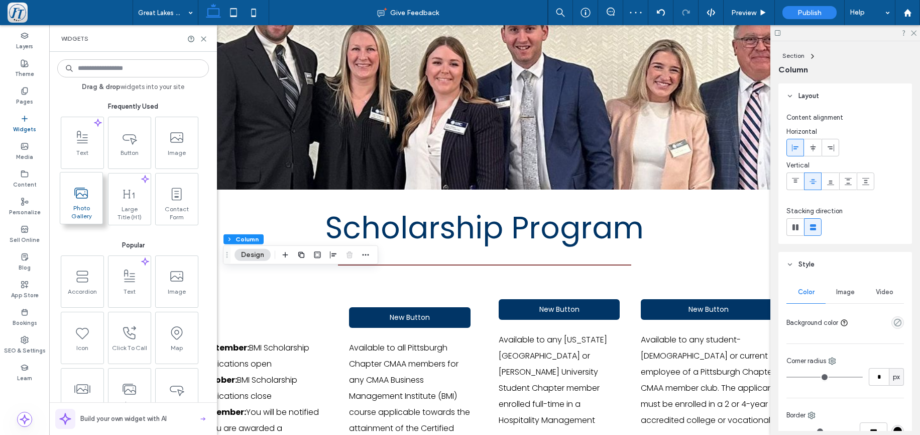
click at [81, 205] on span "Photo Gallery" at bounding box center [81, 211] width 42 height 14
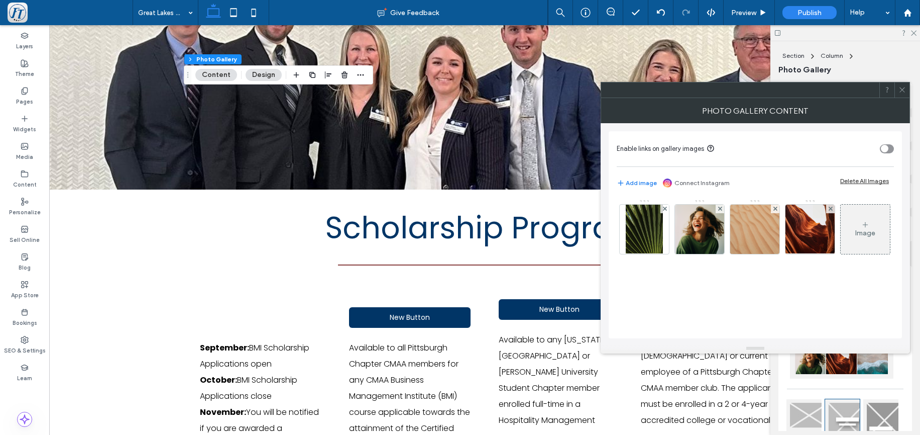
click at [906, 91] on icon at bounding box center [903, 90] width 8 height 8
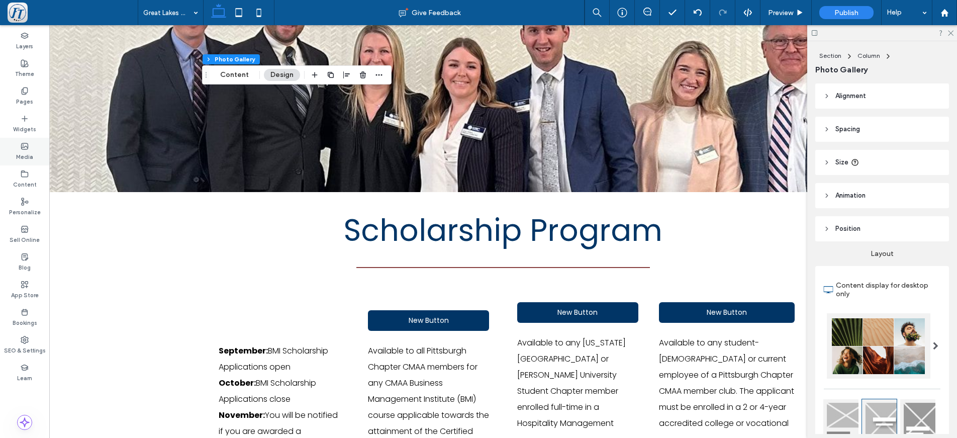
click at [26, 148] on icon at bounding box center [25, 146] width 8 height 8
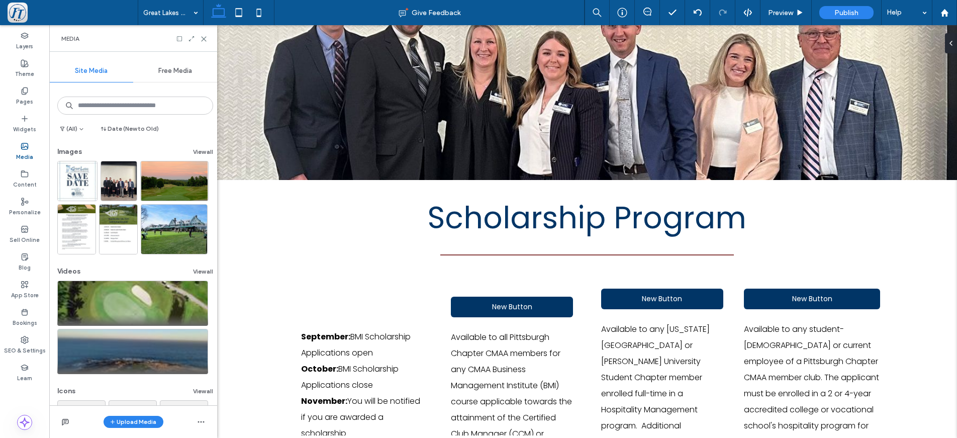
drag, startPoint x: 21, startPoint y: 178, endPoint x: 50, endPoint y: 176, distance: 29.7
click at [21, 178] on div "Content" at bounding box center [24, 179] width 49 height 28
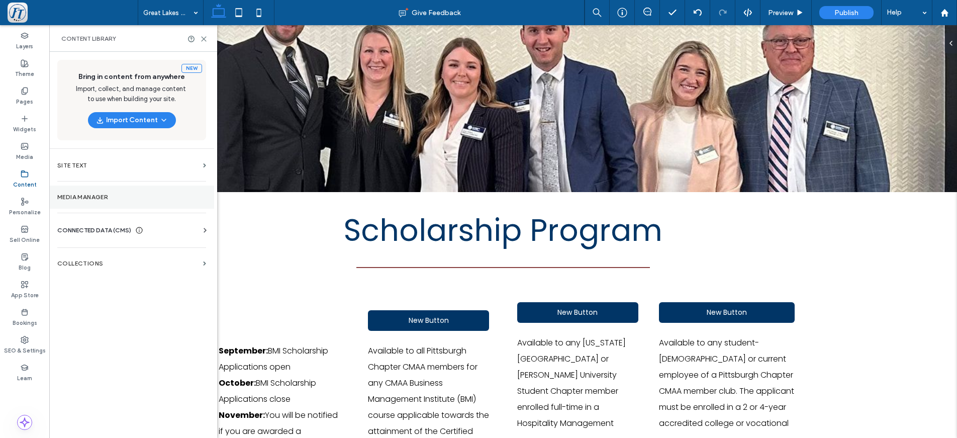
click at [99, 196] on label "Media Manager" at bounding box center [131, 196] width 149 height 7
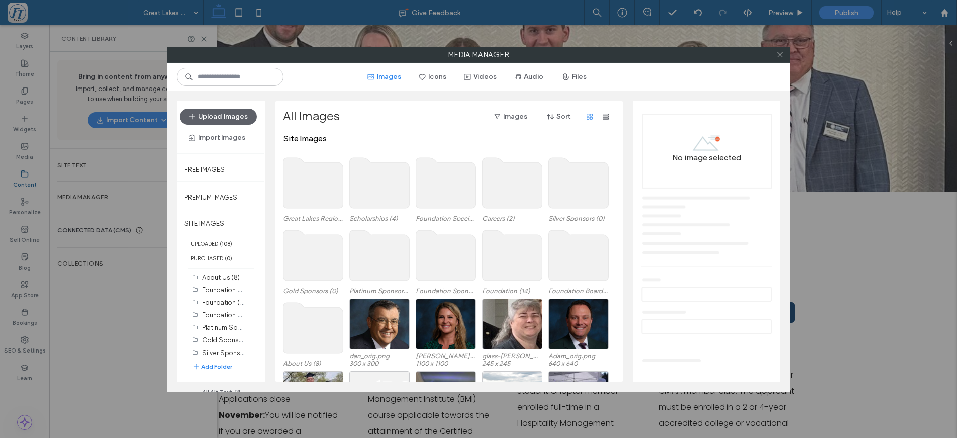
click at [322, 195] on use at bounding box center [313, 183] width 60 height 50
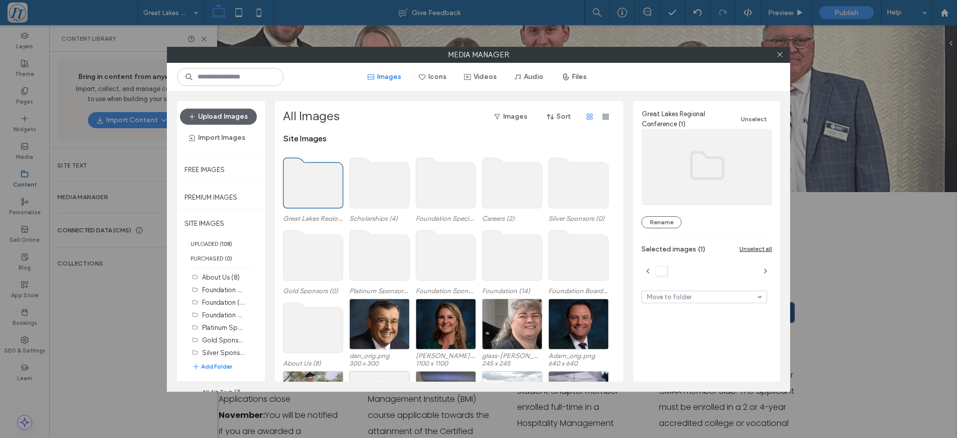
click at [322, 195] on use at bounding box center [313, 183] width 60 height 50
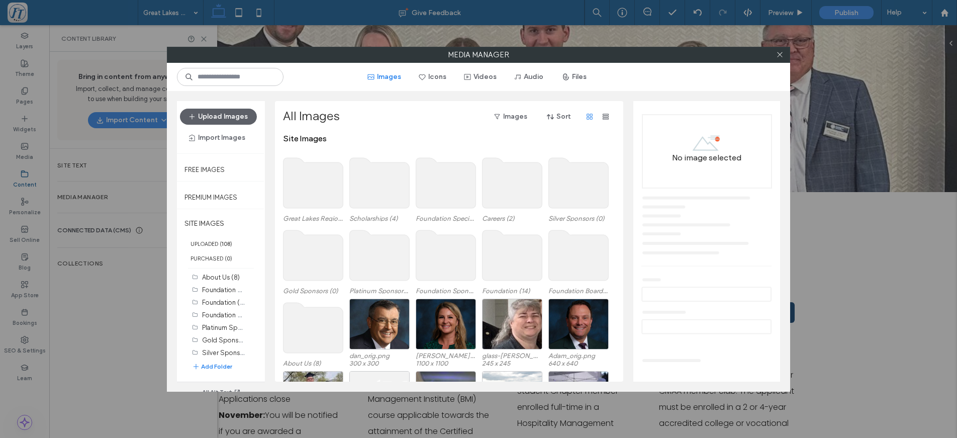
click at [322, 195] on use at bounding box center [313, 183] width 60 height 50
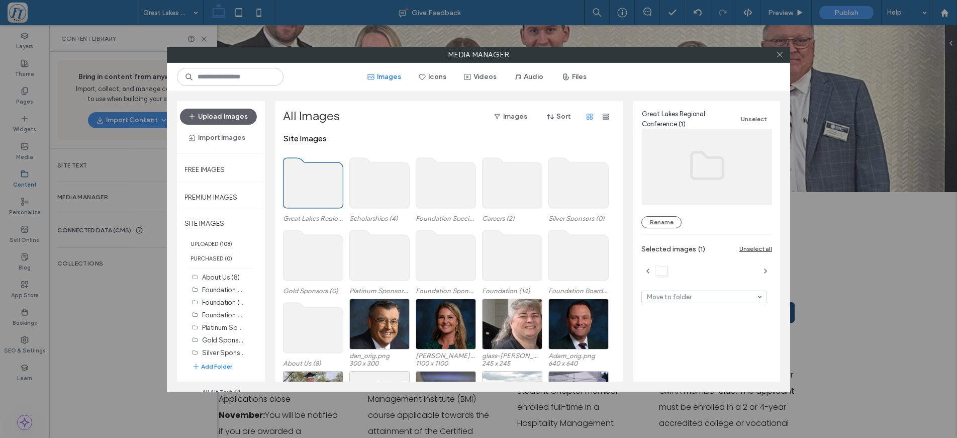
click at [322, 195] on use at bounding box center [313, 183] width 60 height 50
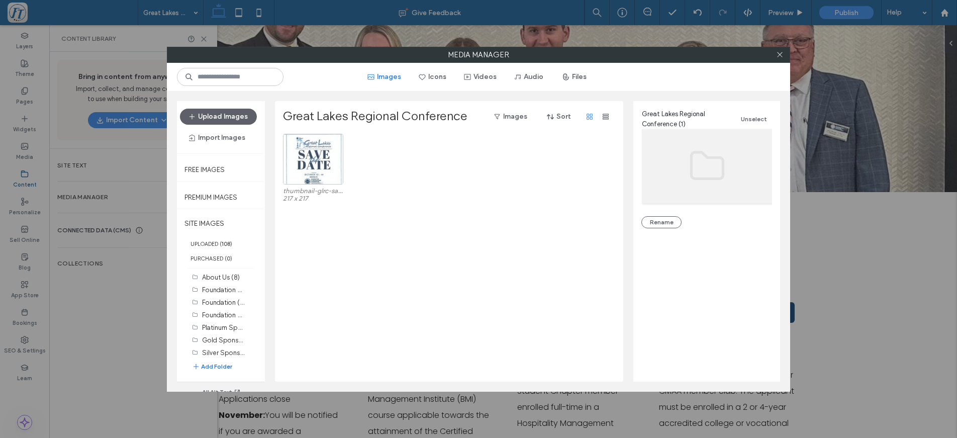
click at [213, 371] on button "Add Folder" at bounding box center [212, 366] width 40 height 10
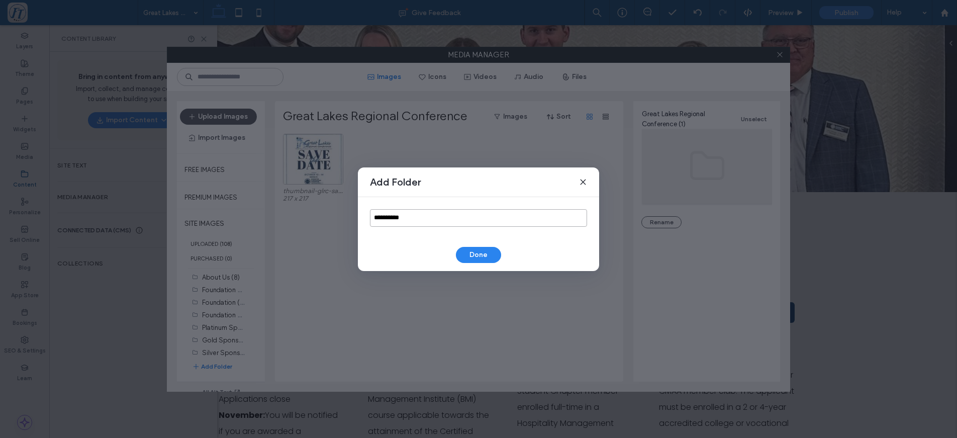
click at [423, 223] on input "**********" at bounding box center [478, 218] width 217 height 18
drag, startPoint x: 421, startPoint y: 219, endPoint x: 273, endPoint y: 200, distance: 148.4
click at [370, 209] on input "**********" at bounding box center [478, 218] width 217 height 18
type input "**********"
click at [476, 256] on button "Done" at bounding box center [478, 255] width 45 height 16
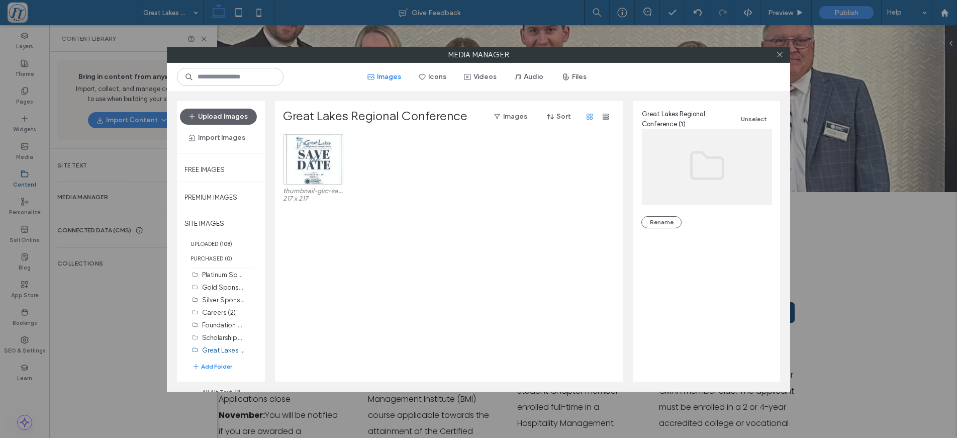
scroll to position [54, 0]
click at [212, 366] on div "2024 Pittsbugh Chapter (0)" at bounding box center [223, 361] width 43 height 11
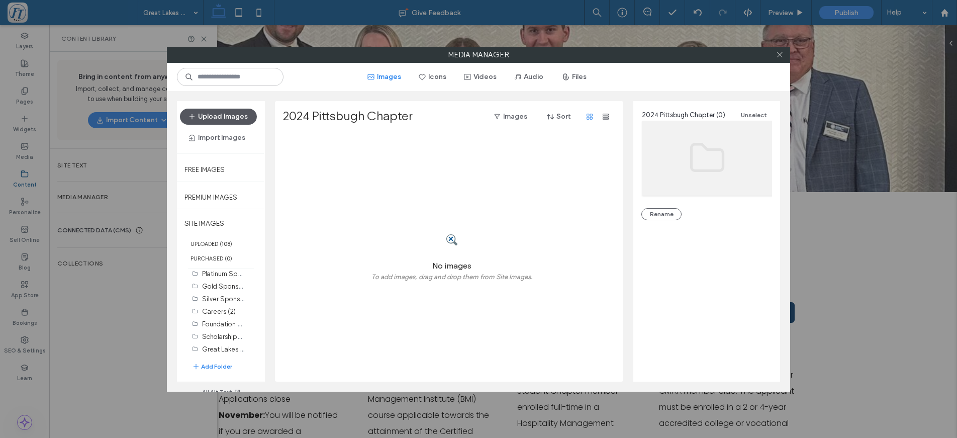
click at [223, 122] on button "Upload Images" at bounding box center [218, 117] width 77 height 16
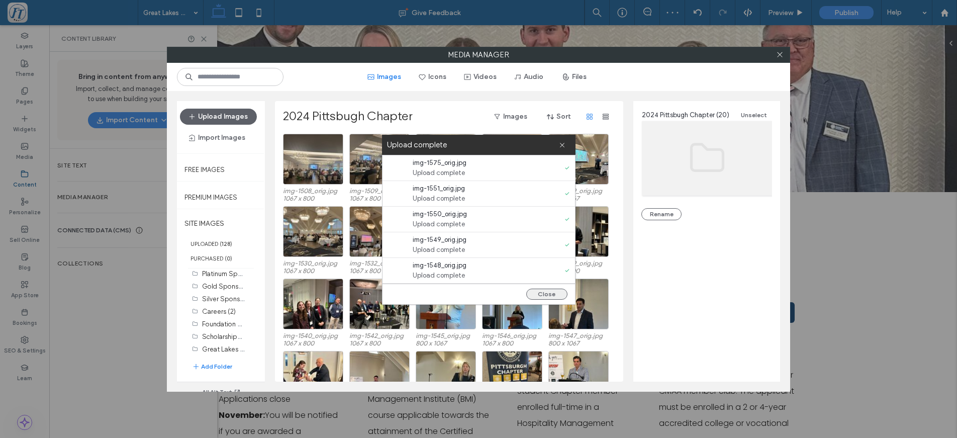
click at [559, 295] on button "Close" at bounding box center [546, 293] width 41 height 11
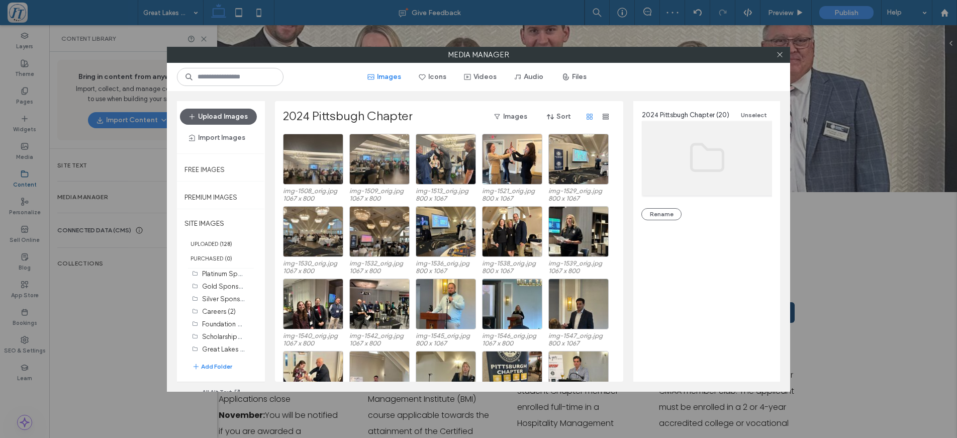
click at [878, 282] on div "Media Manager Images Icons Videos Audio Files Upload Images Import Images Free …" at bounding box center [478, 219] width 957 height 438
click at [780, 53] on icon at bounding box center [780, 55] width 8 height 8
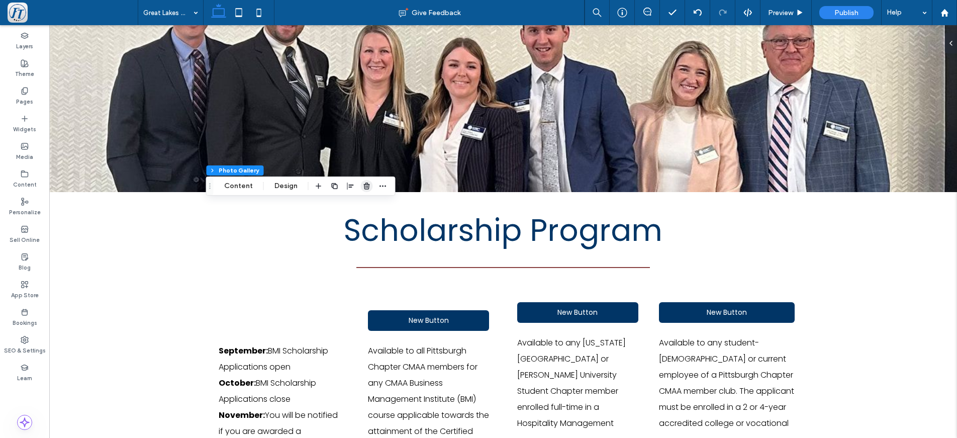
click at [370, 184] on span "button" at bounding box center [367, 186] width 12 height 12
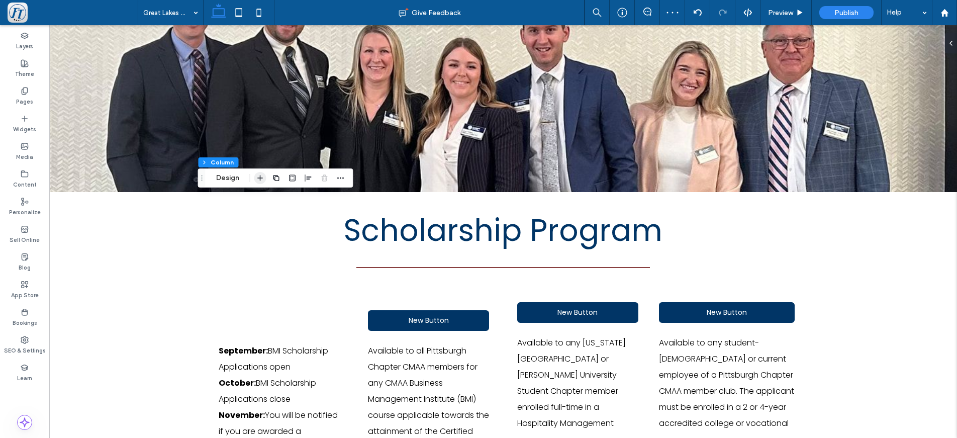
click at [258, 179] on icon "button" at bounding box center [260, 178] width 8 height 8
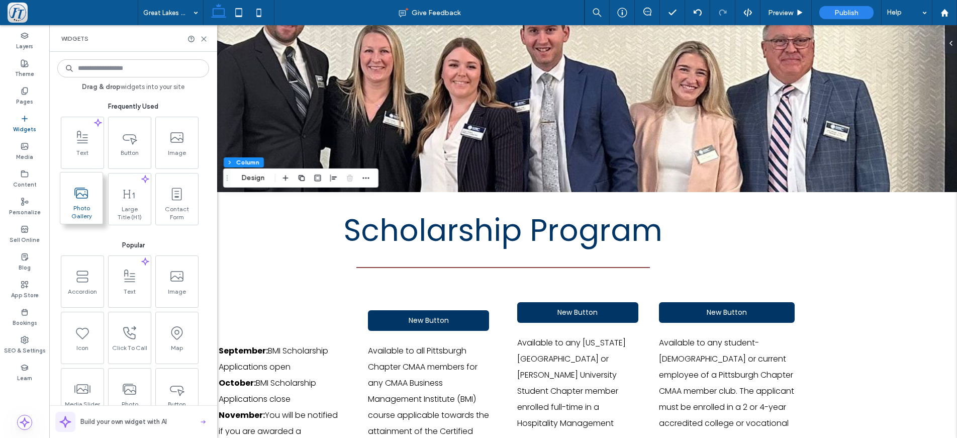
click at [79, 196] on icon at bounding box center [81, 193] width 16 height 16
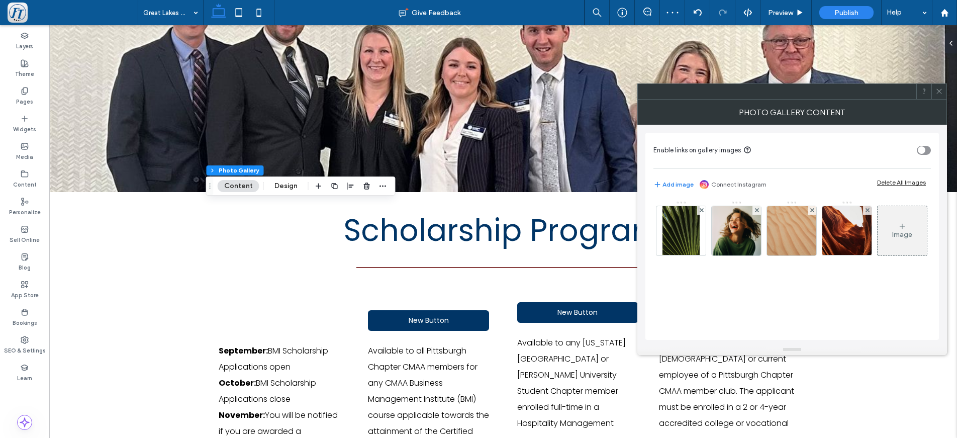
click at [912, 183] on div "Delete All Images" at bounding box center [901, 182] width 49 height 8
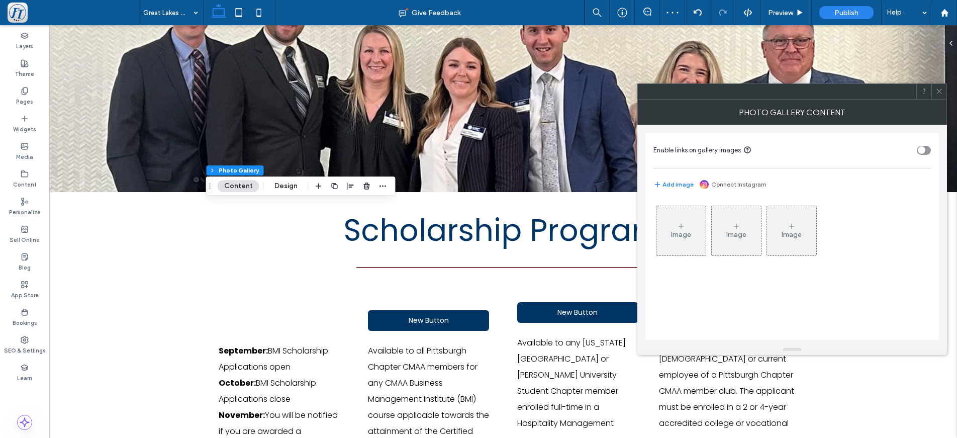
click at [677, 230] on icon at bounding box center [681, 226] width 8 height 8
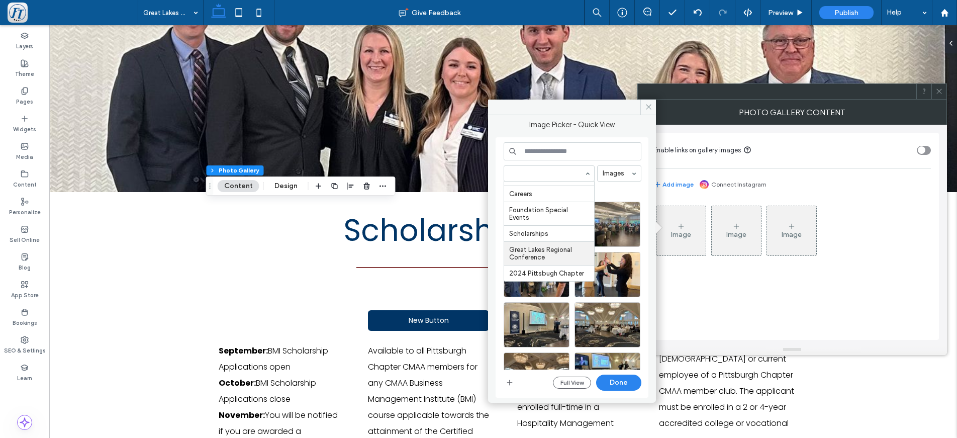
scroll to position [198, 0]
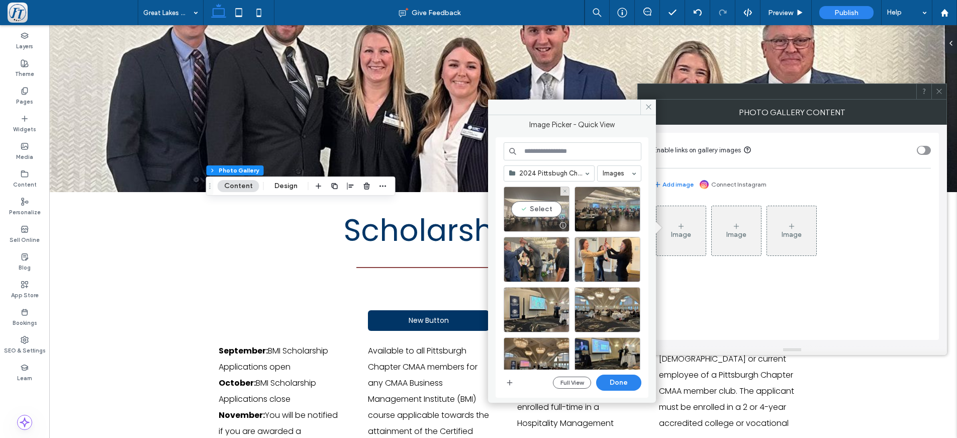
click at [545, 206] on div "Select" at bounding box center [536, 208] width 66 height 45
click at [609, 205] on div "Select" at bounding box center [607, 208] width 66 height 45
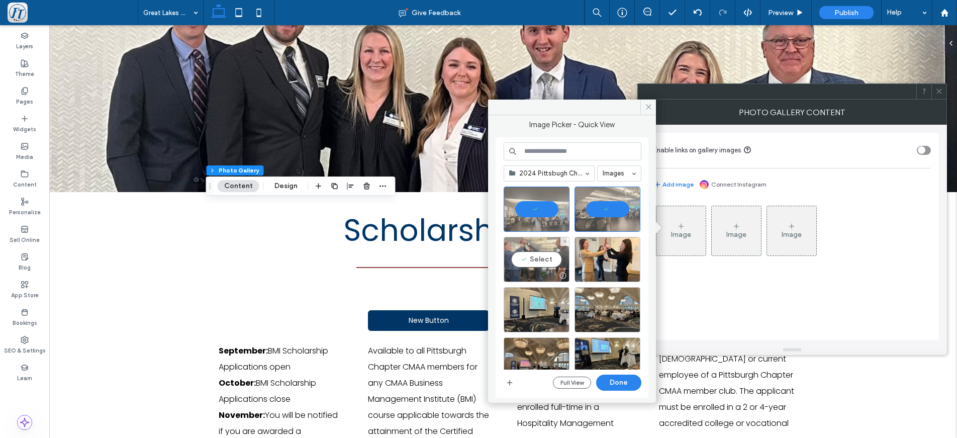
click at [539, 257] on div "Select" at bounding box center [536, 259] width 66 height 45
click at [617, 261] on div "Select" at bounding box center [607, 259] width 66 height 45
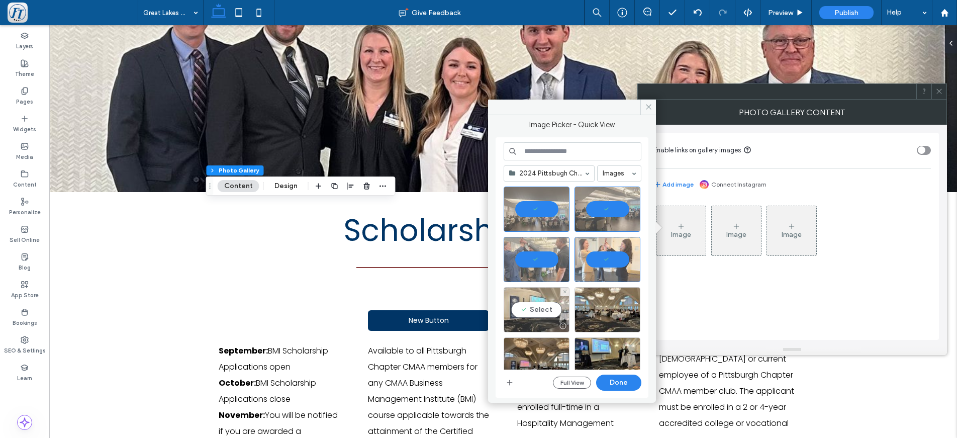
click at [540, 306] on div "Select" at bounding box center [536, 309] width 66 height 45
click at [610, 312] on div "Select" at bounding box center [607, 309] width 66 height 45
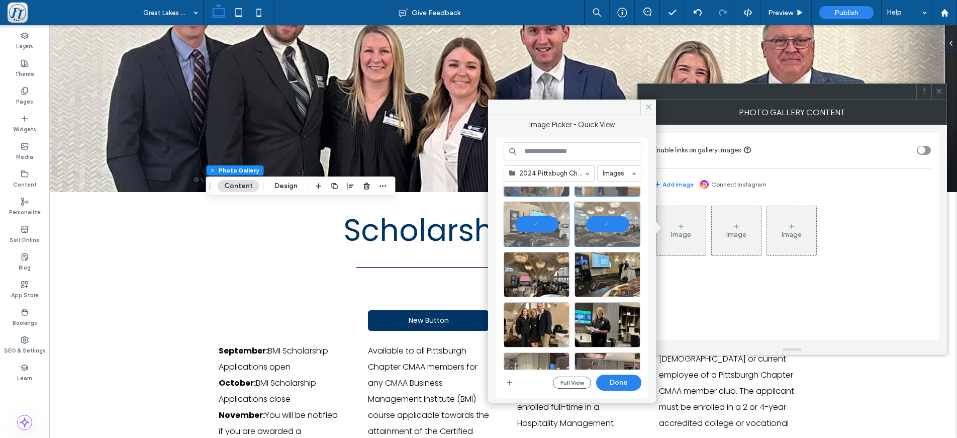
scroll to position [111, 0]
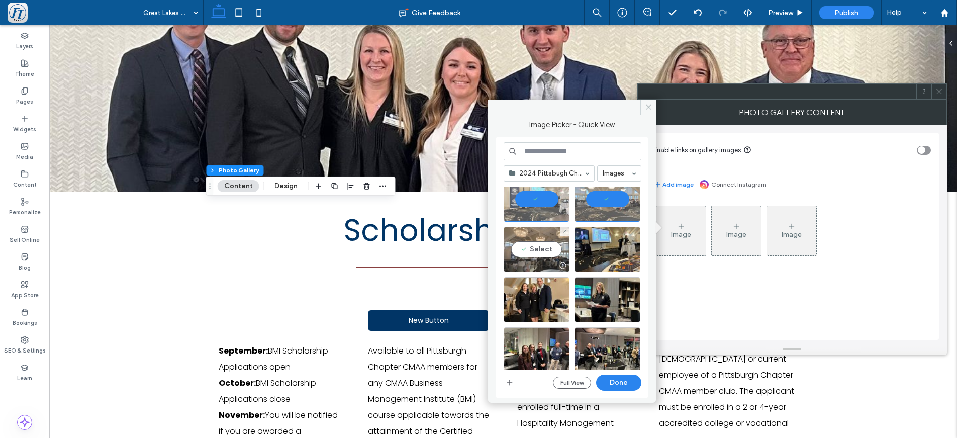
drag, startPoint x: 549, startPoint y: 244, endPoint x: 562, endPoint y: 247, distance: 13.4
click at [549, 244] on div "Select" at bounding box center [536, 249] width 66 height 45
click at [605, 251] on div "Select" at bounding box center [607, 249] width 66 height 45
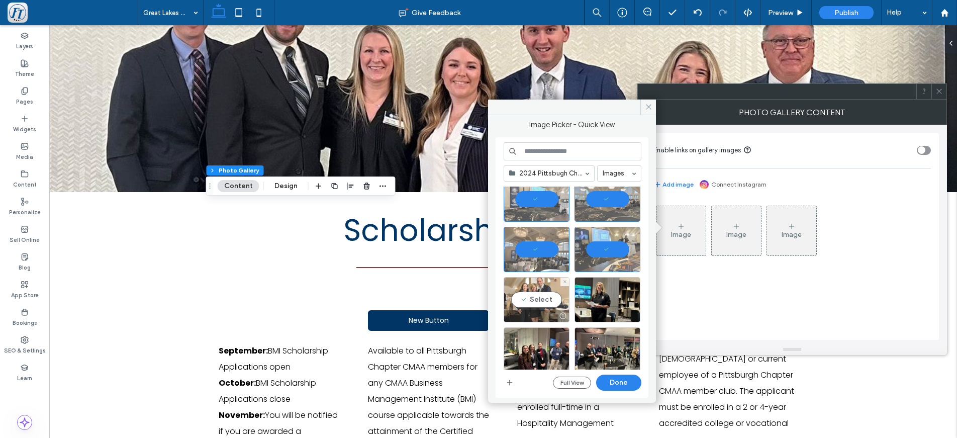
click at [545, 295] on div "Select" at bounding box center [536, 299] width 66 height 45
drag, startPoint x: 605, startPoint y: 299, endPoint x: 588, endPoint y: 305, distance: 18.1
click at [605, 299] on div "Select" at bounding box center [607, 299] width 66 height 45
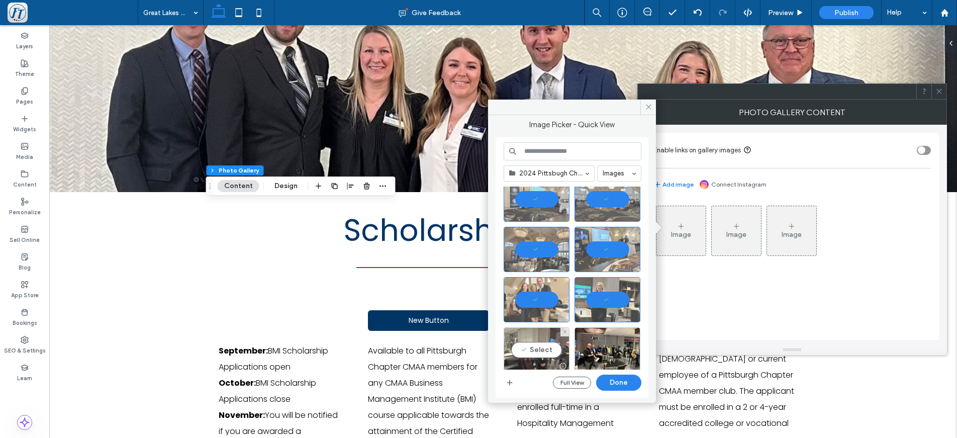
click at [543, 351] on div "Select" at bounding box center [536, 349] width 66 height 45
click at [596, 354] on div "Select" at bounding box center [607, 349] width 66 height 45
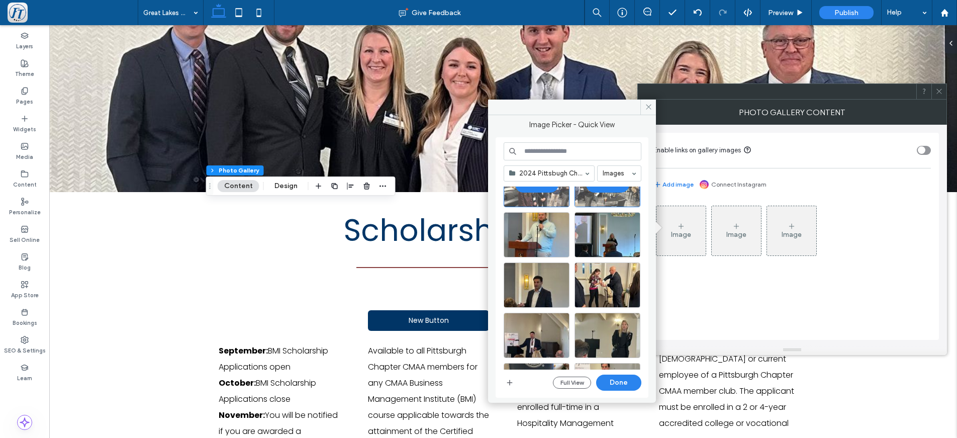
scroll to position [281, 0]
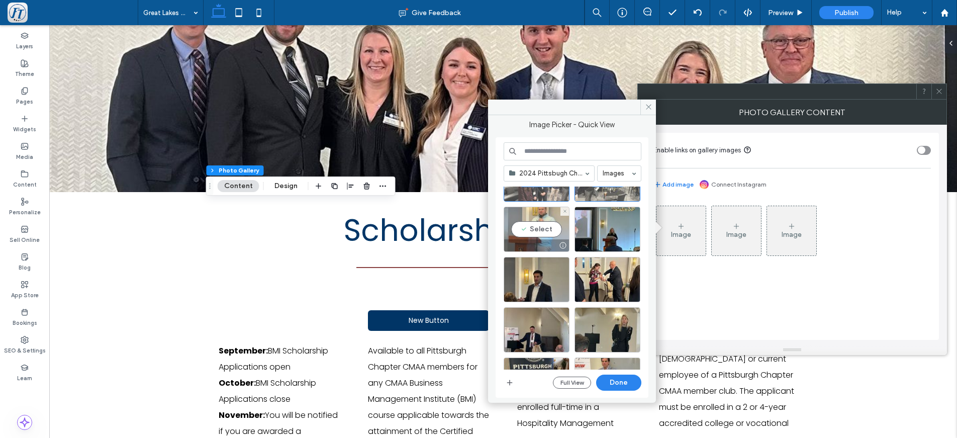
click at [535, 221] on div "Select" at bounding box center [536, 228] width 66 height 45
click at [604, 231] on div "Select" at bounding box center [607, 228] width 66 height 45
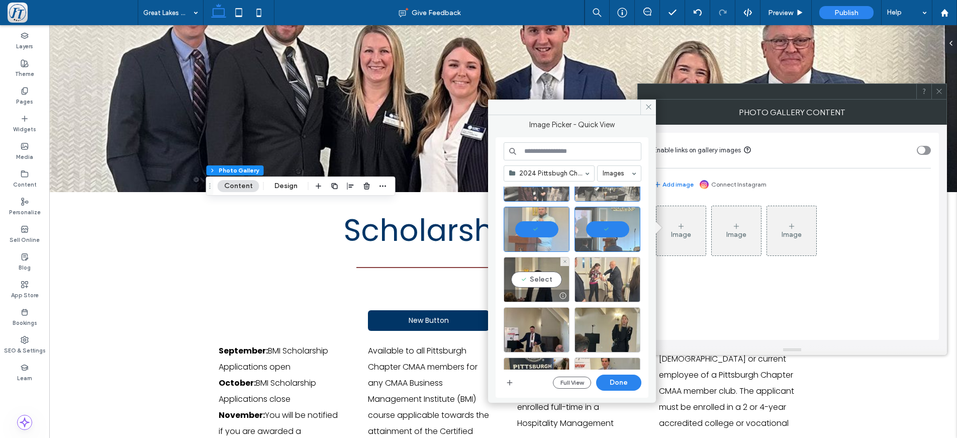
drag, startPoint x: 531, startPoint y: 284, endPoint x: 582, endPoint y: 288, distance: 51.9
click at [531, 284] on div "Select" at bounding box center [536, 279] width 66 height 45
drag, startPoint x: 611, startPoint y: 282, endPoint x: 595, endPoint y: 290, distance: 18.0
click at [611, 282] on div "Select" at bounding box center [607, 279] width 66 height 45
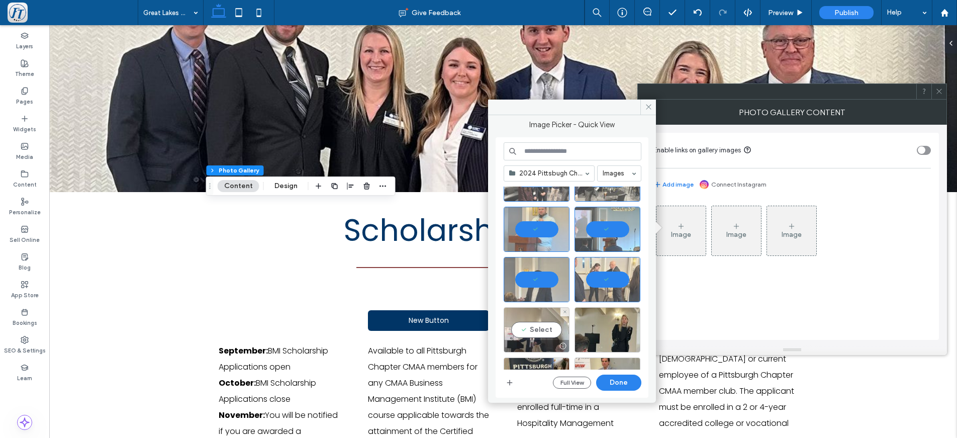
click at [543, 337] on div "Select" at bounding box center [536, 329] width 66 height 45
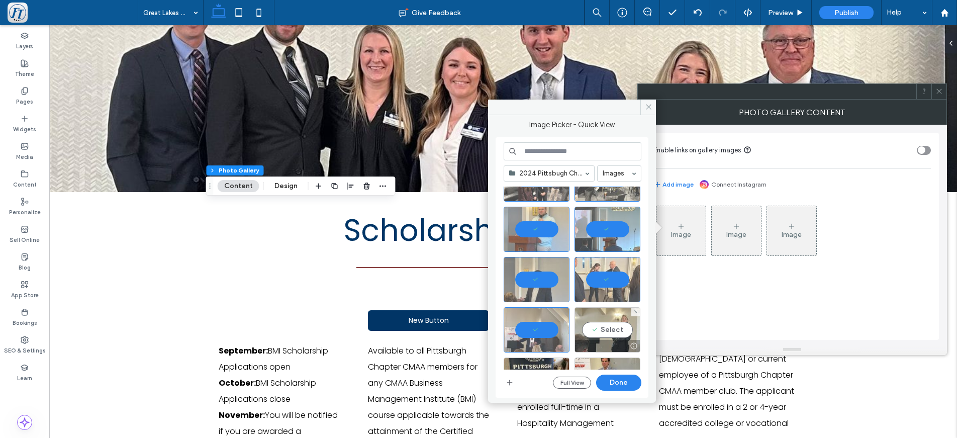
click at [604, 329] on div "Select" at bounding box center [607, 329] width 66 height 45
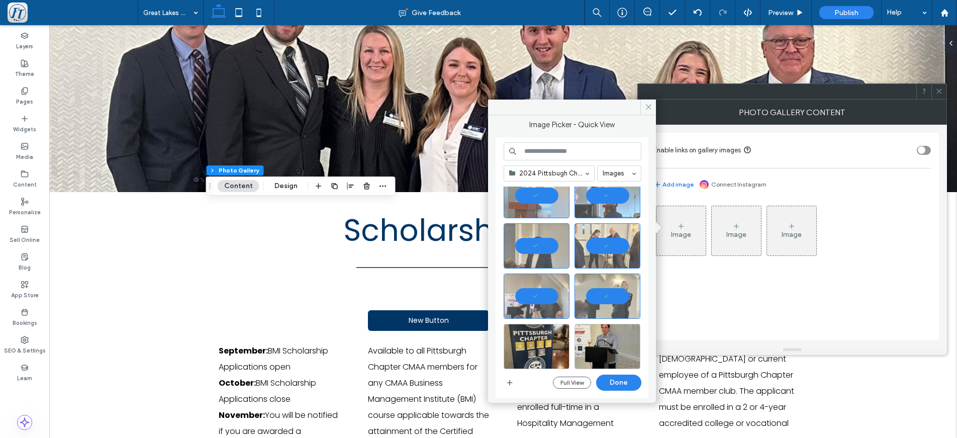
scroll to position [320, 0]
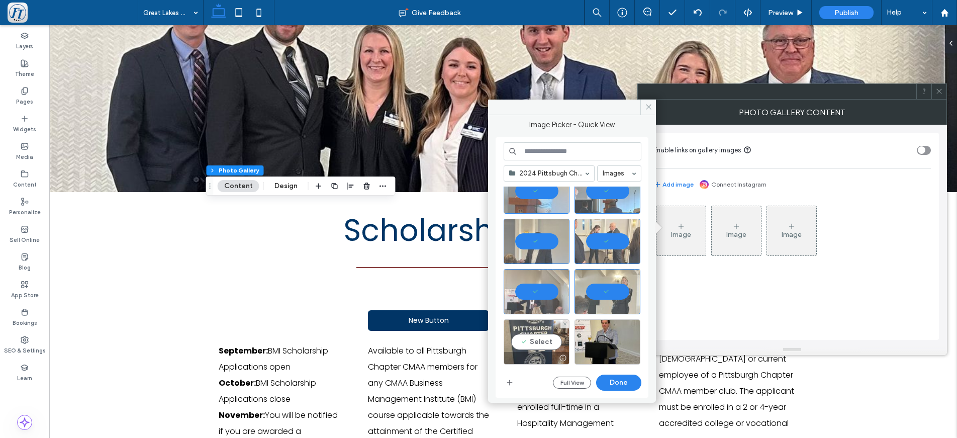
click at [529, 335] on div "Select" at bounding box center [536, 341] width 66 height 45
click at [604, 336] on div "Select" at bounding box center [607, 341] width 66 height 45
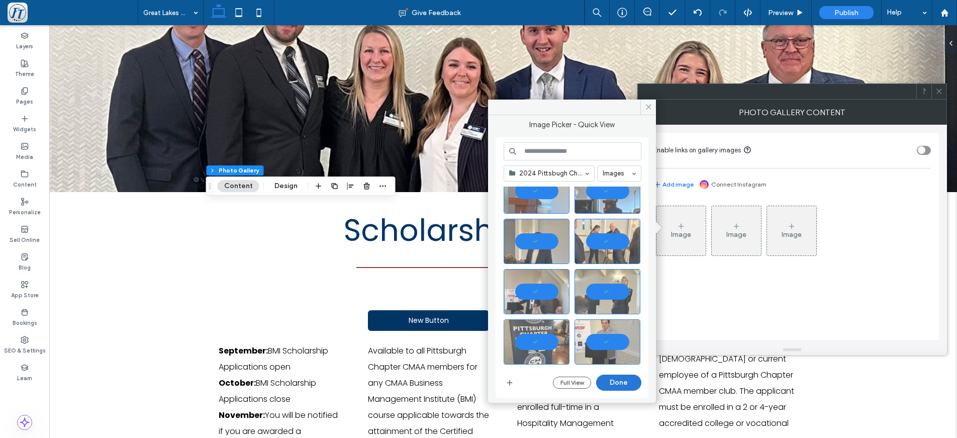
click at [628, 382] on button "Done" at bounding box center [618, 382] width 45 height 16
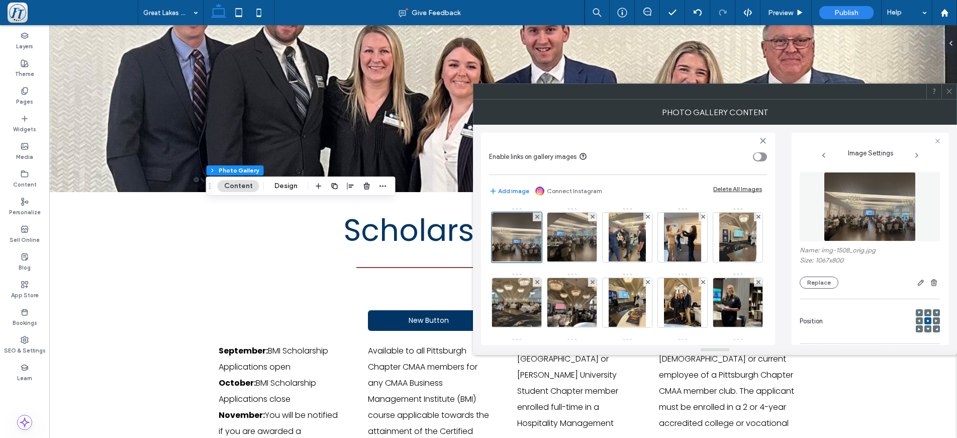
scroll to position [0, 0]
click at [919, 142] on icon at bounding box center [937, 141] width 7 height 7
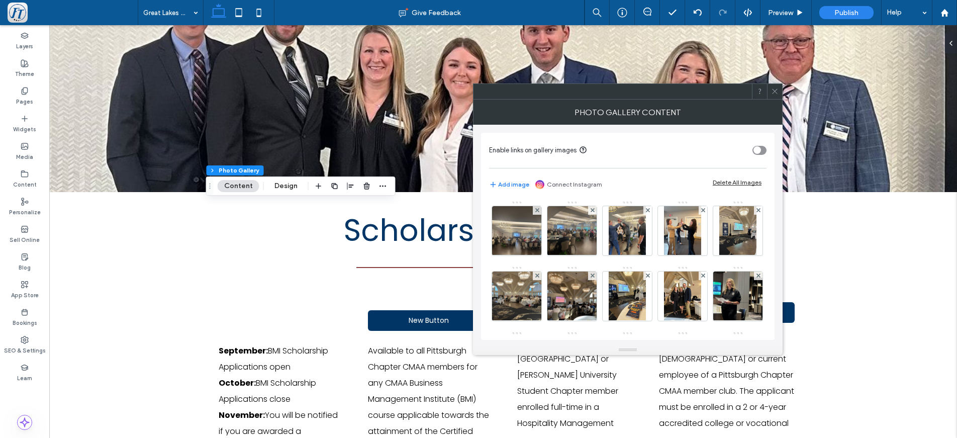
click at [778, 93] on icon at bounding box center [775, 91] width 8 height 8
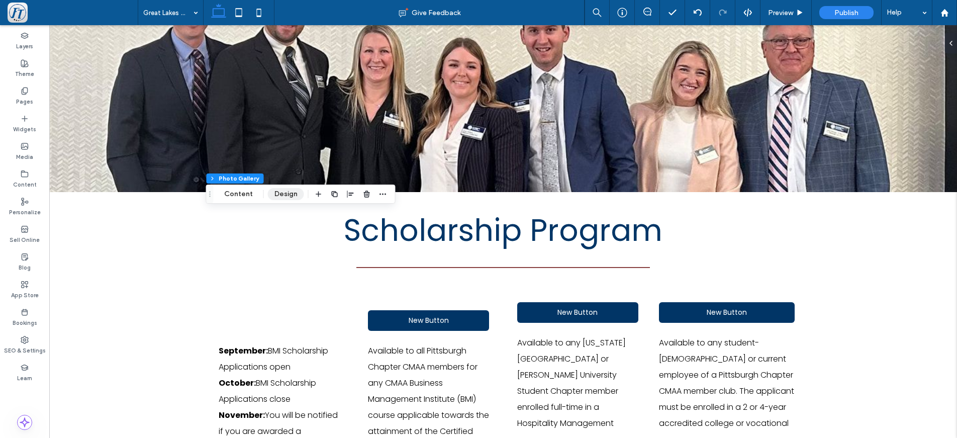
click at [285, 195] on button "Design" at bounding box center [286, 194] width 36 height 12
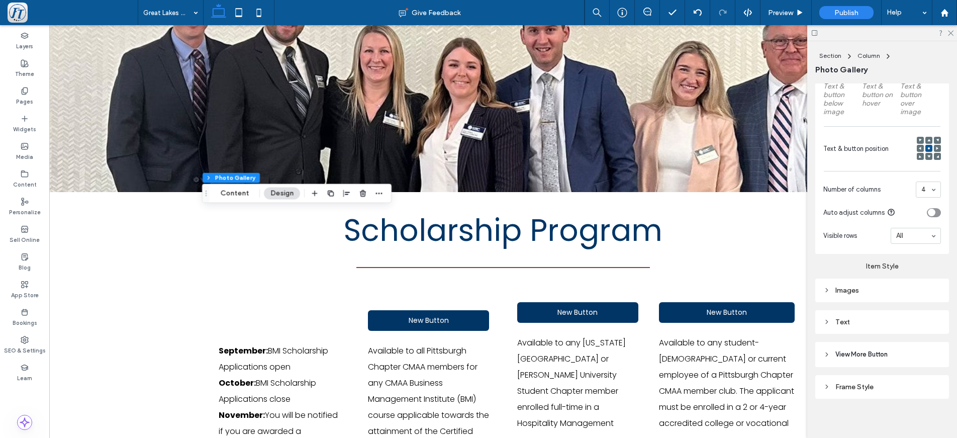
scroll to position [355, 0]
click at [847, 290] on div "Images" at bounding box center [882, 292] width 118 height 9
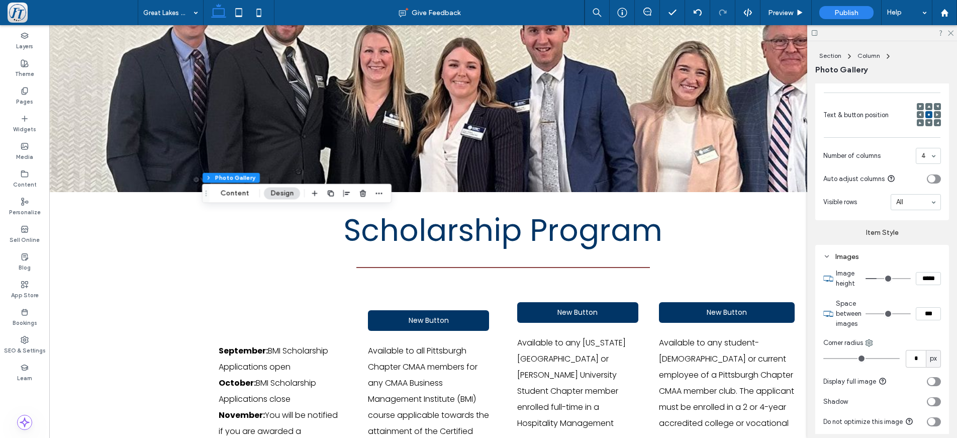
scroll to position [390, 0]
type input "*"
type input "***"
type input "*"
type input "***"
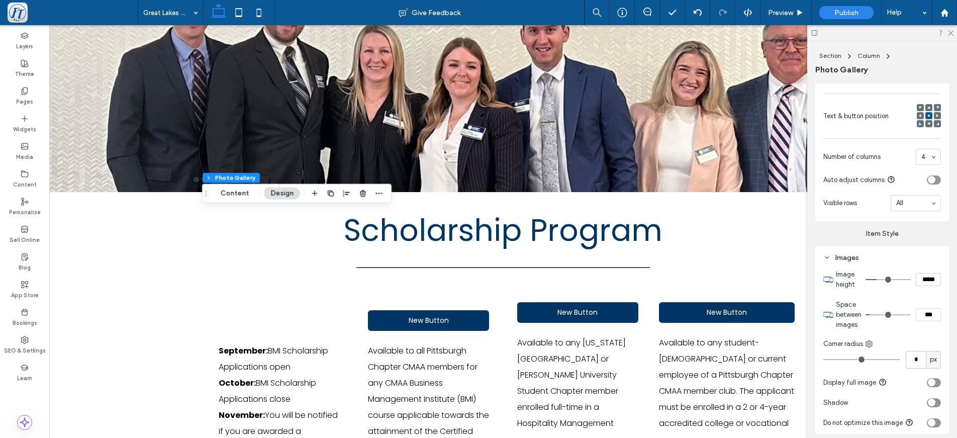
type input "*"
type input "***"
type input "*"
type input "***"
type input "*"
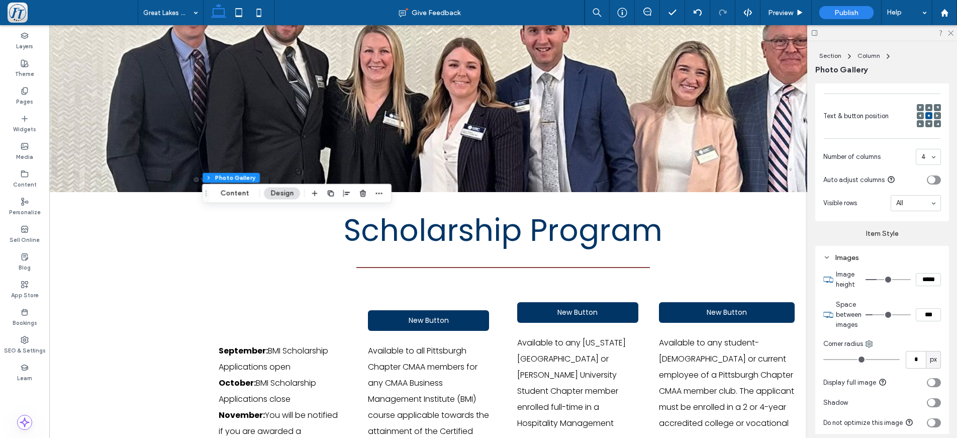
type input "***"
type input "*"
type input "***"
type input "*"
type input "***"
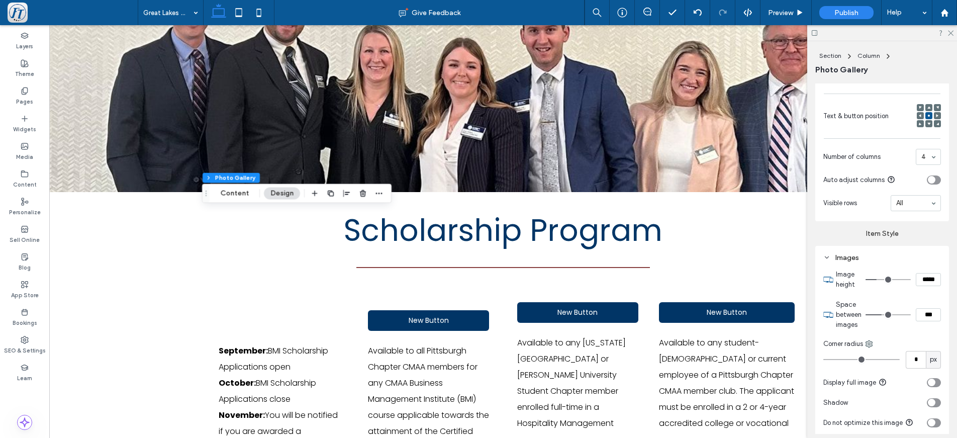
type input "*"
type input "***"
type input "*"
type input "***"
drag, startPoint x: 869, startPoint y: 315, endPoint x: 877, endPoint y: 315, distance: 8.1
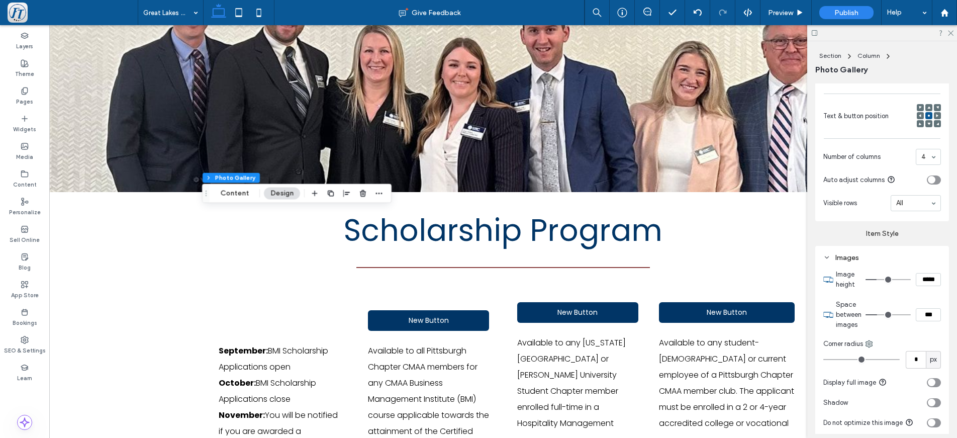
type input "*"
click at [877, 315] on input "range" at bounding box center [887, 314] width 45 height 1
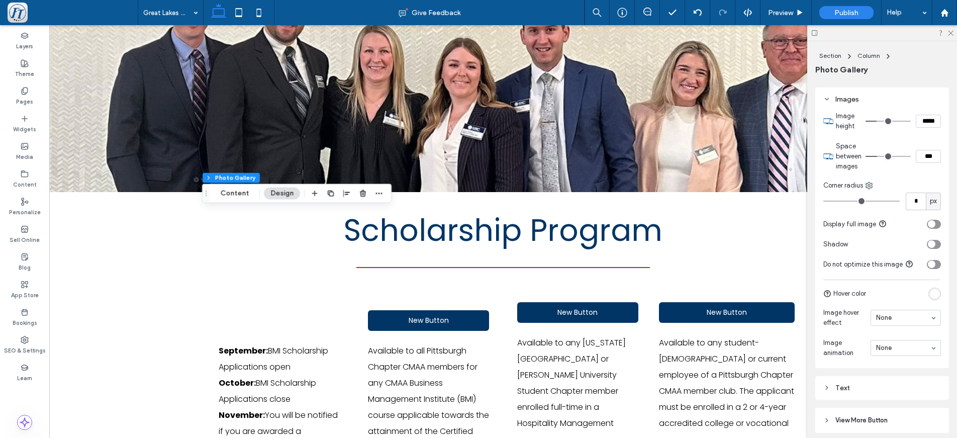
scroll to position [592, 0]
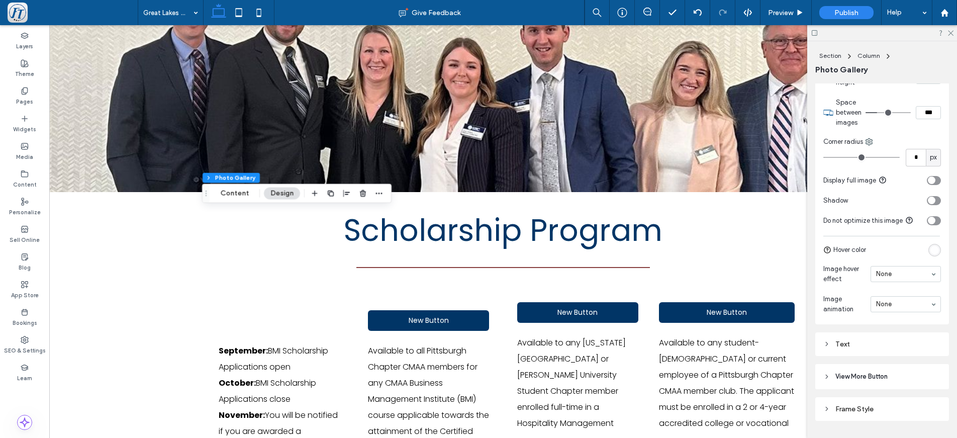
click at [919, 181] on icon "toggle" at bounding box center [931, 180] width 4 height 3
click at [919, 181] on div "toggle" at bounding box center [933, 180] width 14 height 9
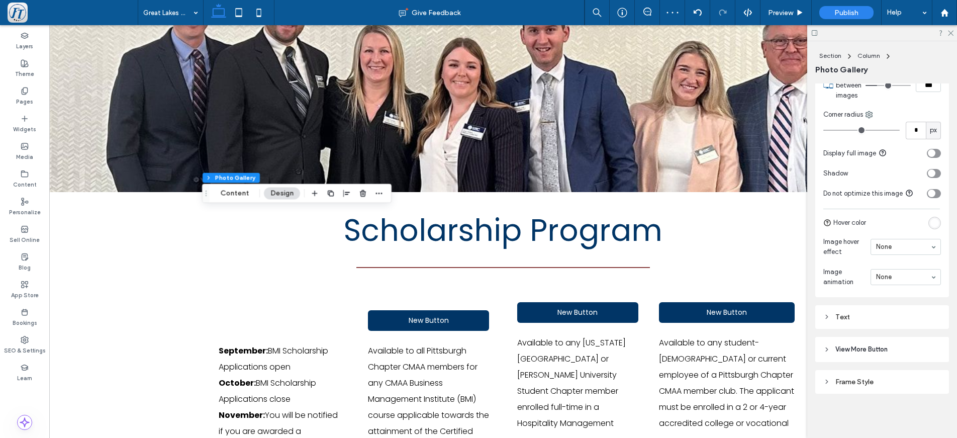
scroll to position [620, 0]
click at [862, 381] on div "Frame Style" at bounding box center [882, 381] width 118 height 9
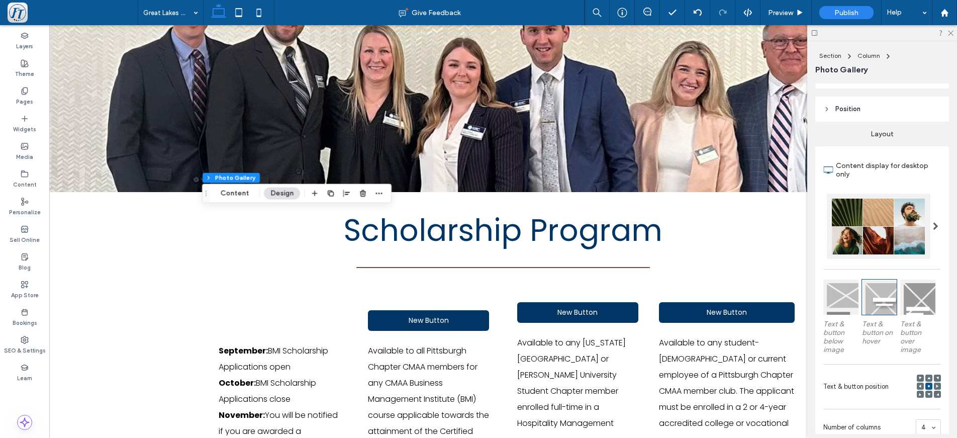
scroll to position [0, 0]
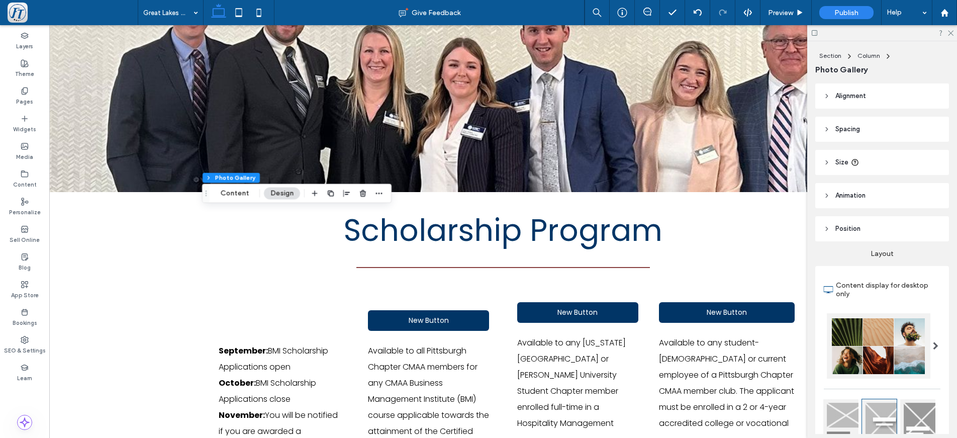
click at [848, 130] on span "Spacing" at bounding box center [847, 129] width 25 height 10
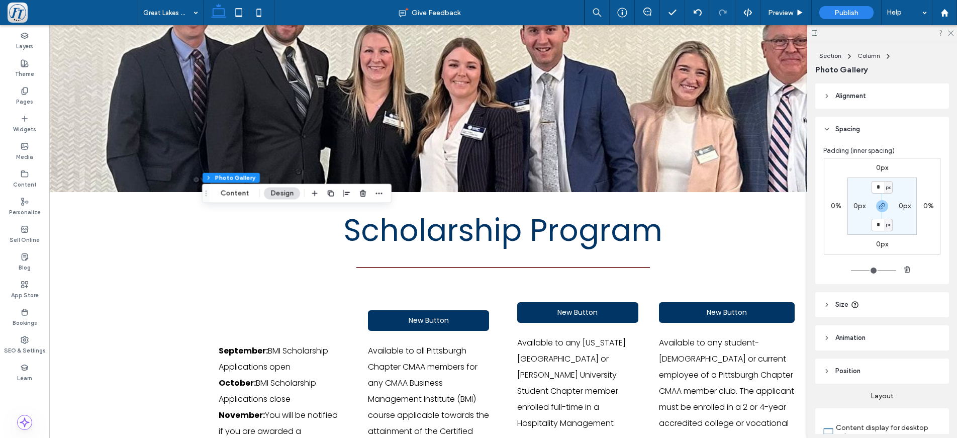
click at [840, 305] on span "Size" at bounding box center [841, 304] width 13 height 10
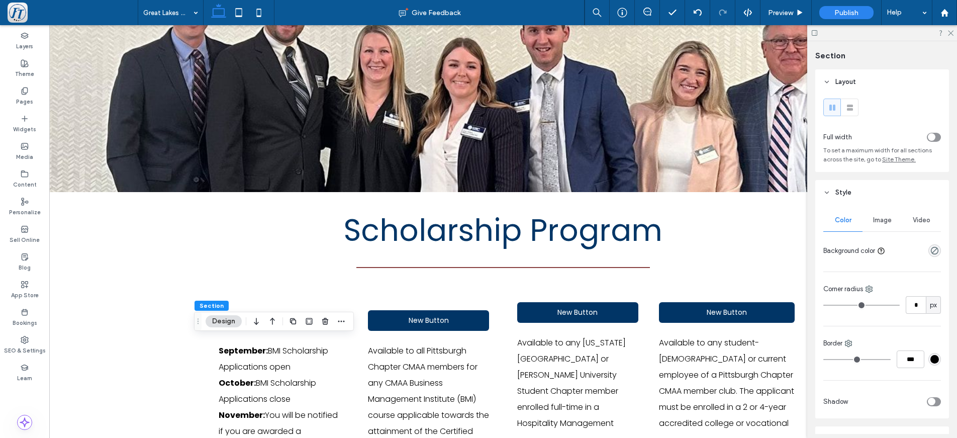
click at [223, 316] on button "Design" at bounding box center [223, 321] width 36 height 12
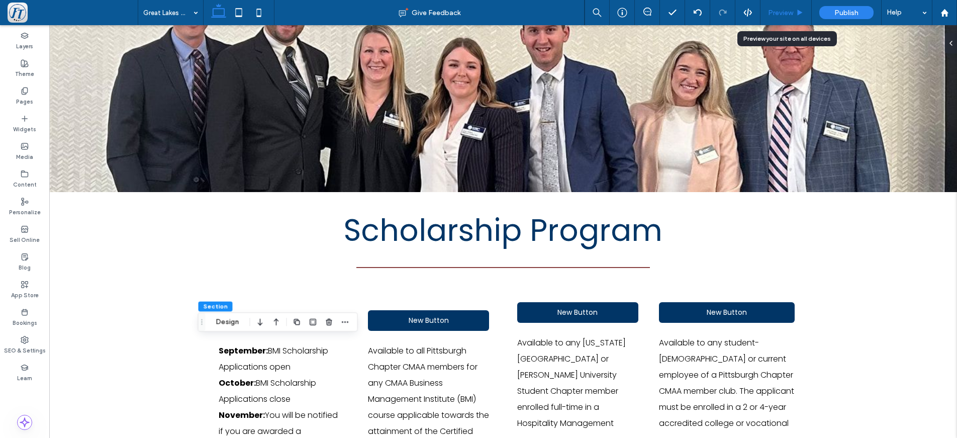
click at [786, 12] on span "Preview" at bounding box center [780, 13] width 25 height 9
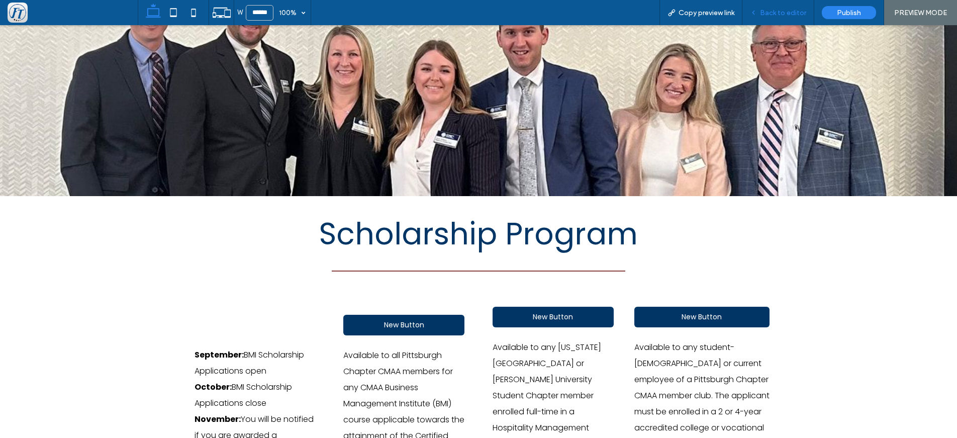
click at [765, 14] on span "Back to editor" at bounding box center [783, 13] width 46 height 9
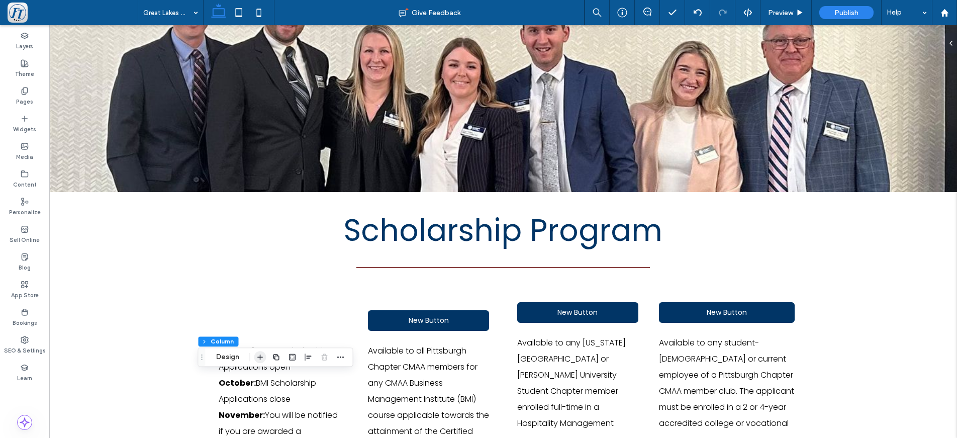
click at [263, 356] on icon "button" at bounding box center [260, 357] width 8 height 8
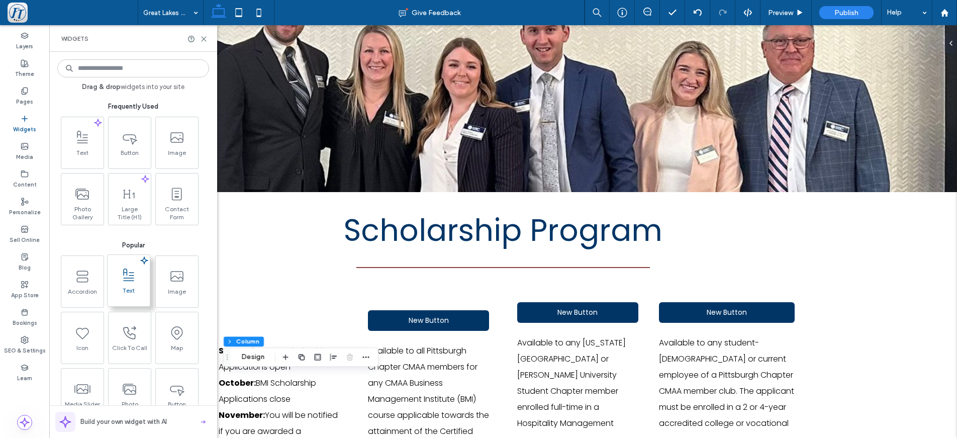
click at [127, 296] on span "Text" at bounding box center [129, 293] width 42 height 14
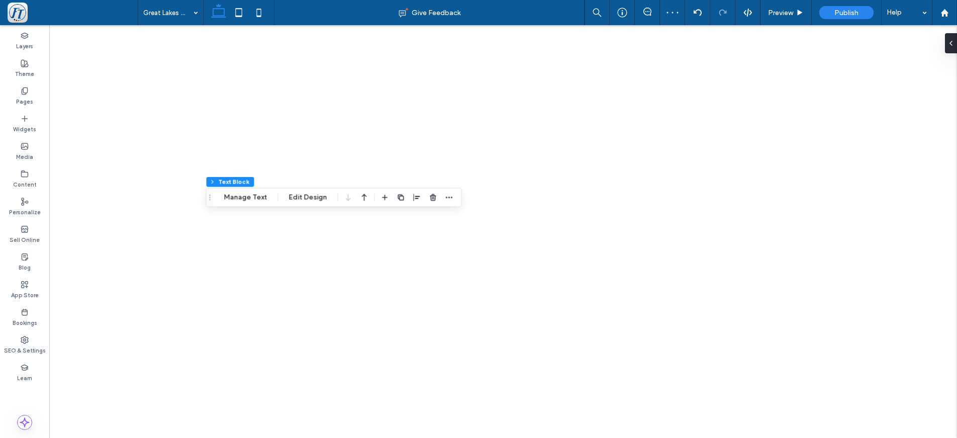
click at [363, 196] on icon "button" at bounding box center [364, 197] width 12 height 18
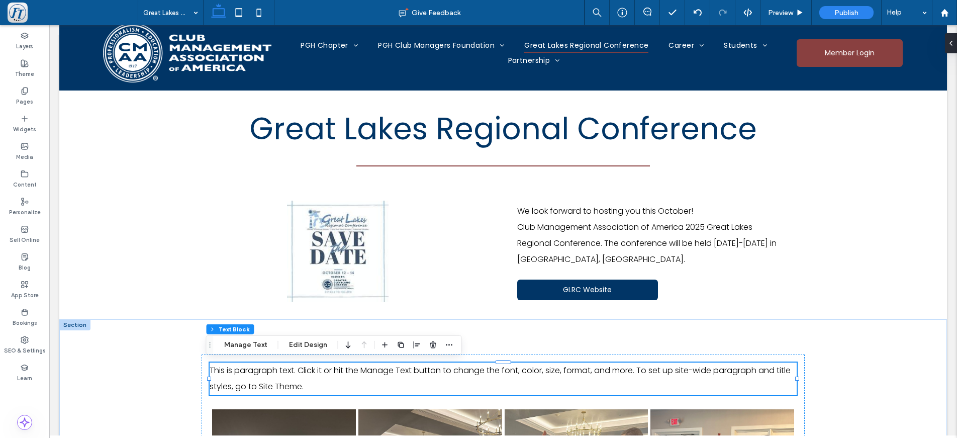
click at [428, 372] on span "This is paragraph text. Click it or hit the Manage Text button to change the fo…" at bounding box center [500, 378] width 581 height 28
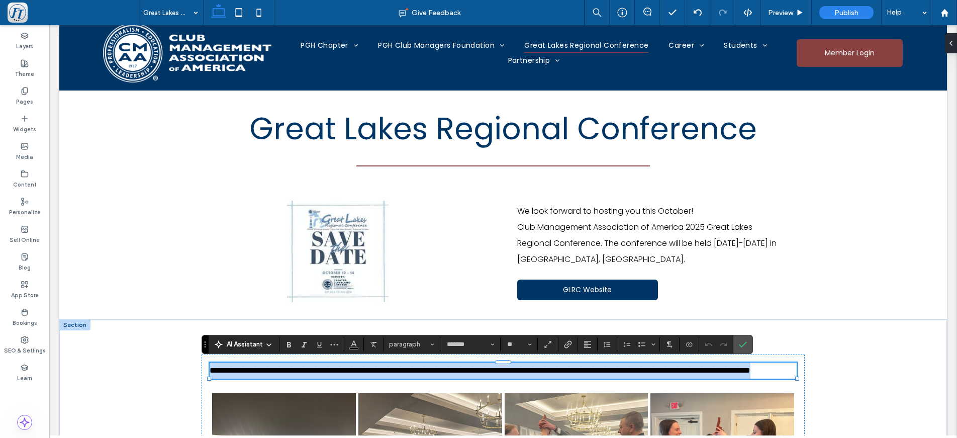
drag, startPoint x: 302, startPoint y: 380, endPoint x: 207, endPoint y: 366, distance: 96.0
click at [210, 366] on p "**********" at bounding box center [503, 370] width 587 height 16
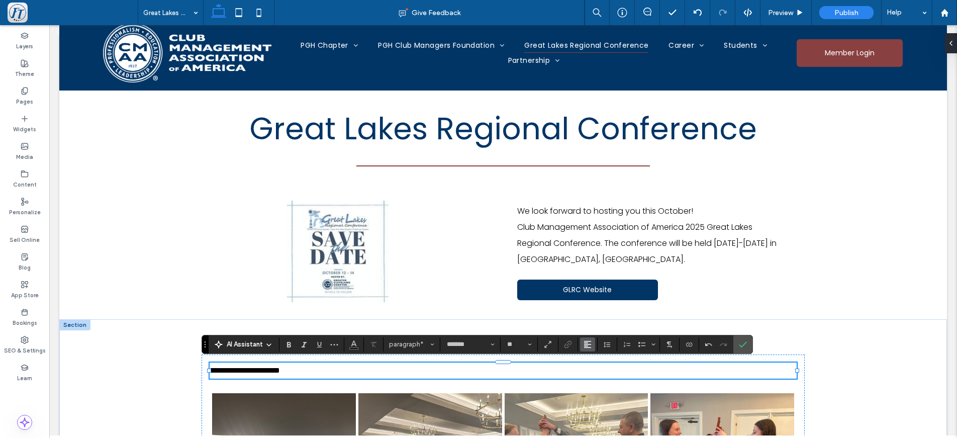
click at [589, 346] on icon "Alignment" at bounding box center [587, 344] width 8 height 8
click at [592, 294] on icon "ui.textEditor.alignment.center" at bounding box center [595, 298] width 8 height 8
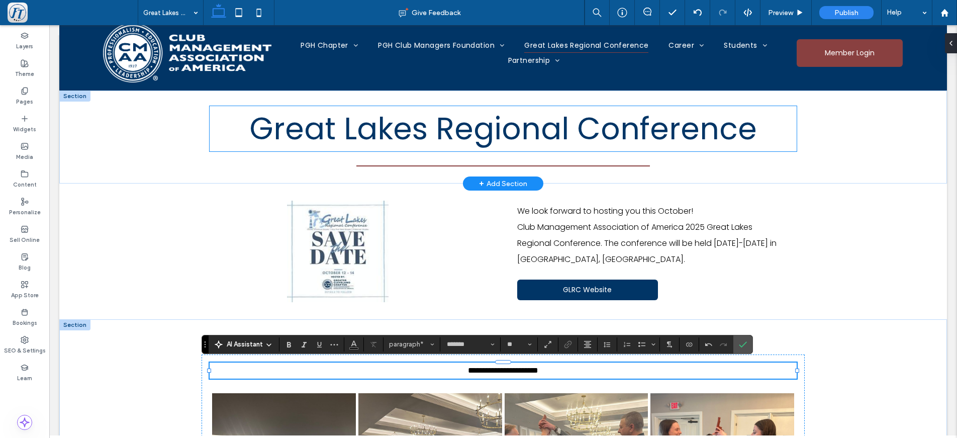
click at [455, 132] on span "Great Lakes Regional Conference" at bounding box center [502, 129] width 507 height 42
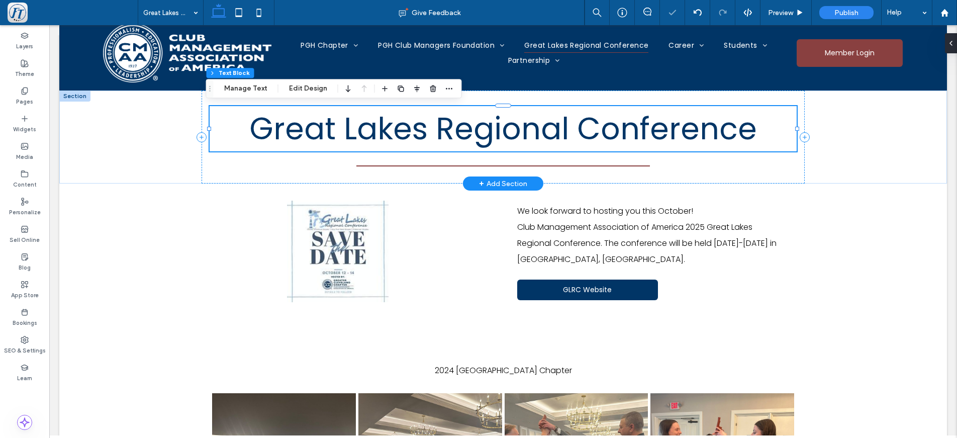
click at [455, 132] on span "Great Lakes Regional Conference" at bounding box center [502, 129] width 507 height 42
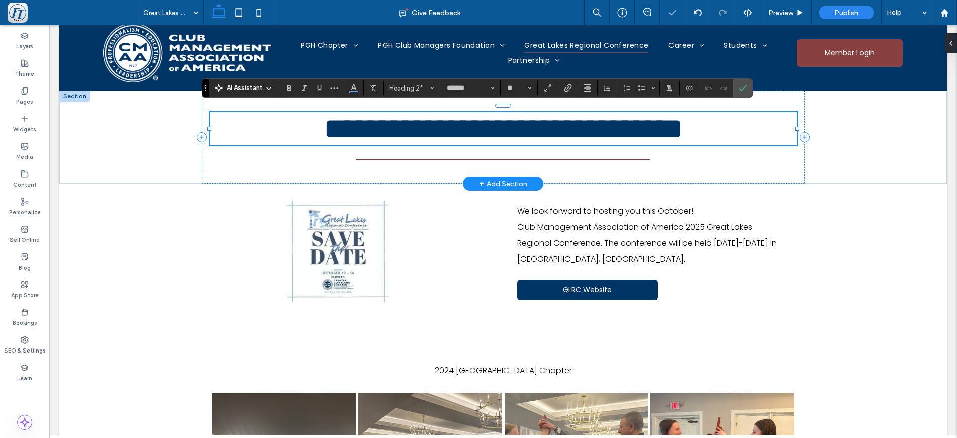
click at [324, 130] on span "**********" at bounding box center [503, 129] width 359 height 30
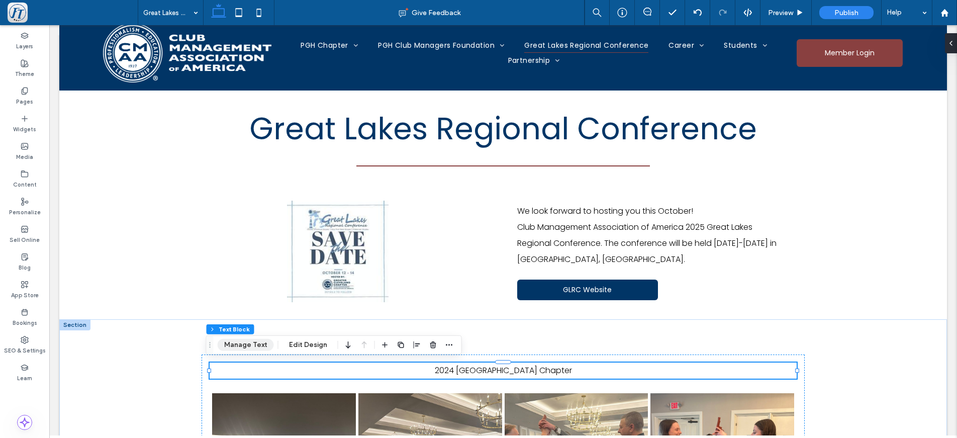
click at [267, 343] on button "Manage Text" at bounding box center [246, 345] width 56 height 12
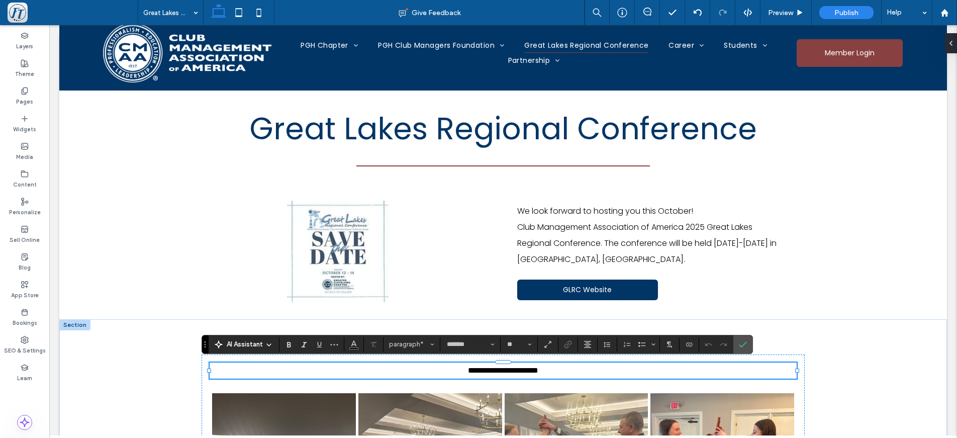
click at [441, 346] on section "*******" at bounding box center [470, 344] width 60 height 14
click at [434, 346] on icon "Styles" at bounding box center [432, 344] width 4 height 4
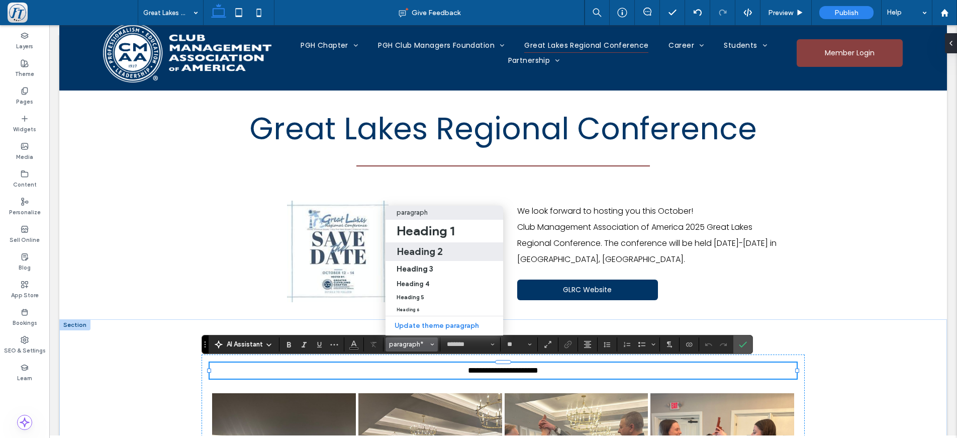
click at [427, 245] on h2 "Heading 2" at bounding box center [419, 251] width 46 height 12
type input "**"
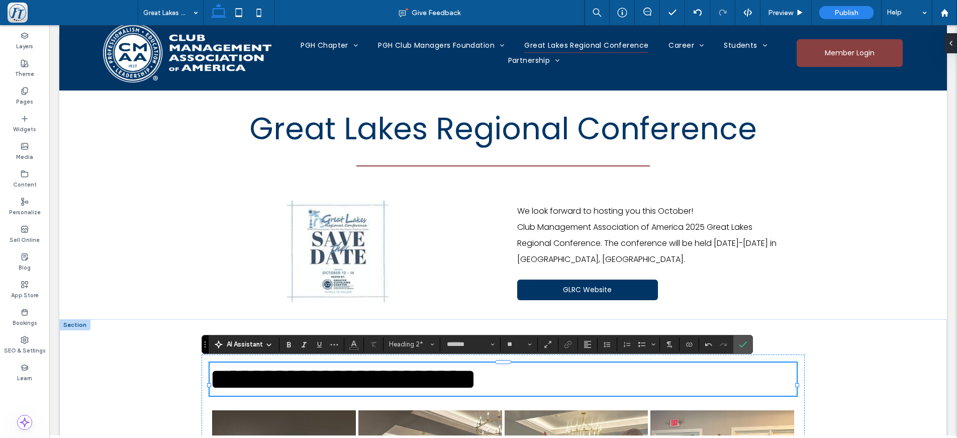
click at [584, 385] on h2 "**********" at bounding box center [503, 378] width 587 height 33
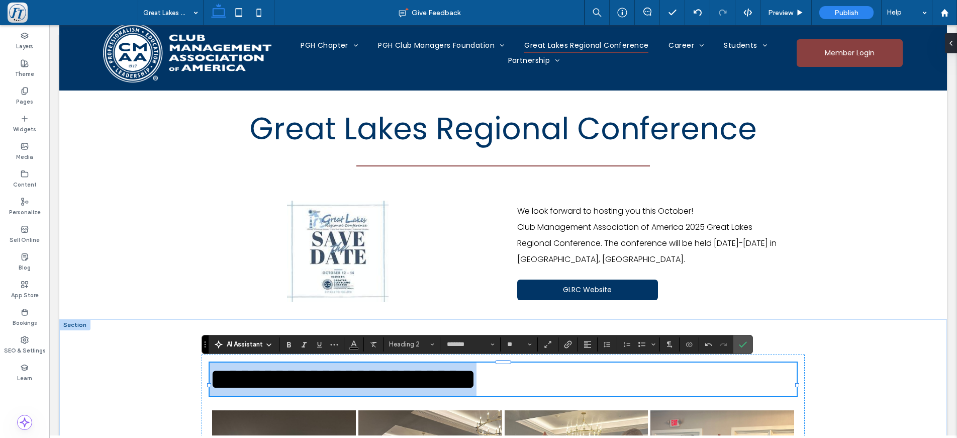
drag, startPoint x: 556, startPoint y: 384, endPoint x: 211, endPoint y: 379, distance: 345.7
click at [211, 379] on h2 "**********" at bounding box center [503, 378] width 587 height 33
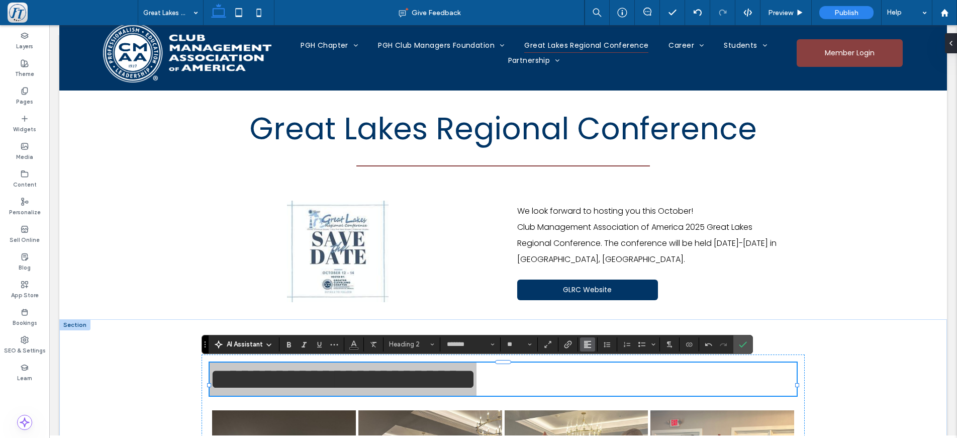
click at [589, 347] on icon "Alignment" at bounding box center [587, 344] width 8 height 8
click at [596, 294] on icon "ui.textEditor.alignment.center" at bounding box center [595, 298] width 8 height 8
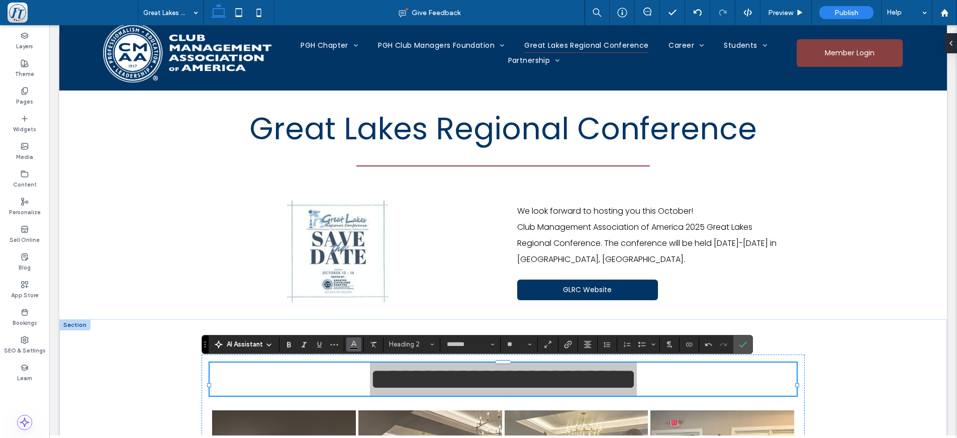
click at [361, 350] on button "Color" at bounding box center [353, 344] width 15 height 14
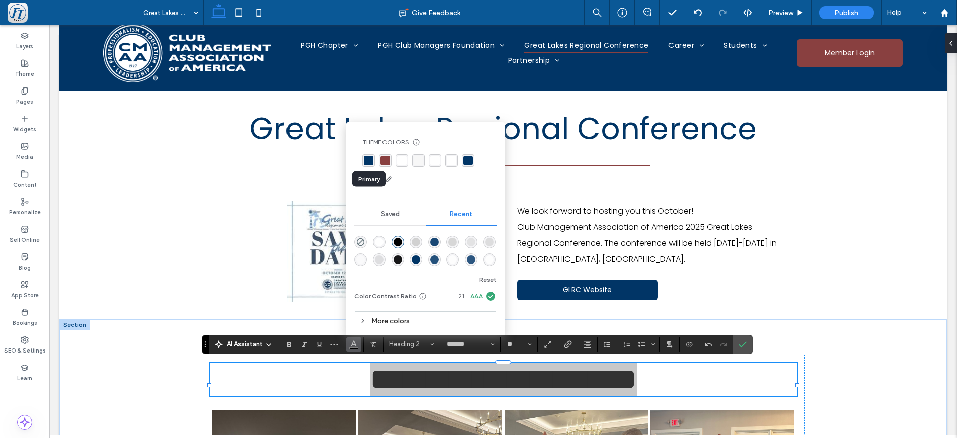
click at [370, 158] on div "rgba(1, 53, 102, 1)" at bounding box center [369, 161] width 10 height 10
click at [371, 161] on div "rgba(1, 53, 102, 1)" at bounding box center [369, 161] width 10 height 10
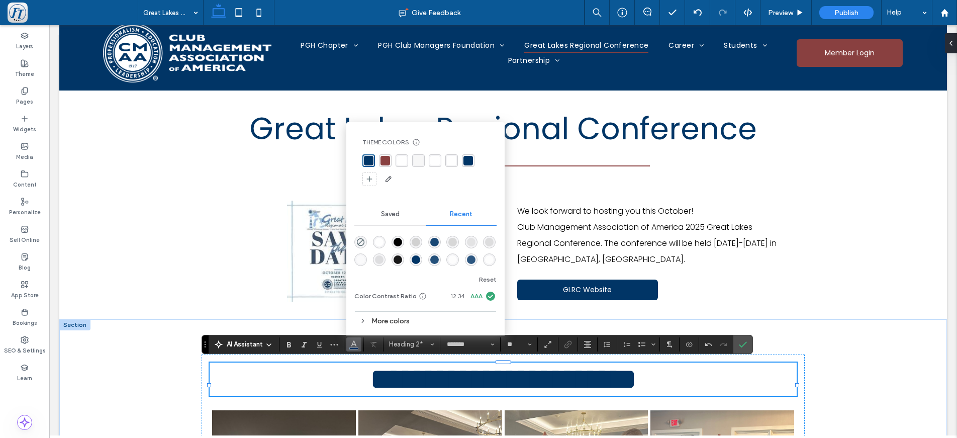
click at [739, 384] on h2 "**********" at bounding box center [503, 378] width 587 height 33
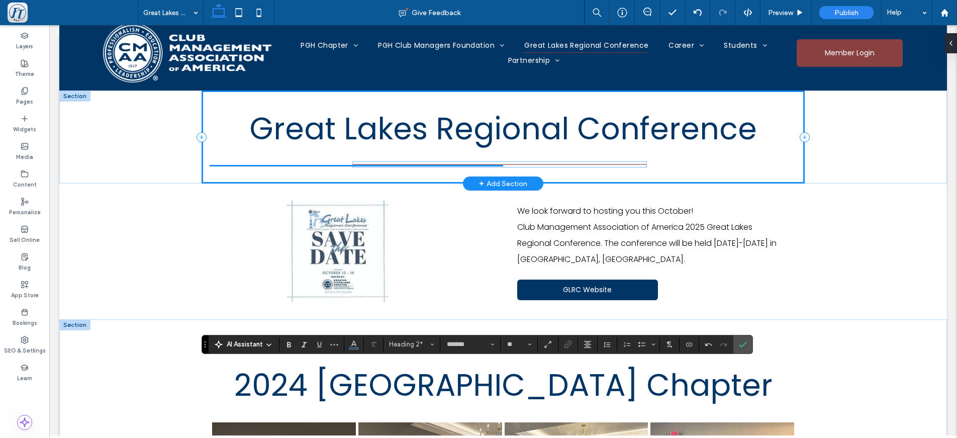
click at [476, 166] on div "Great Lakes Regional Conference" at bounding box center [502, 136] width 603 height 93
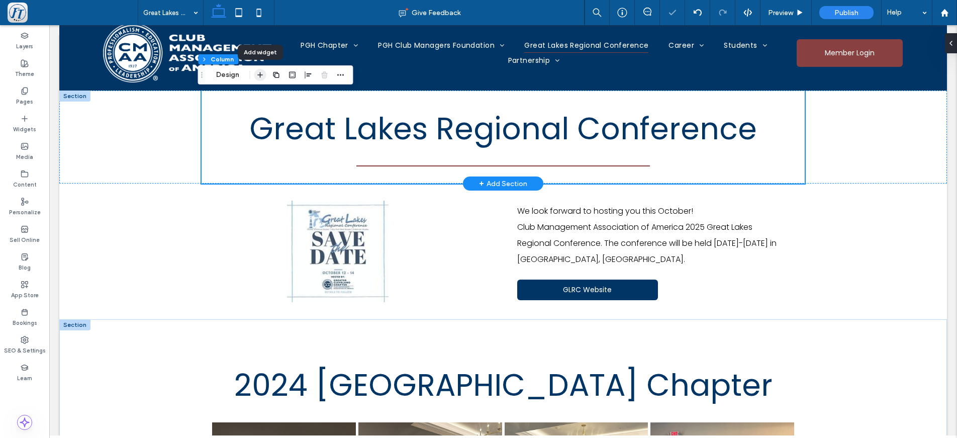
click at [257, 78] on icon "button" at bounding box center [260, 75] width 8 height 8
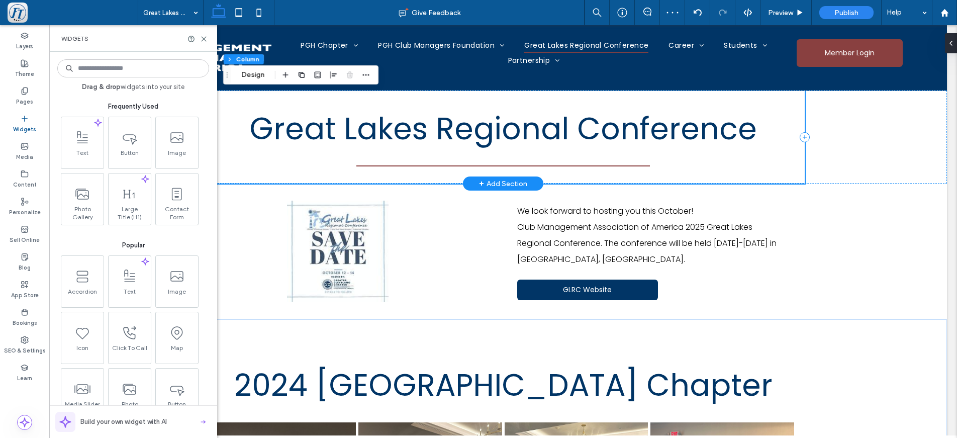
click at [397, 168] on div "Great Lakes Regional Conference" at bounding box center [502, 136] width 603 height 93
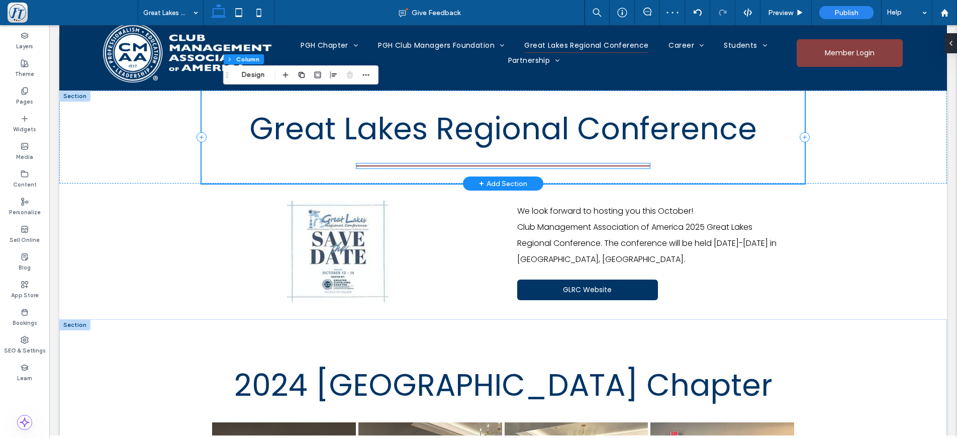
click at [400, 164] on div at bounding box center [502, 165] width 293 height 5
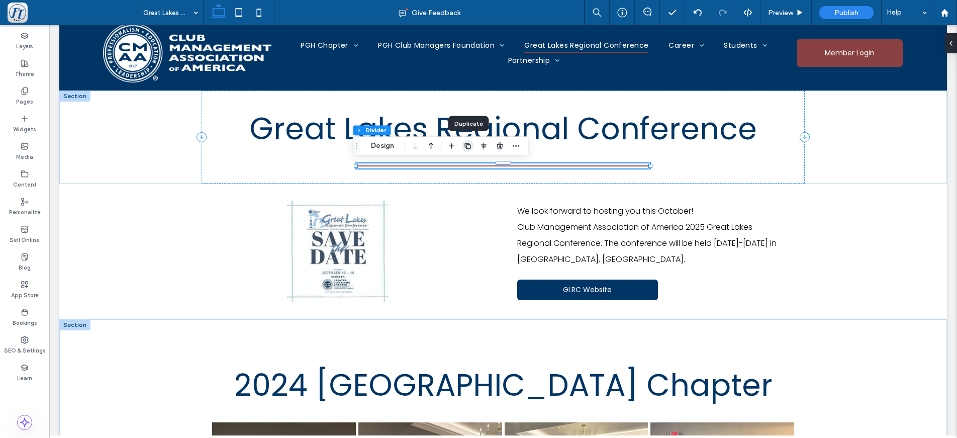
click at [468, 147] on icon "button" at bounding box center [468, 146] width 8 height 8
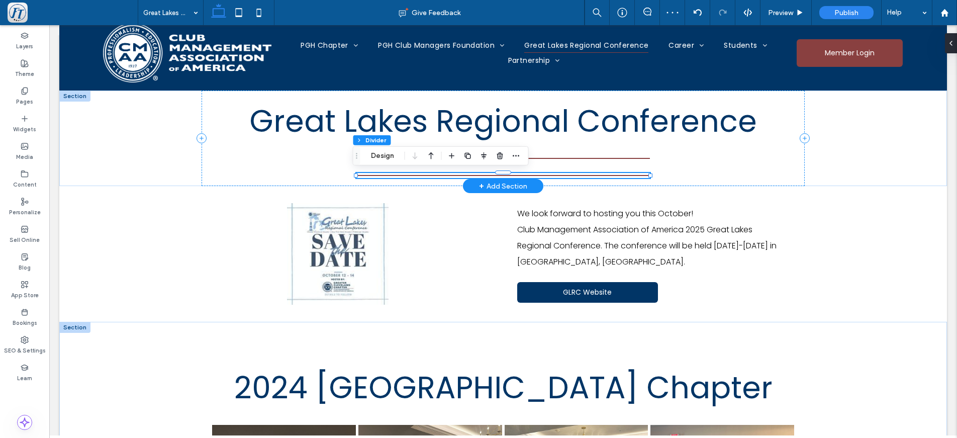
click at [447, 175] on hr at bounding box center [502, 175] width 293 height 1
click at [517, 153] on icon "button" at bounding box center [516, 156] width 8 height 8
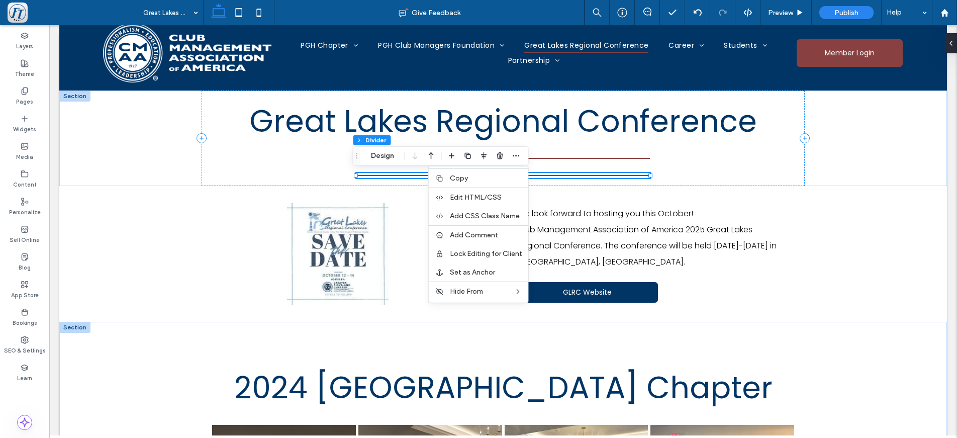
click at [490, 176] on label "Copy" at bounding box center [486, 178] width 72 height 9
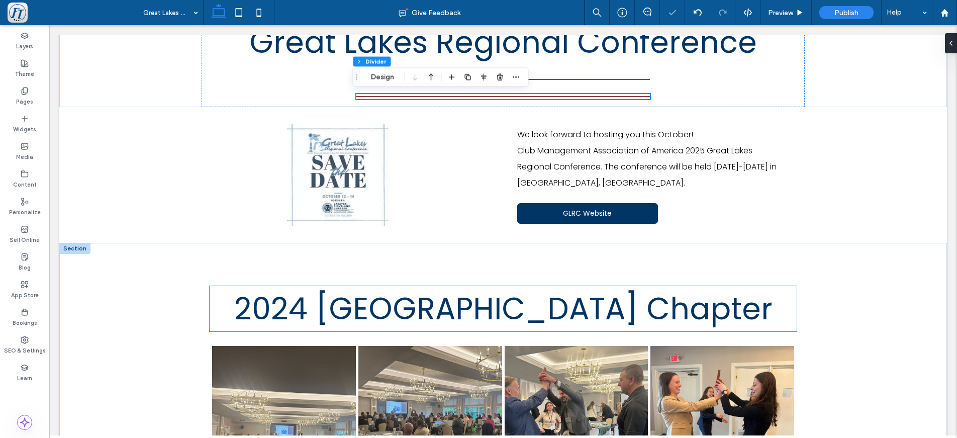
scroll to position [173, 0]
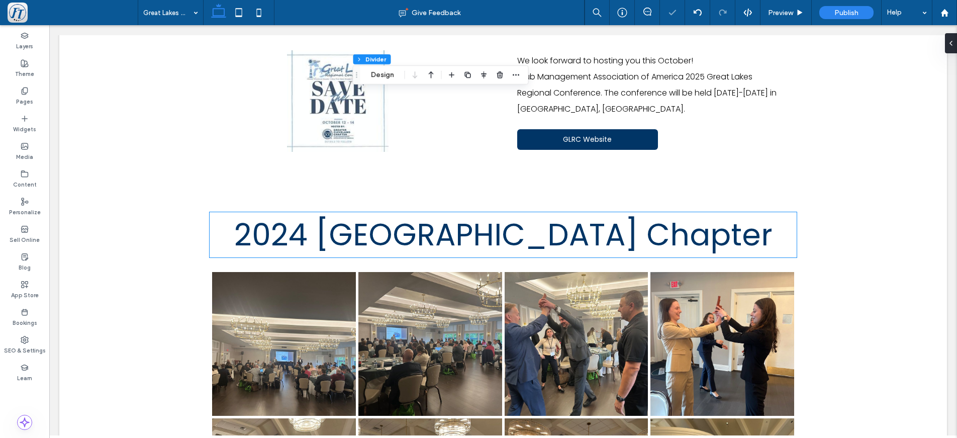
click at [418, 242] on span "2024 [GEOGRAPHIC_DATA] Chapter" at bounding box center [503, 235] width 538 height 42
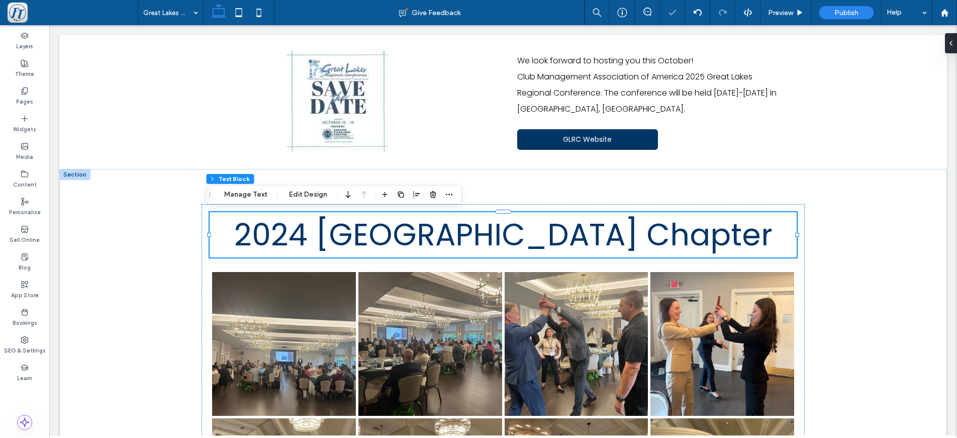
click at [384, 192] on icon "button" at bounding box center [385, 194] width 8 height 8
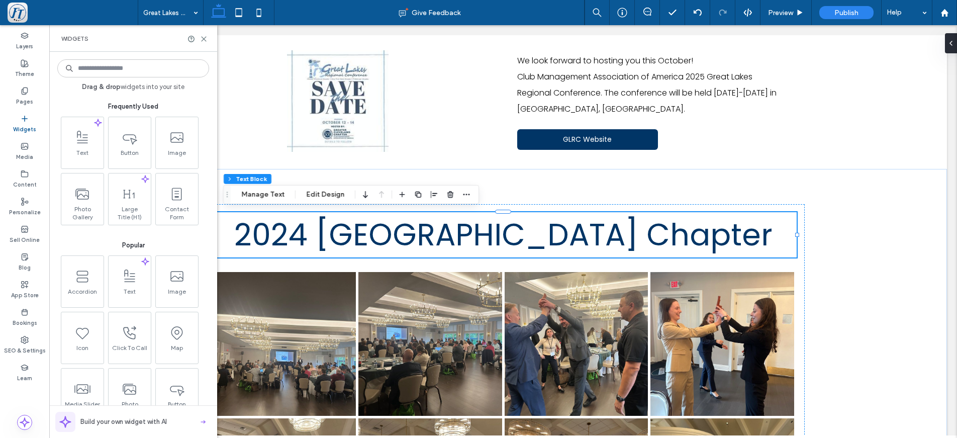
click at [393, 243] on span "2024 [GEOGRAPHIC_DATA] Chapter" at bounding box center [503, 235] width 538 height 42
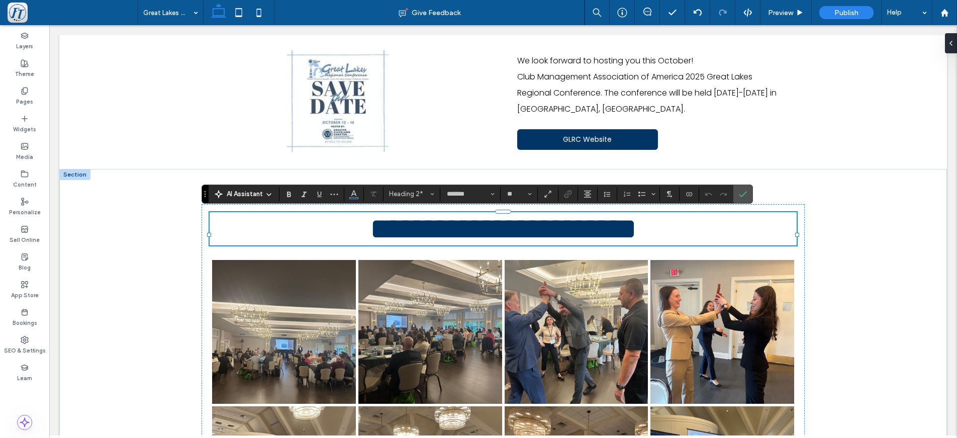
click at [290, 239] on h2 "**********" at bounding box center [503, 228] width 587 height 33
click at [705, 239] on h2 "**********" at bounding box center [503, 228] width 587 height 33
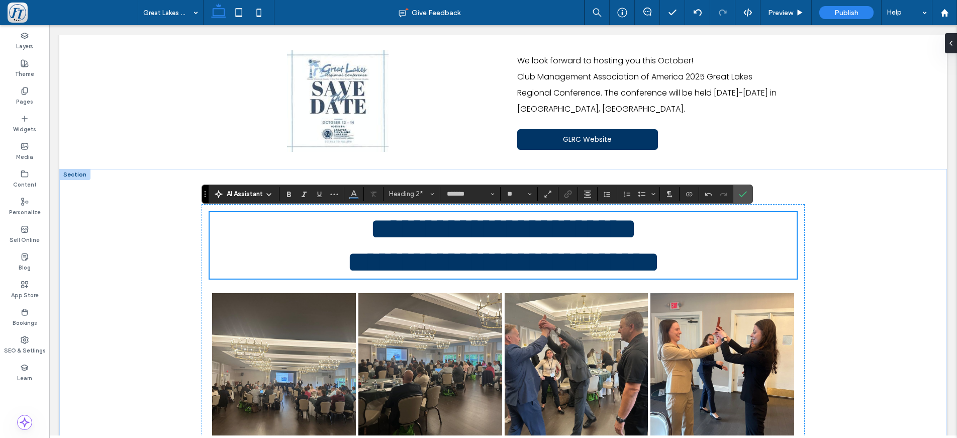
type input "**"
type input "*"
type input "*******"
type input "**"
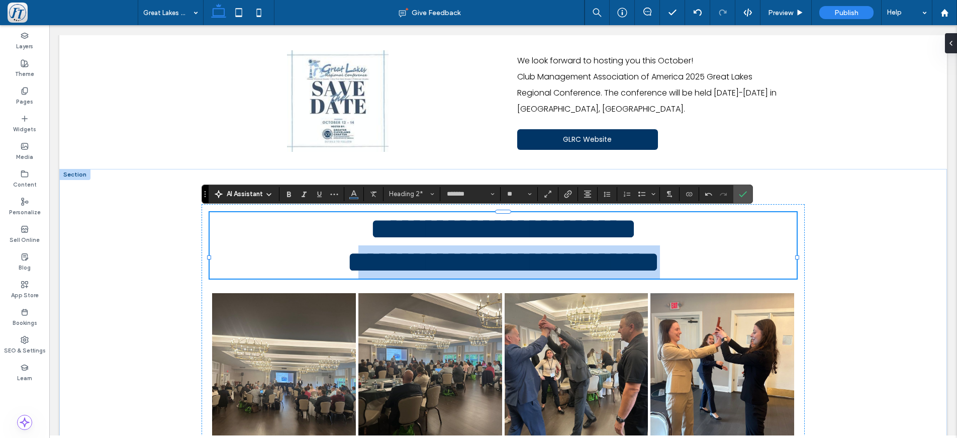
drag, startPoint x: 744, startPoint y: 289, endPoint x: 291, endPoint y: 288, distance: 452.7
click at [291, 278] on h2 "**********" at bounding box center [503, 245] width 587 height 66
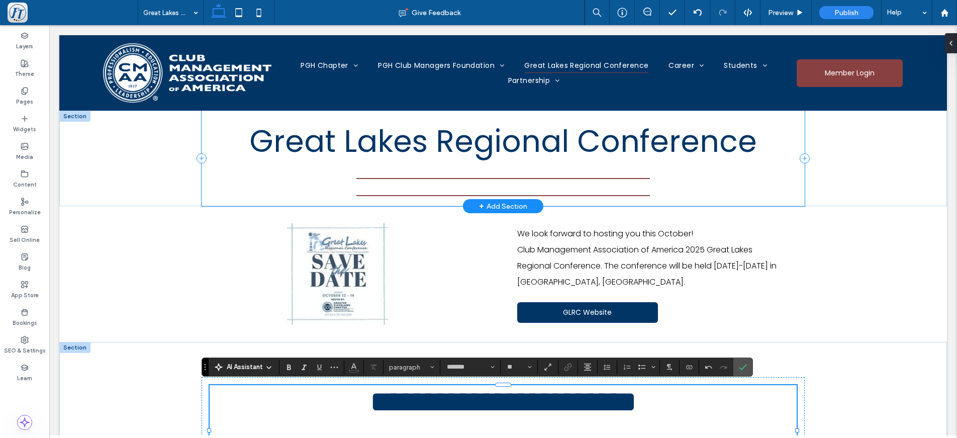
click at [479, 192] on div "Great Lakes Regional Conference" at bounding box center [502, 158] width 603 height 95
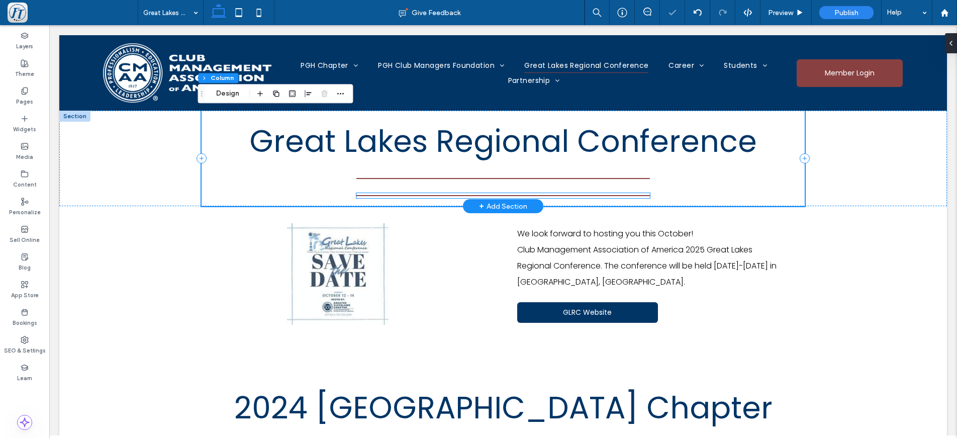
click at [478, 195] on hr at bounding box center [502, 195] width 293 height 1
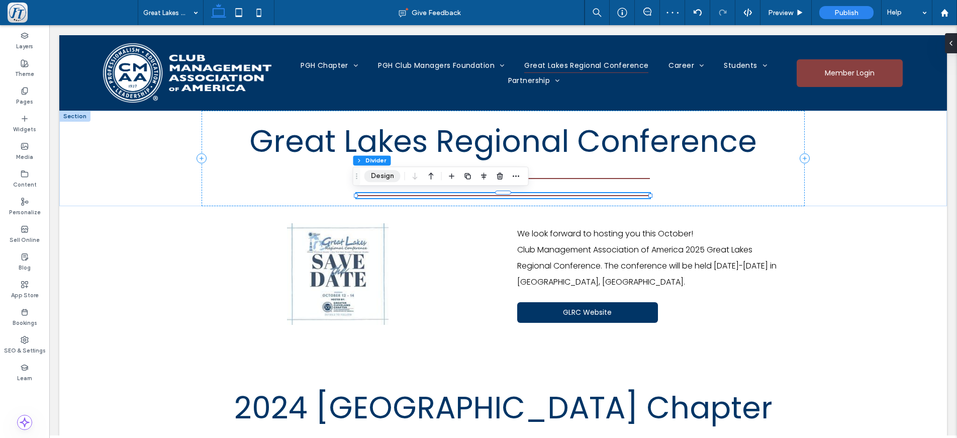
click at [376, 176] on button "Design" at bounding box center [382, 176] width 36 height 12
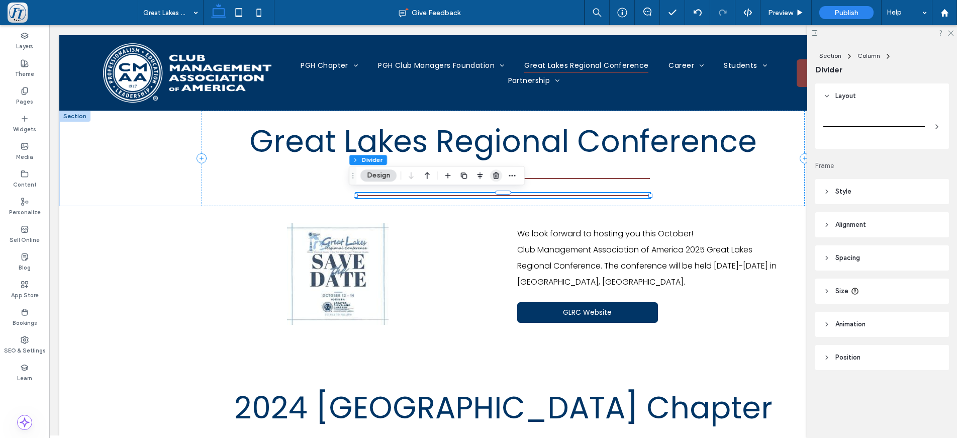
click at [499, 173] on icon "button" at bounding box center [496, 175] width 8 height 8
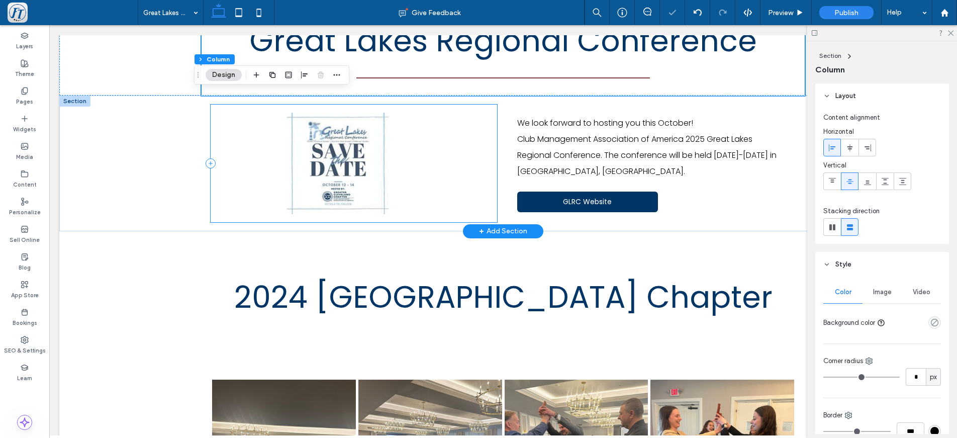
scroll to position [113, 0]
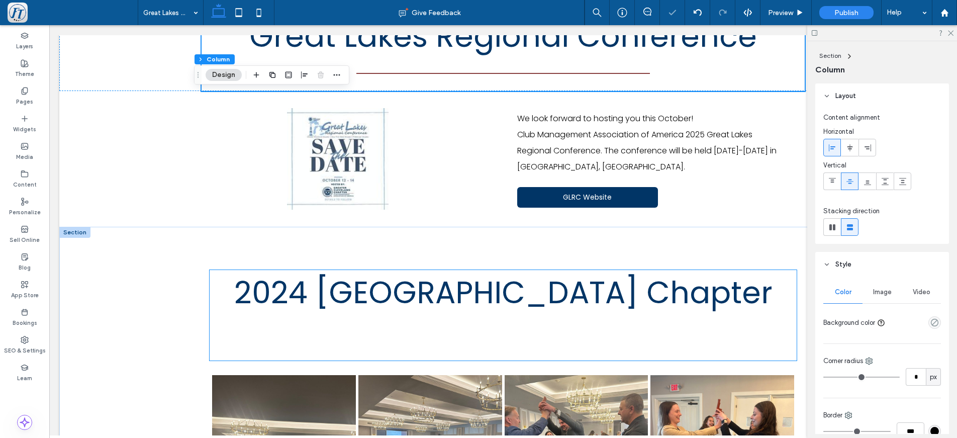
click at [407, 332] on h2 "2024 [GEOGRAPHIC_DATA] Chapter" at bounding box center [503, 315] width 587 height 90
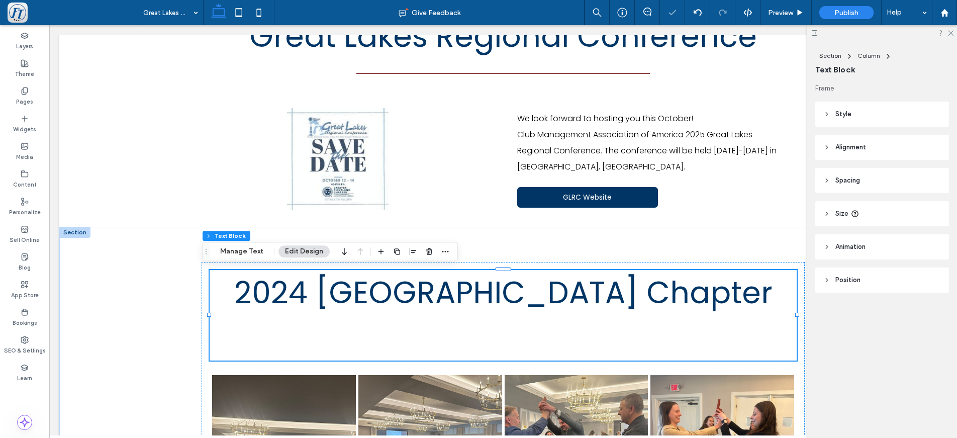
click at [454, 322] on h2 "2024 [GEOGRAPHIC_DATA] Chapter" at bounding box center [503, 315] width 587 height 90
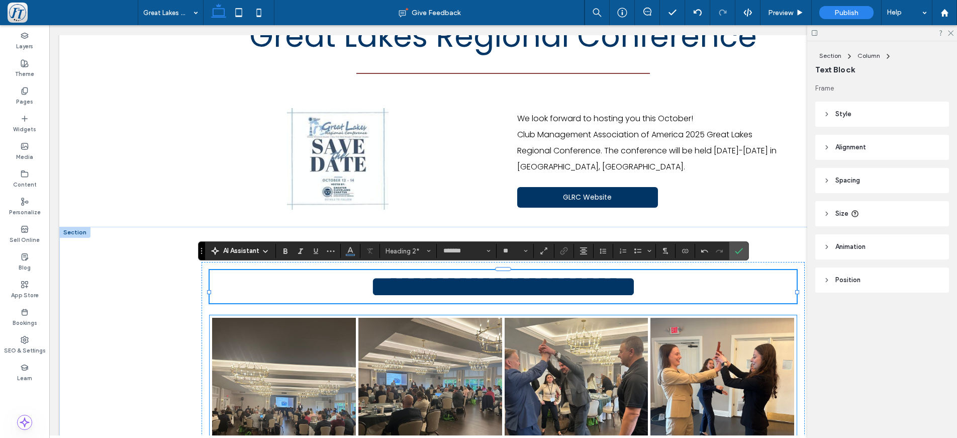
click at [530, 334] on link at bounding box center [576, 390] width 144 height 144
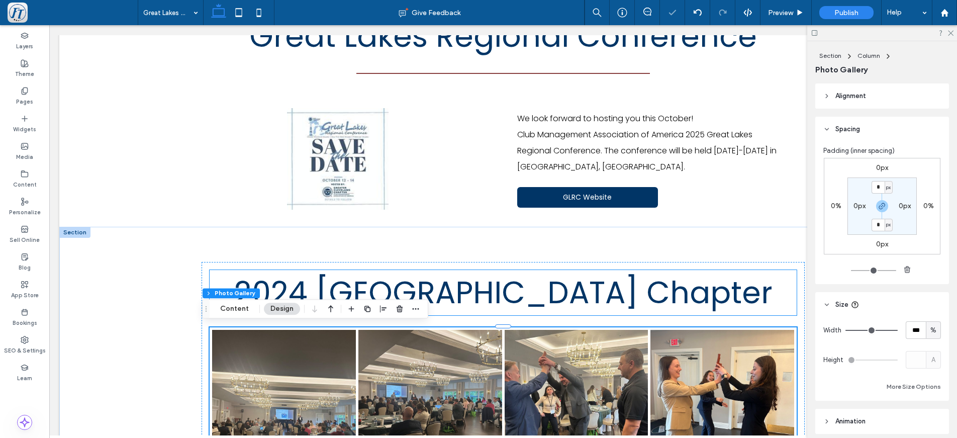
click at [519, 296] on span "2024 [GEOGRAPHIC_DATA] Chapter" at bounding box center [503, 292] width 538 height 42
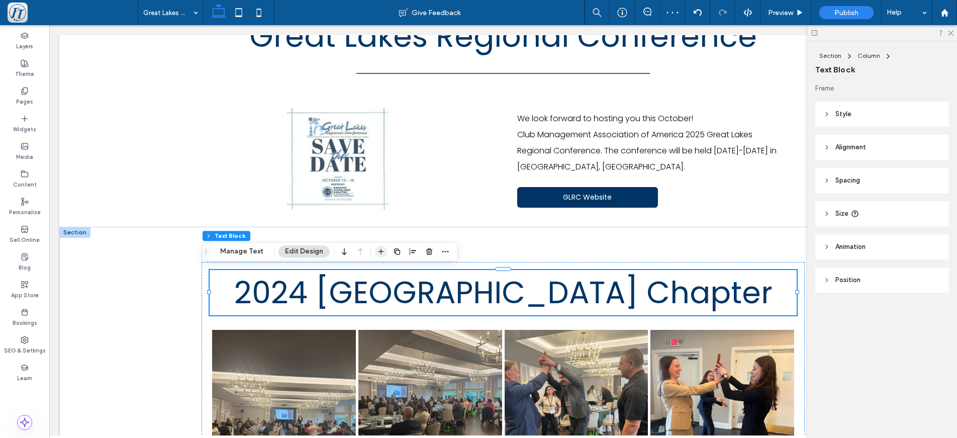
click at [384, 251] on span "button" at bounding box center [381, 251] width 12 height 12
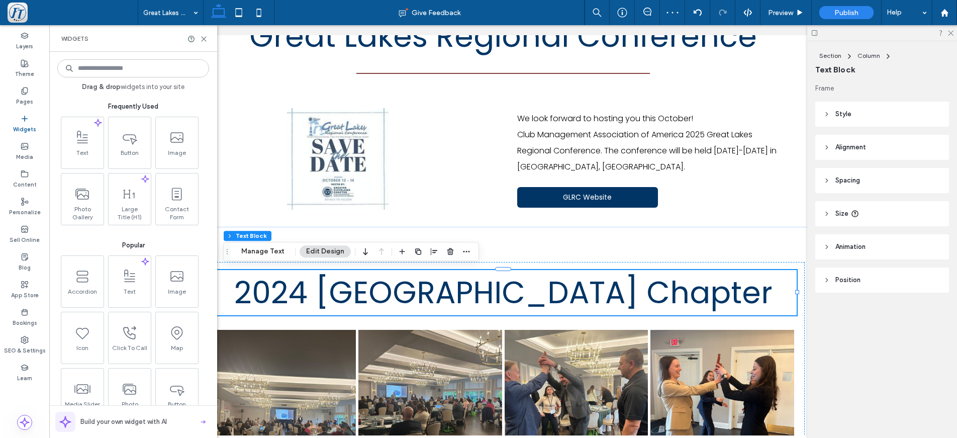
click at [150, 75] on input at bounding box center [133, 68] width 152 height 18
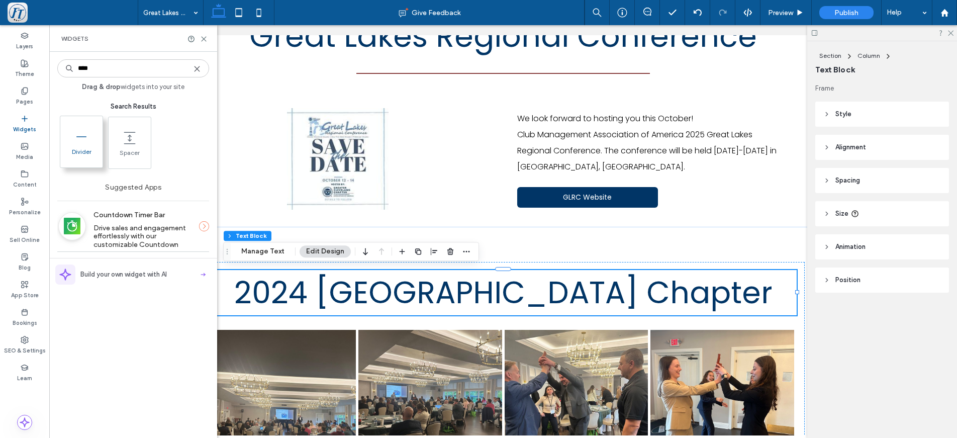
type input "****"
click at [76, 149] on span "Divider" at bounding box center [81, 155] width 42 height 14
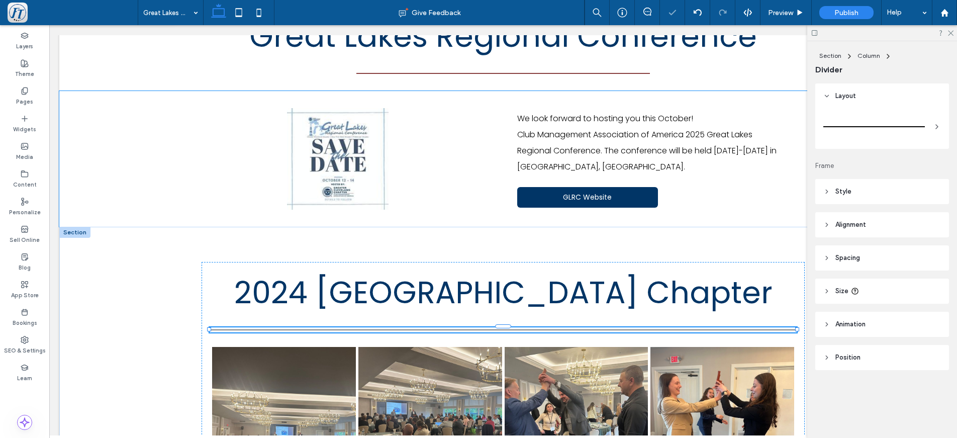
type input "*"
type input "***"
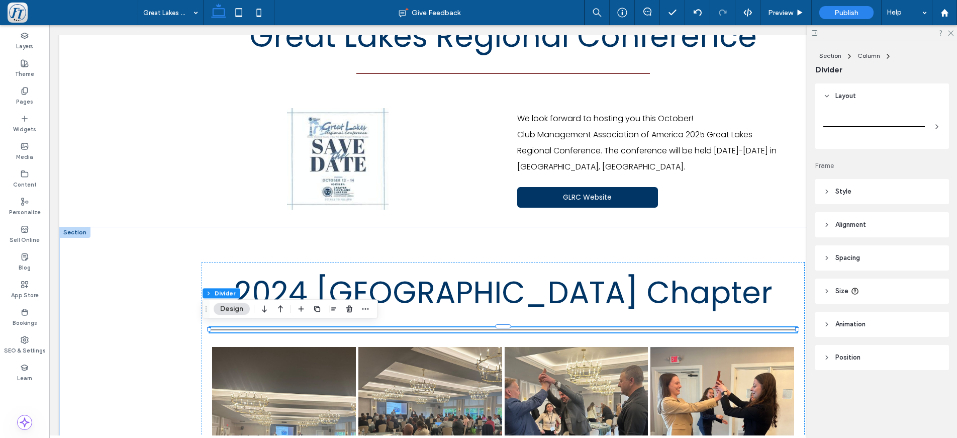
drag, startPoint x: 231, startPoint y: 308, endPoint x: 284, endPoint y: 270, distance: 64.8
click at [231, 308] on button "Design" at bounding box center [232, 308] width 36 height 12
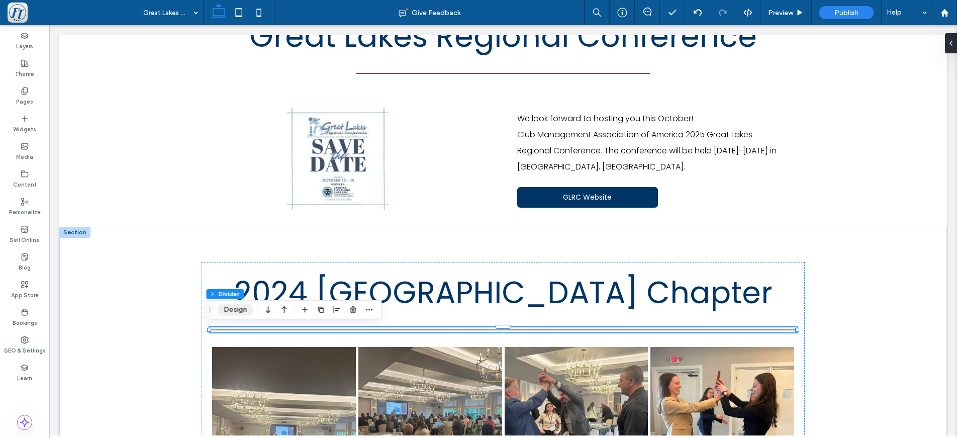
click at [232, 311] on button "Design" at bounding box center [236, 309] width 36 height 12
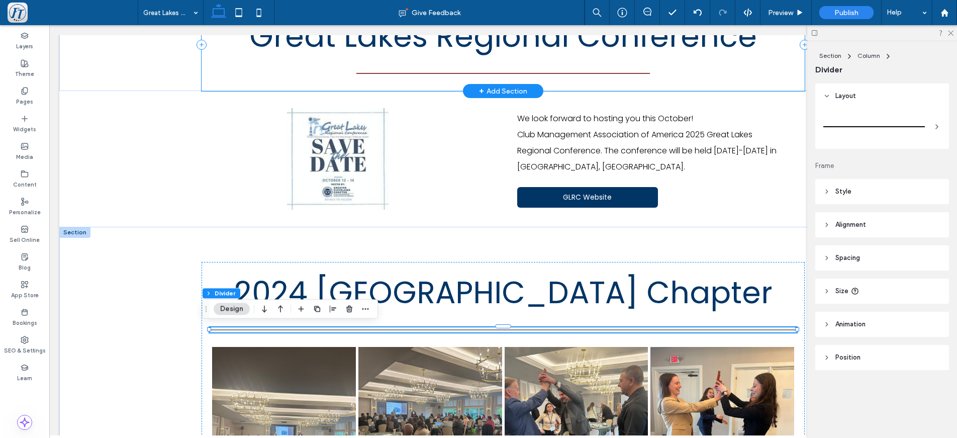
click at [502, 75] on div "Great Lakes Regional Conference" at bounding box center [502, 44] width 603 height 93
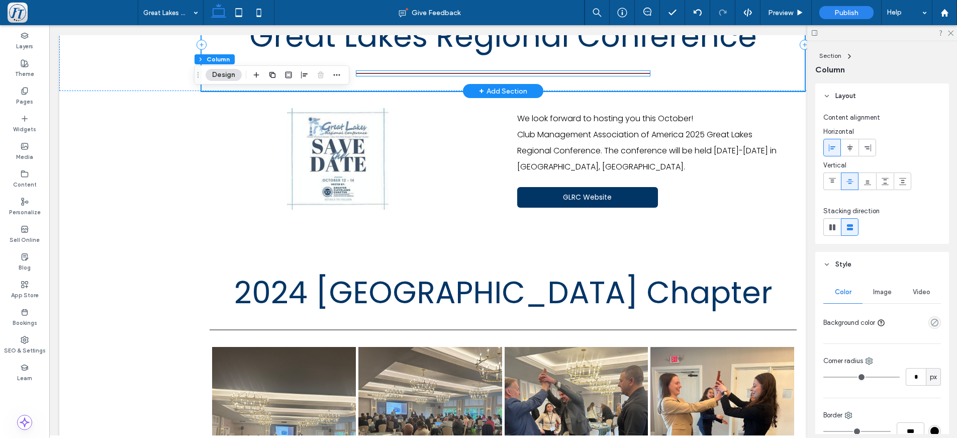
click at [503, 73] on hr at bounding box center [502, 73] width 293 height 1
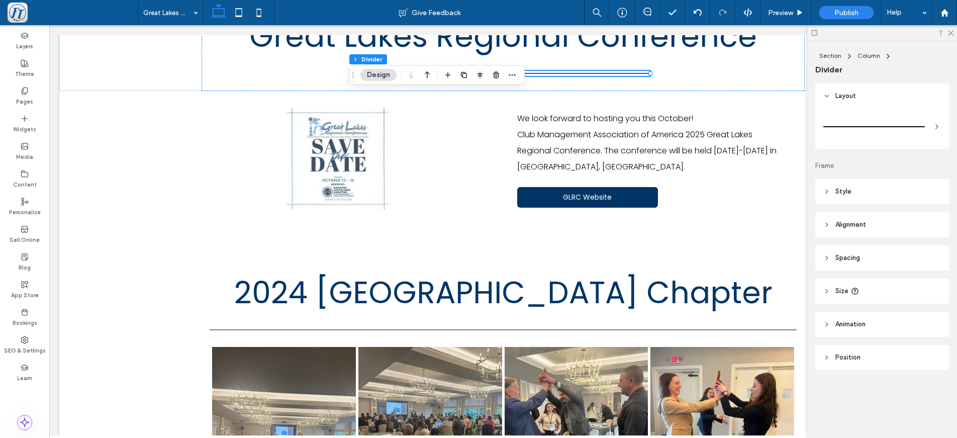
click at [838, 263] on header "Spacing" at bounding box center [882, 257] width 134 height 25
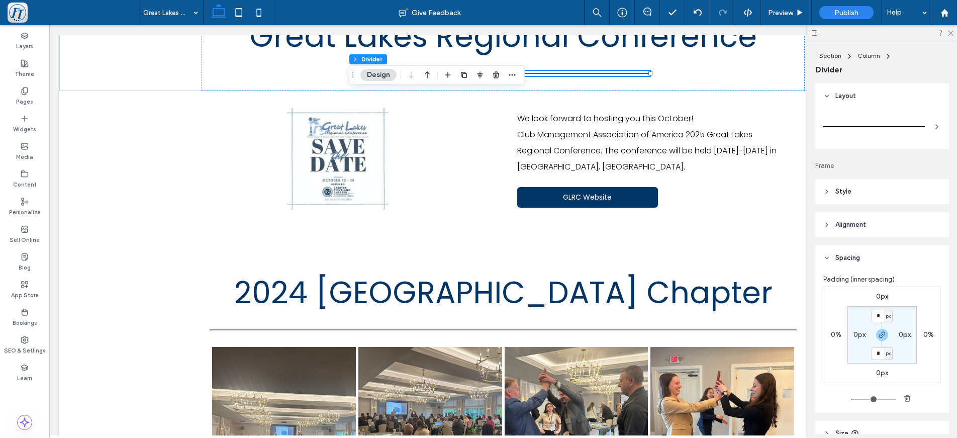
click at [861, 192] on header "Style" at bounding box center [882, 191] width 134 height 25
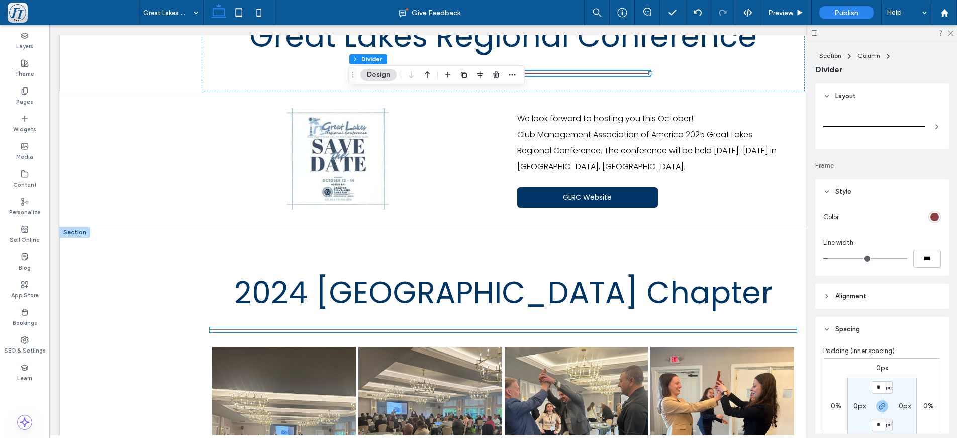
click at [563, 327] on div at bounding box center [503, 329] width 587 height 5
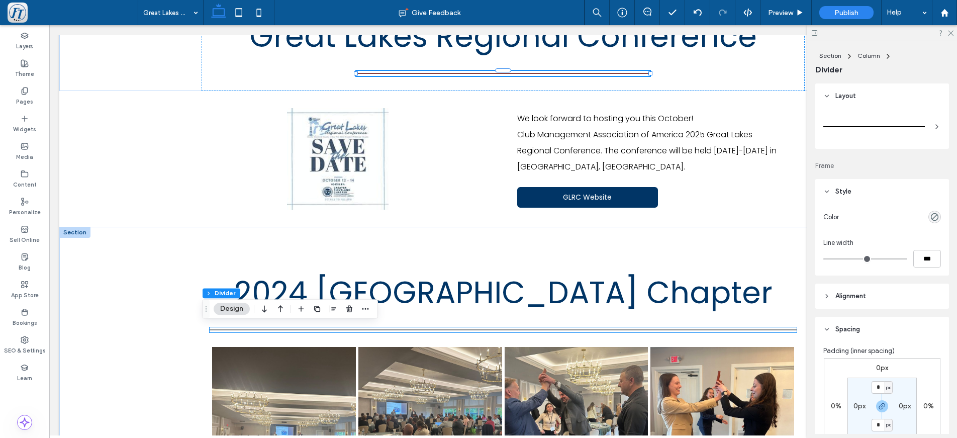
type input "*"
type input "***"
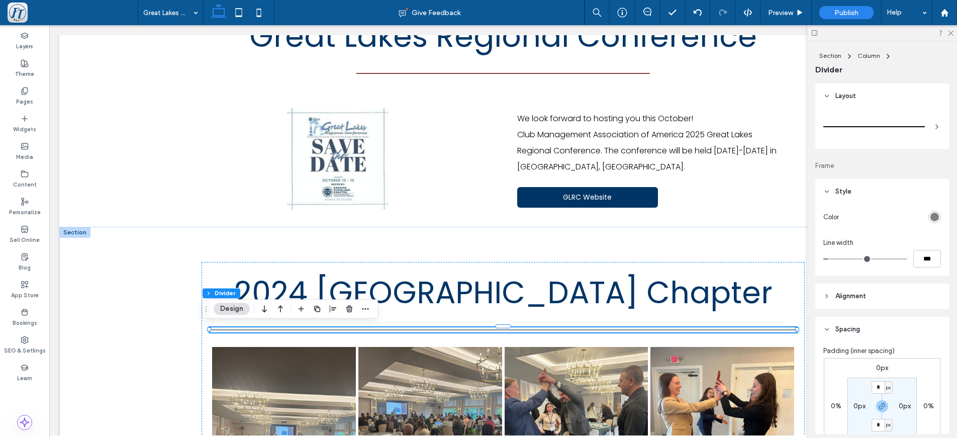
click at [930, 216] on div "rgb(128, 128, 128)" at bounding box center [934, 217] width 9 height 9
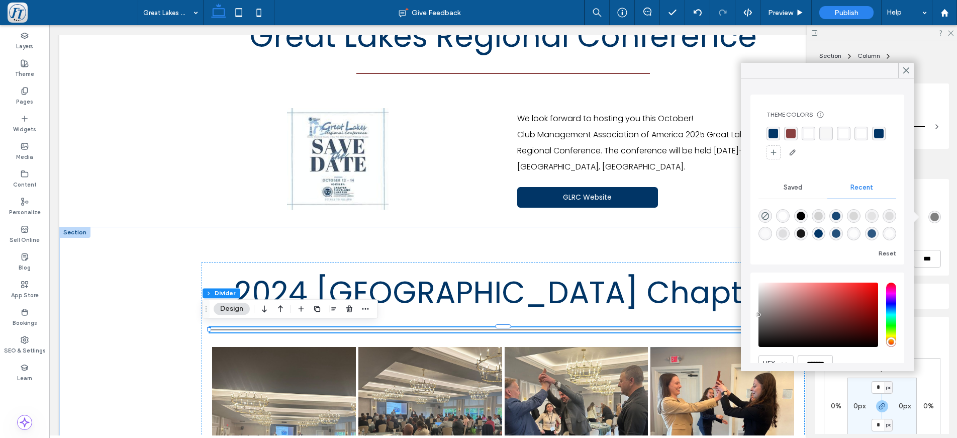
click at [790, 134] on div "rgba(137, 64, 64, 1)" at bounding box center [791, 134] width 10 height 10
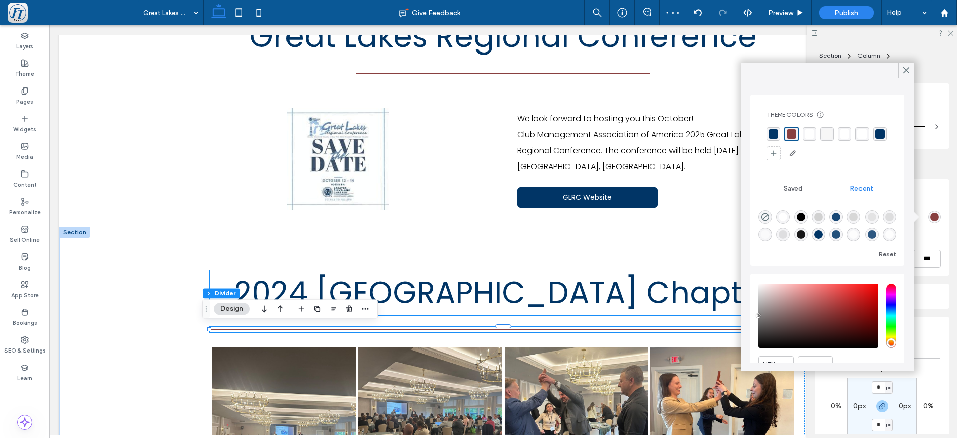
click at [709, 296] on h2 "2024 [GEOGRAPHIC_DATA] Chapter" at bounding box center [503, 292] width 587 height 45
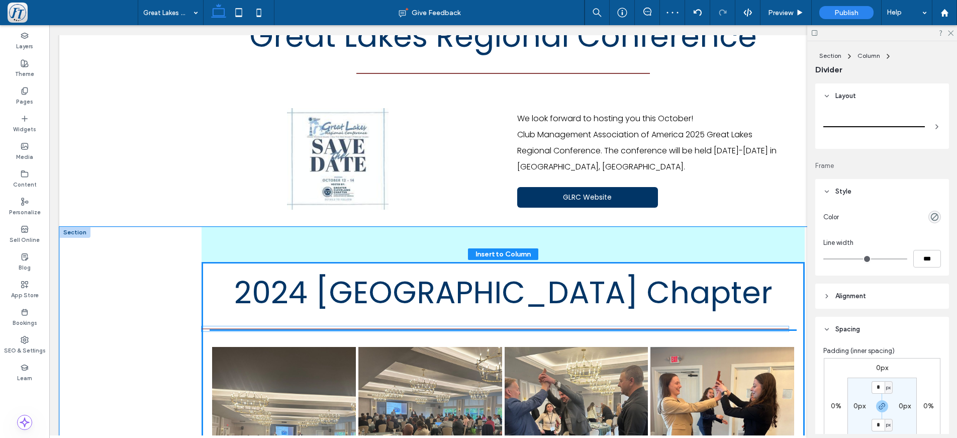
type input "*"
type input "***"
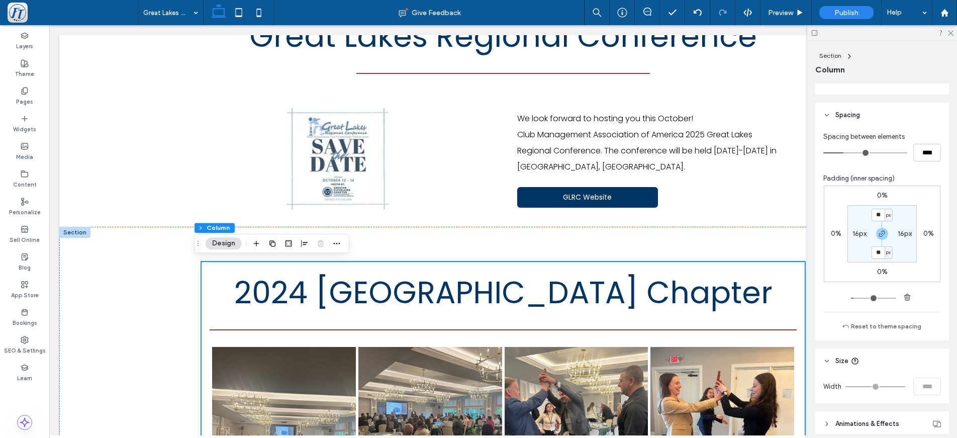
scroll to position [438, 0]
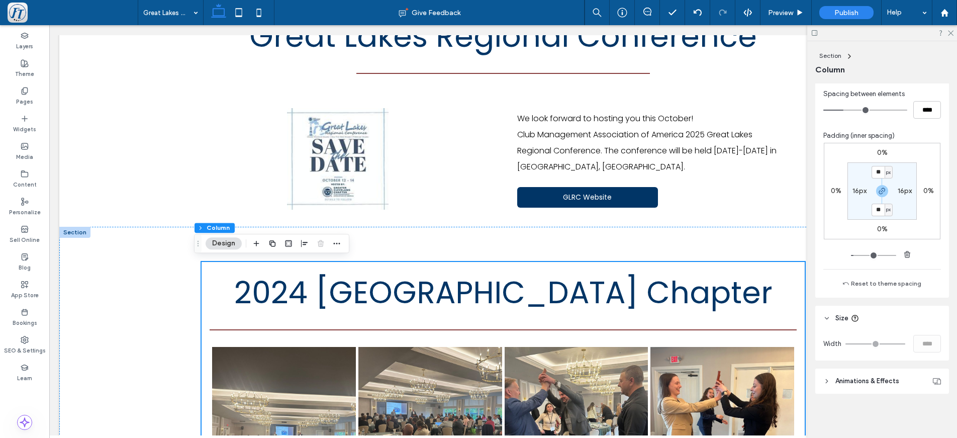
click at [879, 345] on div "Width ****" at bounding box center [882, 344] width 118 height 18
click at [850, 340] on div "Width ****" at bounding box center [882, 344] width 118 height 18
click at [832, 320] on header "Size" at bounding box center [882, 317] width 134 height 25
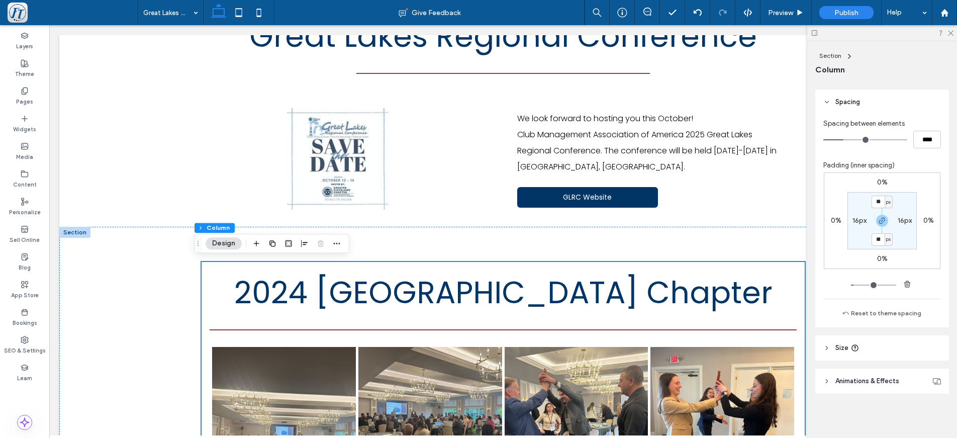
scroll to position [408, 0]
click at [824, 345] on icon at bounding box center [826, 347] width 7 height 7
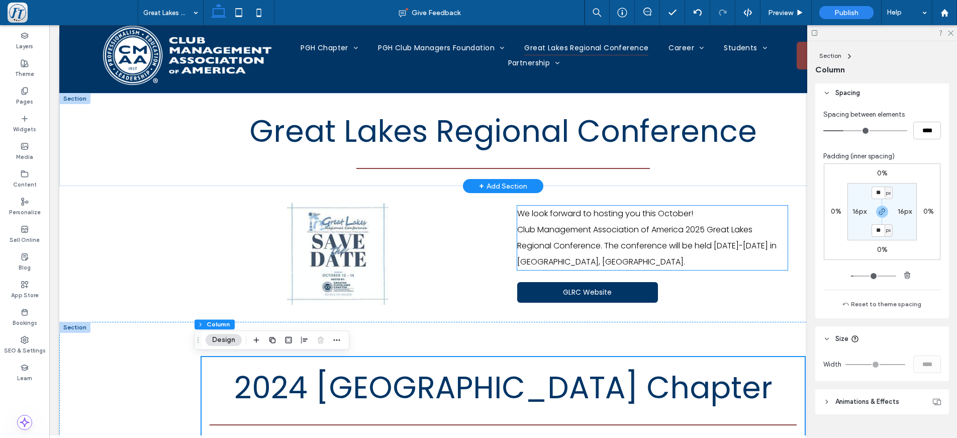
scroll to position [16, 0]
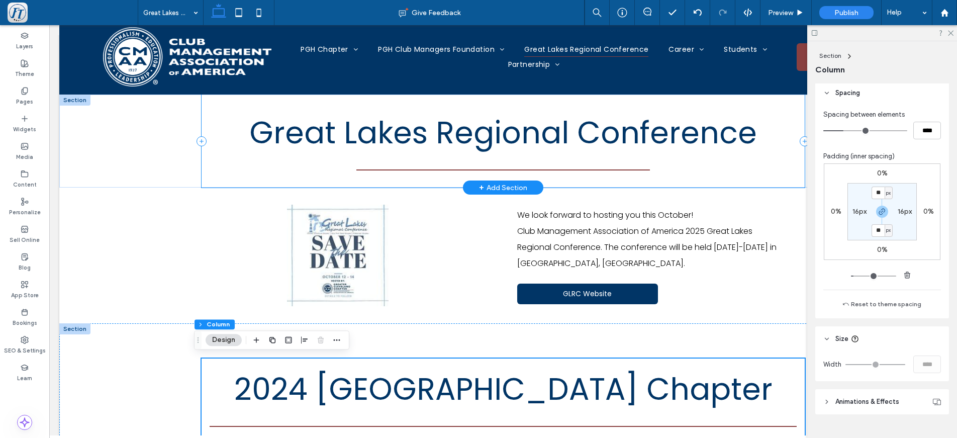
click at [470, 162] on div "Great Lakes Regional Conference" at bounding box center [502, 140] width 603 height 93
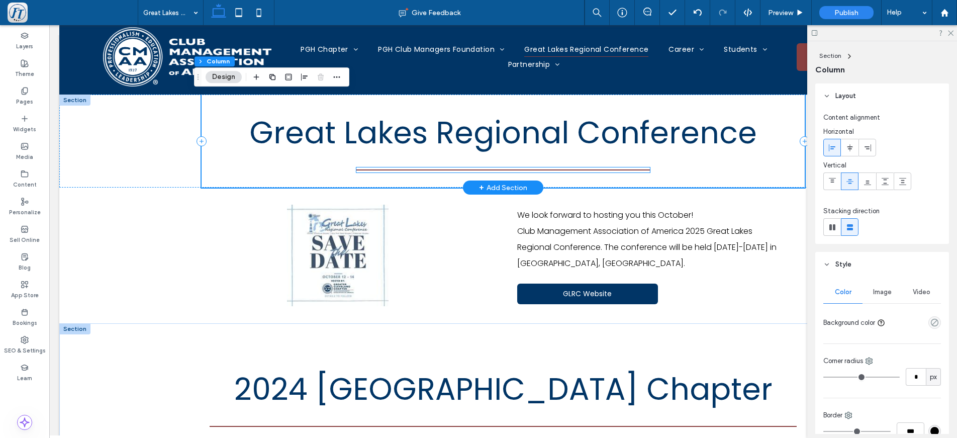
click at [465, 169] on hr at bounding box center [502, 169] width 293 height 1
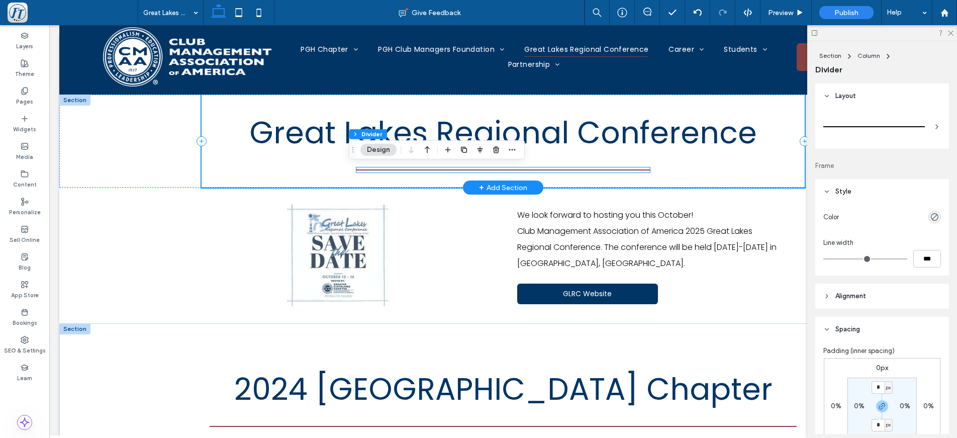
type input "*"
type input "***"
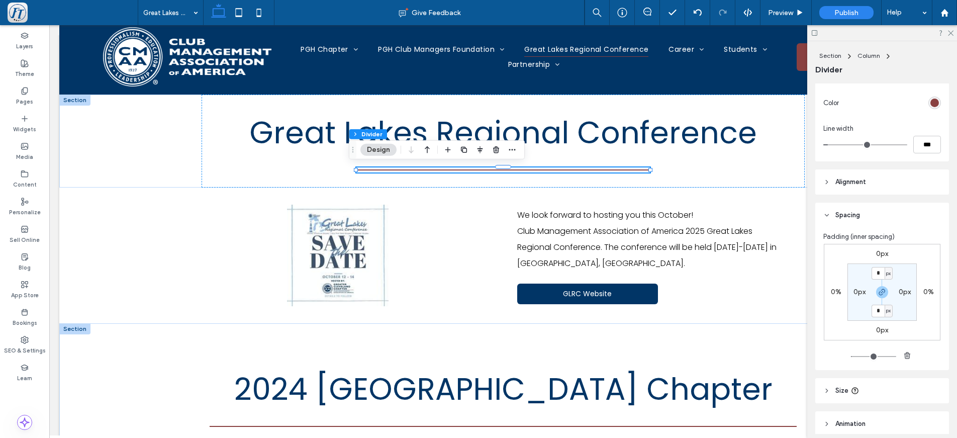
scroll to position [190, 0]
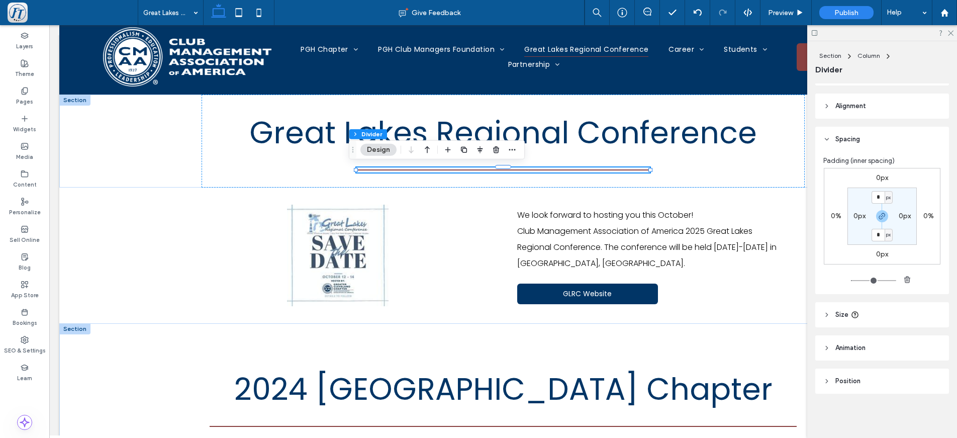
click at [846, 313] on span "Size" at bounding box center [841, 314] width 13 height 10
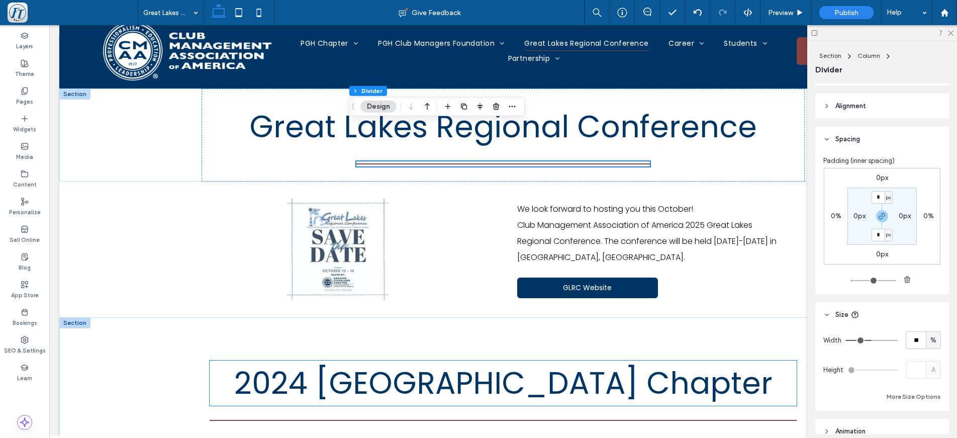
scroll to position [64, 0]
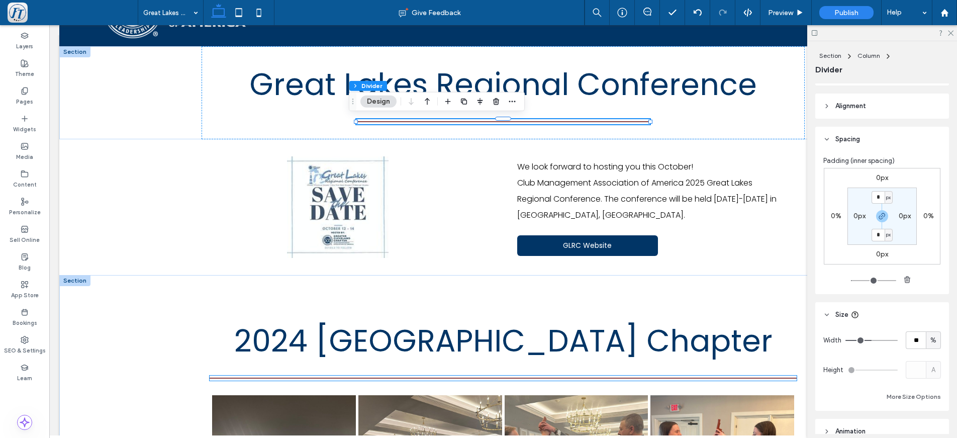
click at [458, 377] on hr at bounding box center [503, 377] width 587 height 1
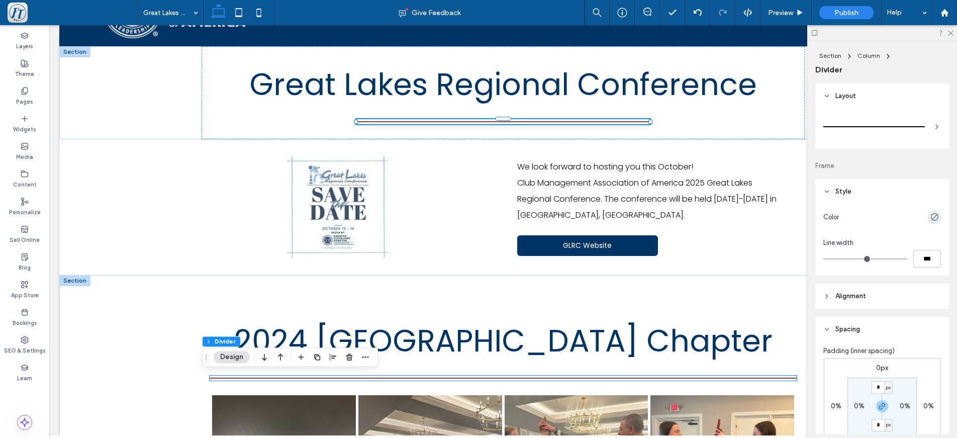
type input "*"
type input "***"
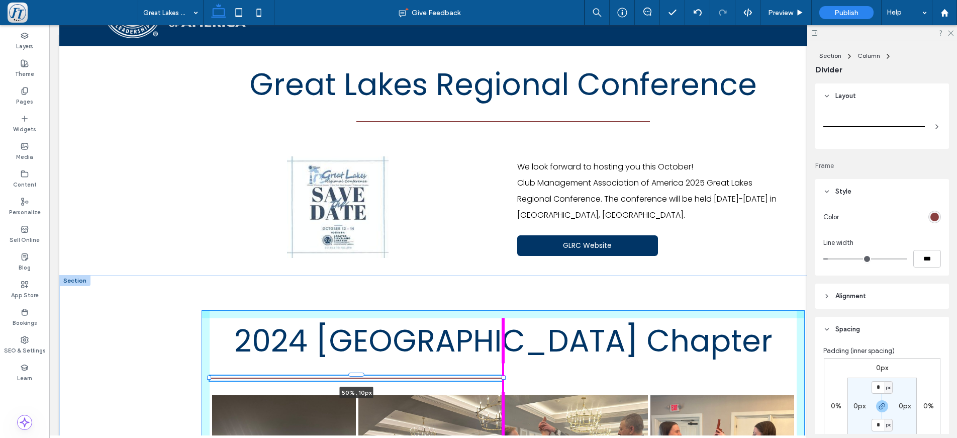
drag, startPoint x: 789, startPoint y: 375, endPoint x: 495, endPoint y: 383, distance: 294.0
type input "**"
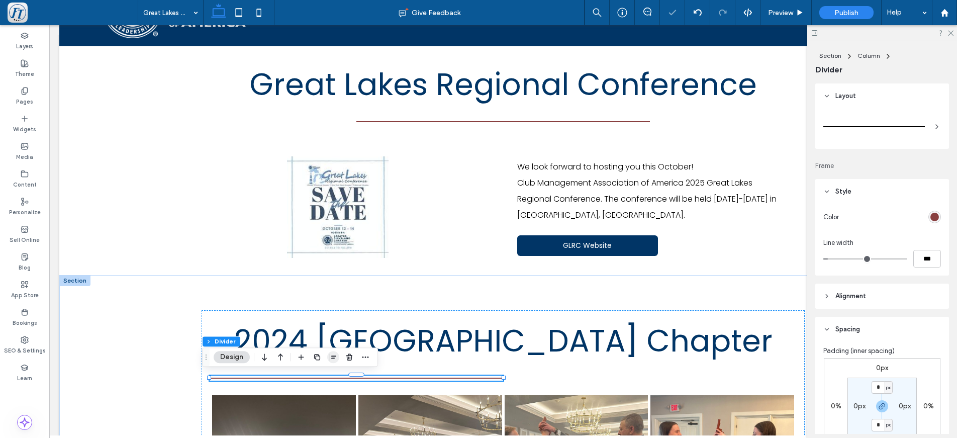
click at [326, 359] on div at bounding box center [333, 357] width 76 height 18
click at [331, 357] on icon "button" at bounding box center [333, 357] width 8 height 8
drag, startPoint x: 323, startPoint y: 377, endPoint x: 356, endPoint y: 372, distance: 34.0
click at [323, 377] on icon "center" at bounding box center [323, 376] width 8 height 8
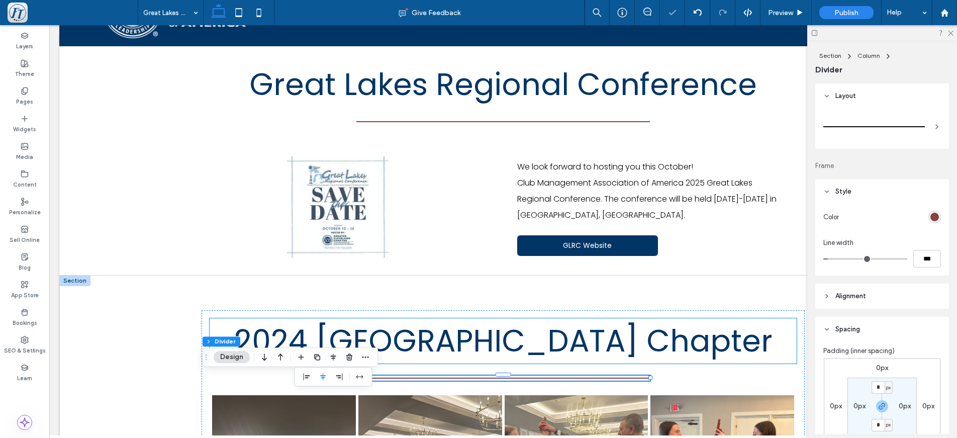
click at [687, 354] on h2 "2024 [GEOGRAPHIC_DATA] Chapter" at bounding box center [503, 340] width 587 height 45
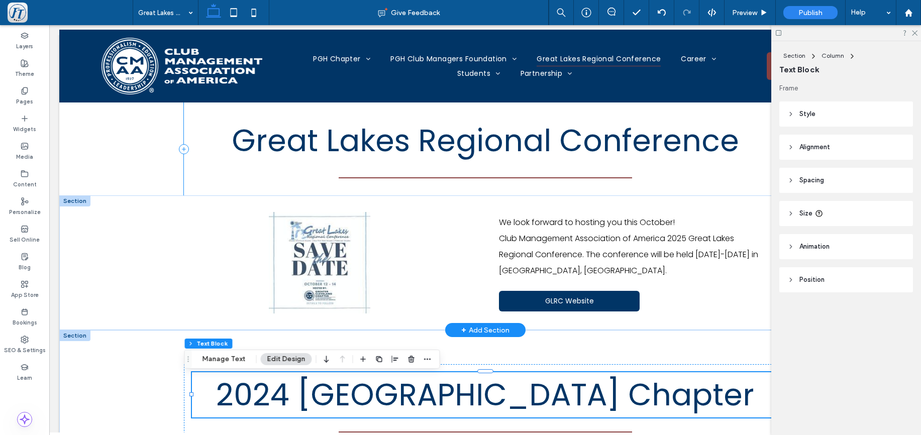
scroll to position [8, 0]
